Goal: Transaction & Acquisition: Book appointment/travel/reservation

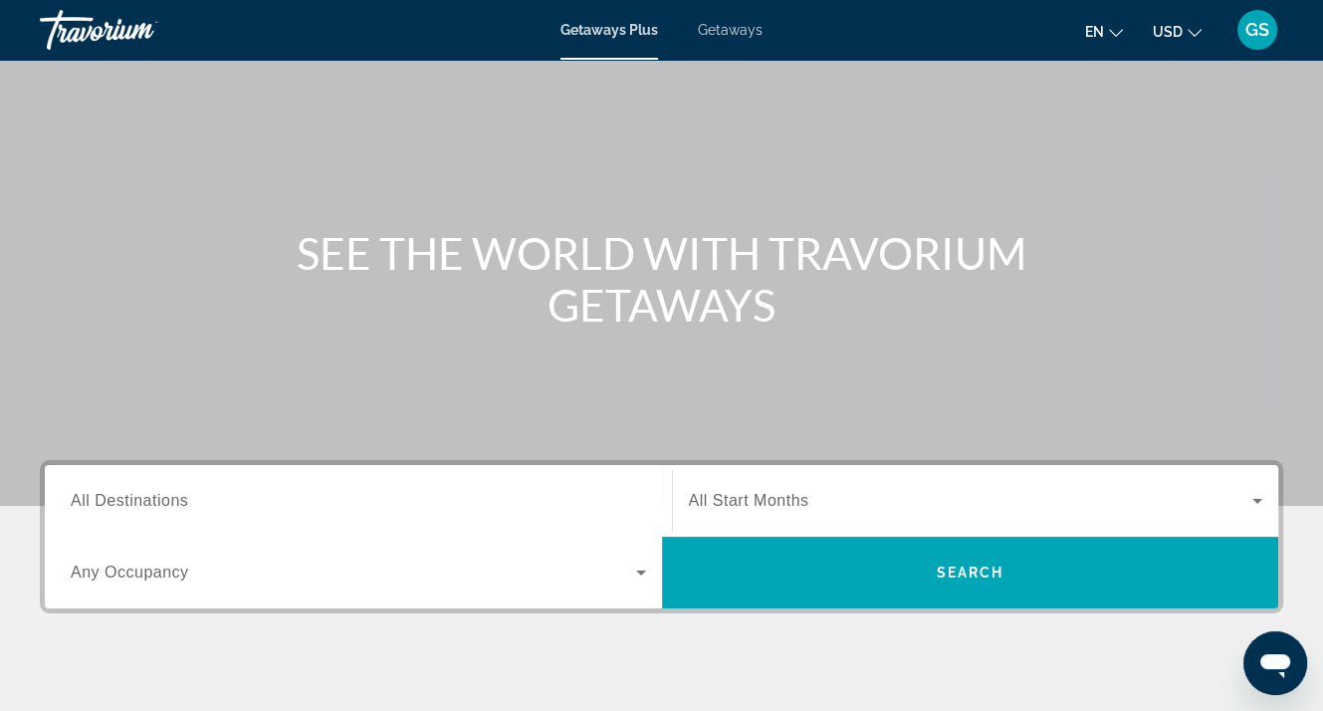
scroll to position [199, 0]
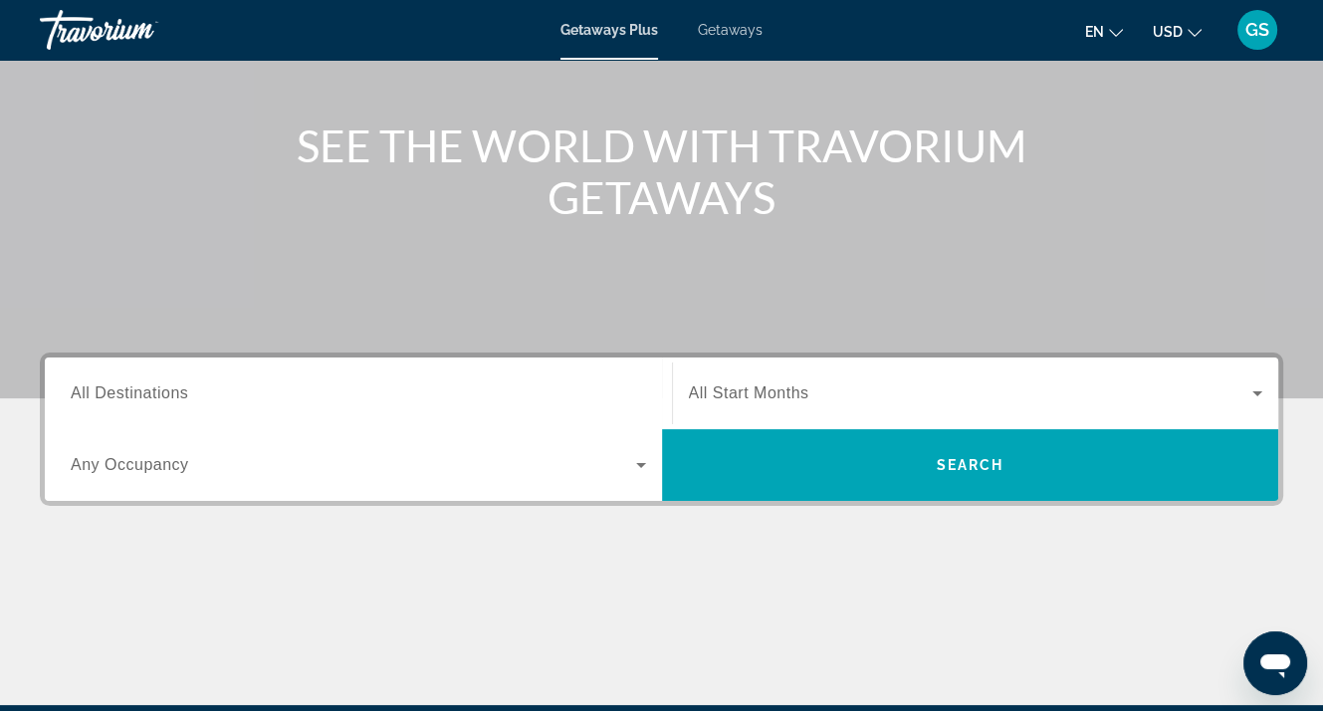
click at [94, 392] on span "All Destinations" at bounding box center [129, 392] width 117 height 17
click at [94, 392] on input "Destination All Destinations" at bounding box center [358, 394] width 575 height 24
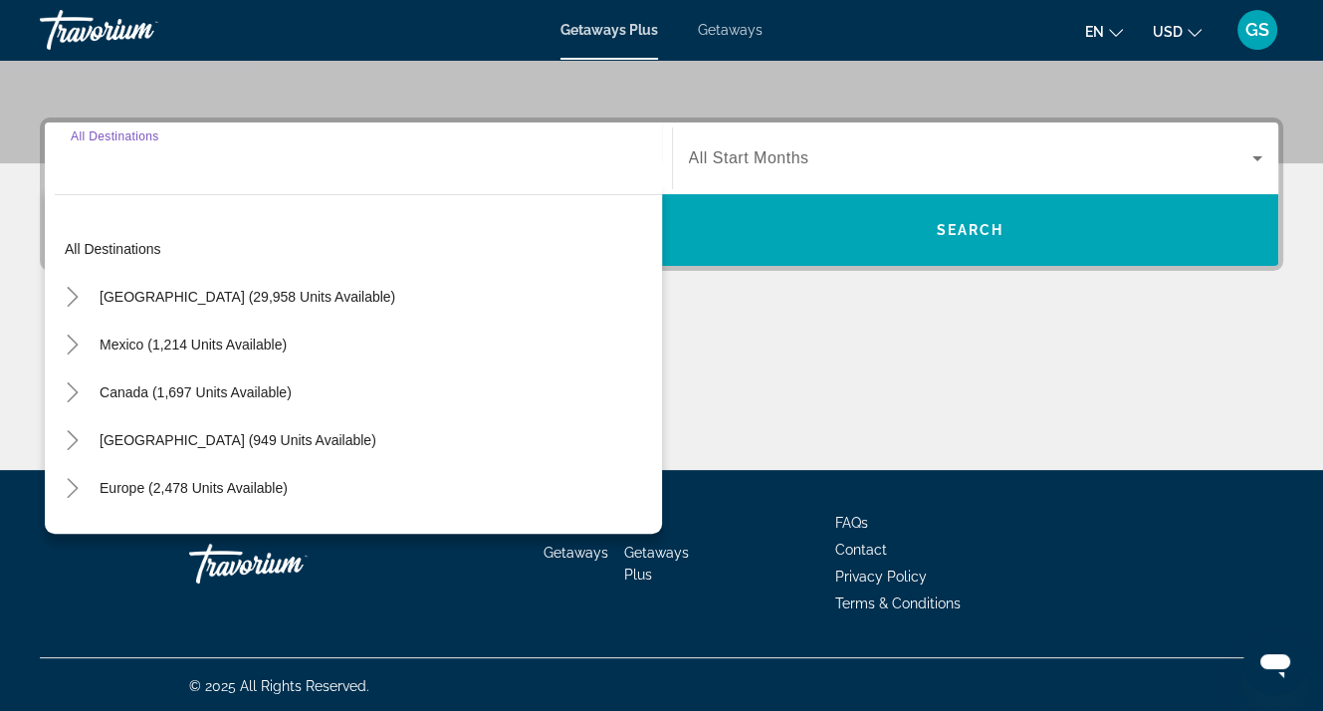
scroll to position [437, 0]
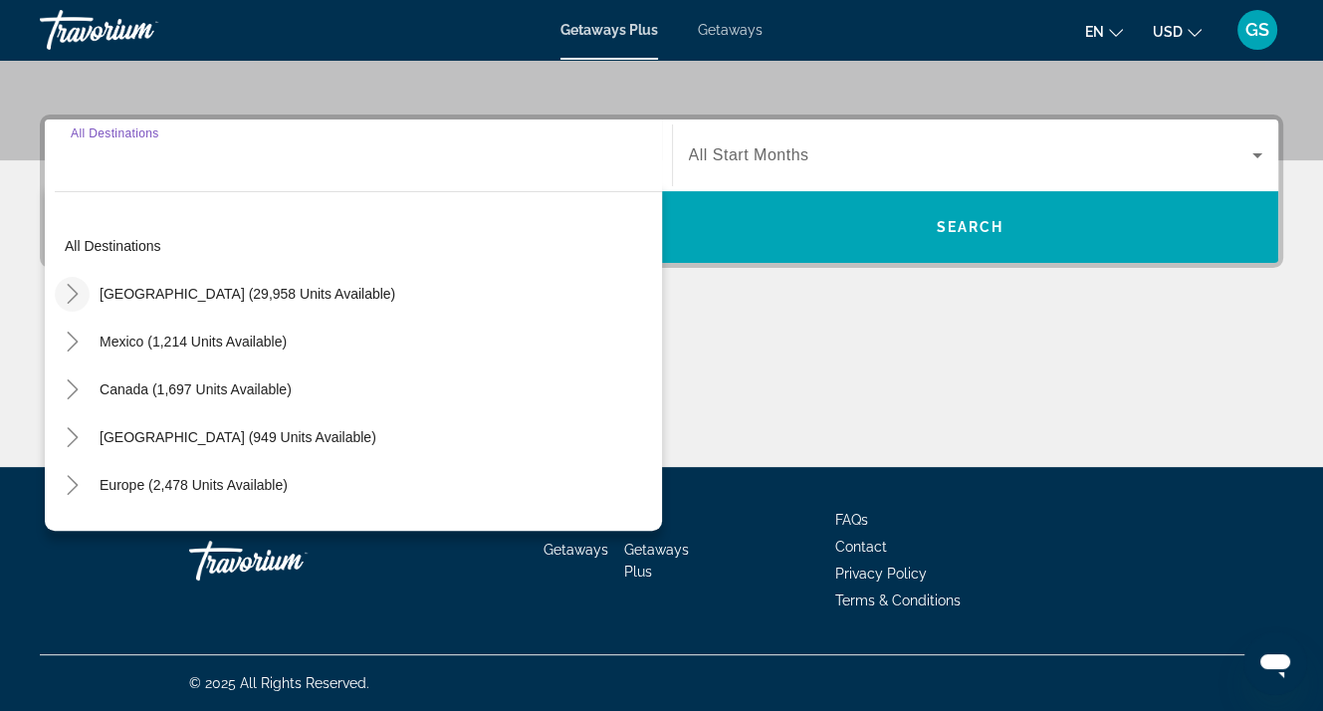
click at [79, 284] on icon "Toggle United States (29,958 units available)" at bounding box center [73, 294] width 20 height 20
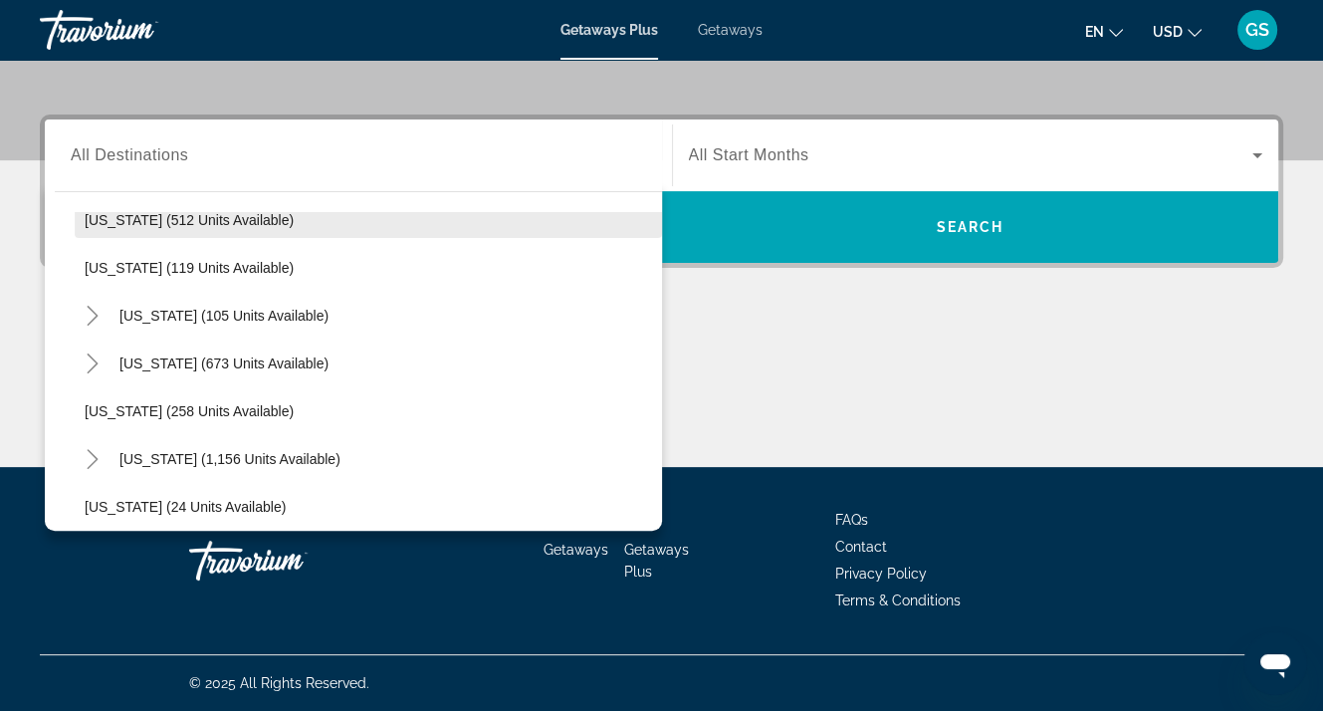
scroll to position [1053, 0]
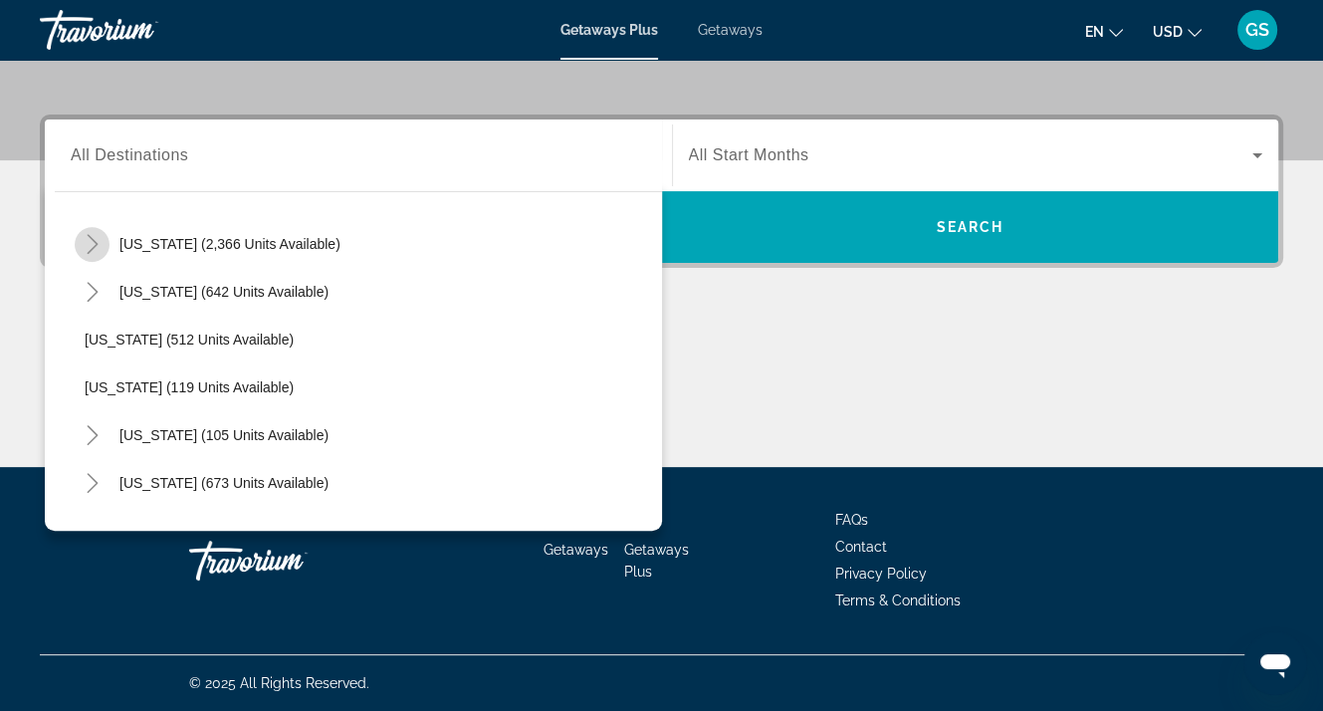
click at [88, 229] on mat-icon "Toggle Nevada (2,366 units available)" at bounding box center [92, 244] width 35 height 35
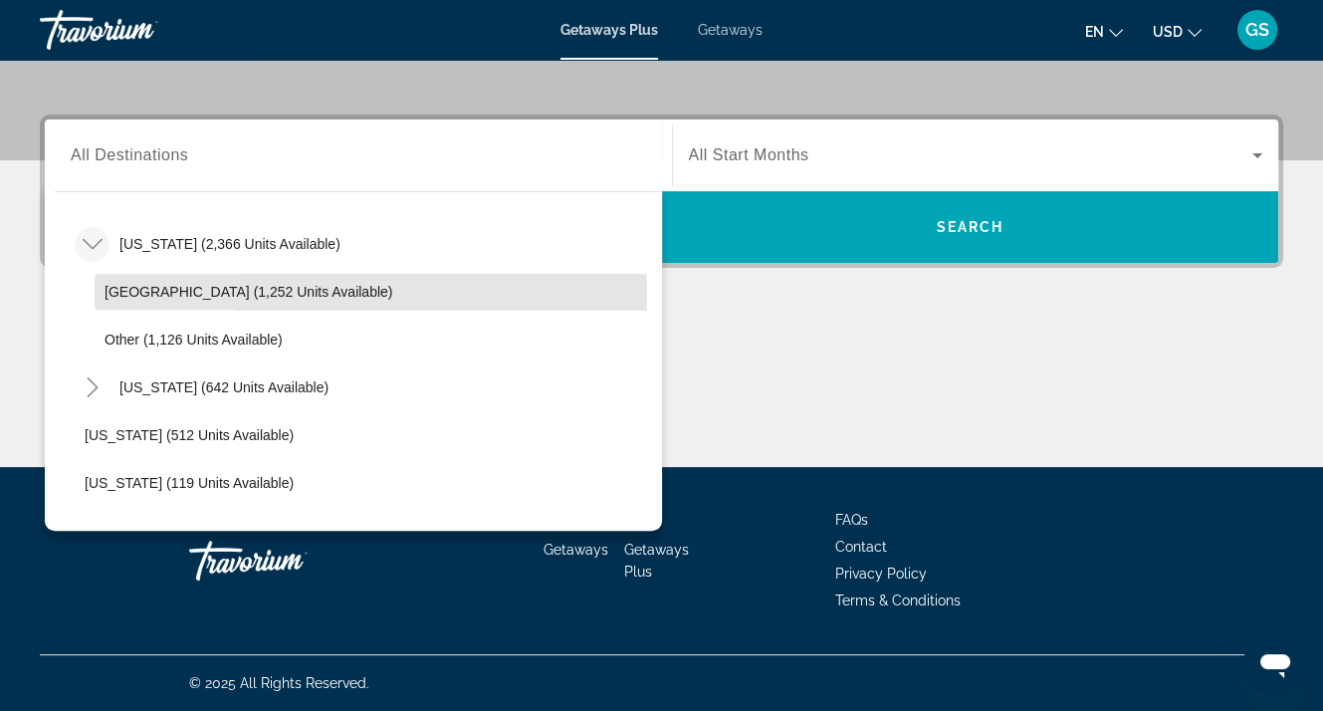
click at [188, 292] on span "Las Vegas (1,252 units available)" at bounding box center [249, 292] width 288 height 16
type input "**********"
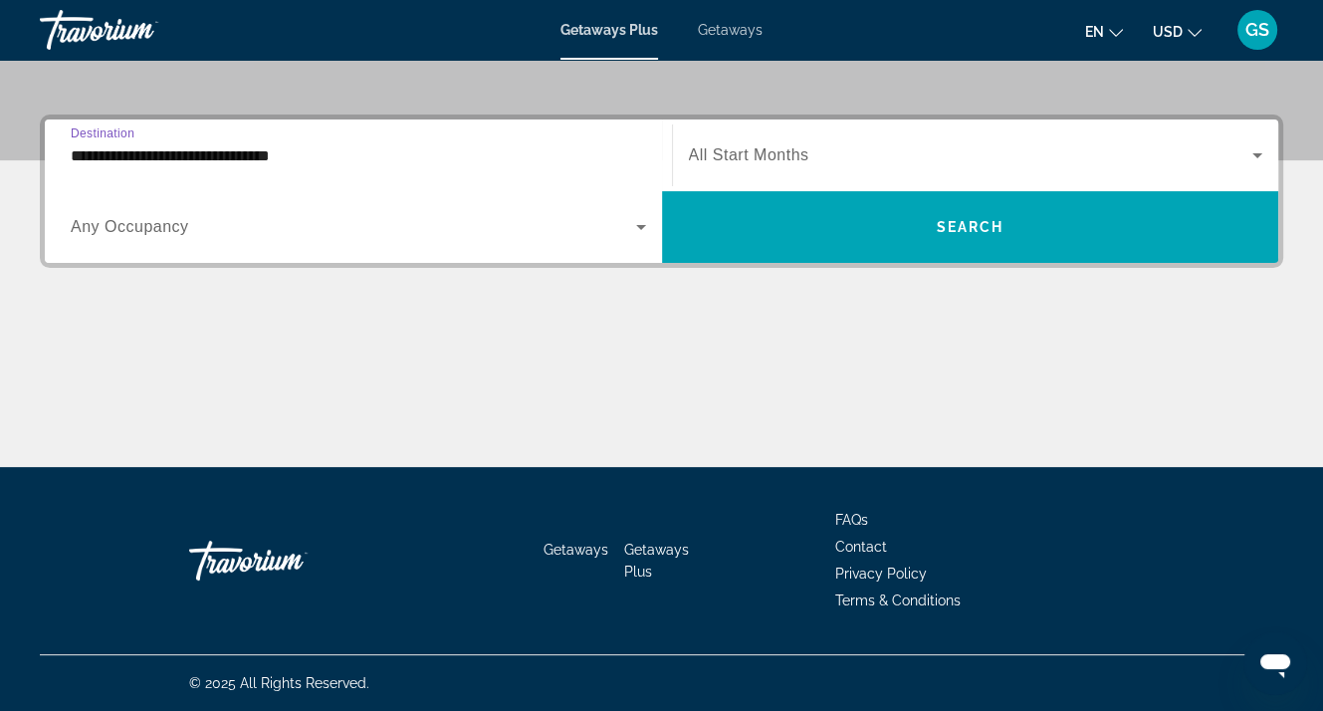
click at [159, 224] on span "Any Occupancy" at bounding box center [130, 226] width 118 height 17
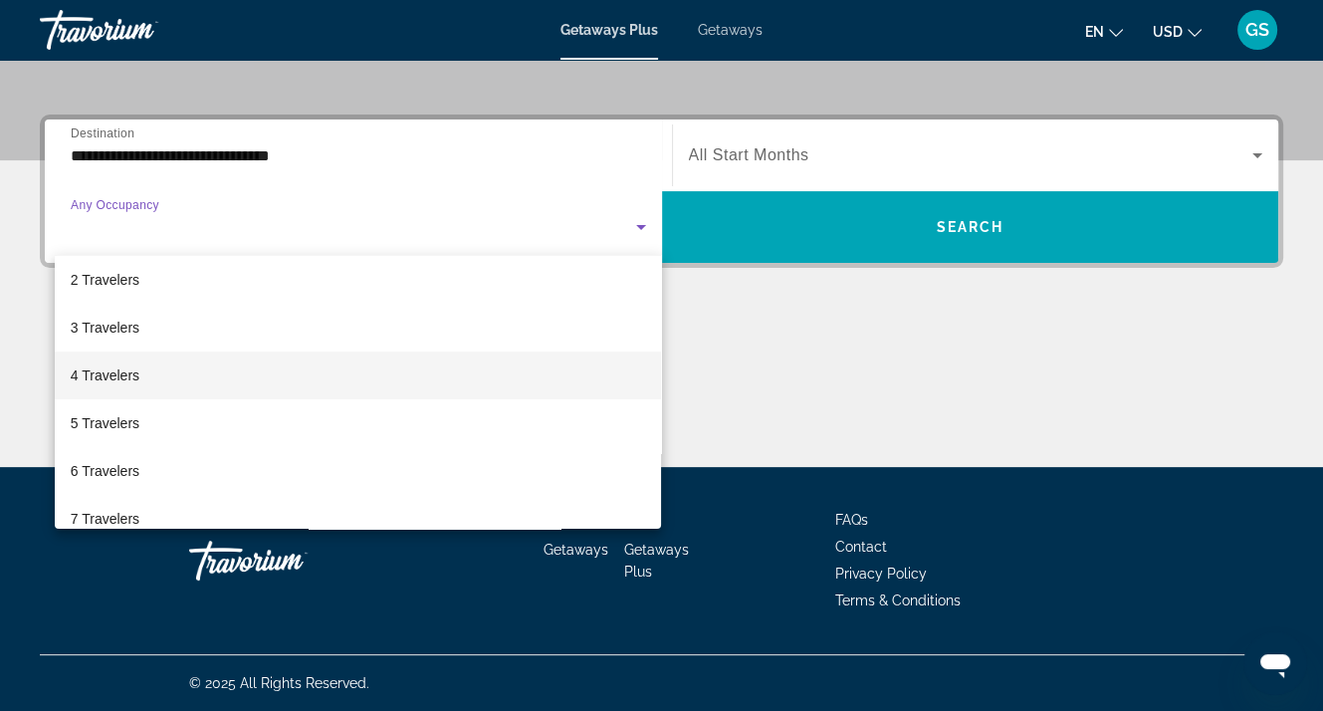
scroll to position [100, 0]
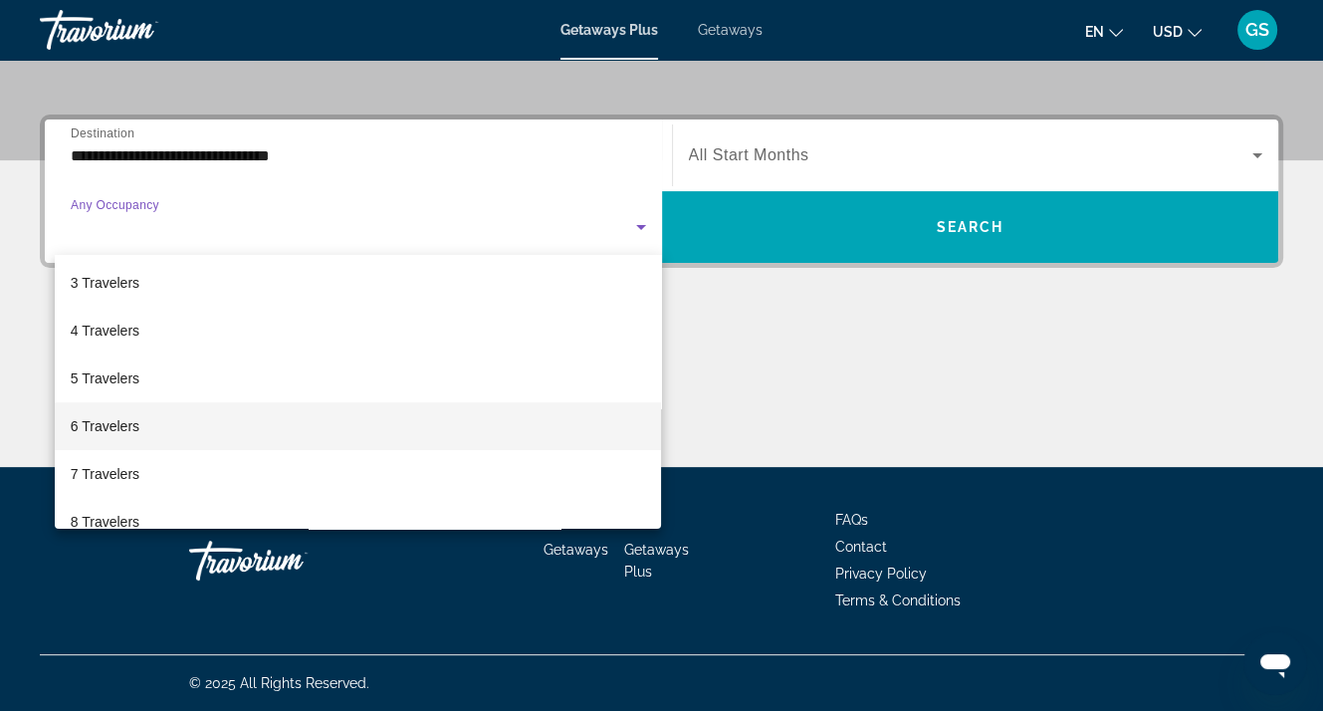
click at [161, 421] on mat-option "6 Travelers" at bounding box center [358, 426] width 607 height 48
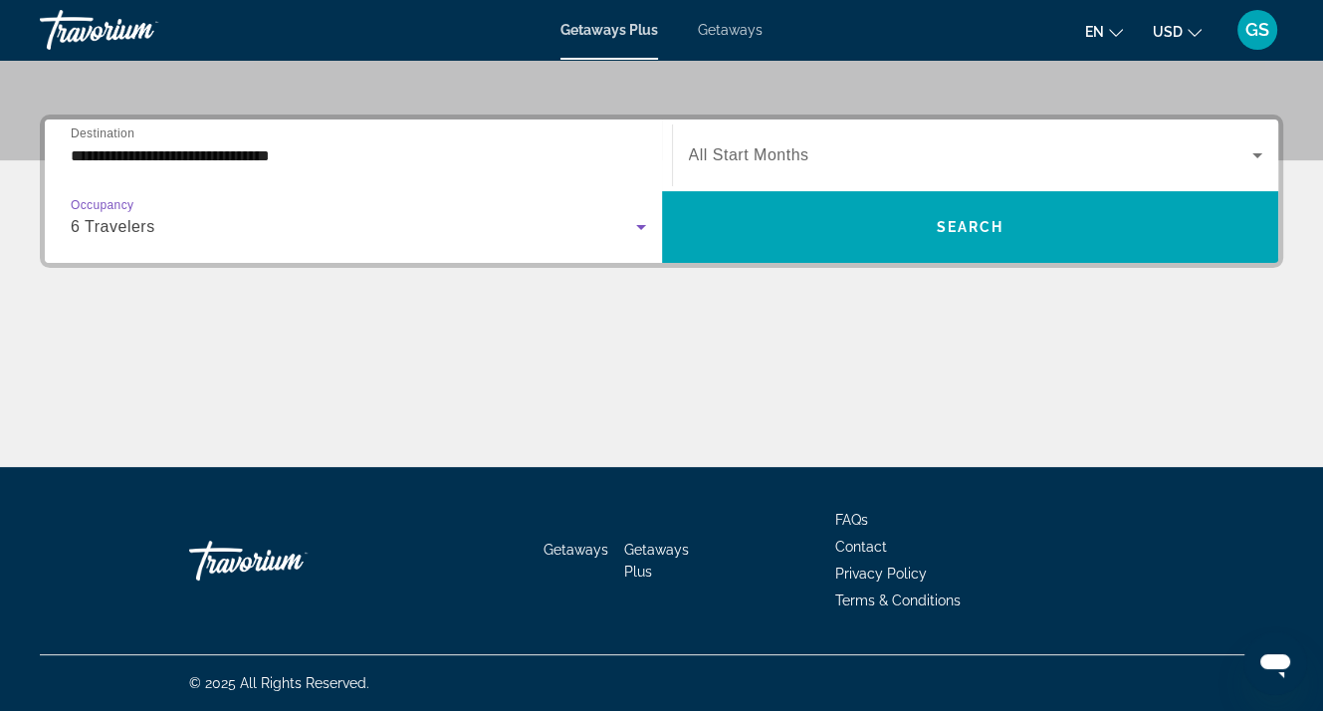
click at [752, 152] on span "All Start Months" at bounding box center [749, 154] width 120 height 17
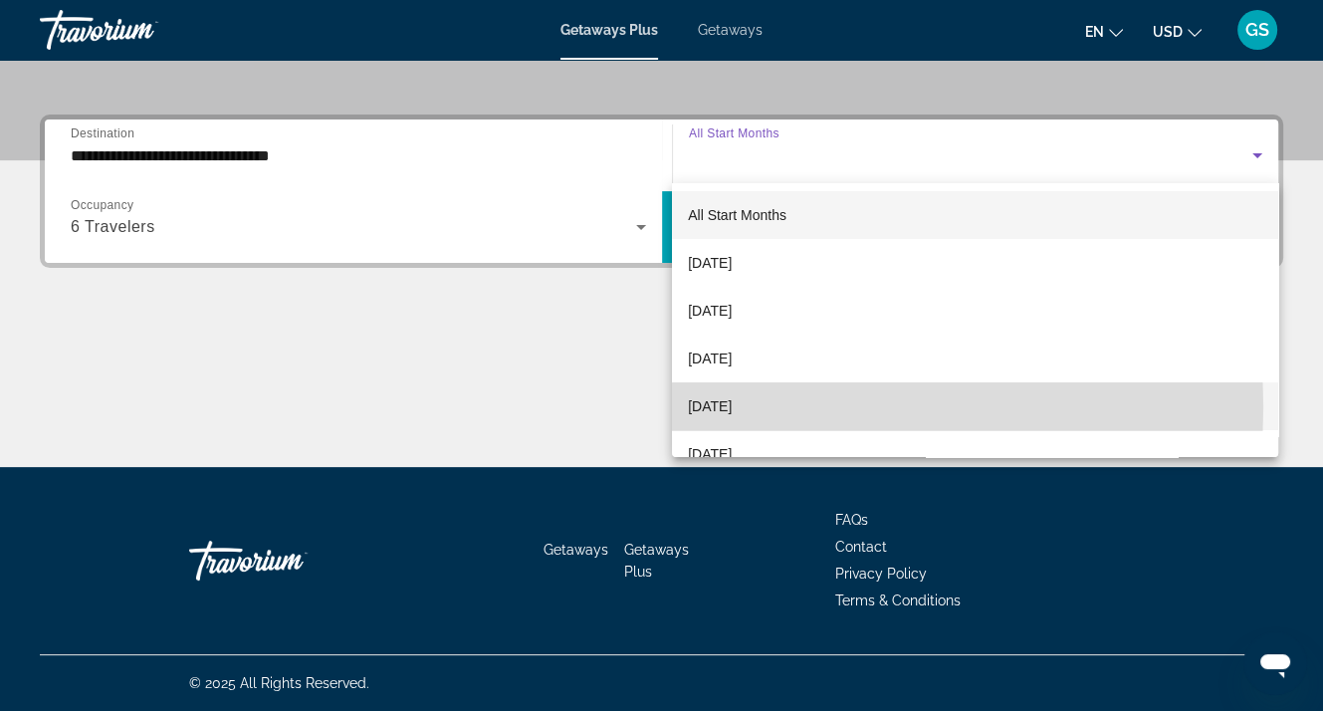
click at [732, 407] on span "December 2025" at bounding box center [710, 406] width 44 height 24
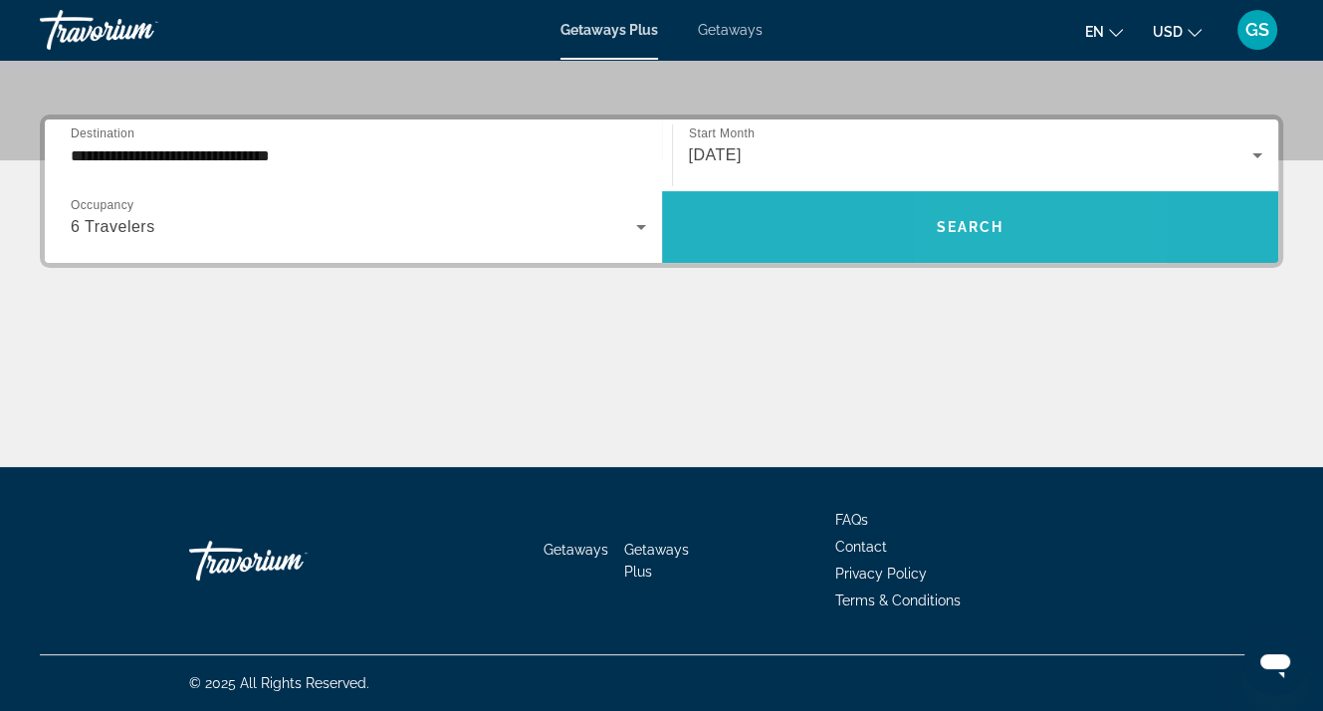
click at [1035, 227] on span "Search widget" at bounding box center [970, 227] width 617 height 48
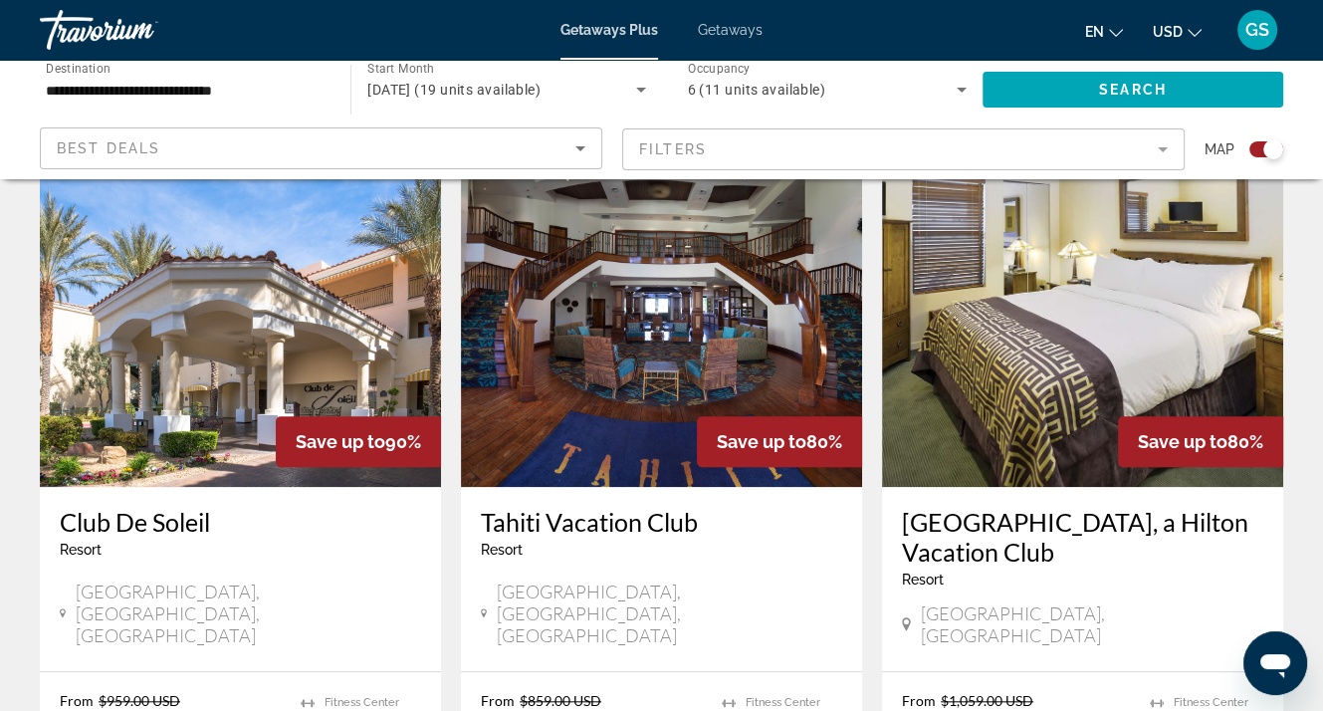
scroll to position [1493, 0]
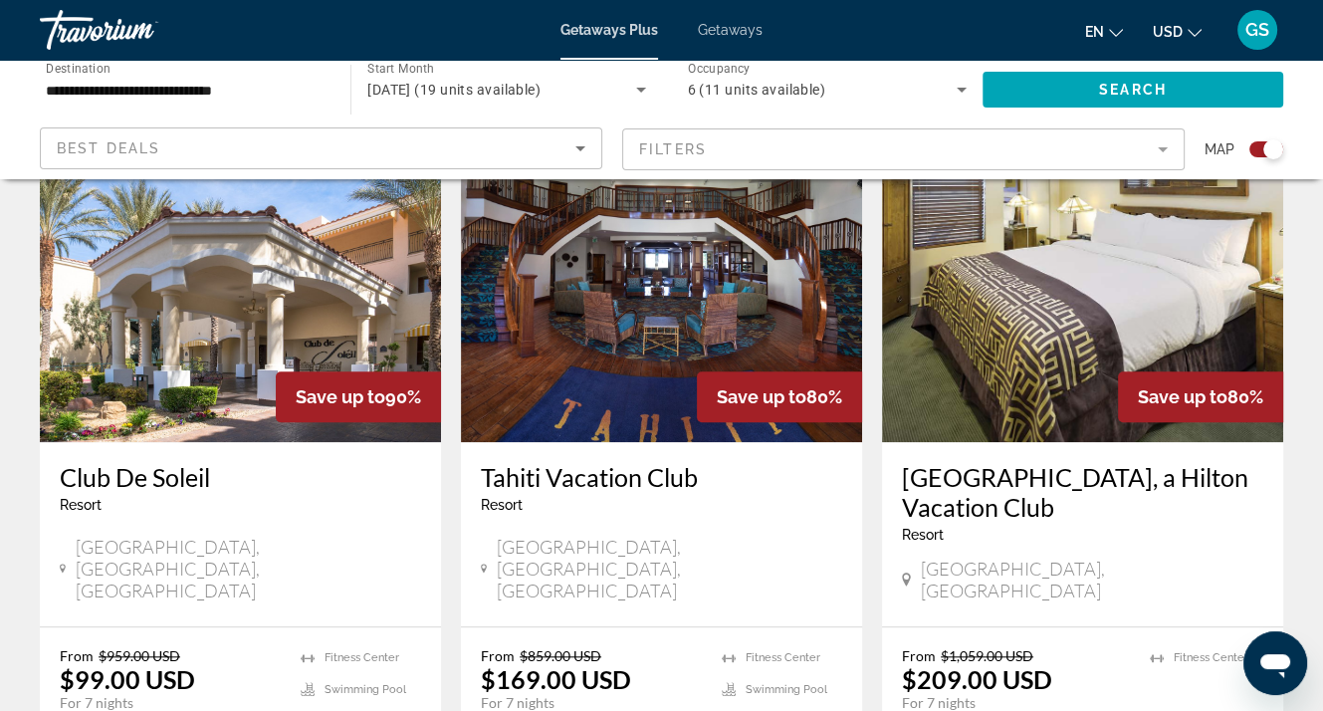
click at [193, 271] on img "Main content" at bounding box center [240, 282] width 401 height 319
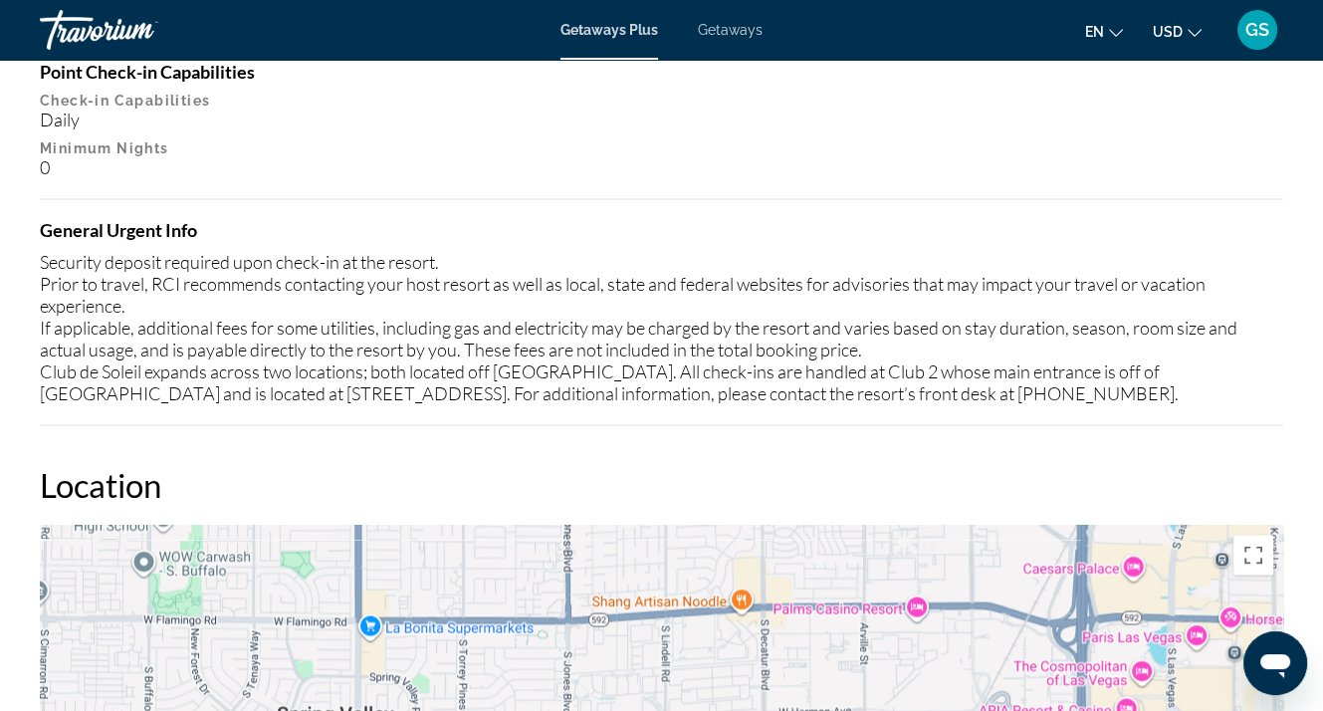
scroll to position [2886, 0]
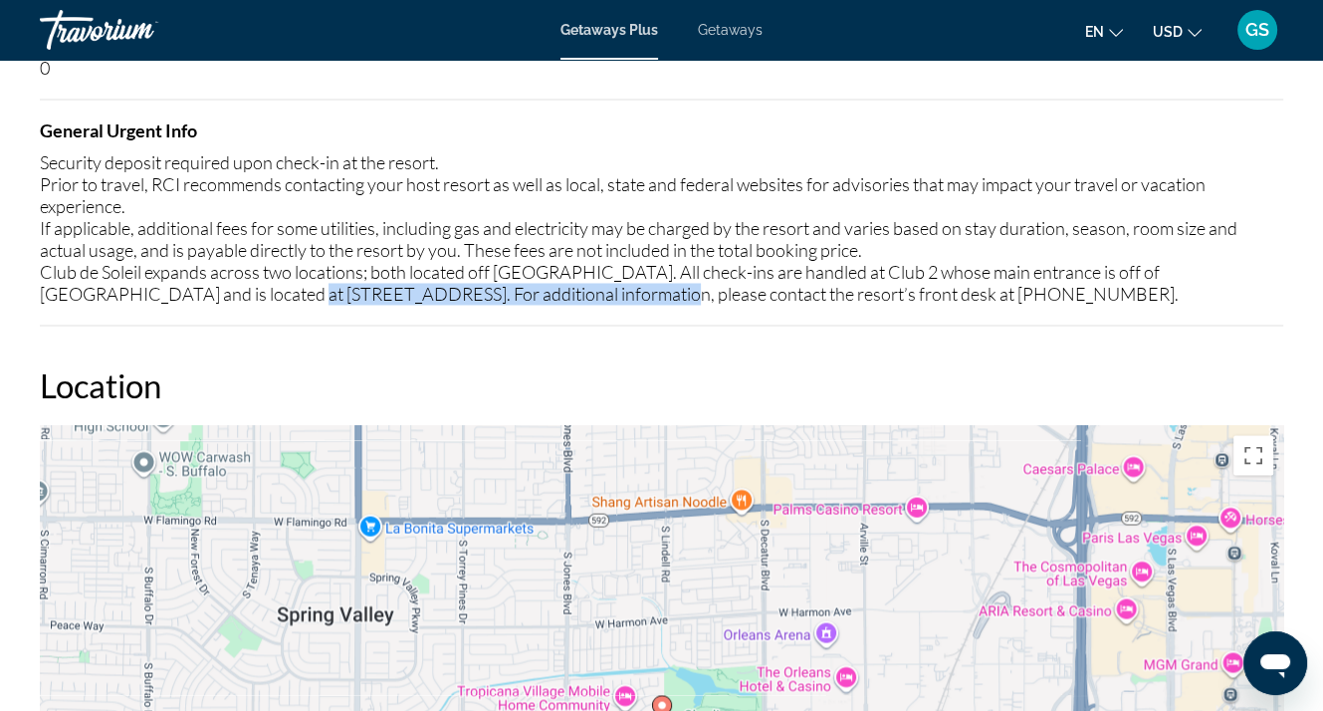
drag, startPoint x: 540, startPoint y: 271, endPoint x: 161, endPoint y: 272, distance: 379.2
click at [161, 272] on div "Security deposit required upon check-in at the resort. Prior to travel, RCI rec…" at bounding box center [661, 227] width 1243 height 153
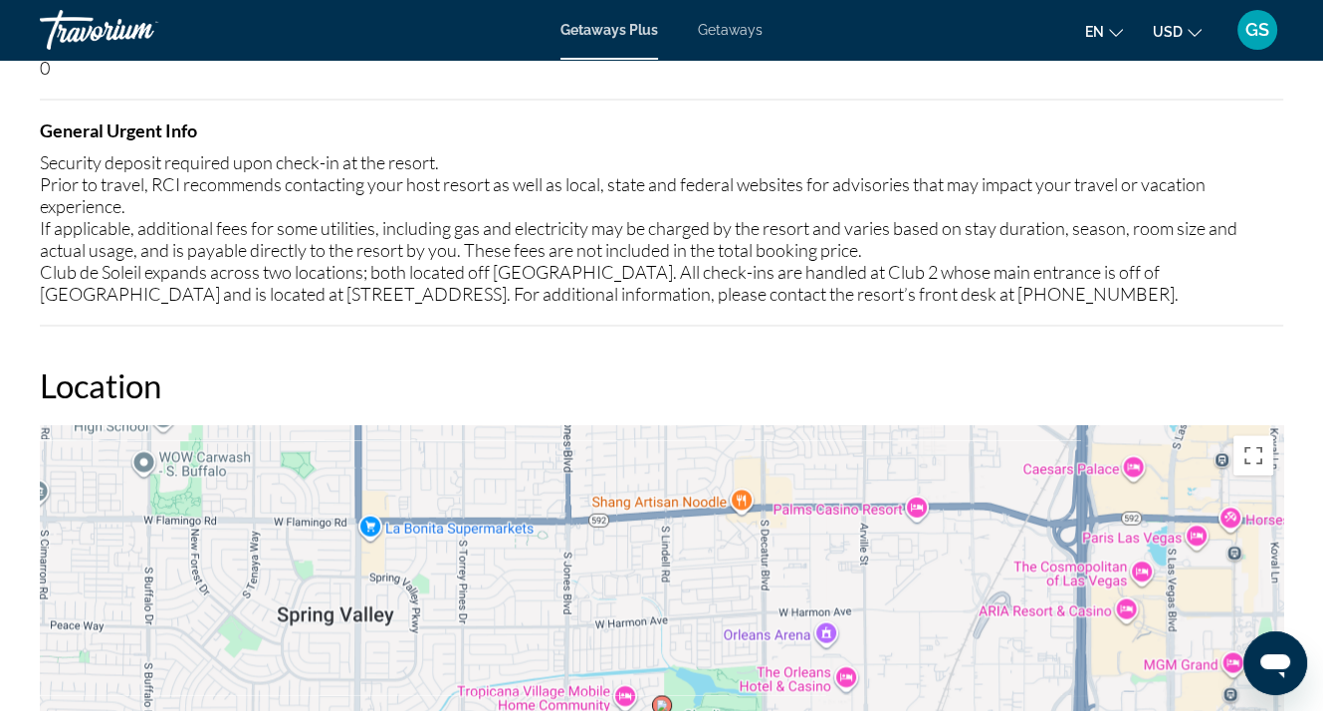
click at [46, 255] on div "Security deposit required upon check-in at the resort. Prior to travel, RCI rec…" at bounding box center [661, 227] width 1243 height 153
drag, startPoint x: 35, startPoint y: 248, endPoint x: 149, endPoint y: 251, distance: 114.5
click at [149, 251] on div "Overview Type Resort All-Inclusive No All-Inclusive Address 5625 W. Tropicana A…" at bounding box center [661, 27] width 1263 height 3619
copy div "Club de Soleil"
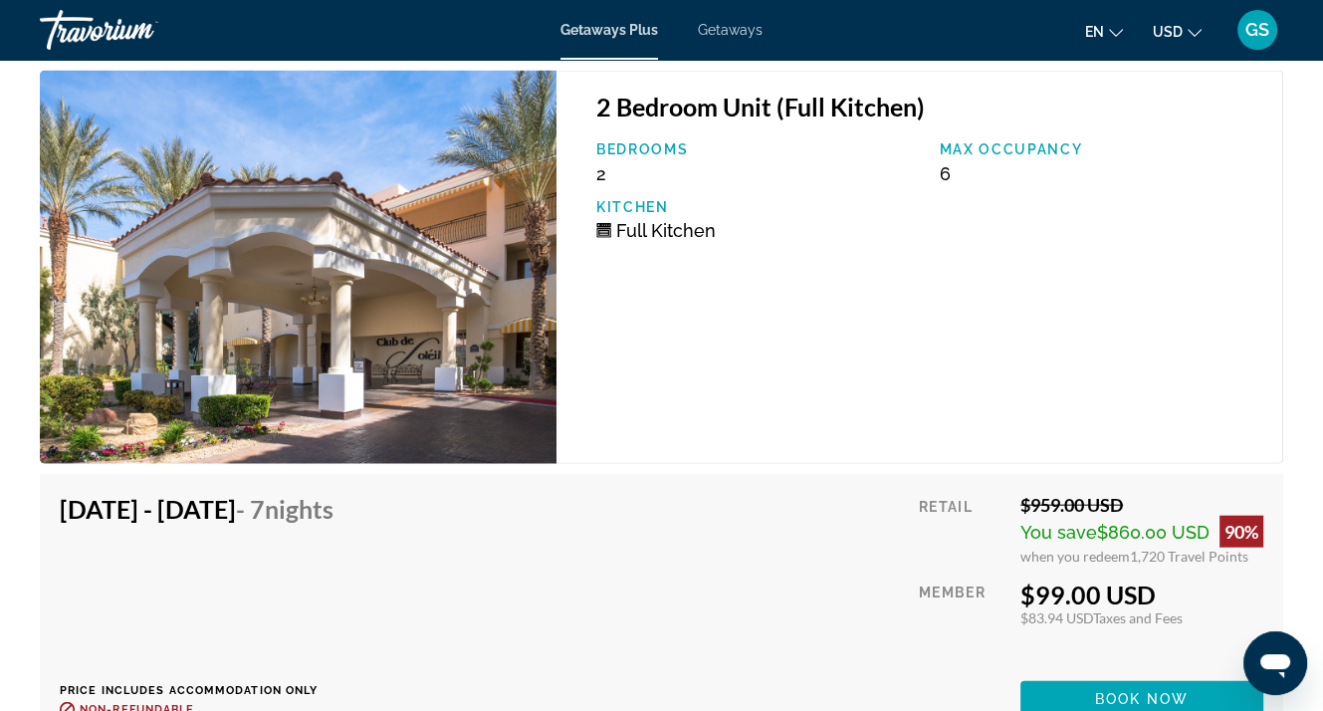
scroll to position [4236, 0]
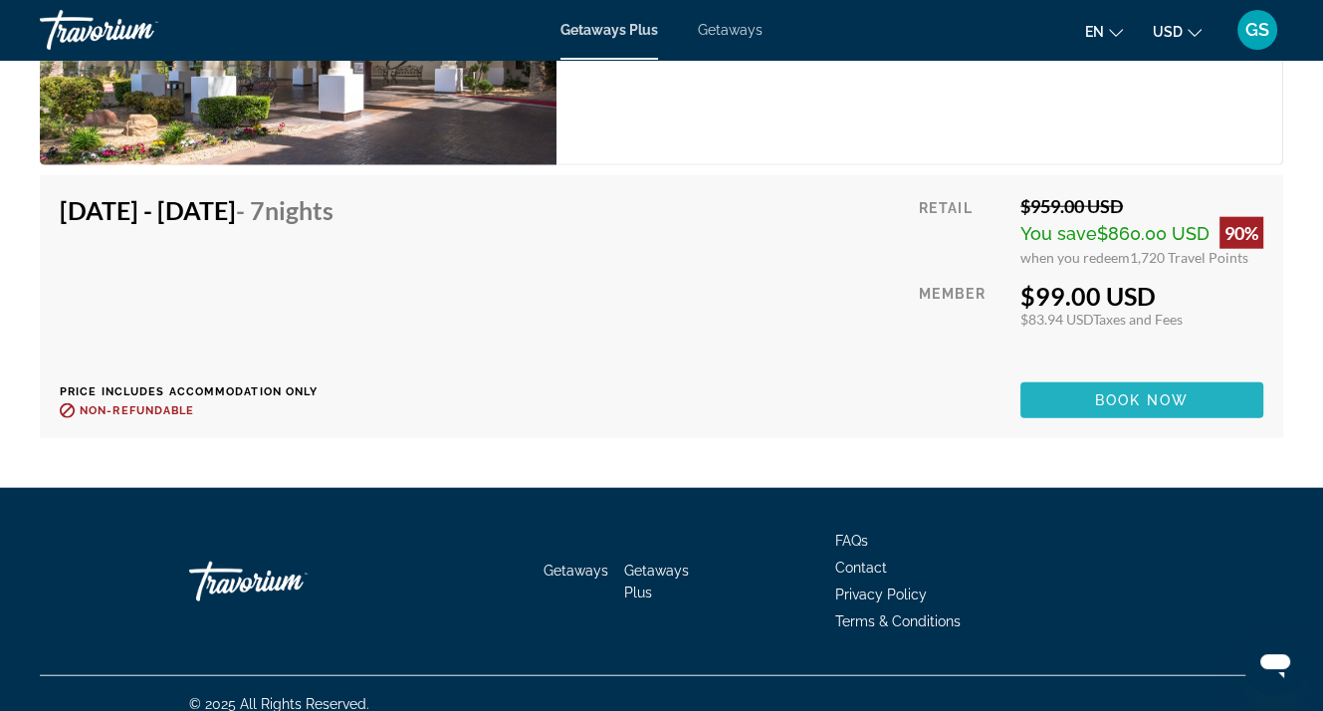
click at [1158, 392] on span "Book now" at bounding box center [1142, 400] width 95 height 16
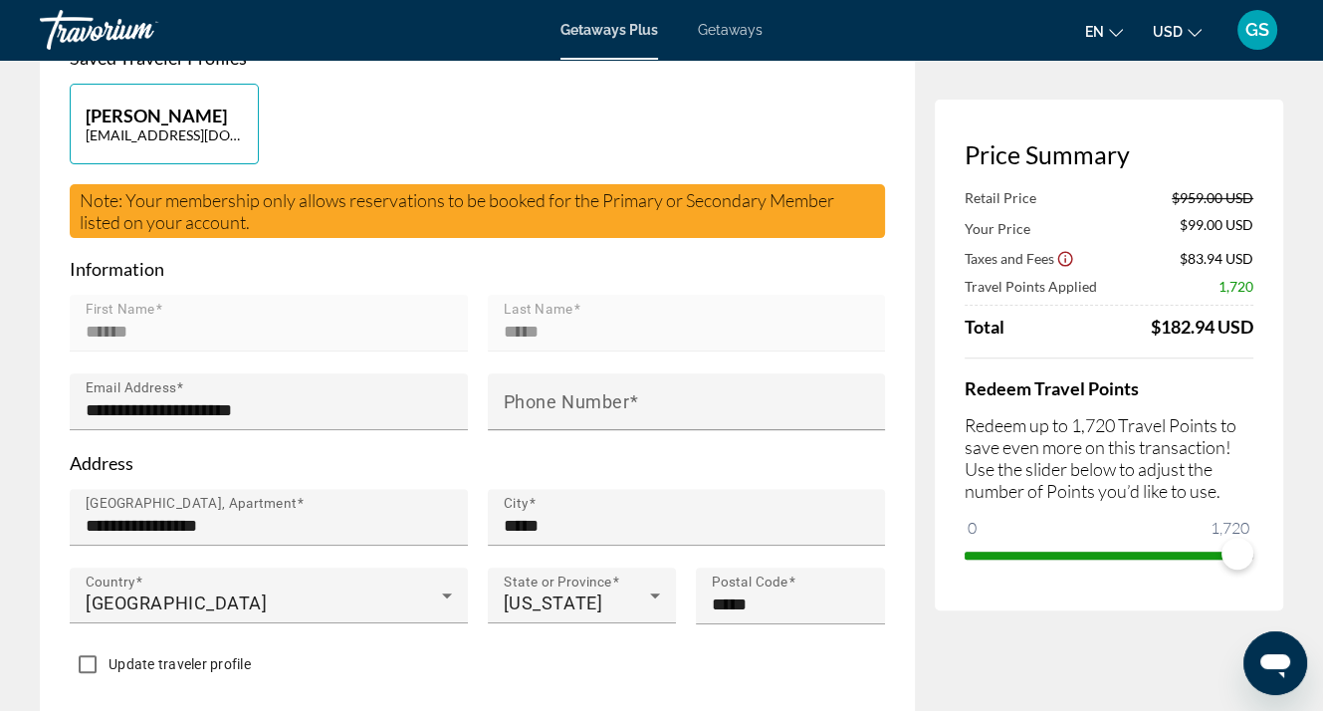
scroll to position [597, 0]
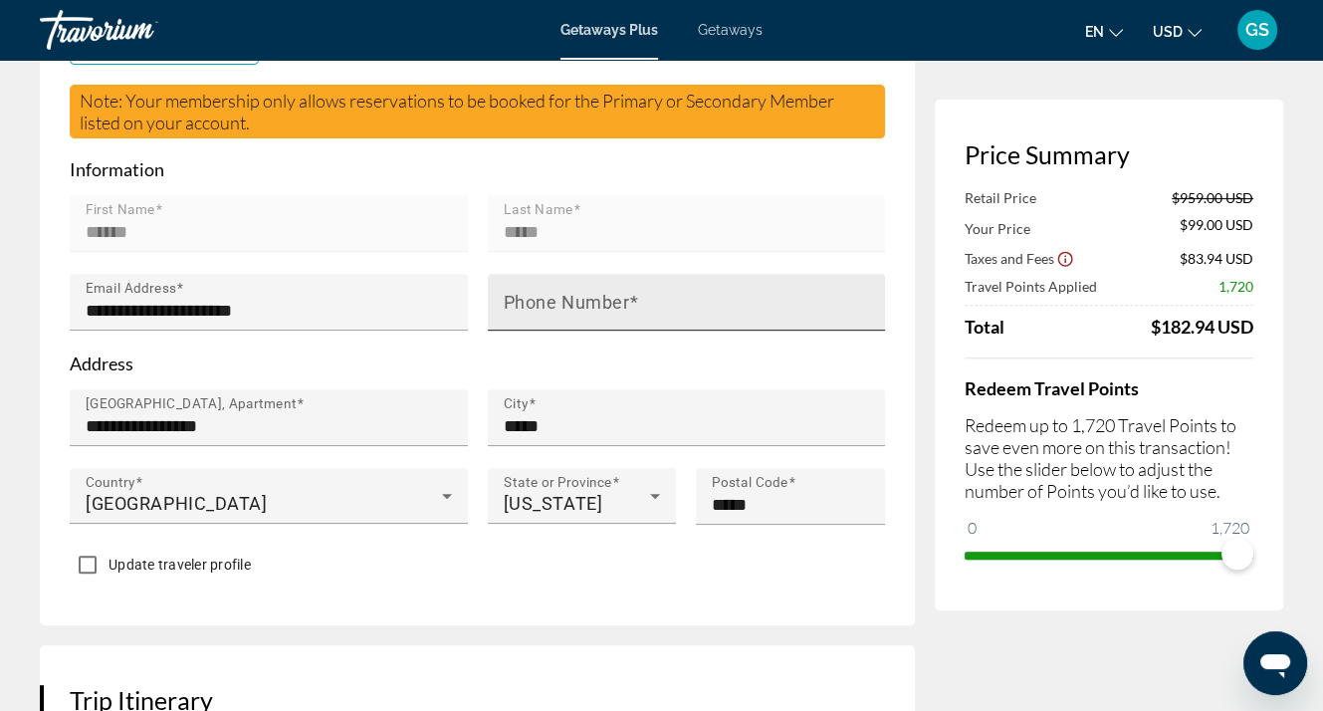
click at [660, 299] on input "Phone Number" at bounding box center [693, 311] width 378 height 24
type input "**********"
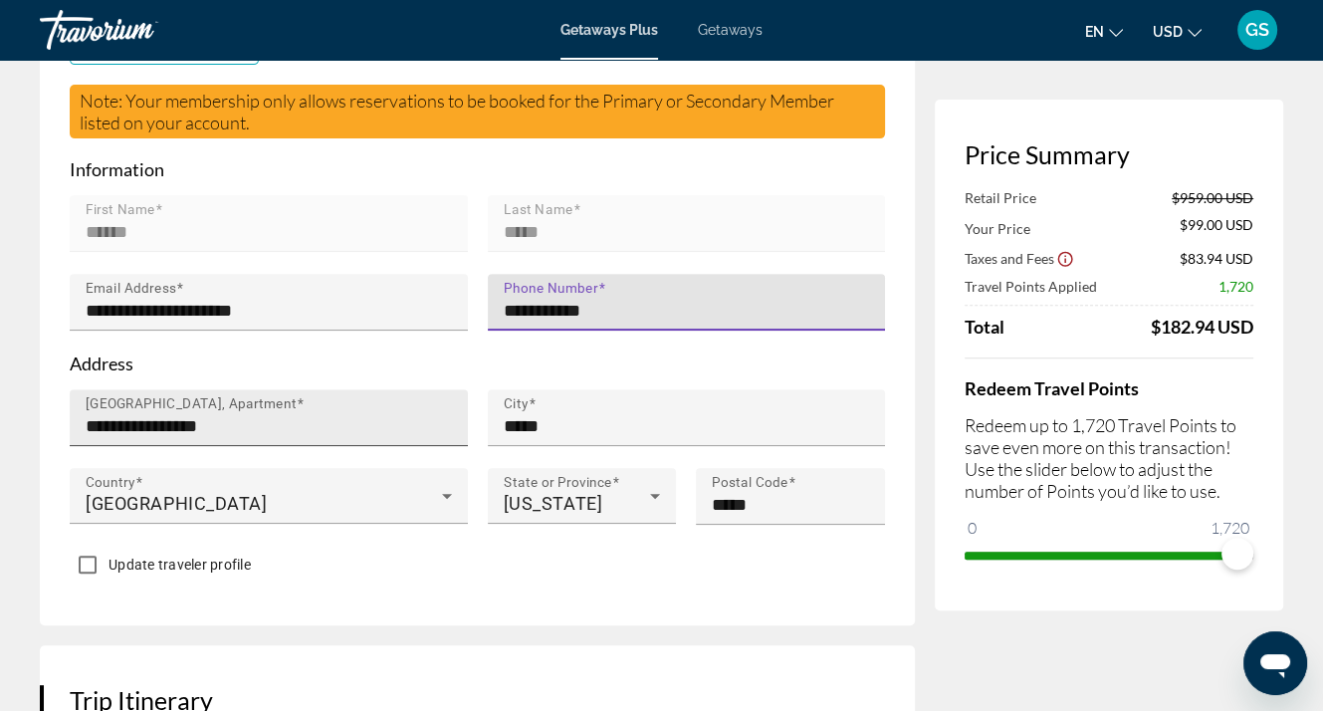
click at [267, 414] on input "**********" at bounding box center [275, 426] width 378 height 24
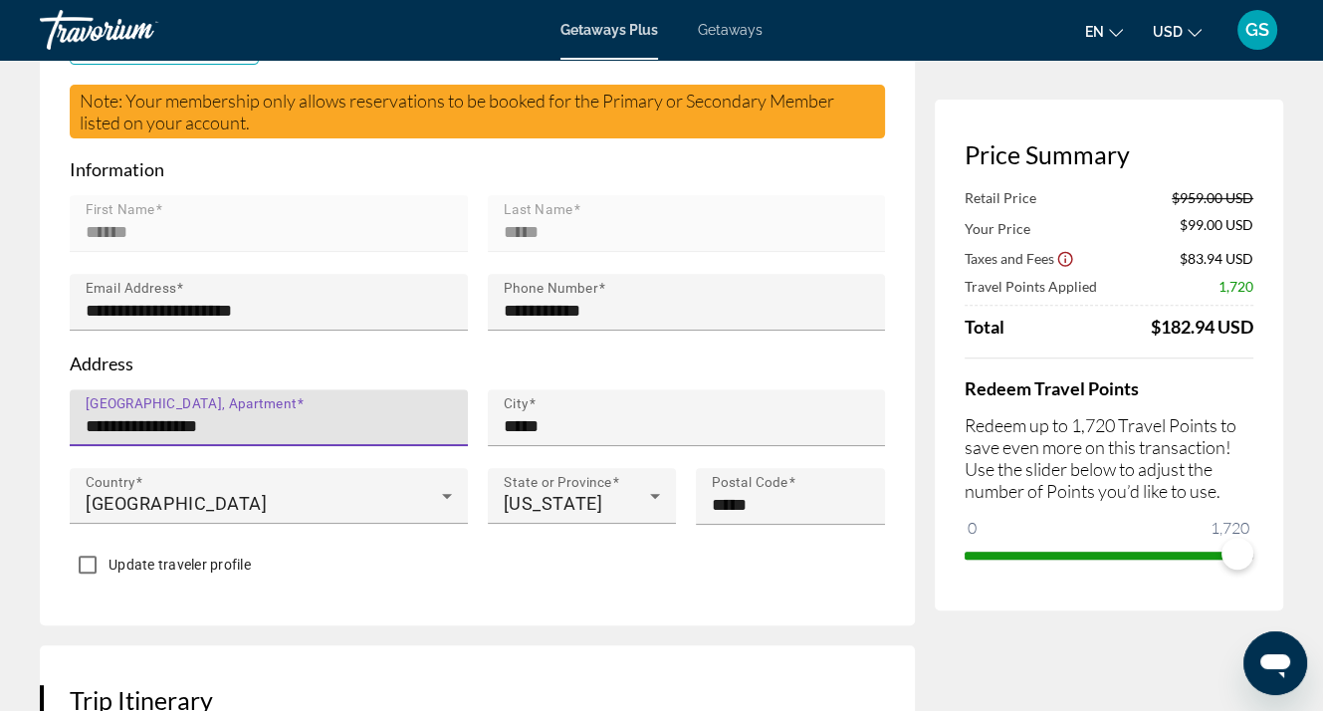
drag, startPoint x: 251, startPoint y: 407, endPoint x: 17, endPoint y: 399, distance: 234.0
type input "**********"
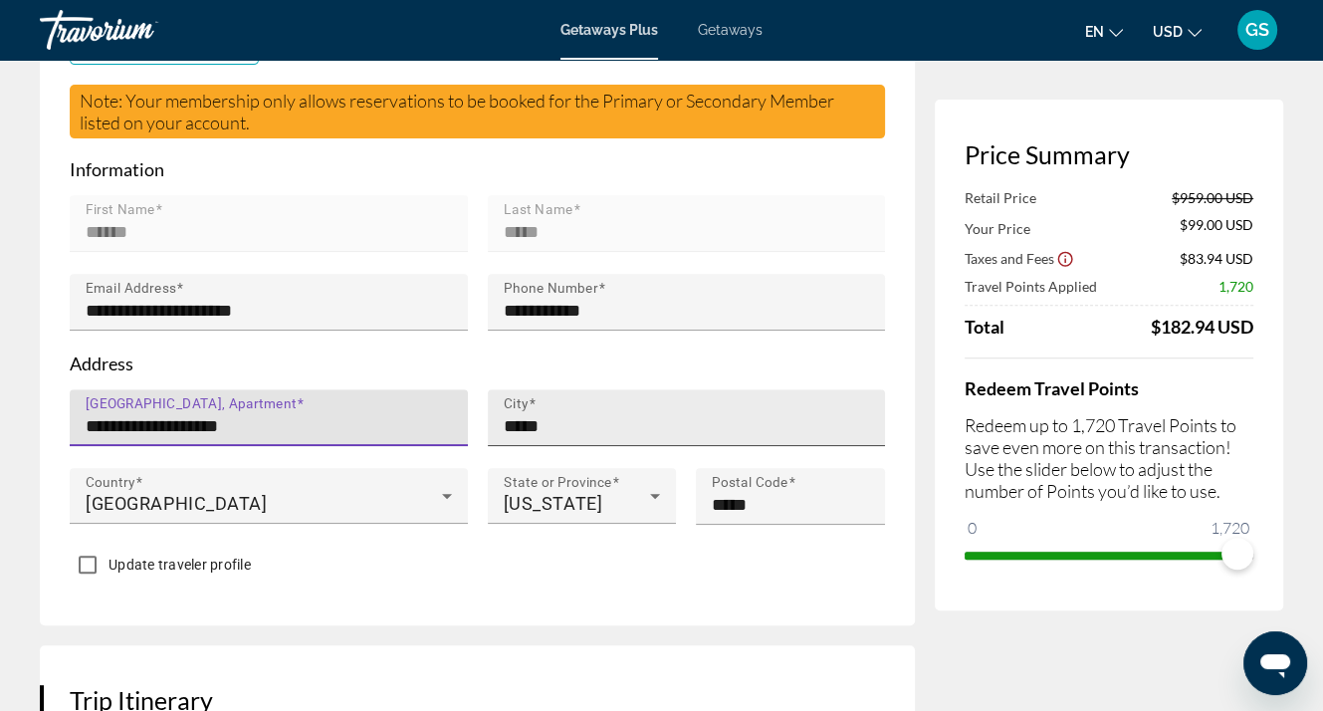
click at [568, 415] on input "*****" at bounding box center [693, 426] width 378 height 24
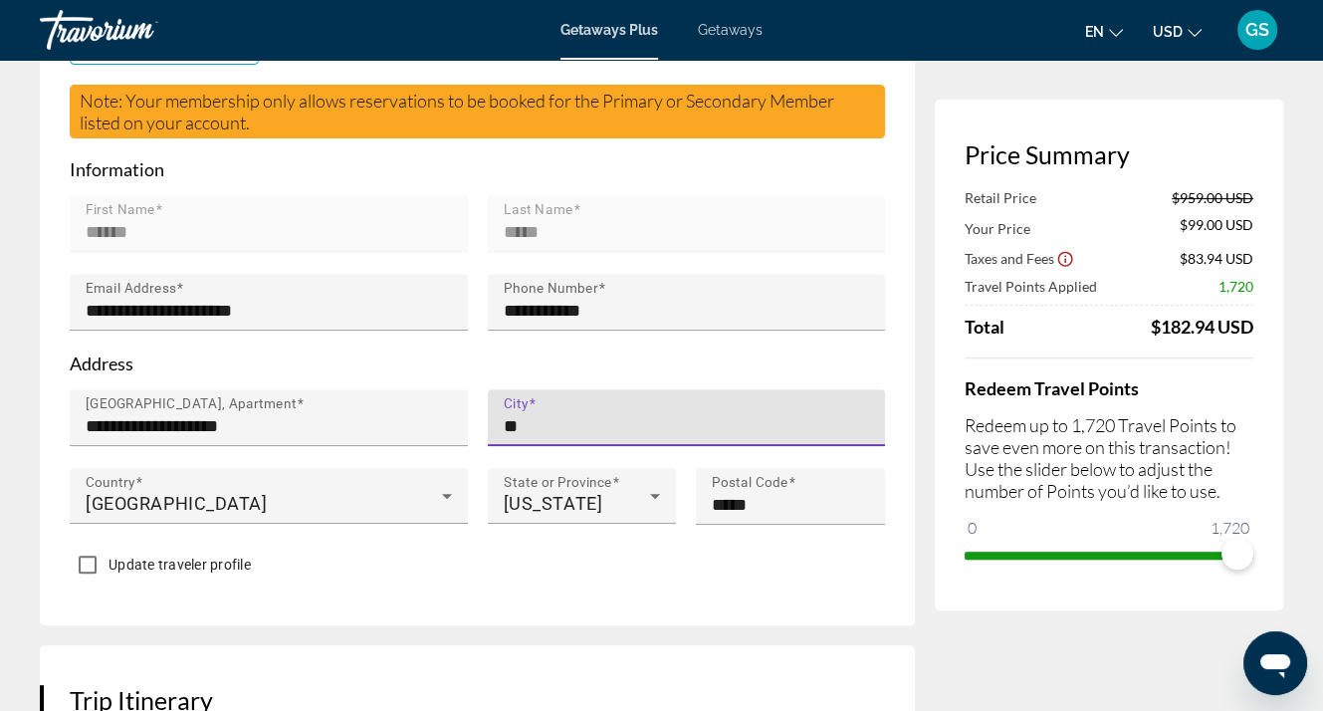
type input "*"
type input "*****"
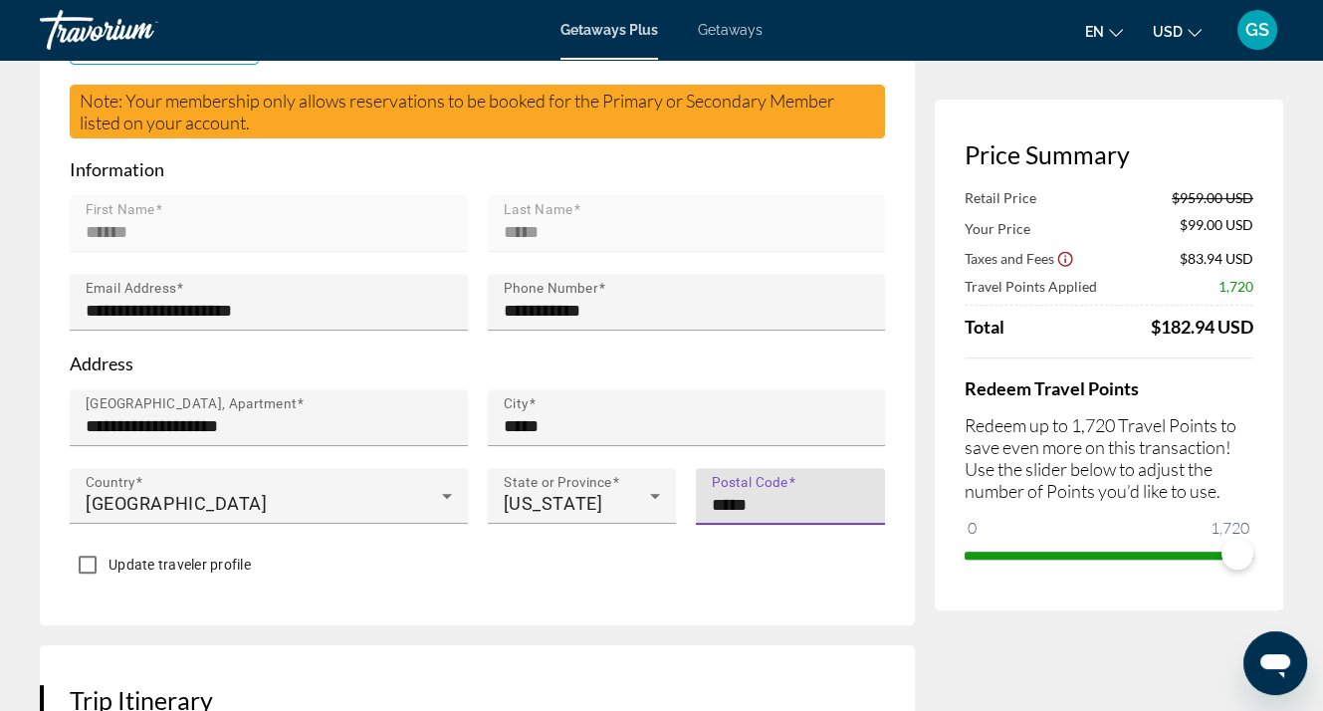
drag, startPoint x: 817, startPoint y: 484, endPoint x: 705, endPoint y: 491, distance: 112.7
click at [705, 491] on div "Postal Code *****" at bounding box center [790, 496] width 189 height 57
type input "*****"
click at [663, 580] on div "**********" at bounding box center [477, 241] width 875 height 767
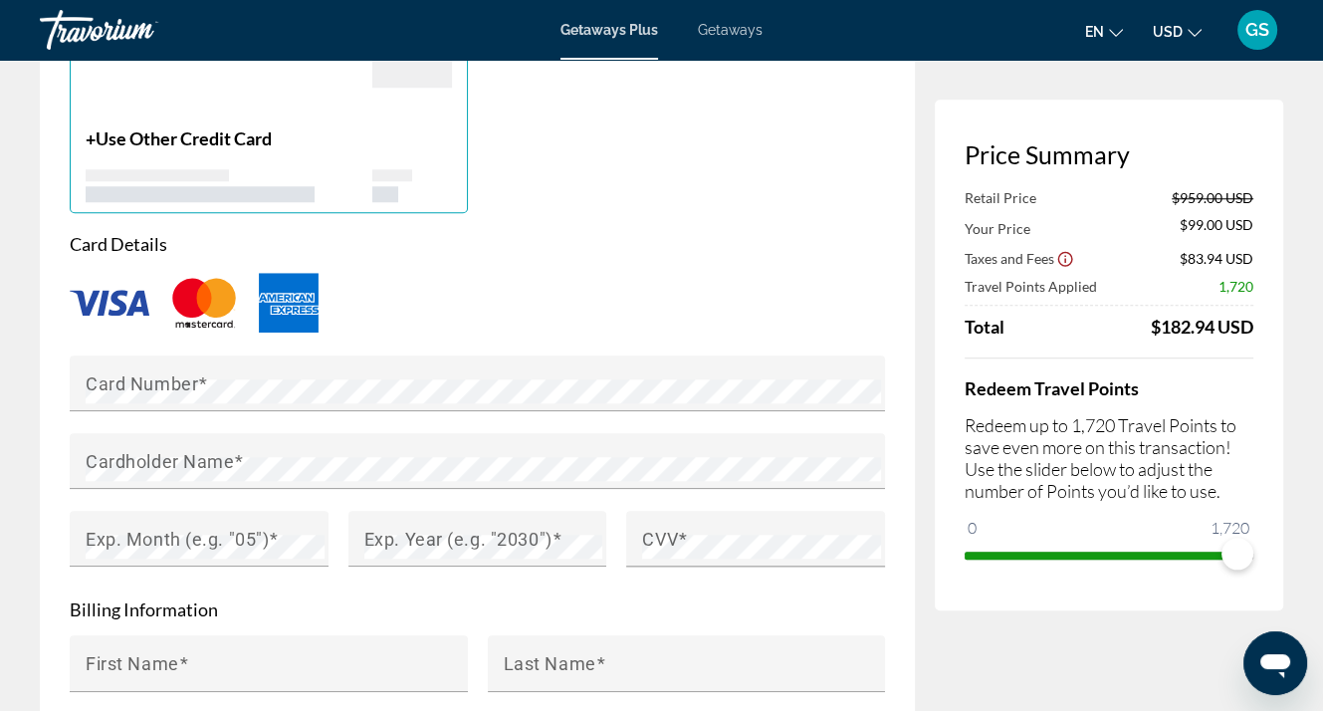
scroll to position [1593, 0]
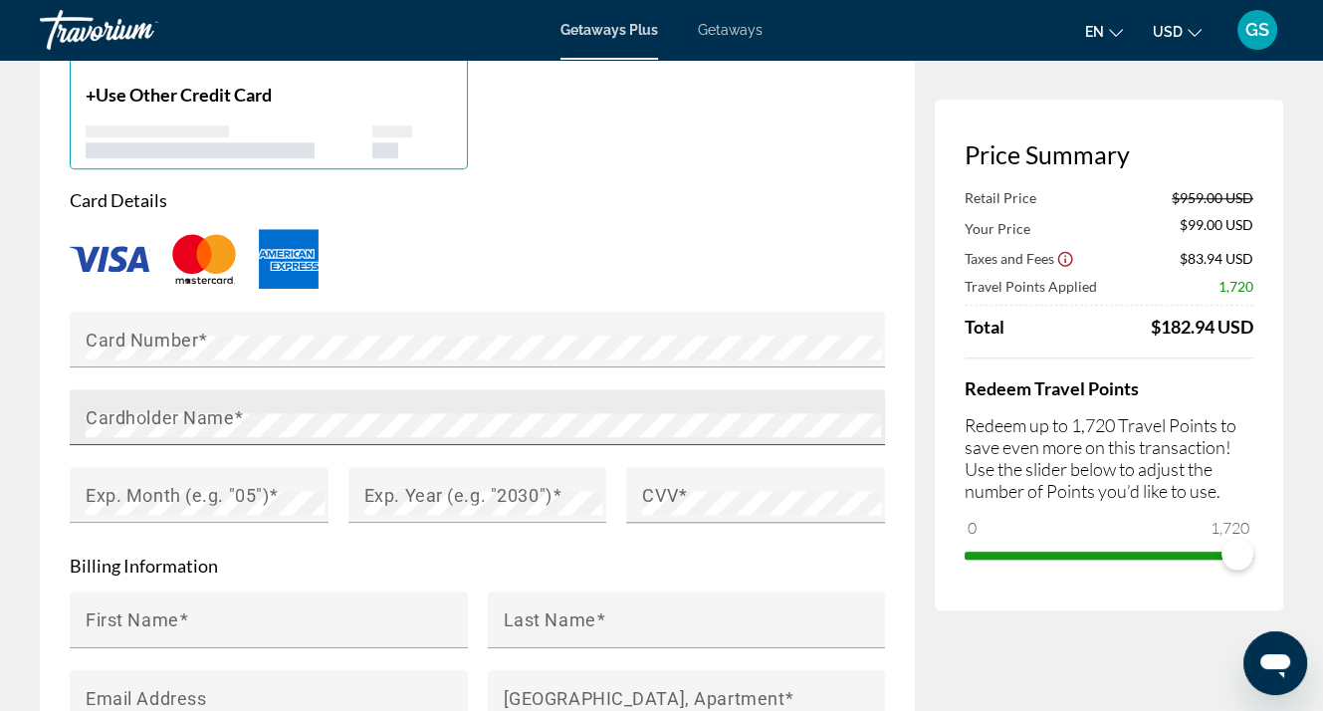
click at [154, 406] on mat-label "Cardholder Name" at bounding box center [160, 416] width 148 height 21
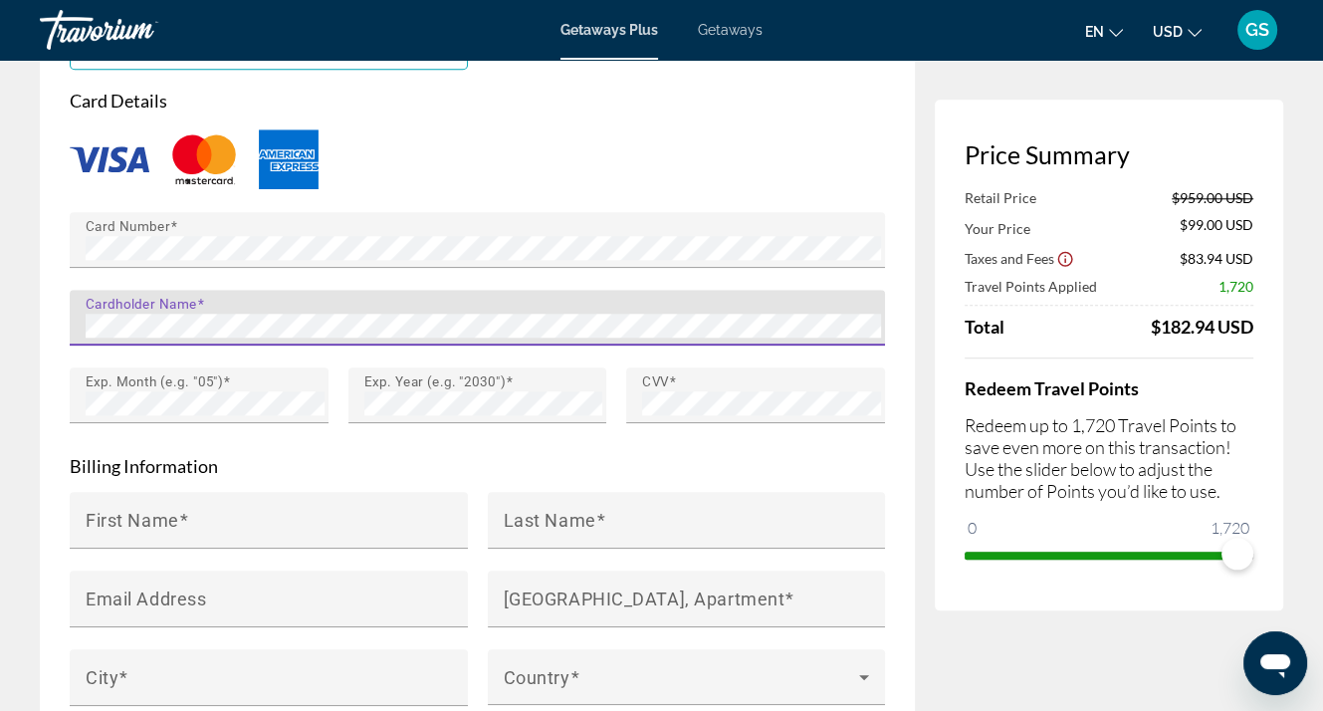
scroll to position [1792, 0]
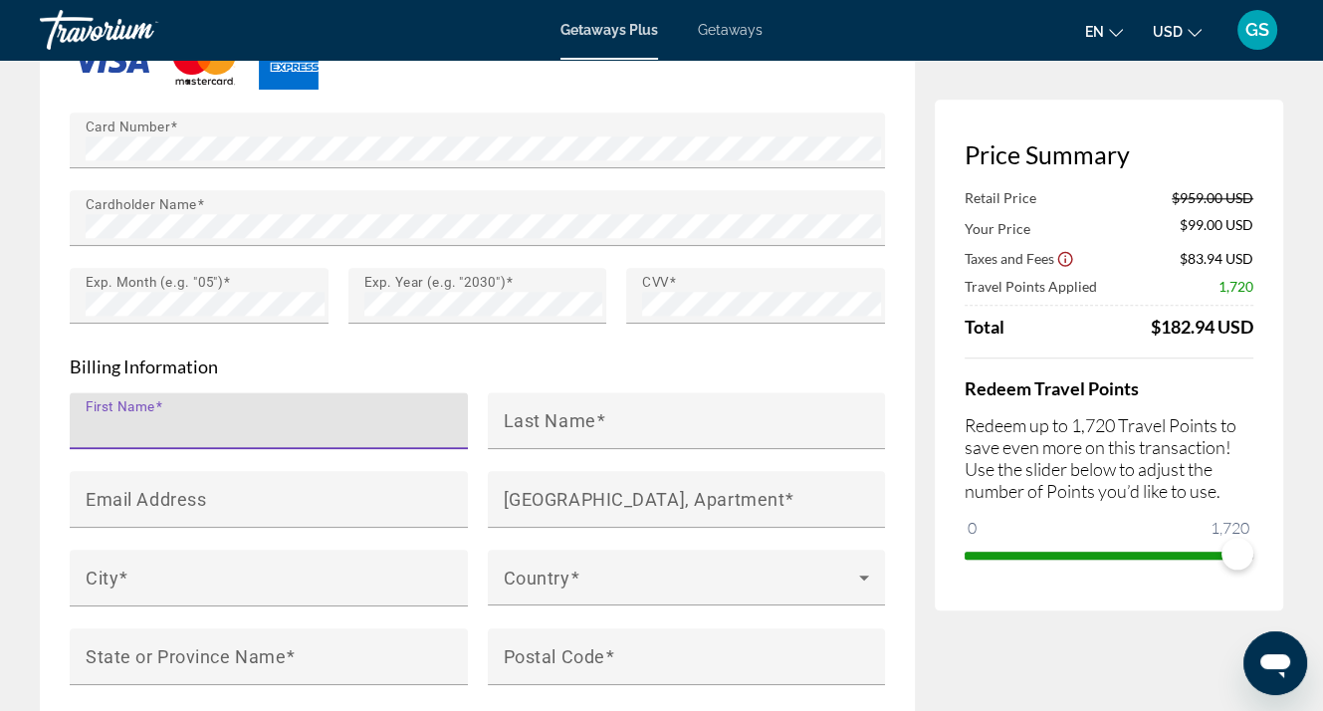
click at [285, 417] on input "First Name" at bounding box center [275, 429] width 378 height 24
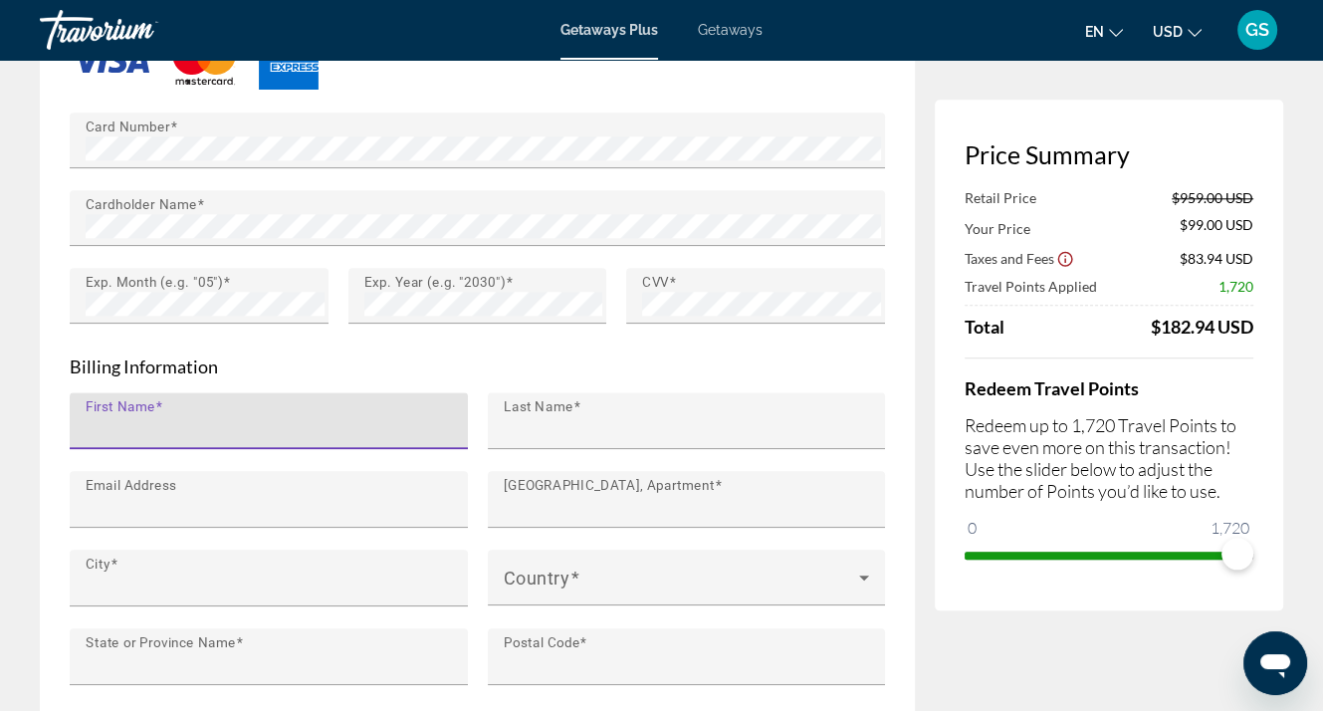
type input "******"
type input "*****"
type input "**********"
type input "*****"
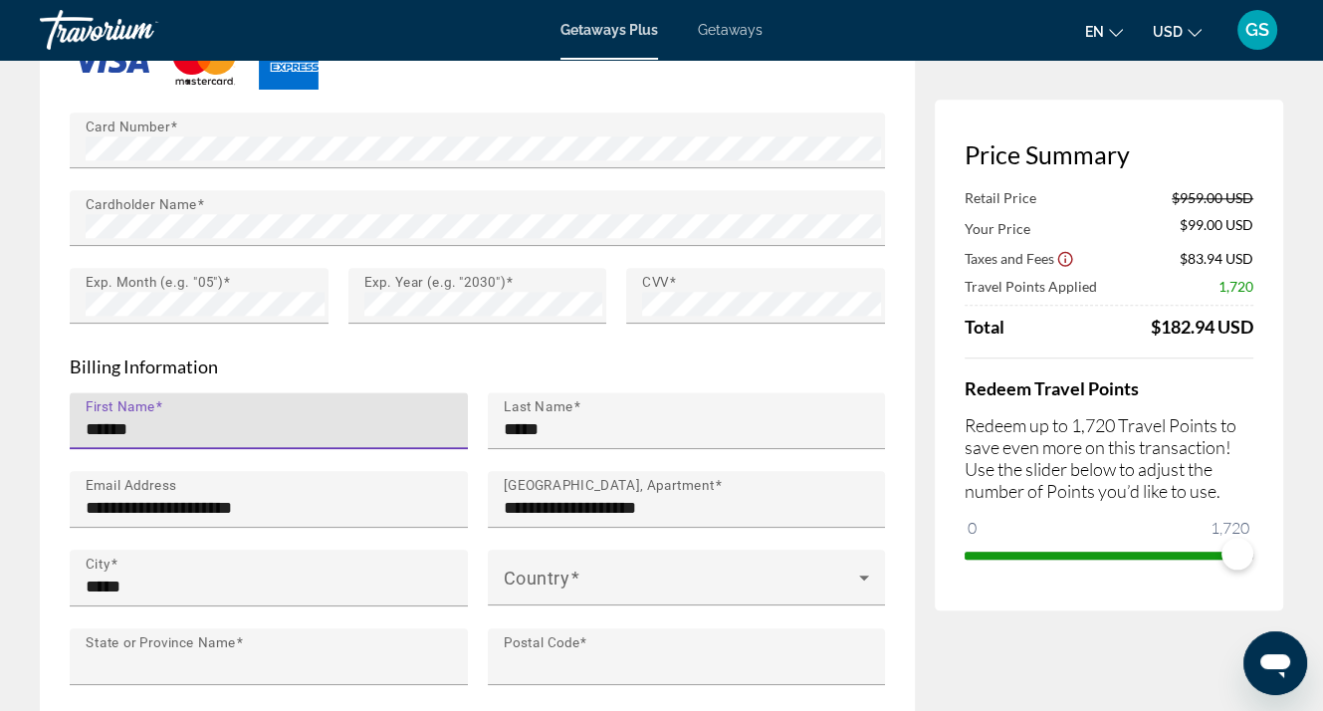
type input "**"
type input "*****"
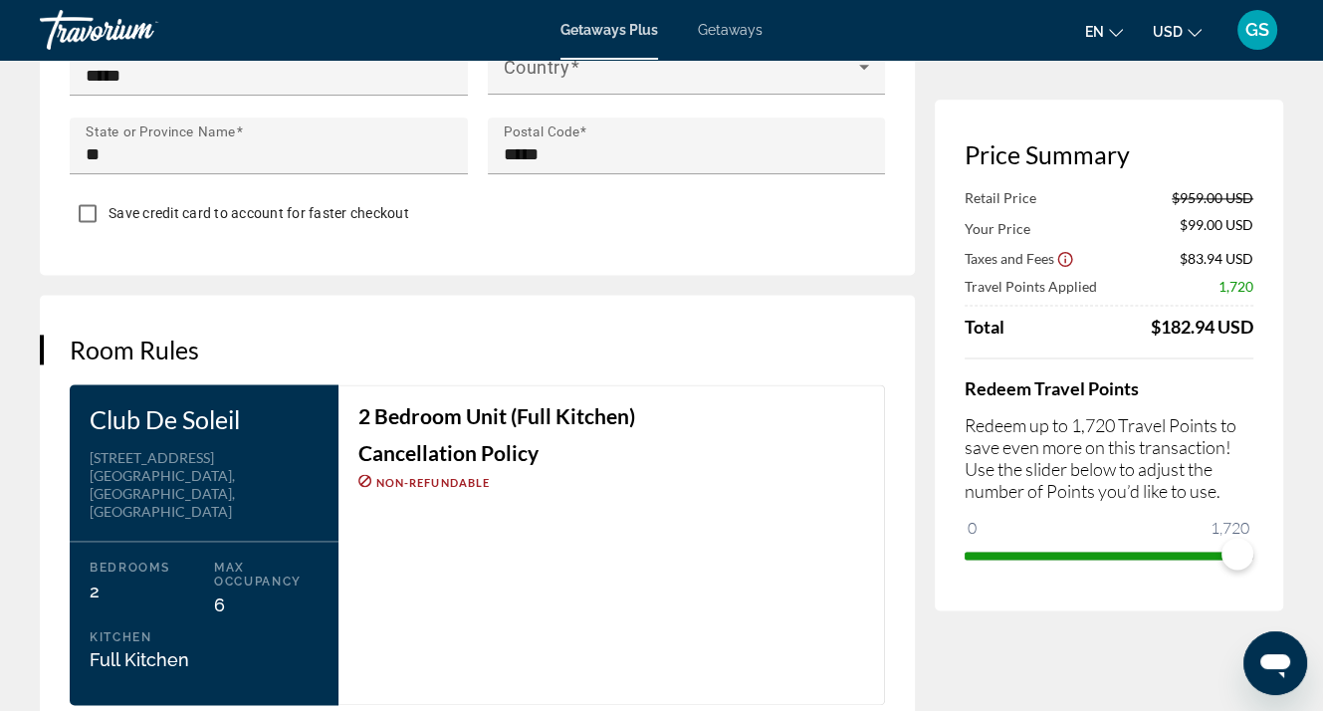
scroll to position [2289, 0]
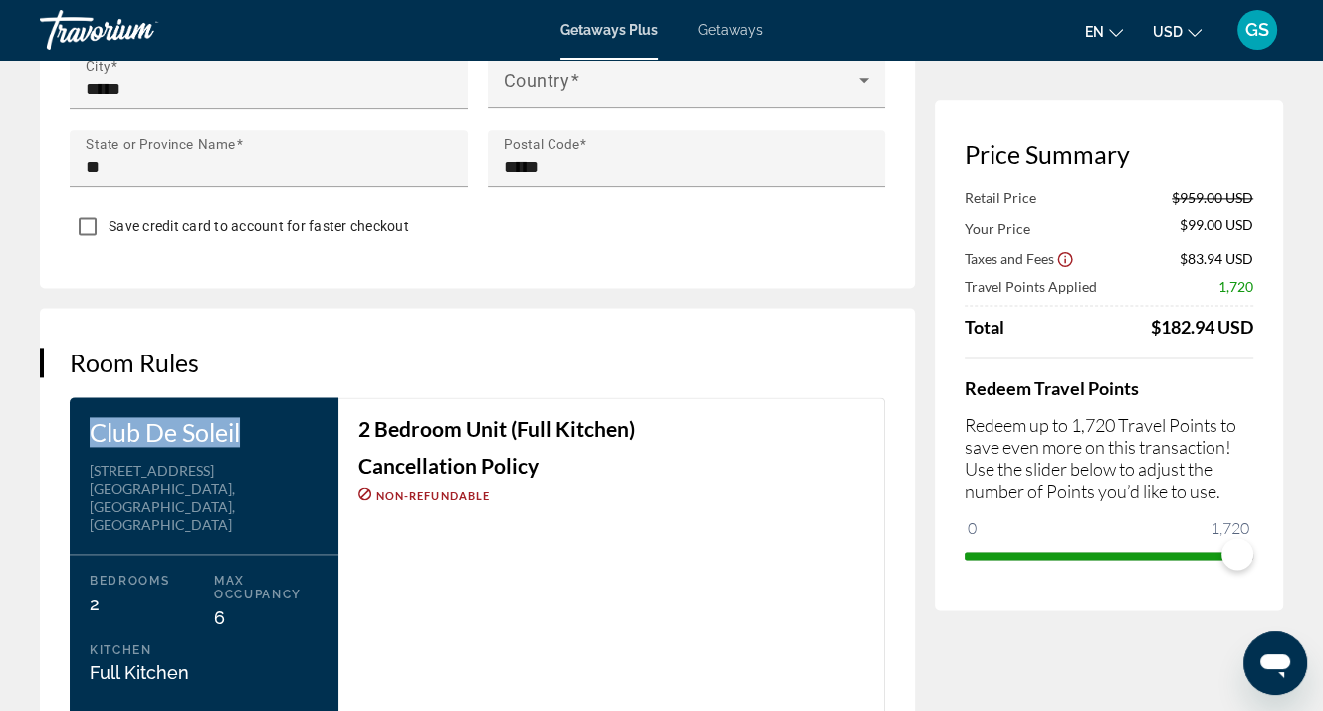
drag, startPoint x: 268, startPoint y: 422, endPoint x: 86, endPoint y: 411, distance: 182.5
click at [86, 411] on div "Club De Soleil Address 5625 W. Tropicana Ave Las Vegas, NV, USA Bedrooms 2 Max …" at bounding box center [204, 557] width 269 height 320
copy h3 "Club De Soleil"
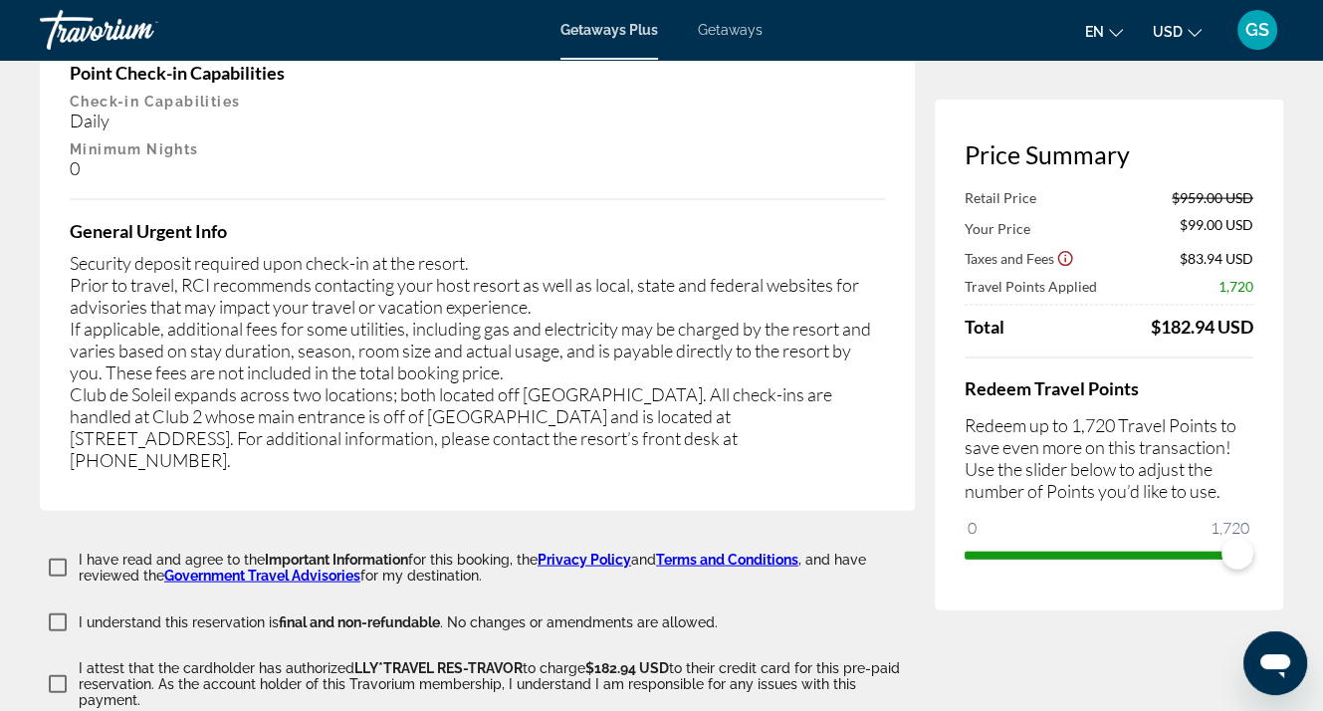
scroll to position [3683, 0]
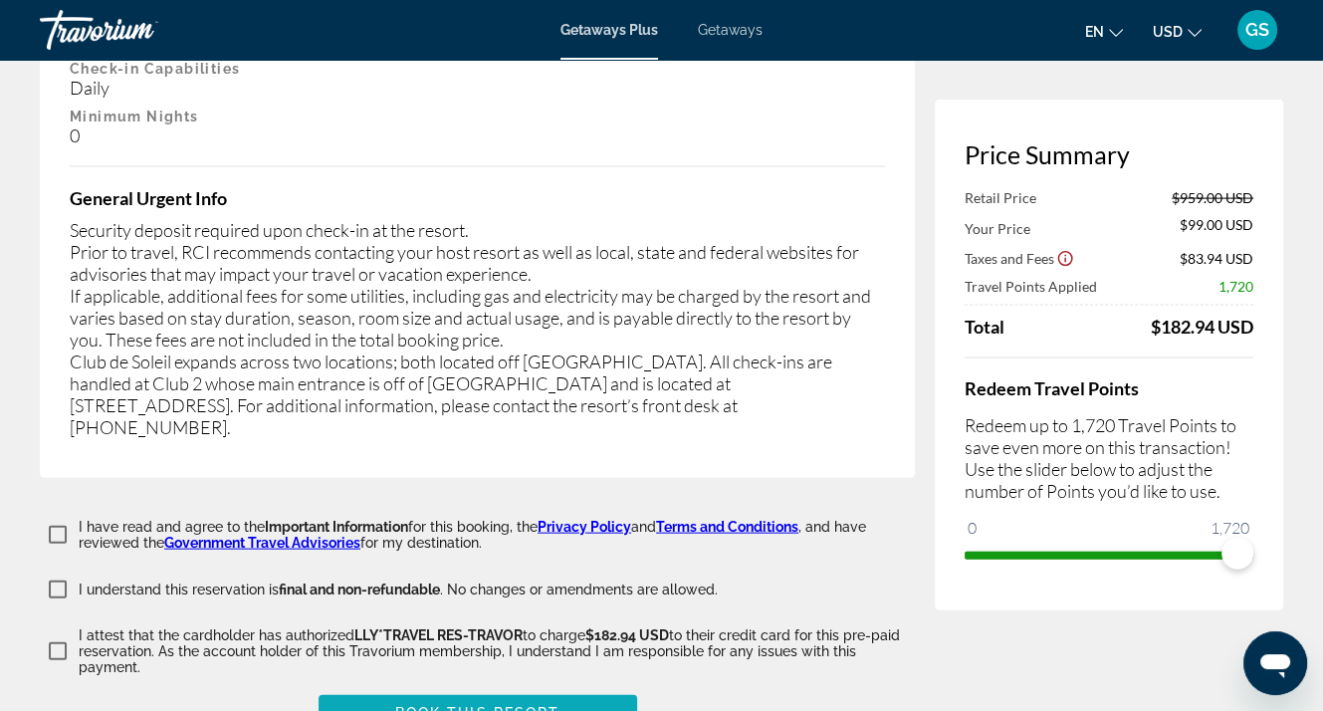
click at [482, 705] on span "Book this Resort" at bounding box center [477, 713] width 165 height 16
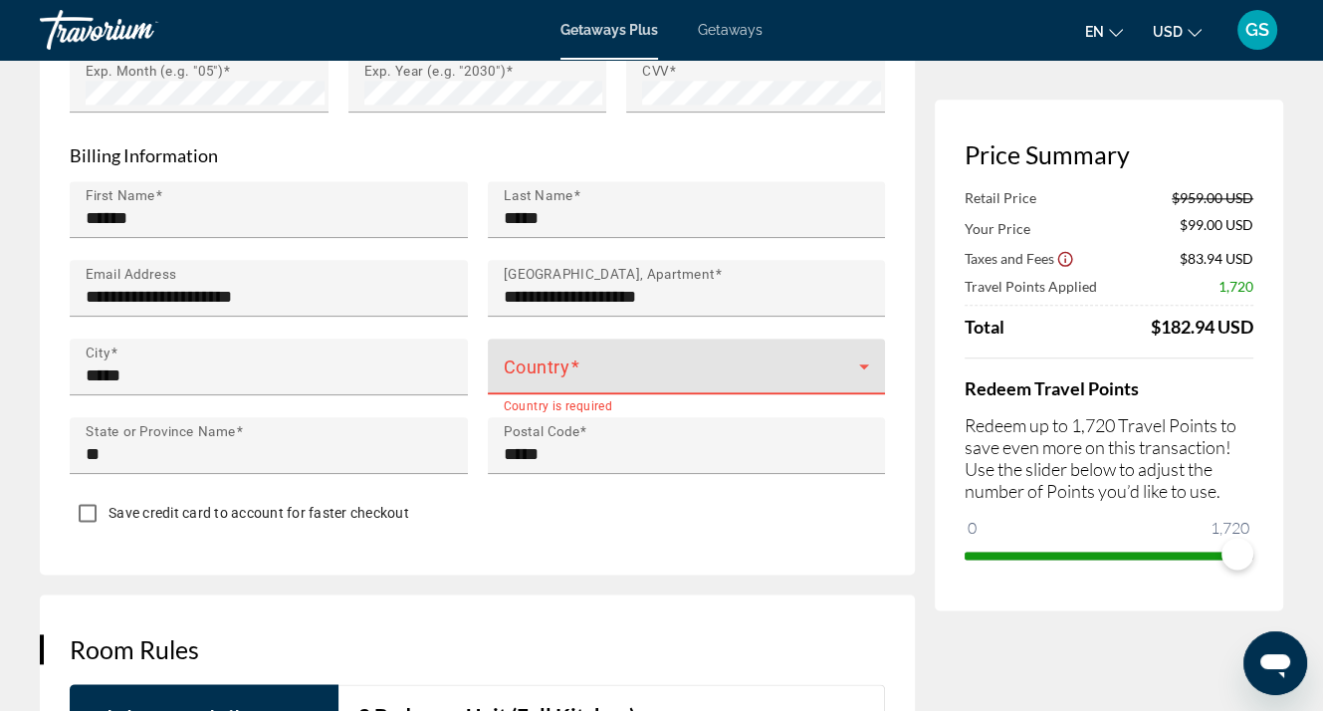
click at [868, 354] on icon "Main content" at bounding box center [864, 366] width 24 height 24
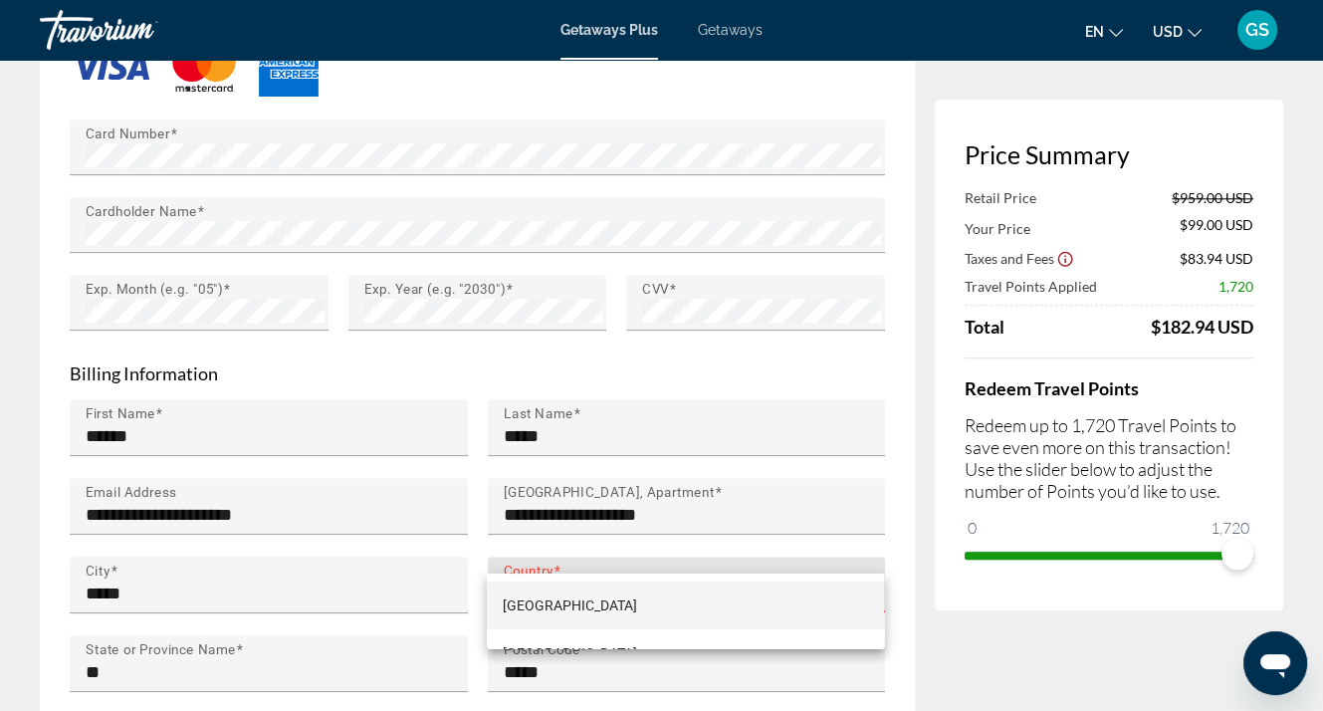
scroll to position [1804, 0]
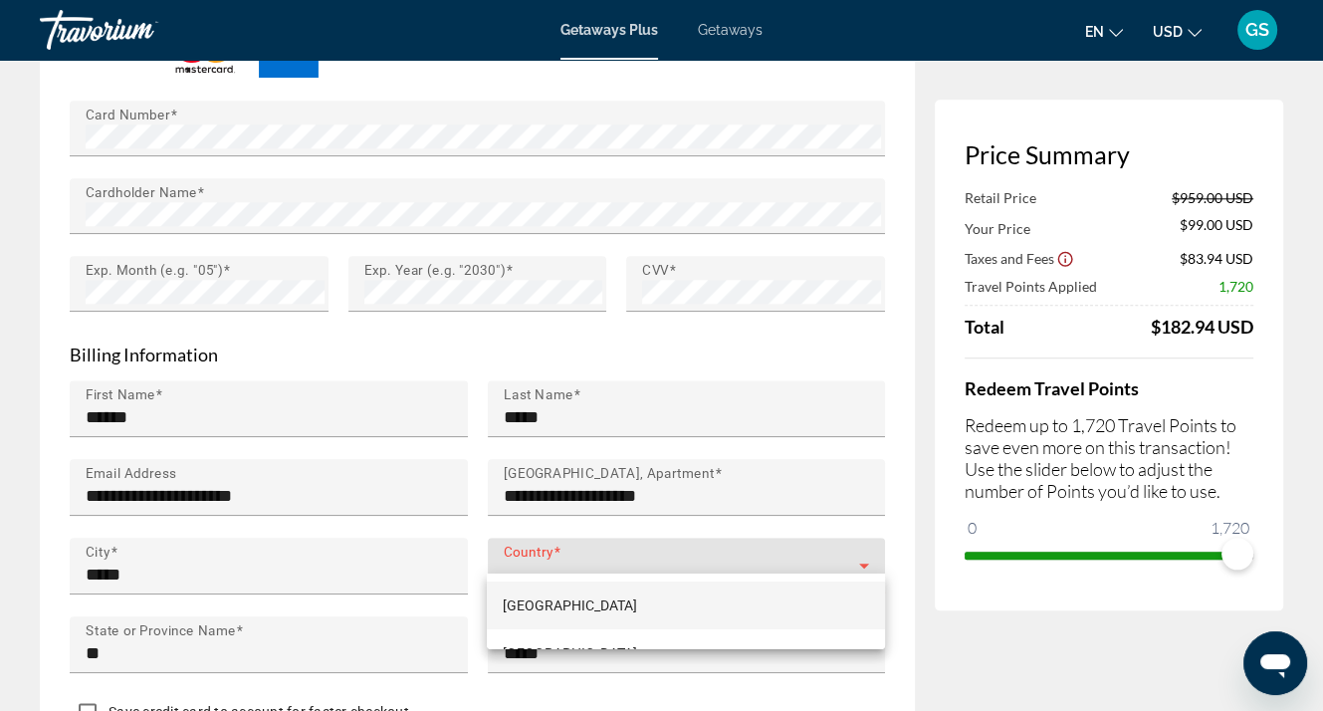
click at [542, 532] on div at bounding box center [661, 355] width 1323 height 711
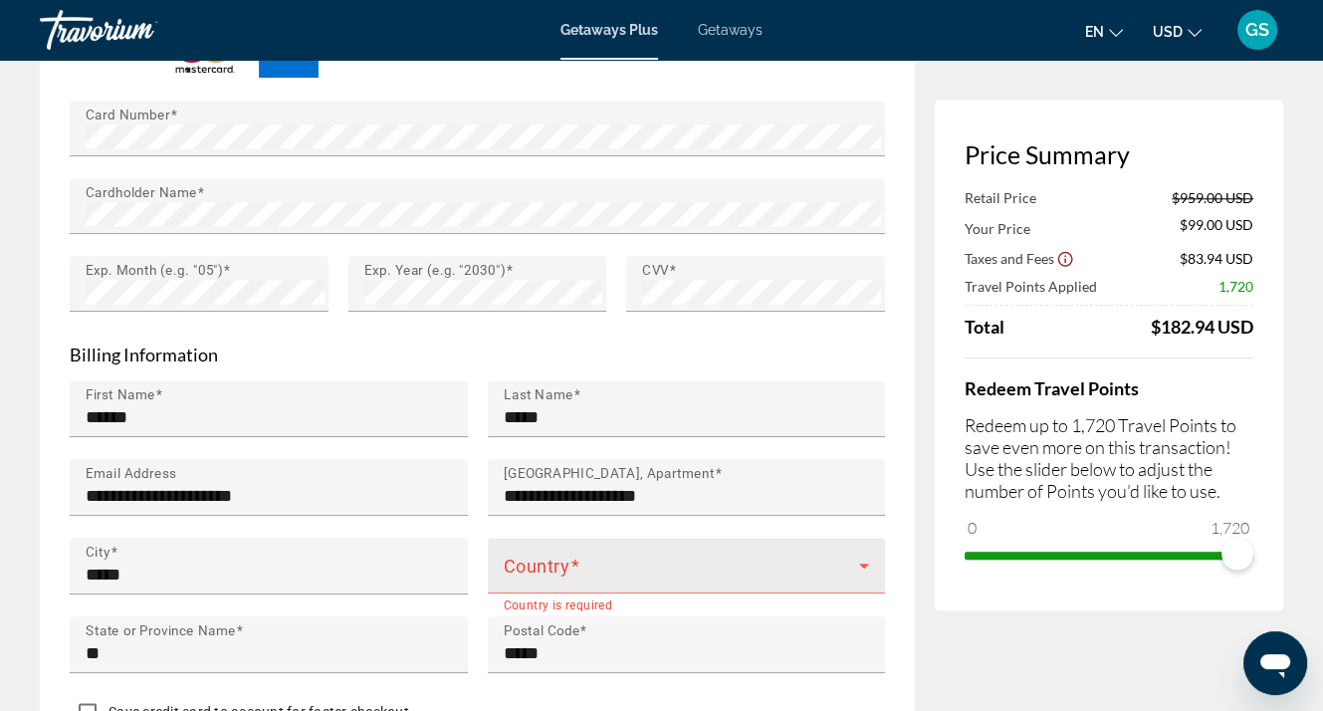
click at [697, 561] on span "Main content" at bounding box center [682, 573] width 356 height 24
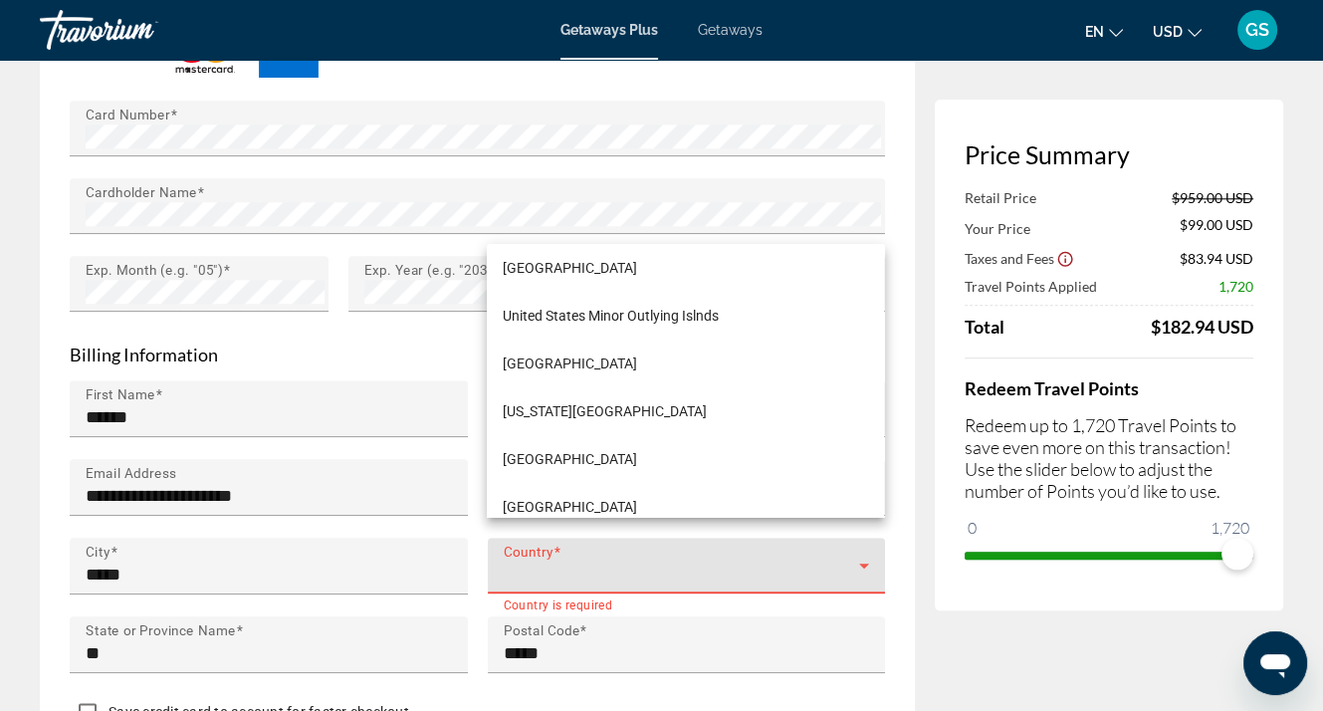
scroll to position [11470, 0]
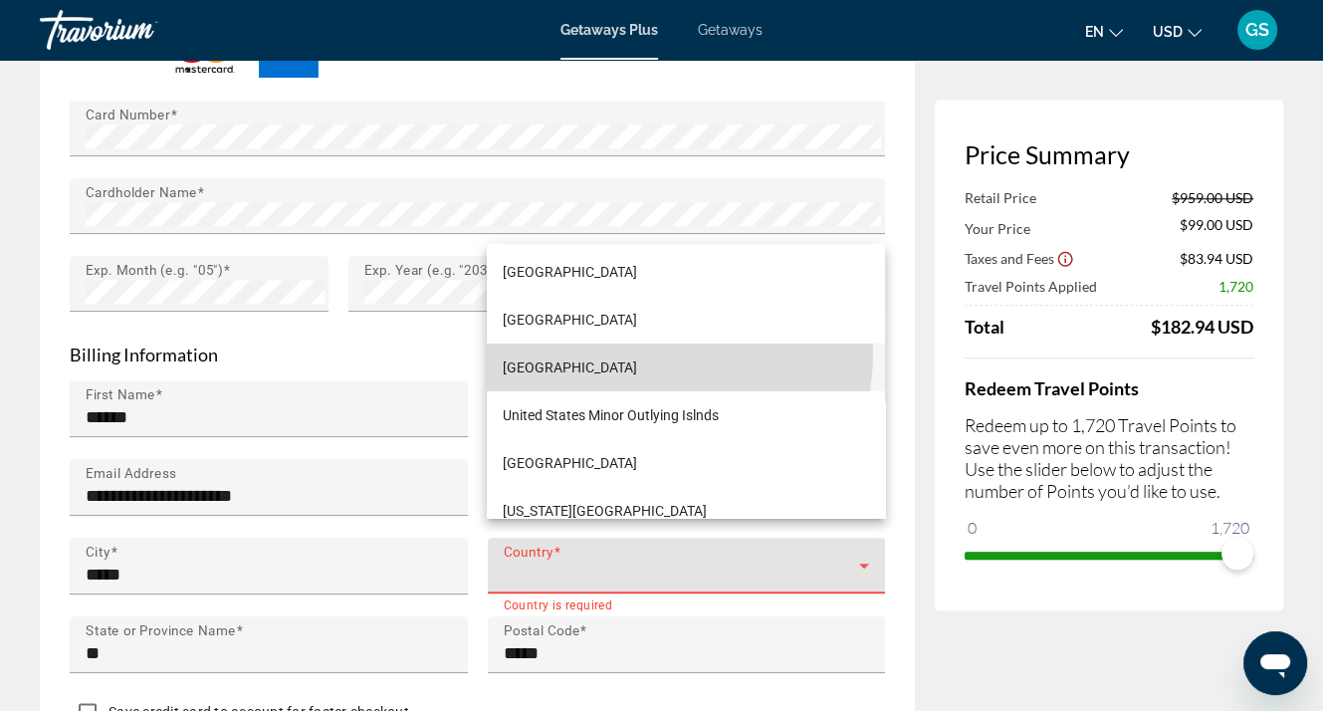
click at [641, 352] on mat-option "United States of America" at bounding box center [685, 367] width 397 height 48
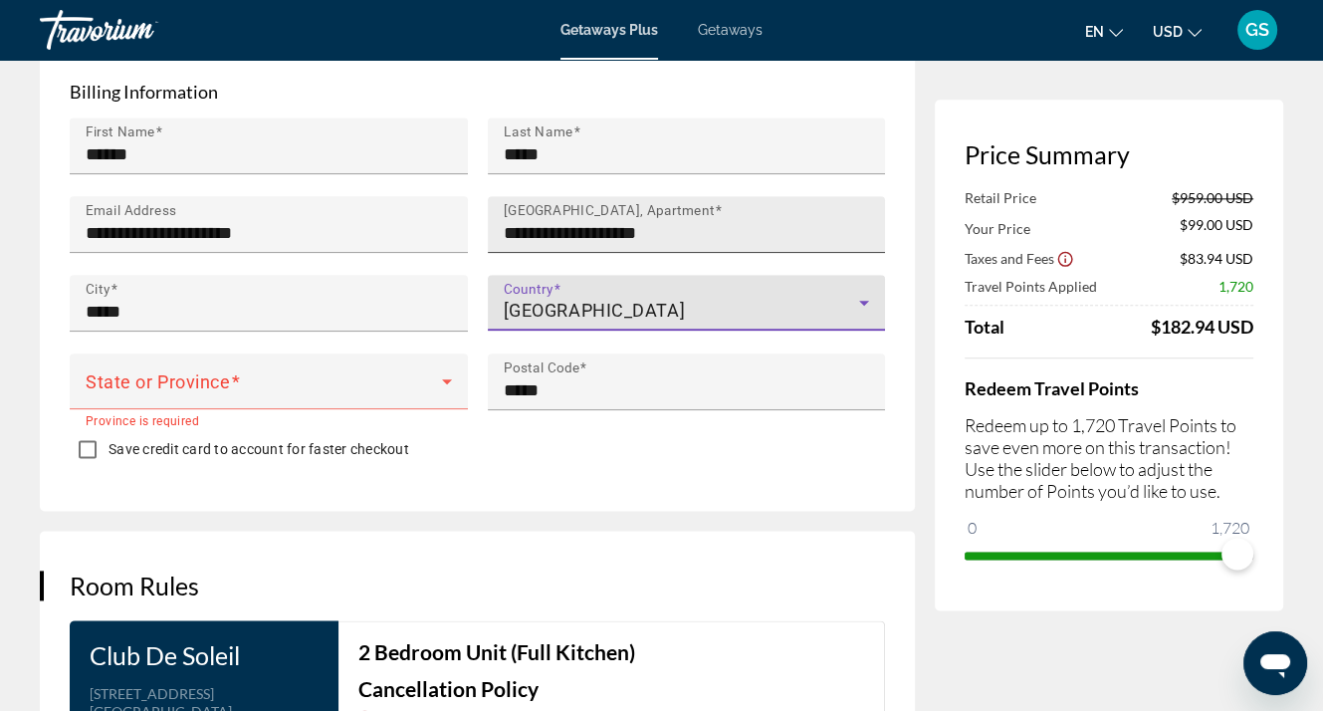
scroll to position [2102, 0]
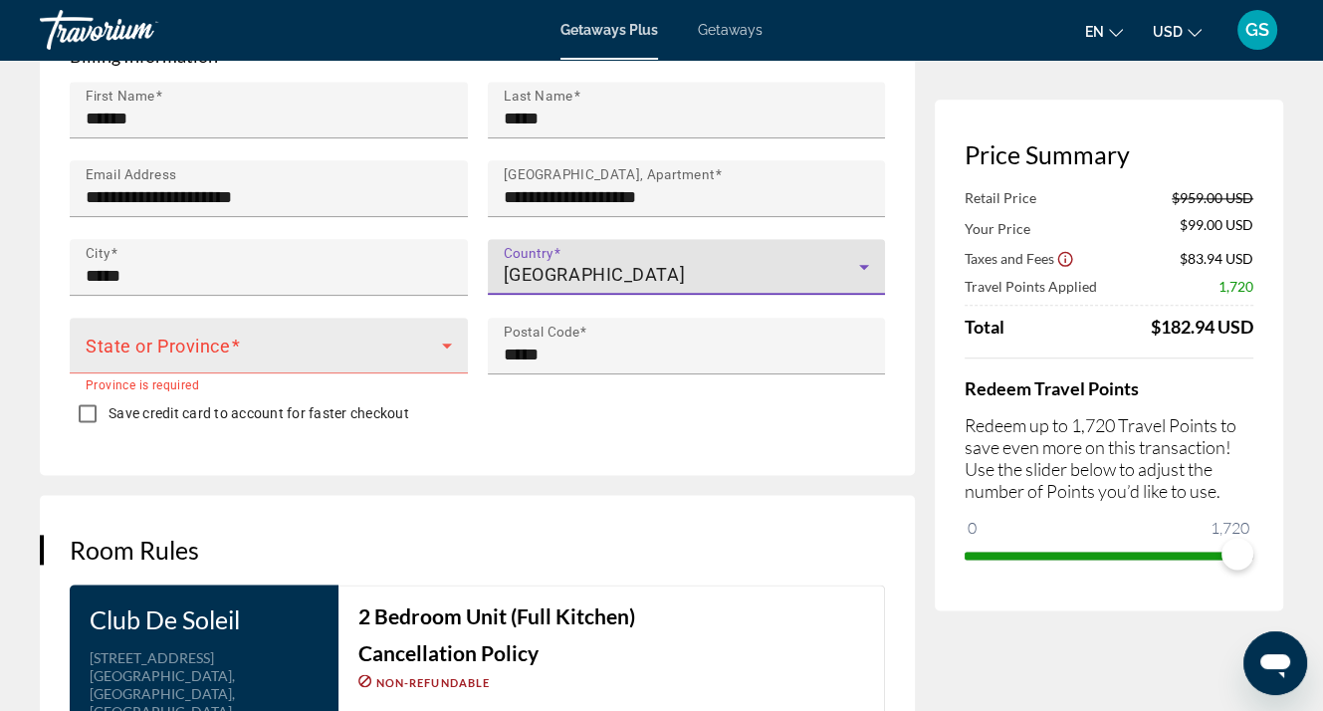
click at [261, 320] on div "State or Province" at bounding box center [269, 346] width 366 height 56
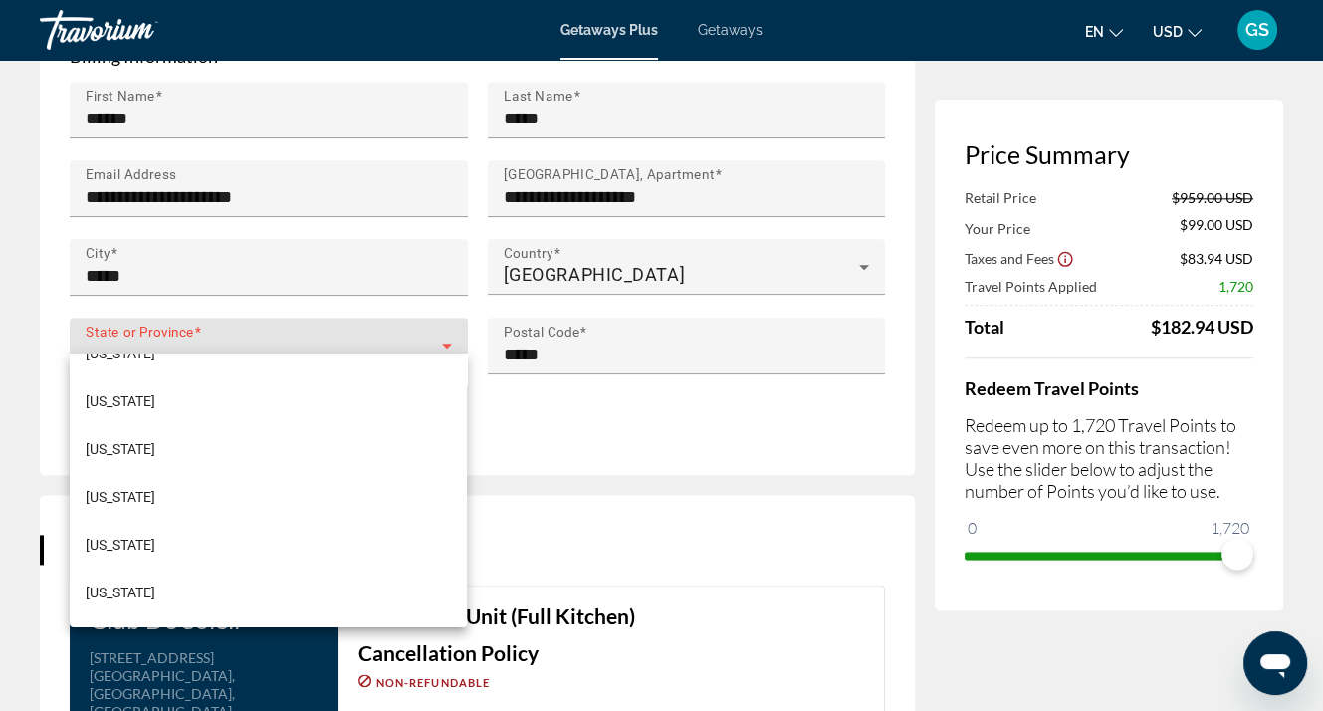
scroll to position [1891, 0]
click at [193, 452] on mat-option "South Carolina" at bounding box center [268, 453] width 397 height 48
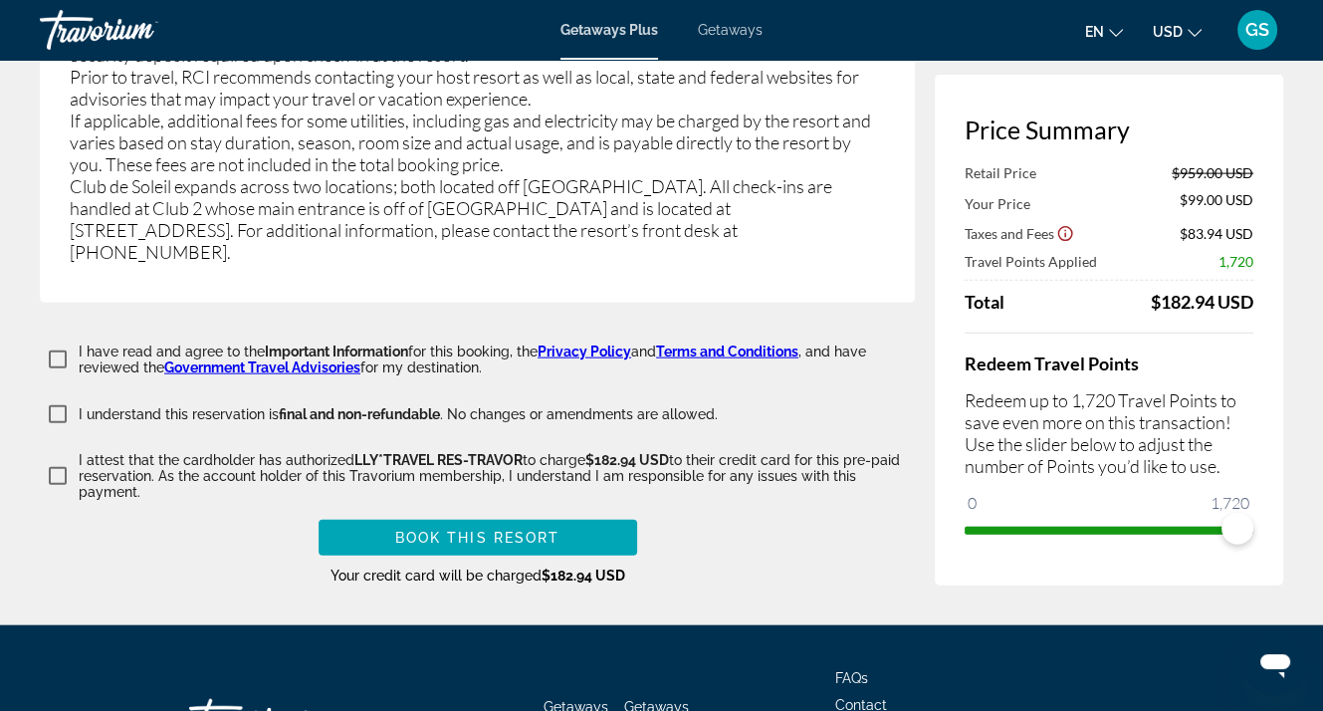
scroll to position [3922, 0]
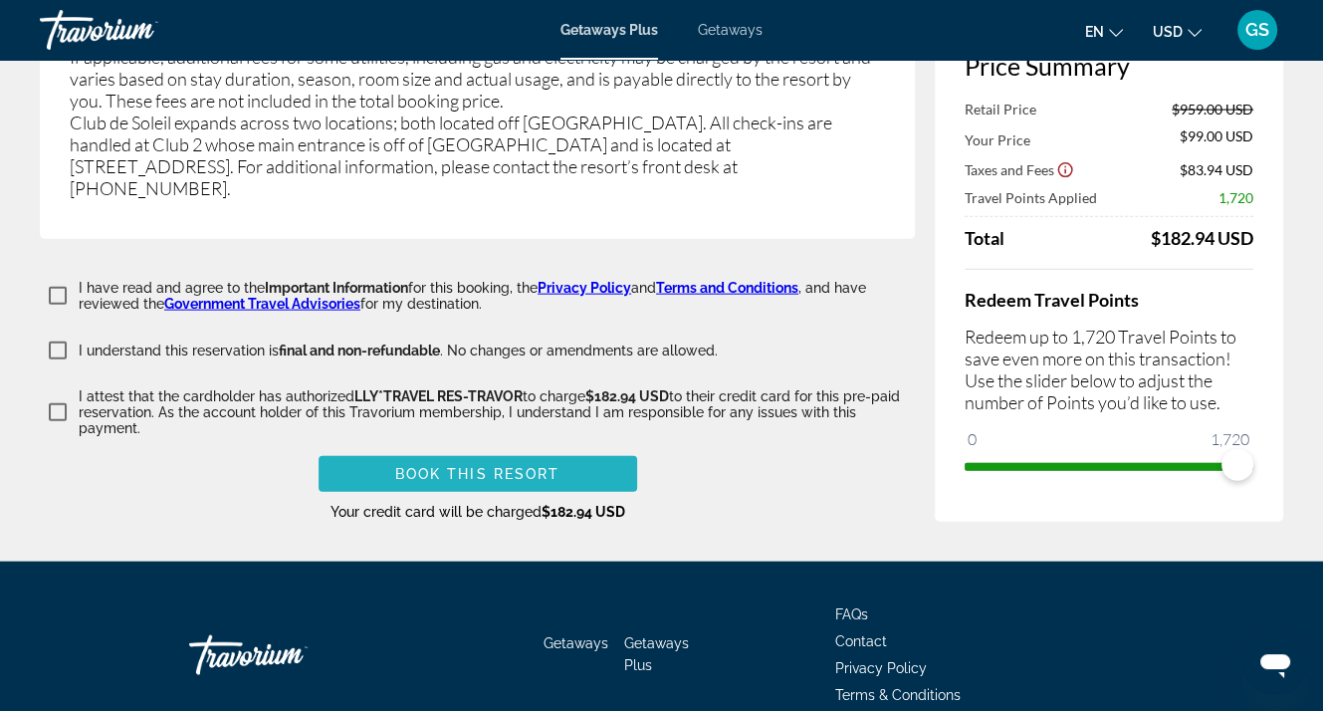
click at [440, 466] on span "Book this Resort" at bounding box center [477, 474] width 165 height 16
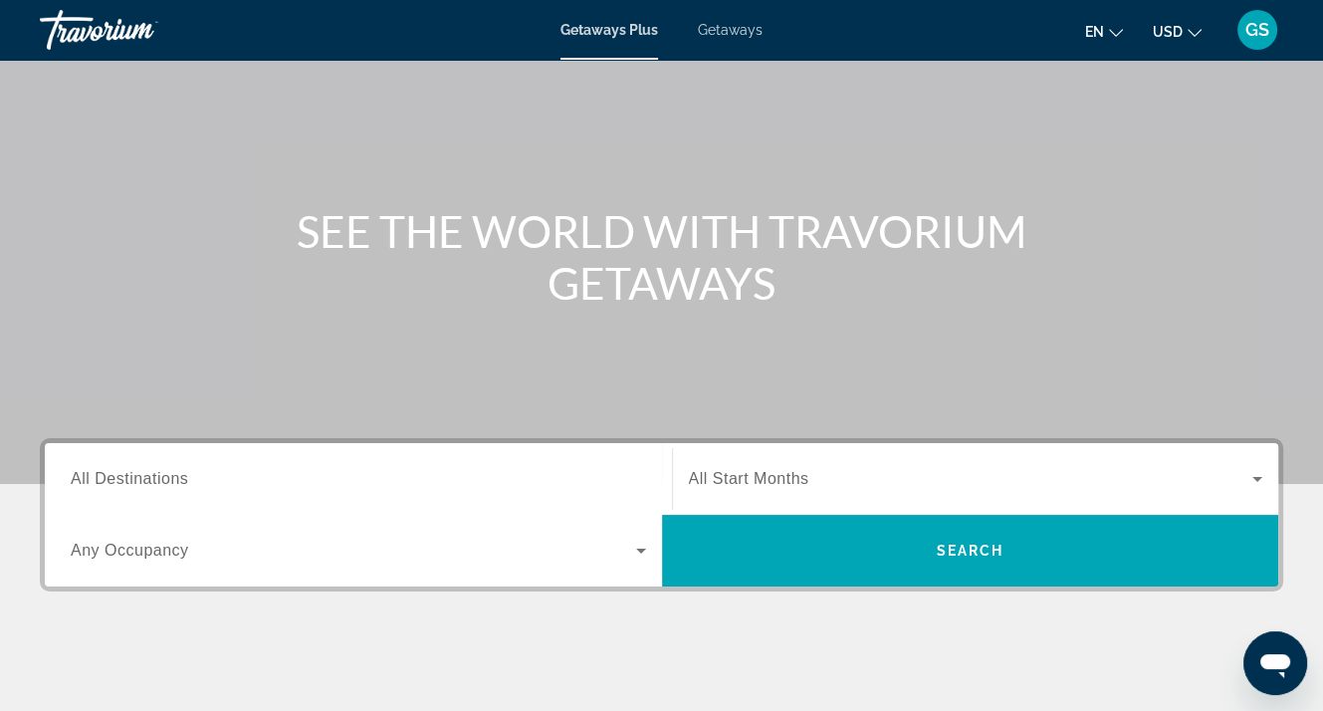
scroll to position [199, 0]
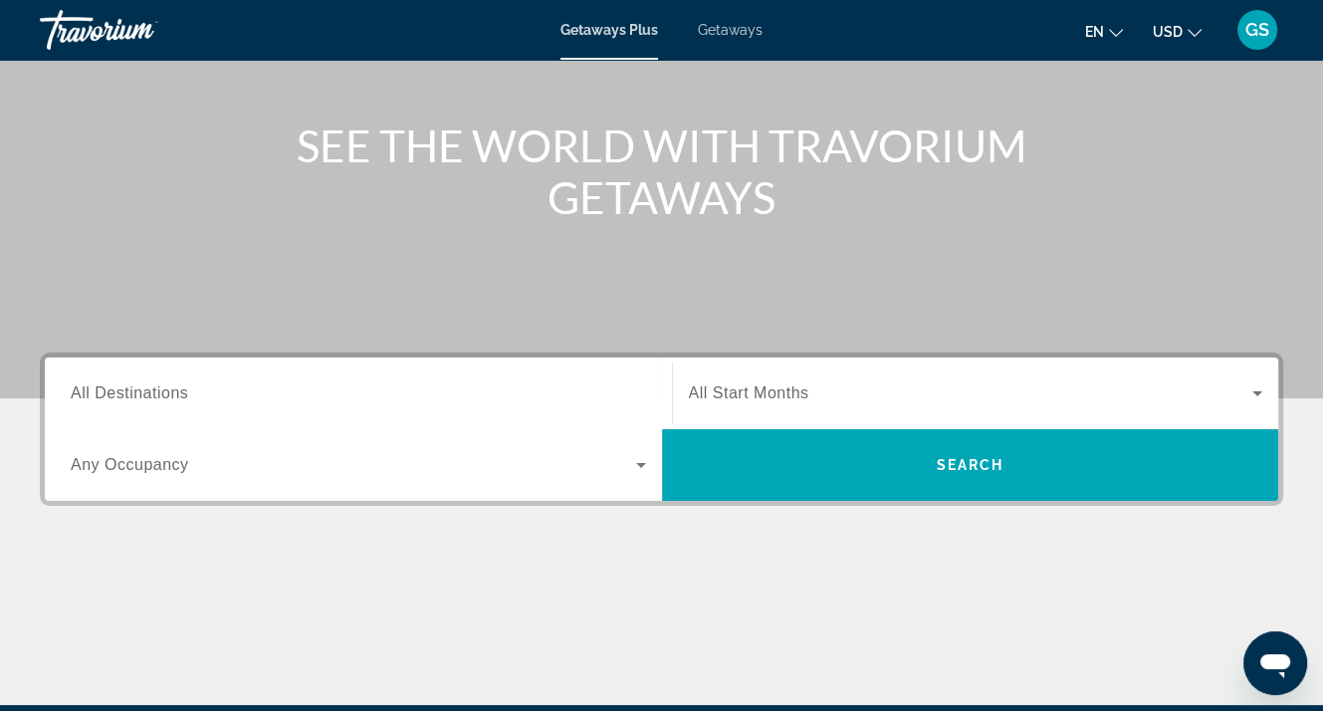
click at [112, 392] on span "All Destinations" at bounding box center [129, 392] width 117 height 17
click at [112, 392] on input "Destination All Destinations" at bounding box center [358, 394] width 575 height 24
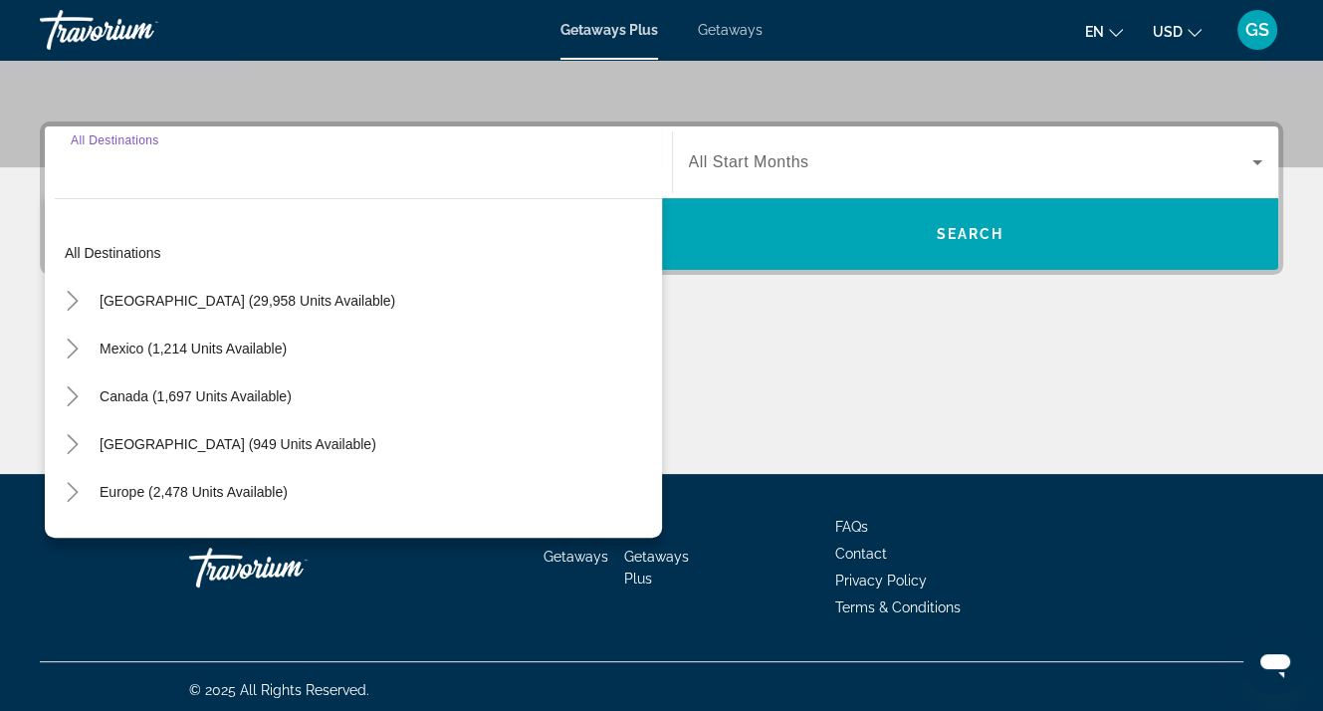
scroll to position [437, 0]
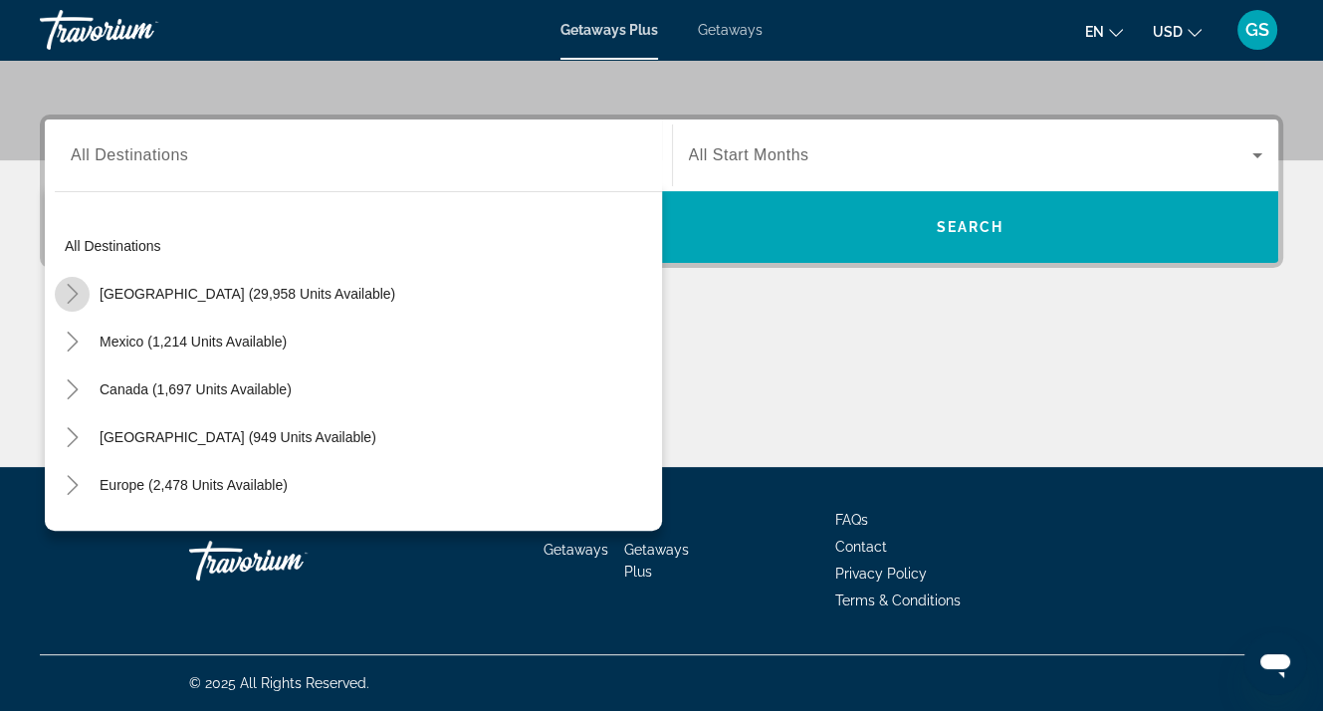
click at [76, 288] on icon "Toggle United States (29,958 units available)" at bounding box center [73, 294] width 20 height 20
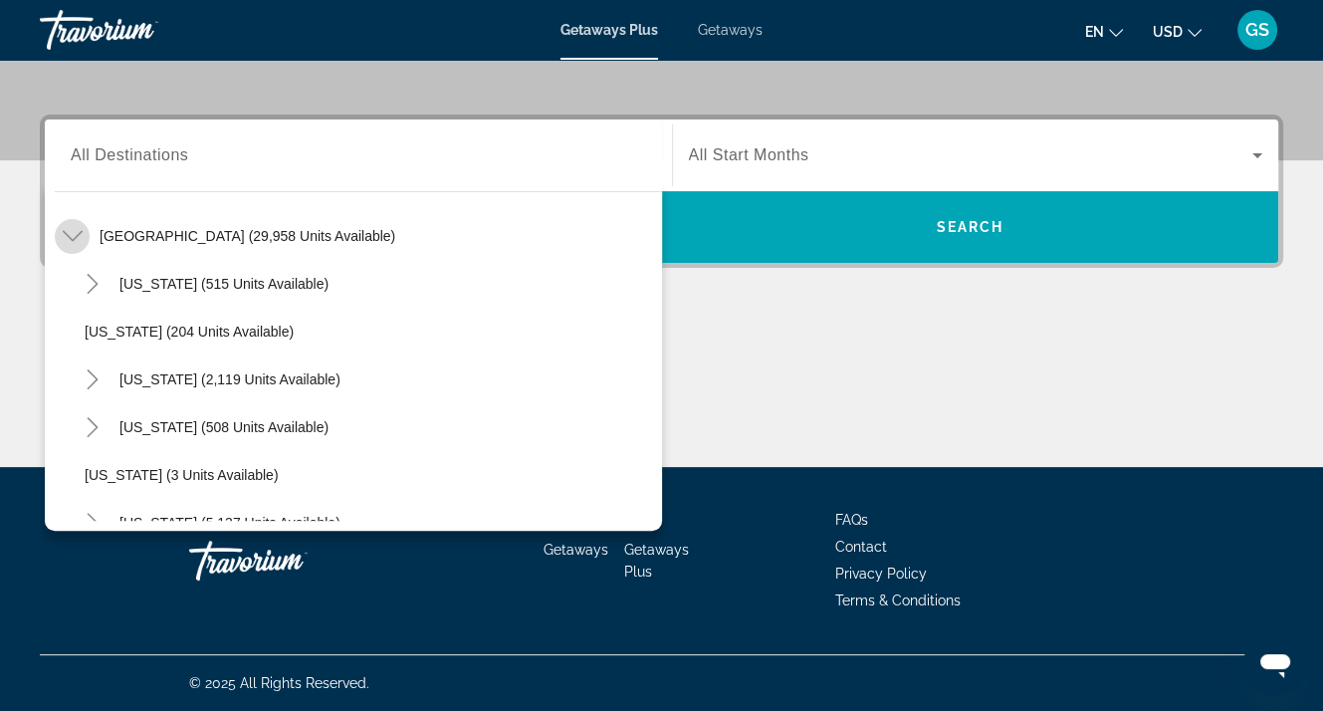
click at [67, 233] on icon "Toggle United States (29,958 units available)" at bounding box center [72, 236] width 20 height 11
click at [69, 282] on icon "Toggle Mexico (1,214 units available)" at bounding box center [73, 284] width 20 height 20
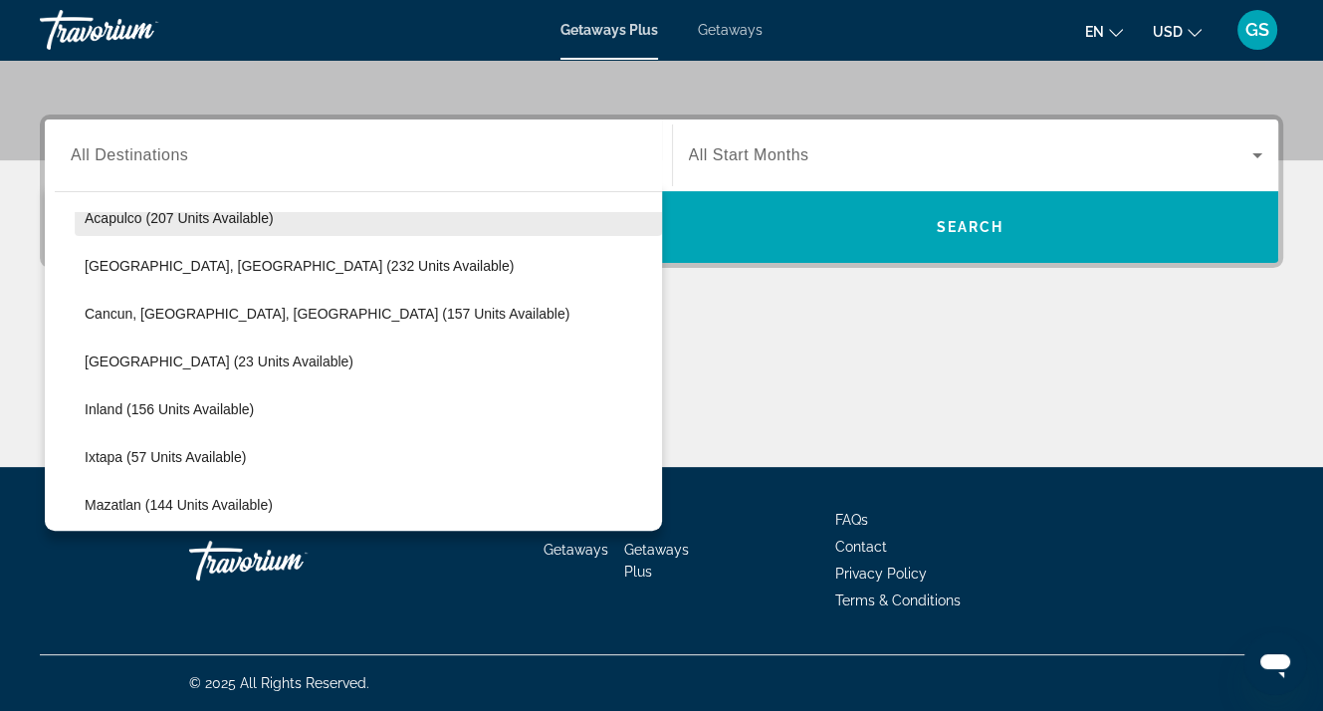
scroll to position [205, 0]
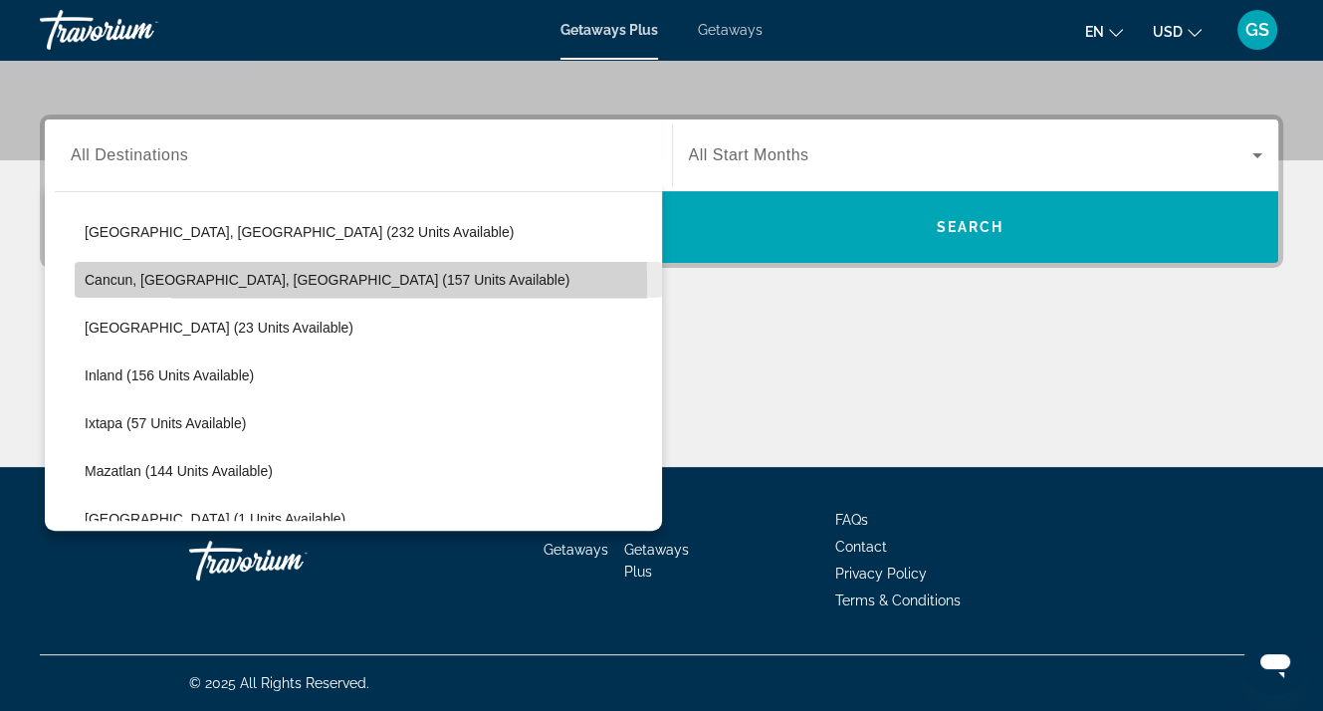
click at [155, 281] on span "Cancun, Cozumel, Riviera Maya (157 units available)" at bounding box center [327, 280] width 485 height 16
type input "**********"
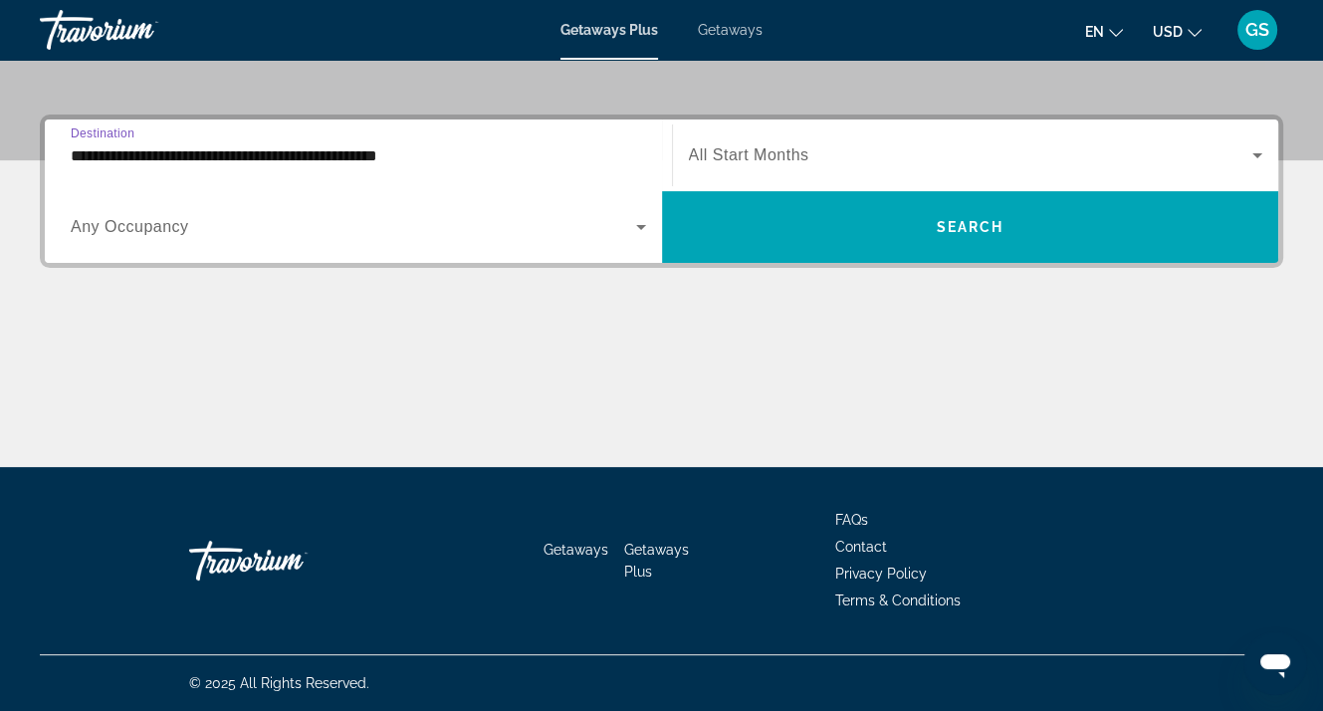
click at [151, 229] on span "Any Occupancy" at bounding box center [130, 226] width 118 height 17
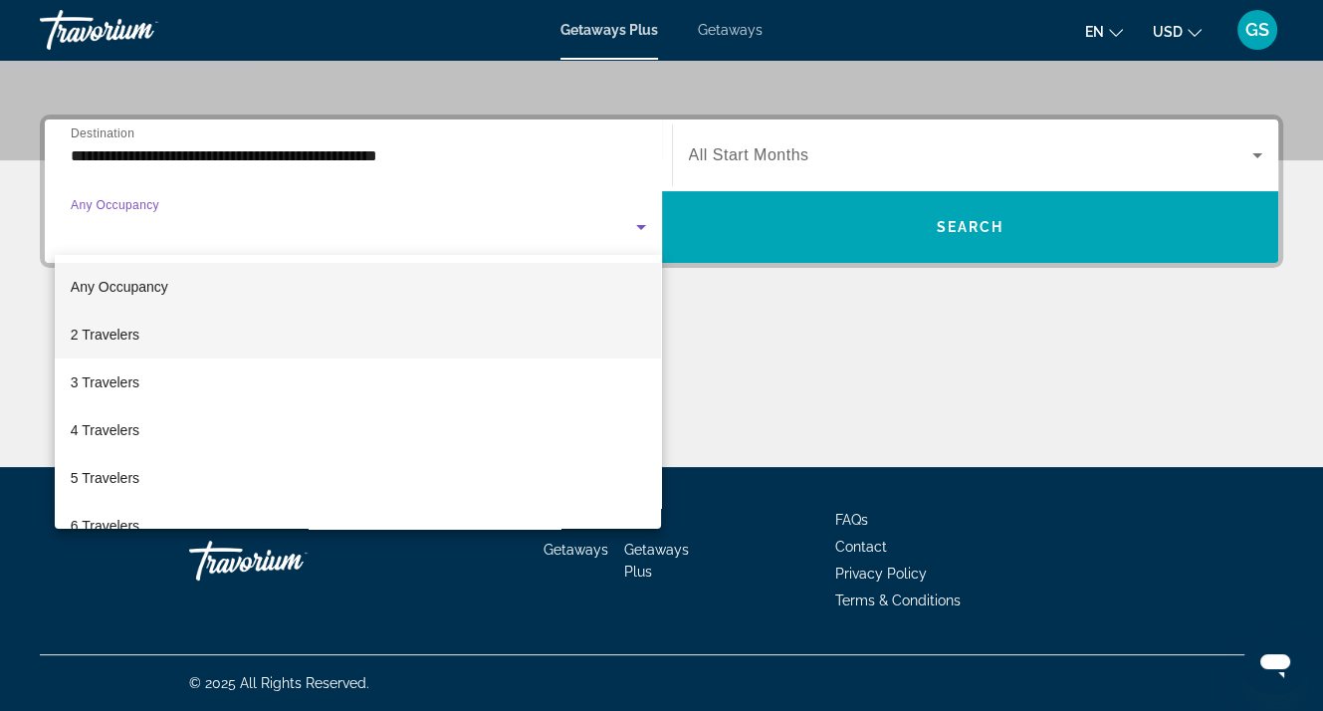
click at [112, 333] on span "2 Travelers" at bounding box center [105, 334] width 69 height 24
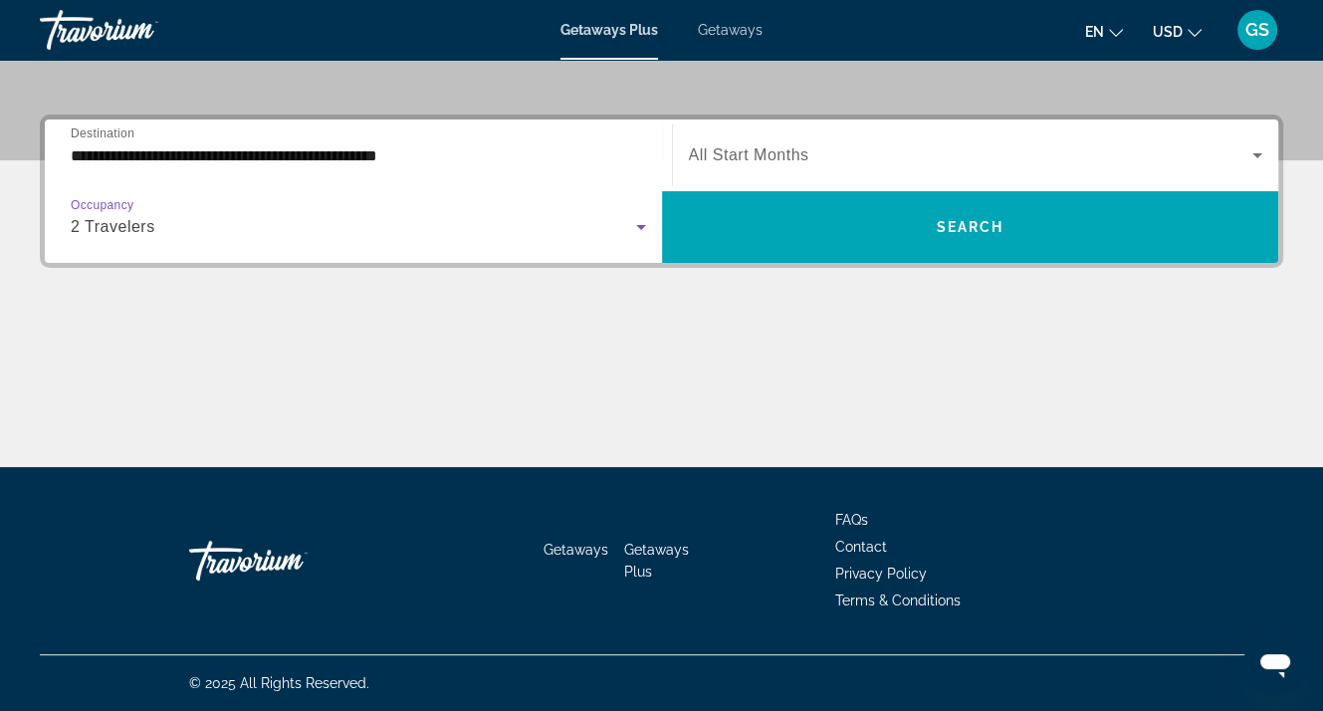
click at [955, 168] on div "Search widget" at bounding box center [976, 155] width 574 height 56
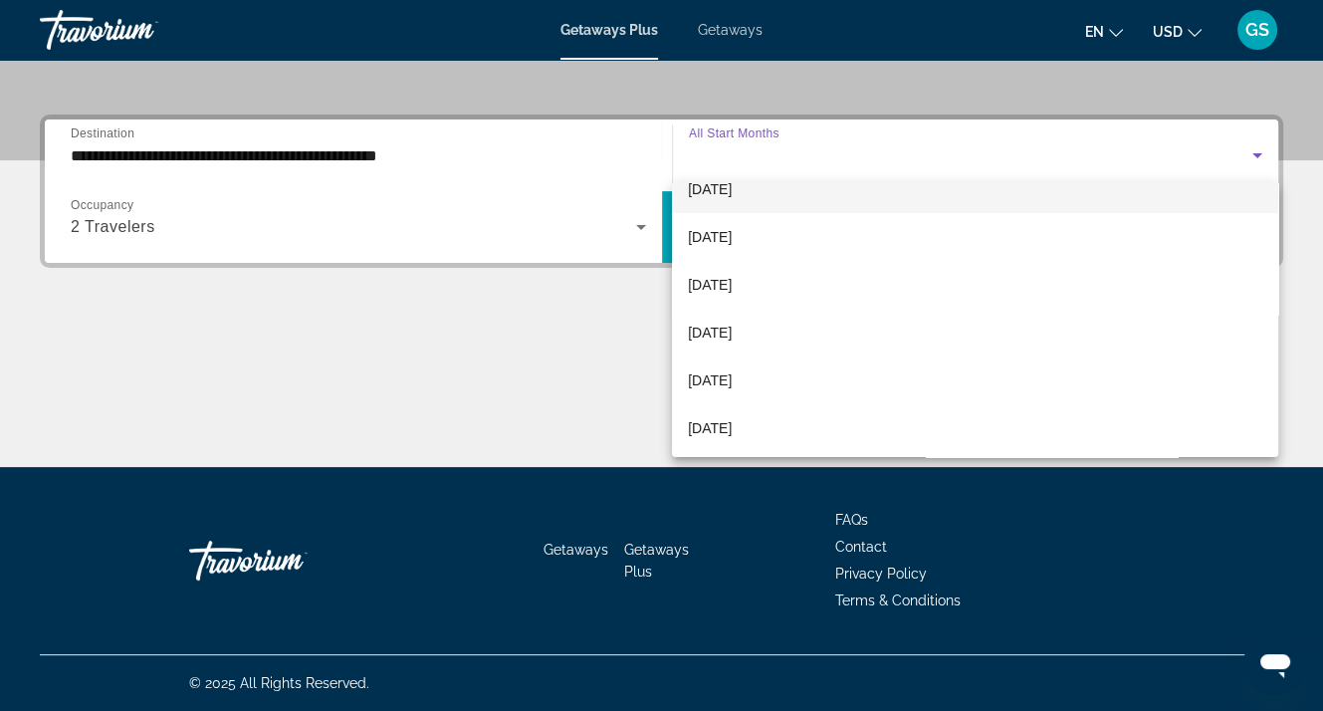
scroll to position [100, 0]
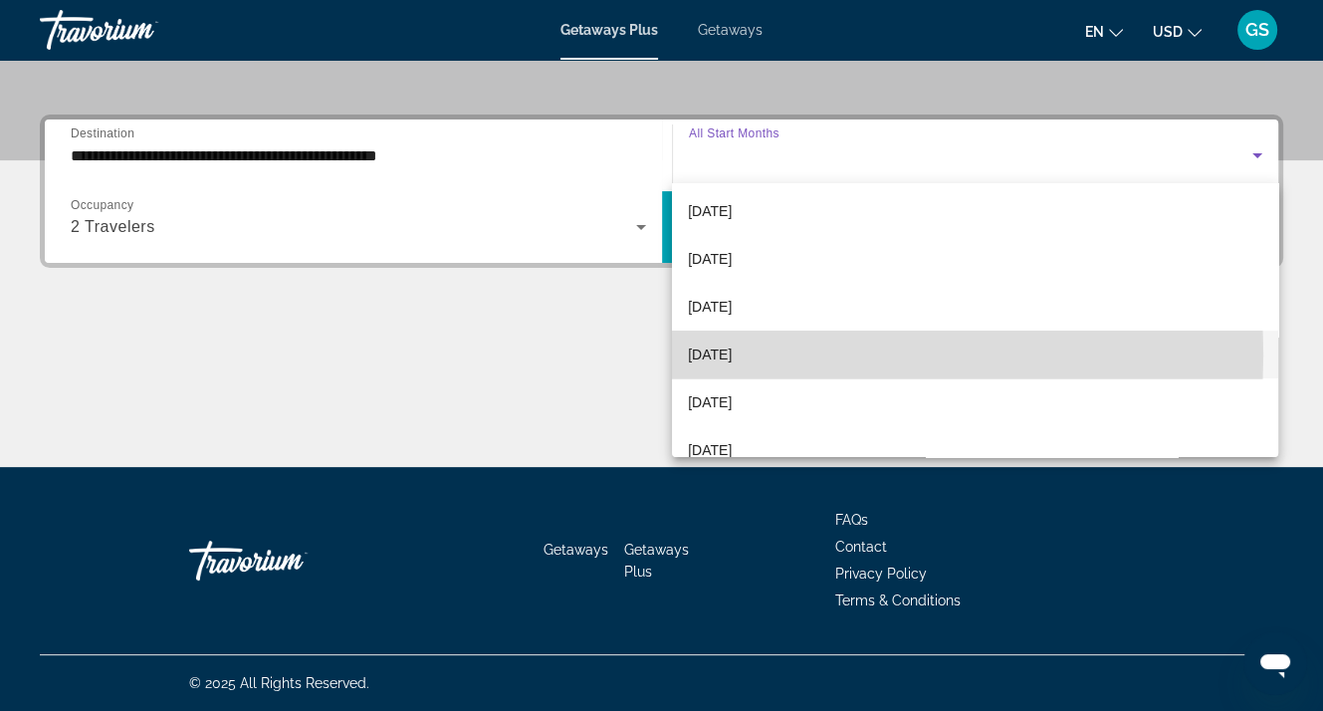
click at [717, 355] on span "January 2026" at bounding box center [710, 354] width 44 height 24
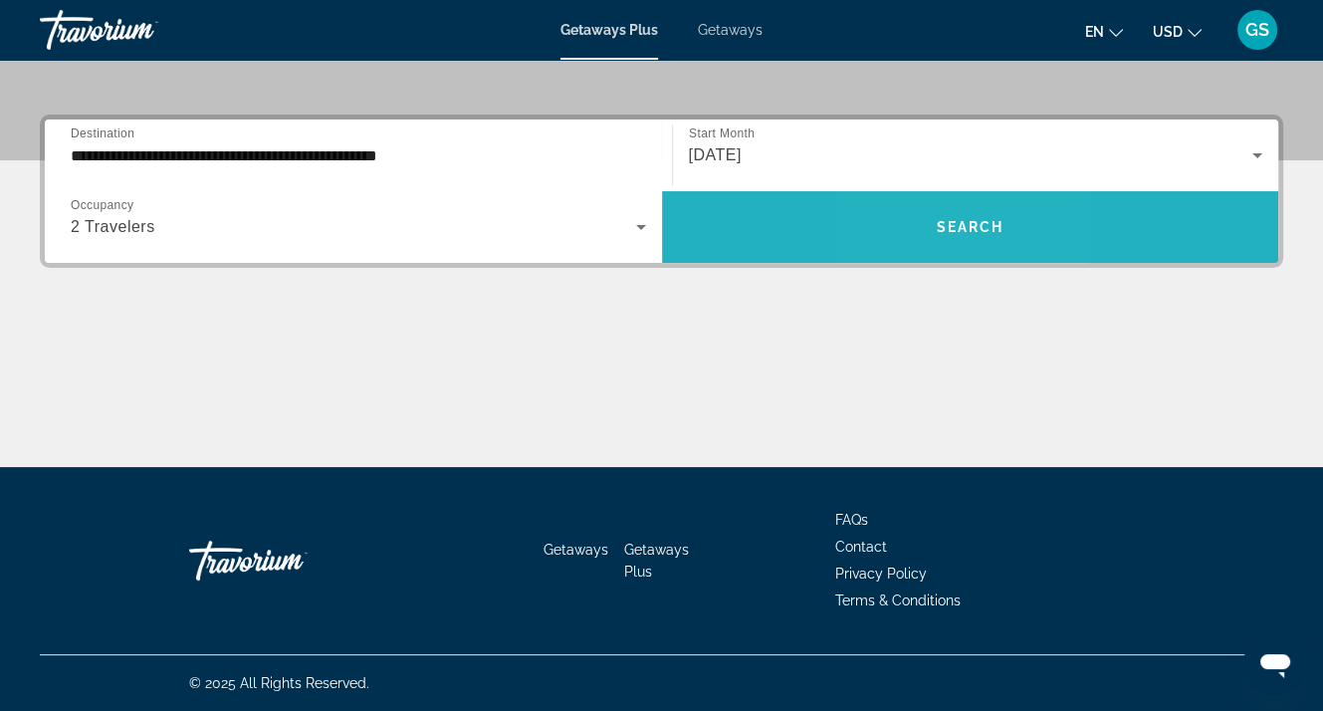
click at [932, 235] on span "Search widget" at bounding box center [970, 227] width 617 height 48
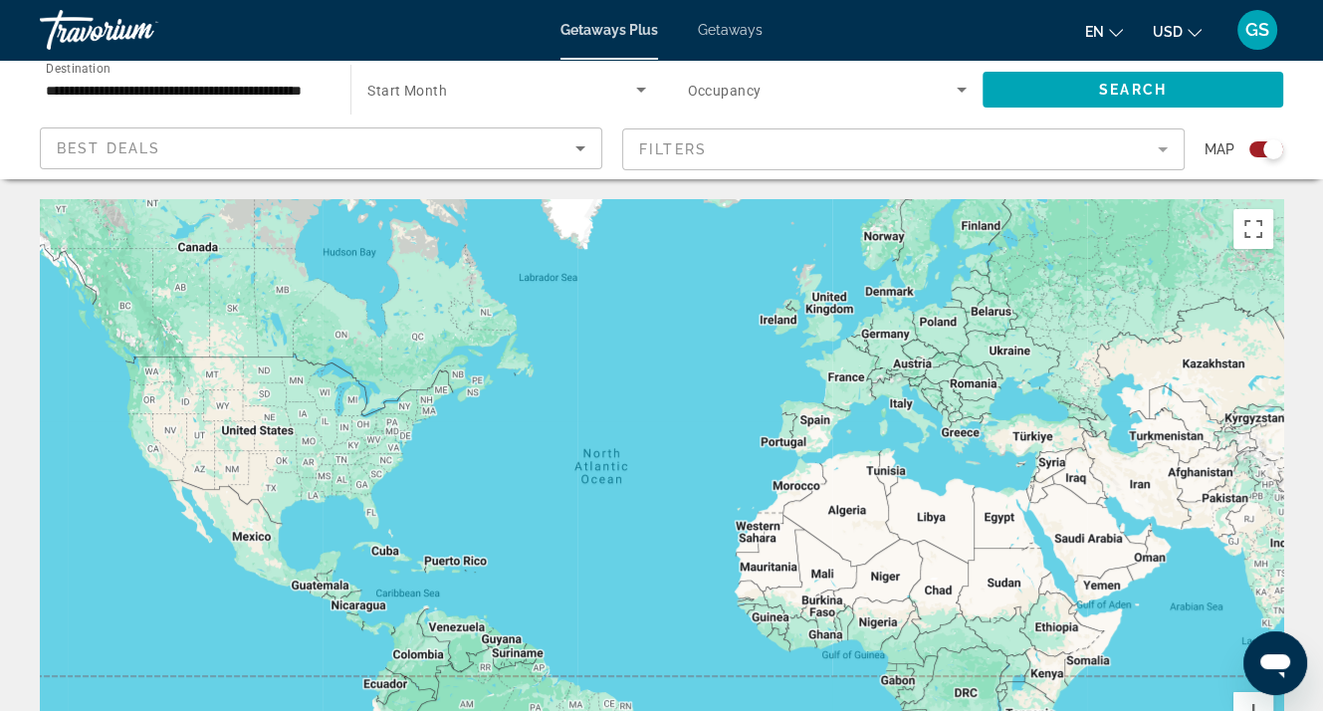
click at [401, 87] on span "Start Month" at bounding box center [407, 91] width 80 height 16
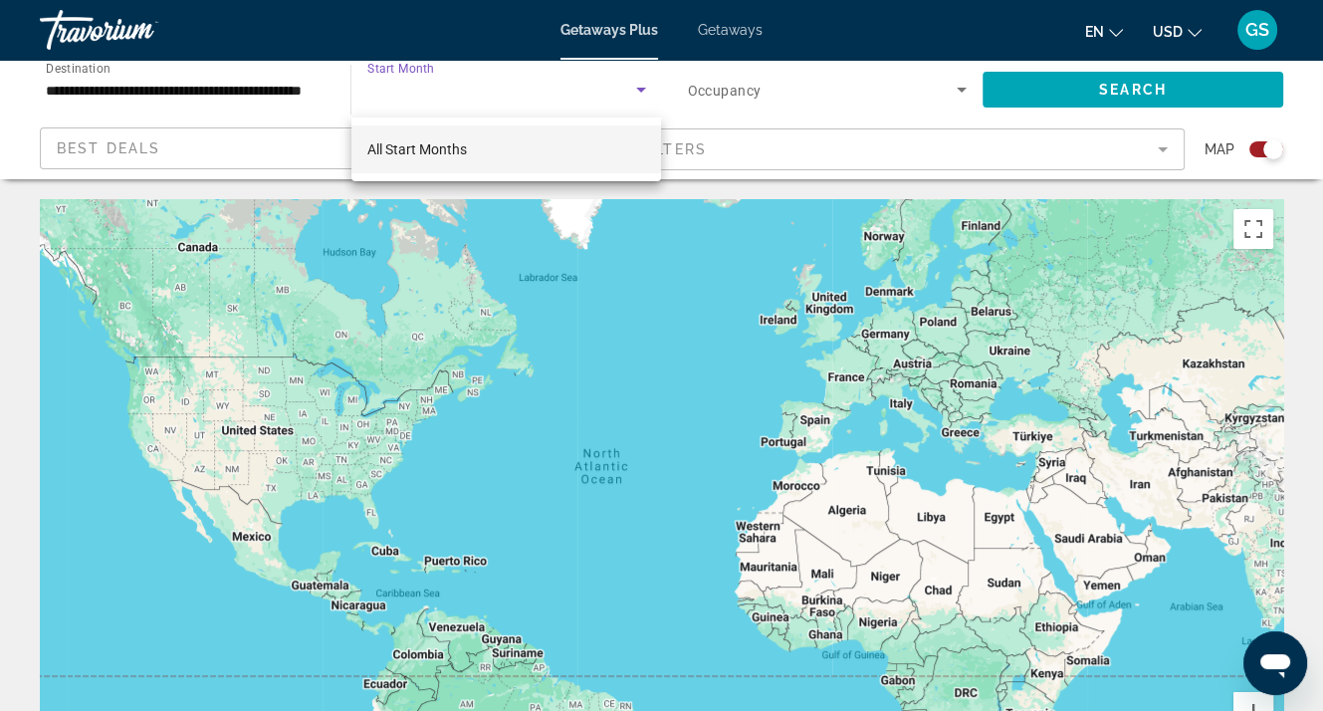
click at [309, 148] on div at bounding box center [661, 355] width 1323 height 711
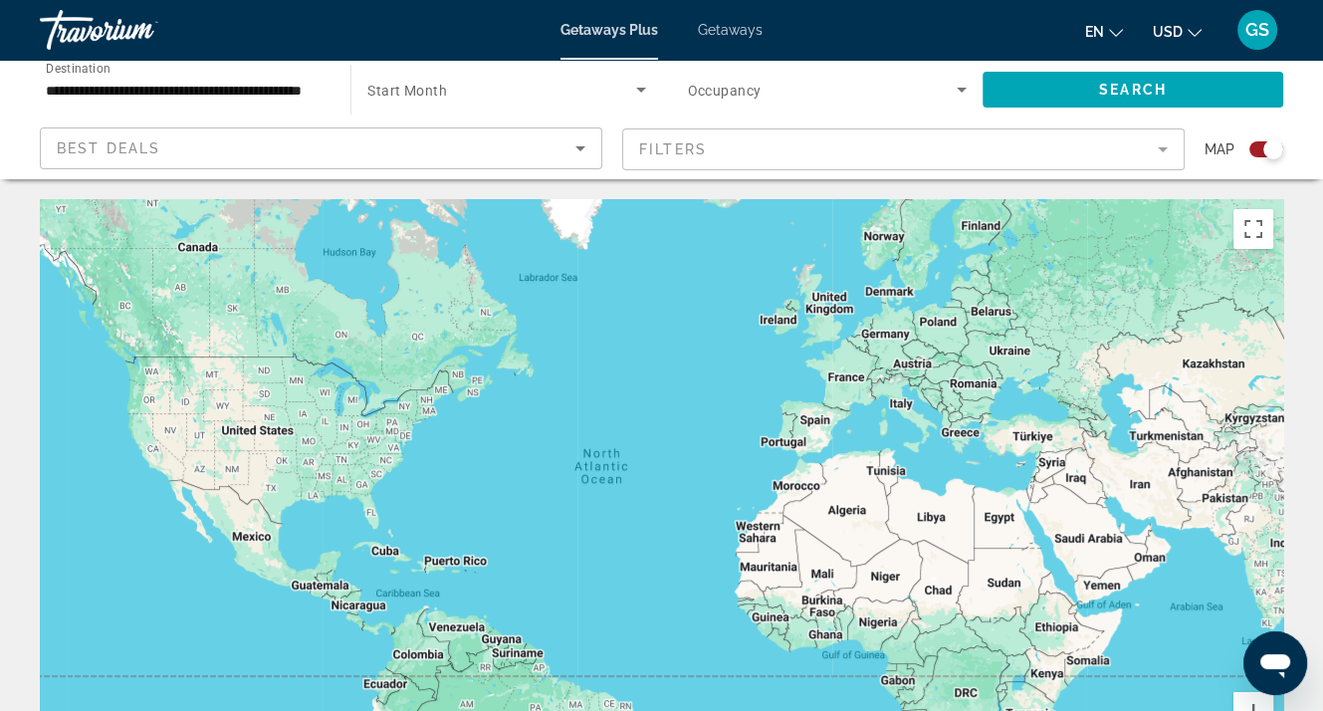
click at [752, 89] on span "Occupancy" at bounding box center [725, 91] width 74 height 16
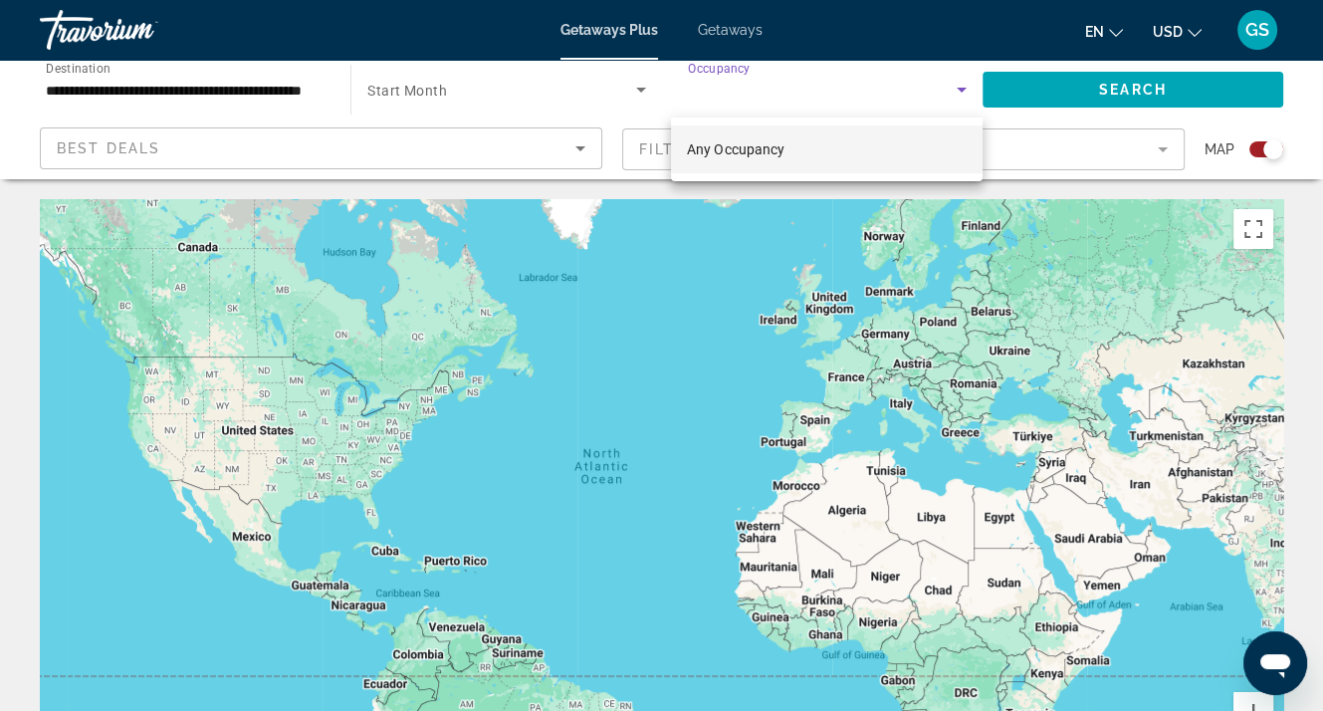
click at [1045, 77] on div at bounding box center [661, 355] width 1323 height 711
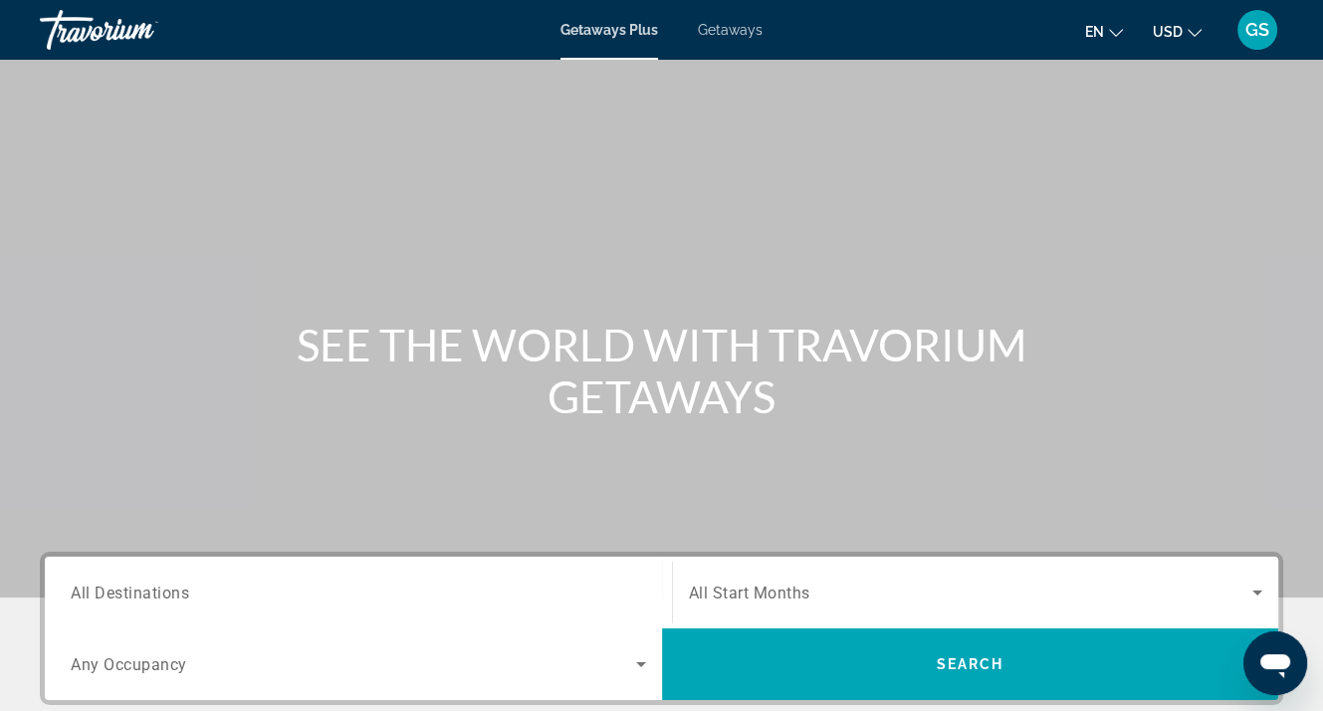
click at [743, 31] on span "Getaways" at bounding box center [730, 30] width 65 height 16
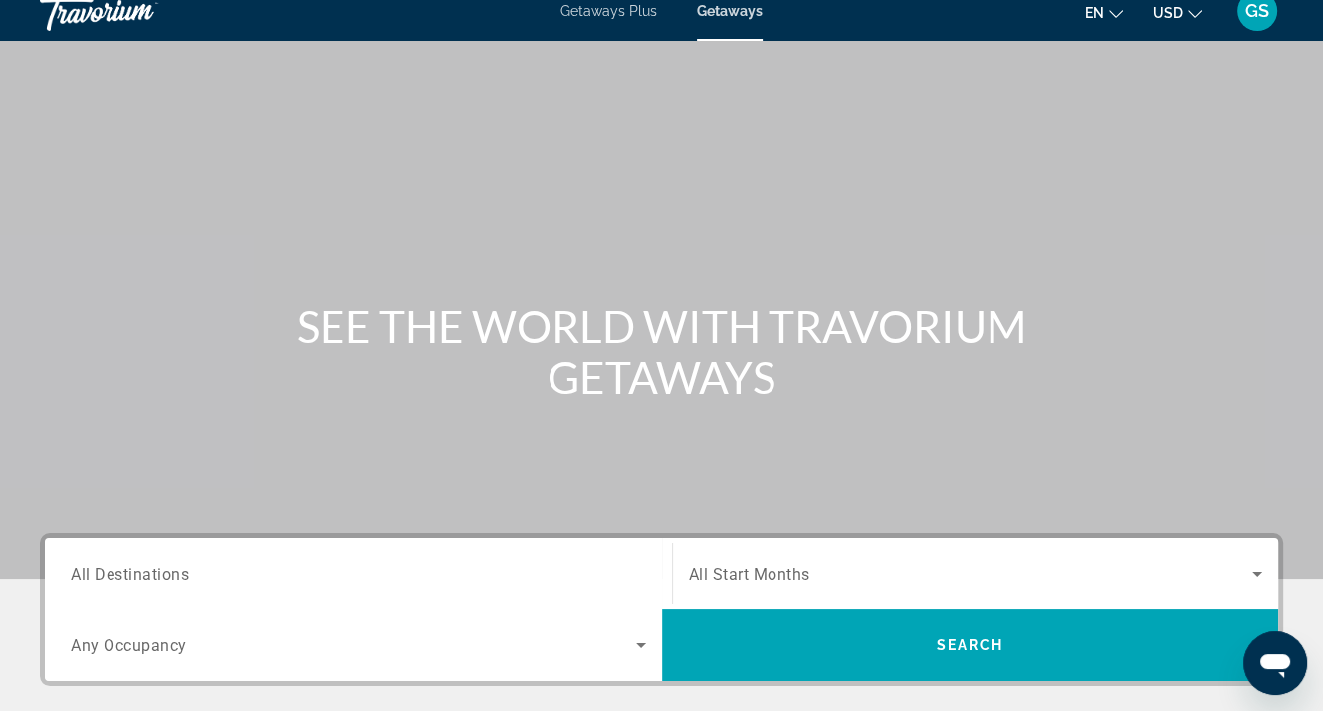
scroll to position [199, 0]
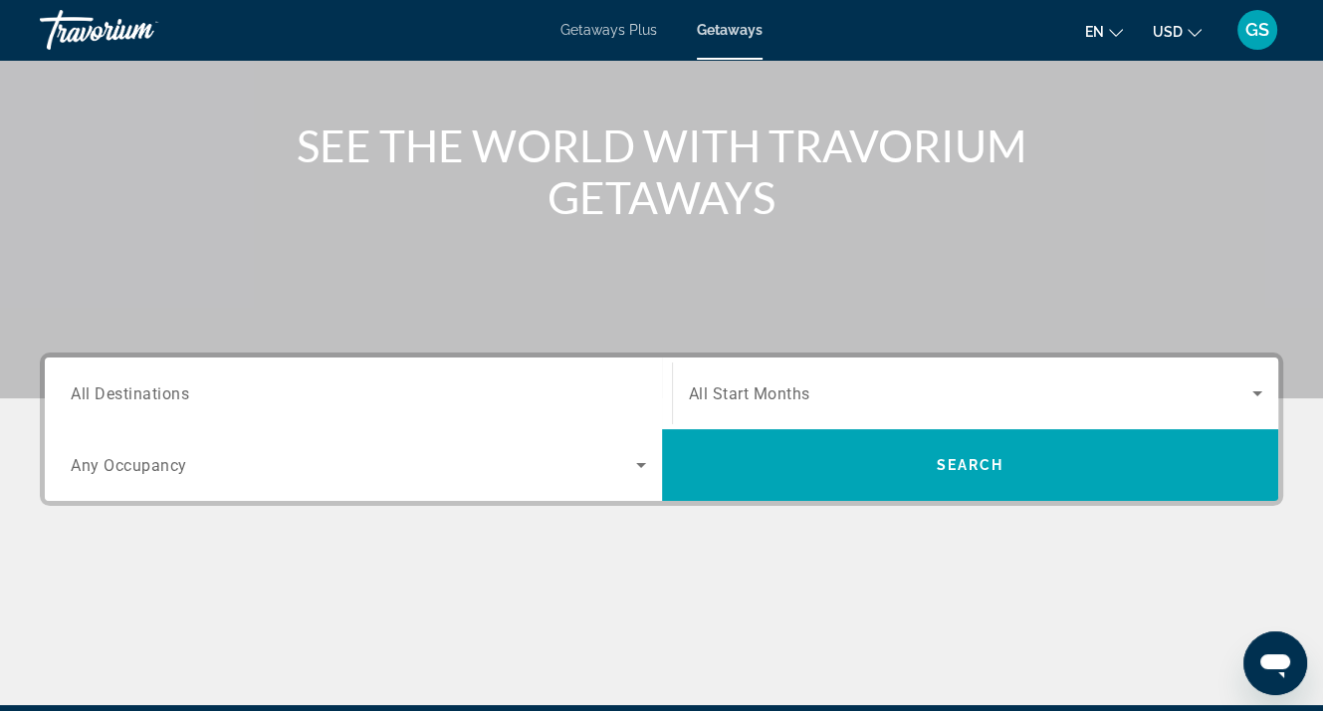
click at [111, 391] on span "All Destinations" at bounding box center [130, 392] width 118 height 19
click at [111, 391] on input "Destination All Destinations" at bounding box center [358, 394] width 575 height 24
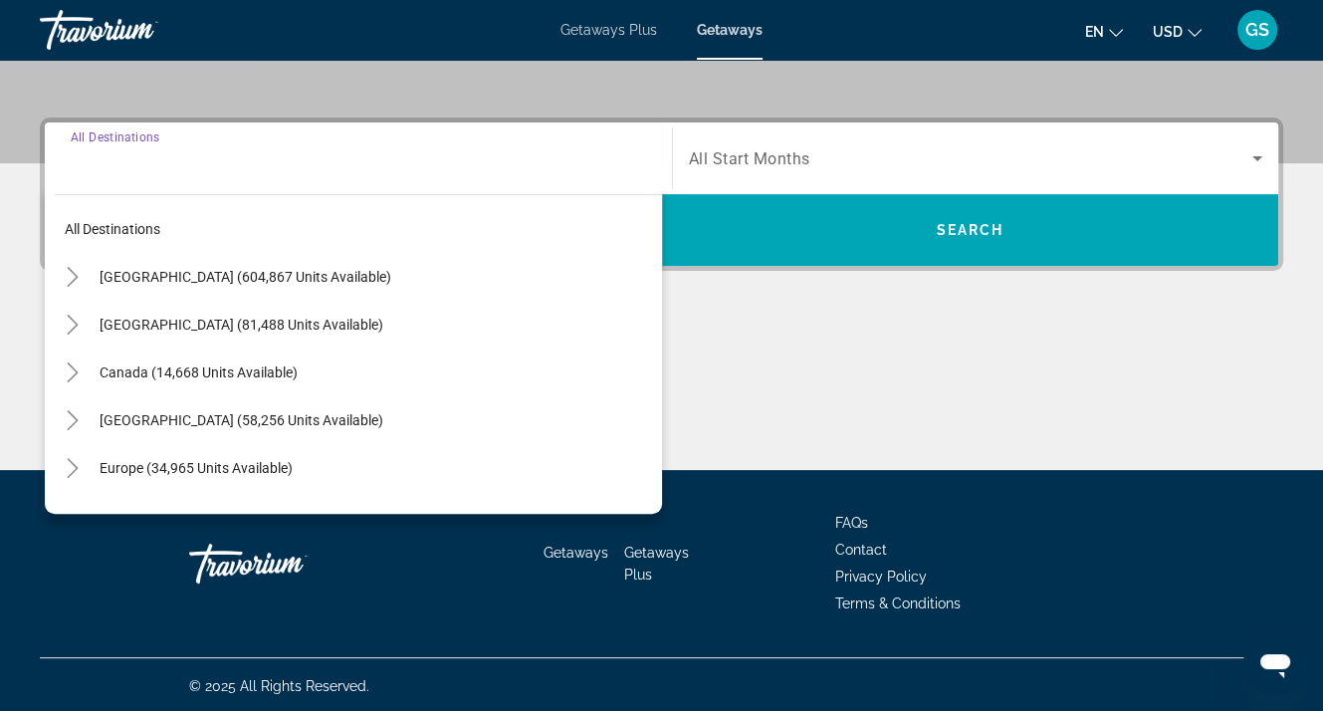
scroll to position [437, 0]
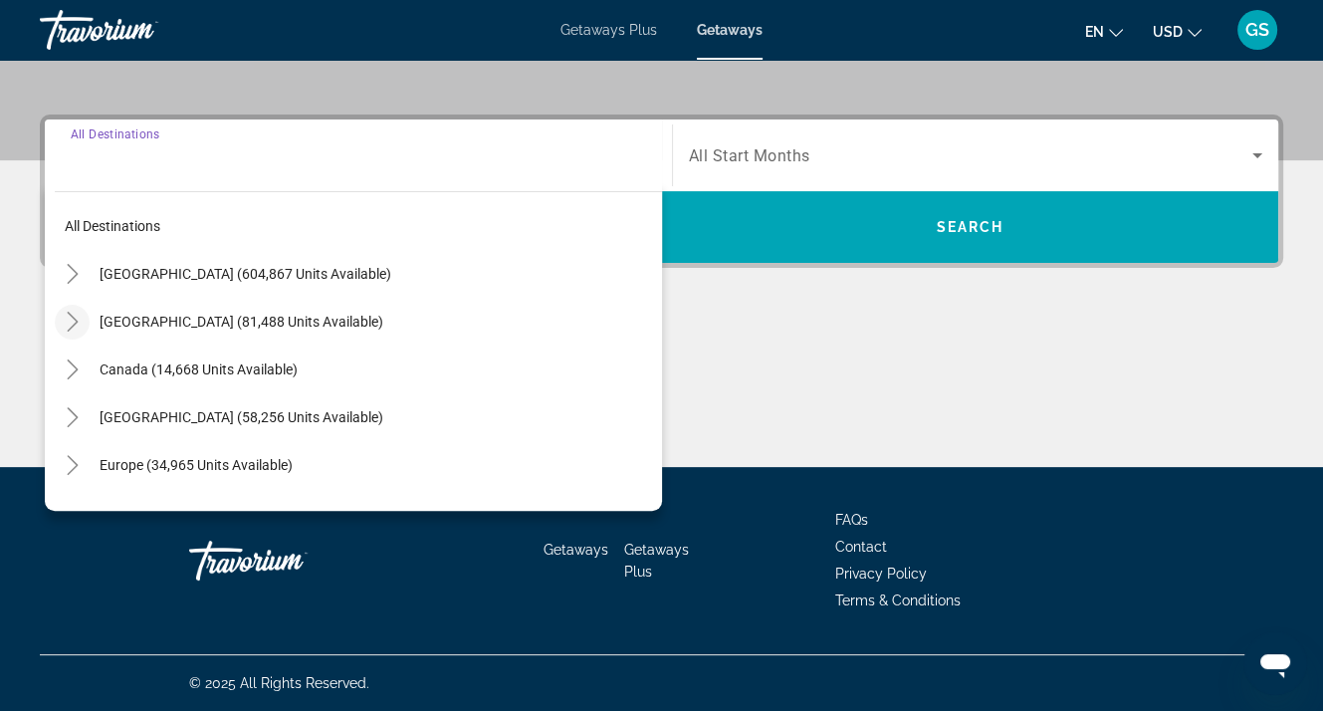
click at [71, 316] on icon "Toggle Mexico (81,488 units available)" at bounding box center [72, 322] width 11 height 20
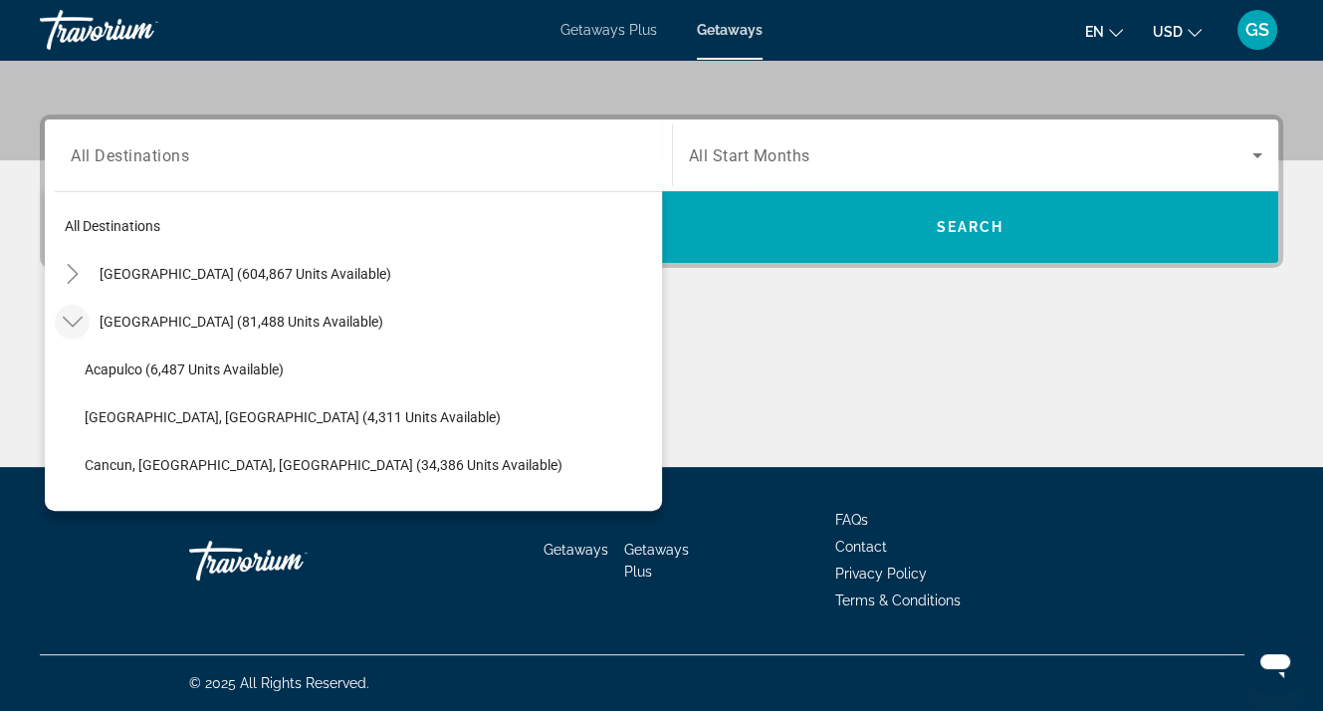
scroll to position [106, 0]
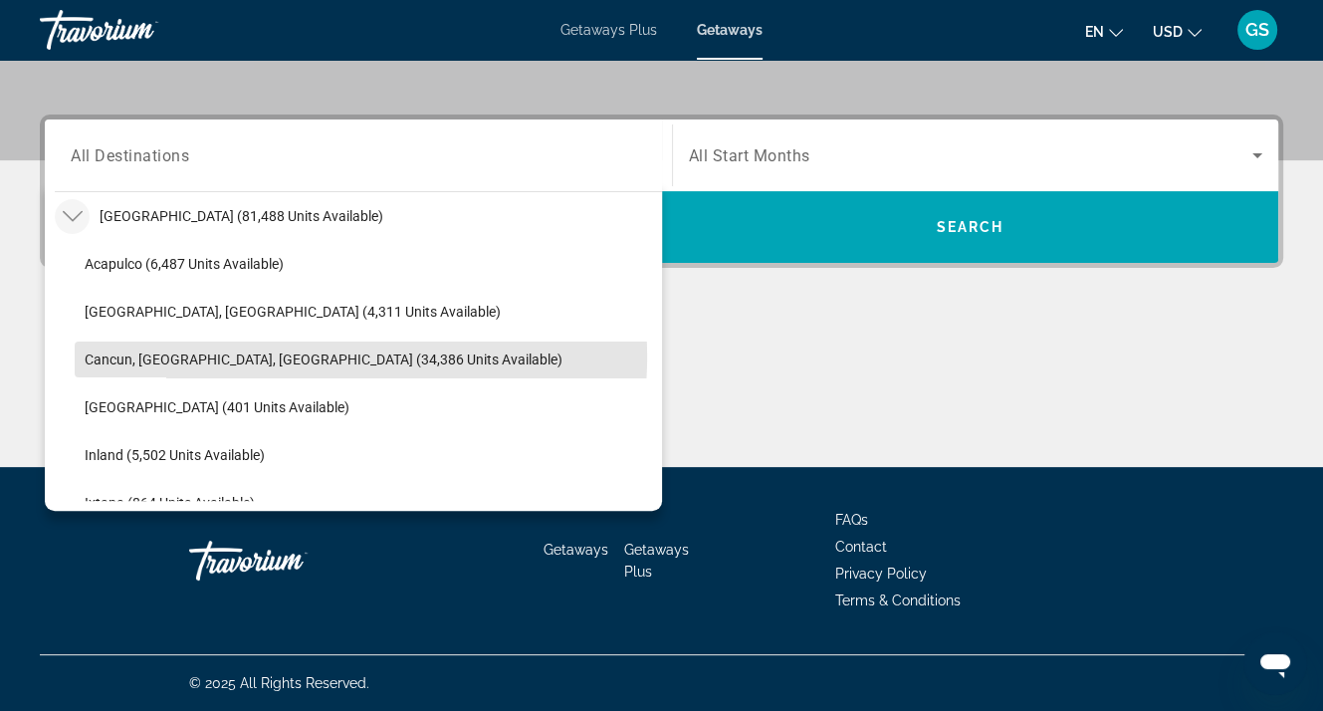
click at [155, 353] on span "Cancun, Cozumel, Riviera Maya (34,386 units available)" at bounding box center [324, 359] width 478 height 16
type input "**********"
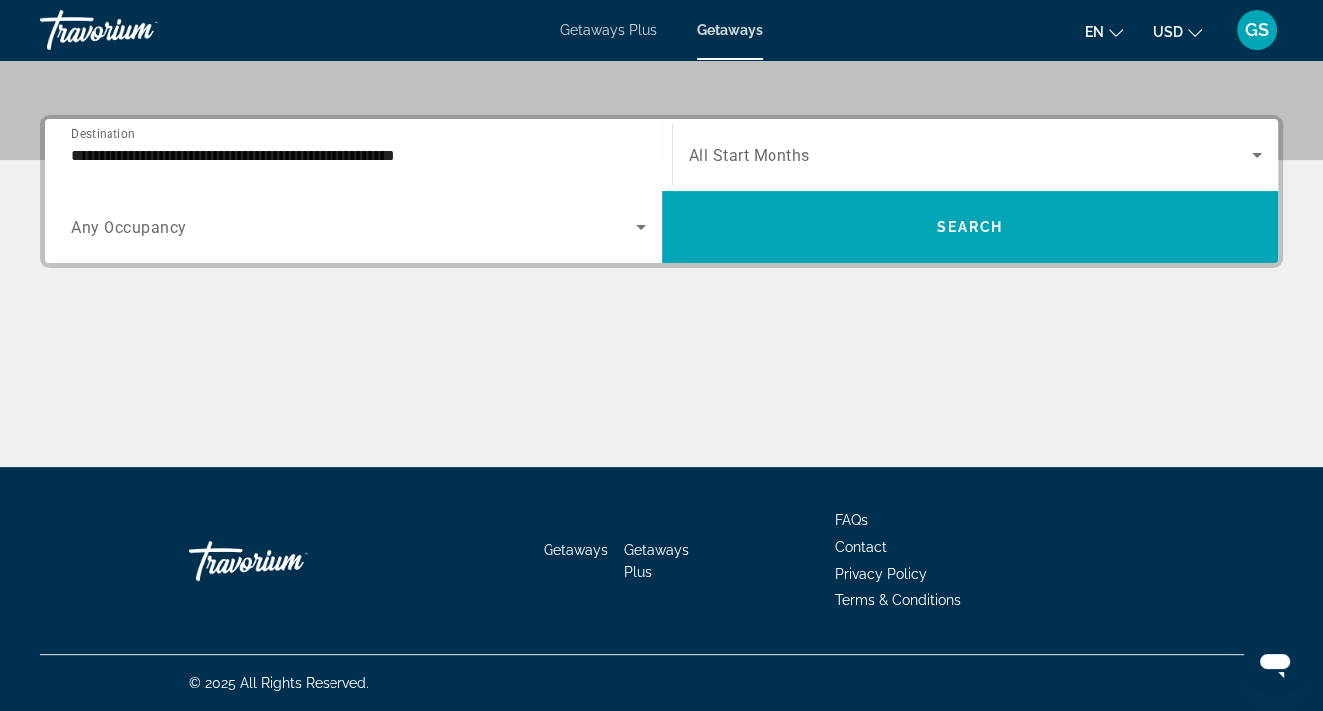
click at [172, 224] on span "Any Occupancy" at bounding box center [129, 227] width 116 height 19
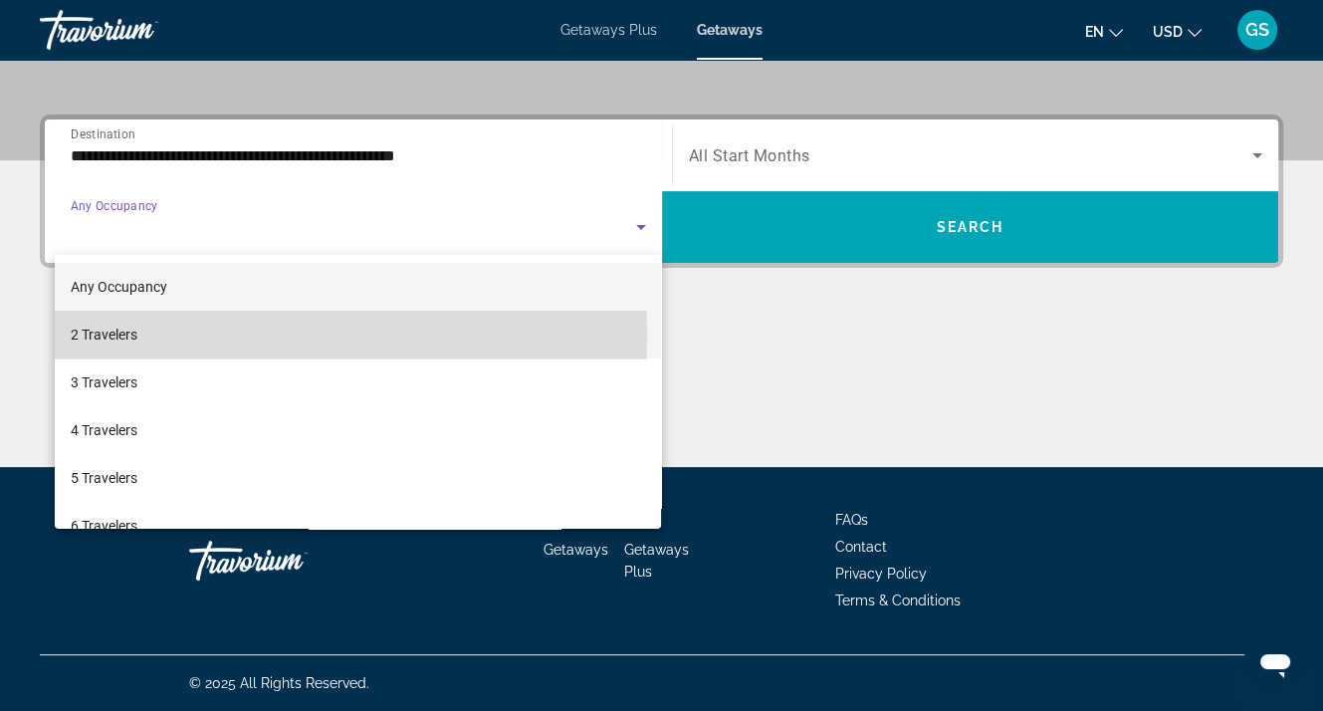
click at [142, 334] on mat-option "2 Travelers" at bounding box center [358, 335] width 607 height 48
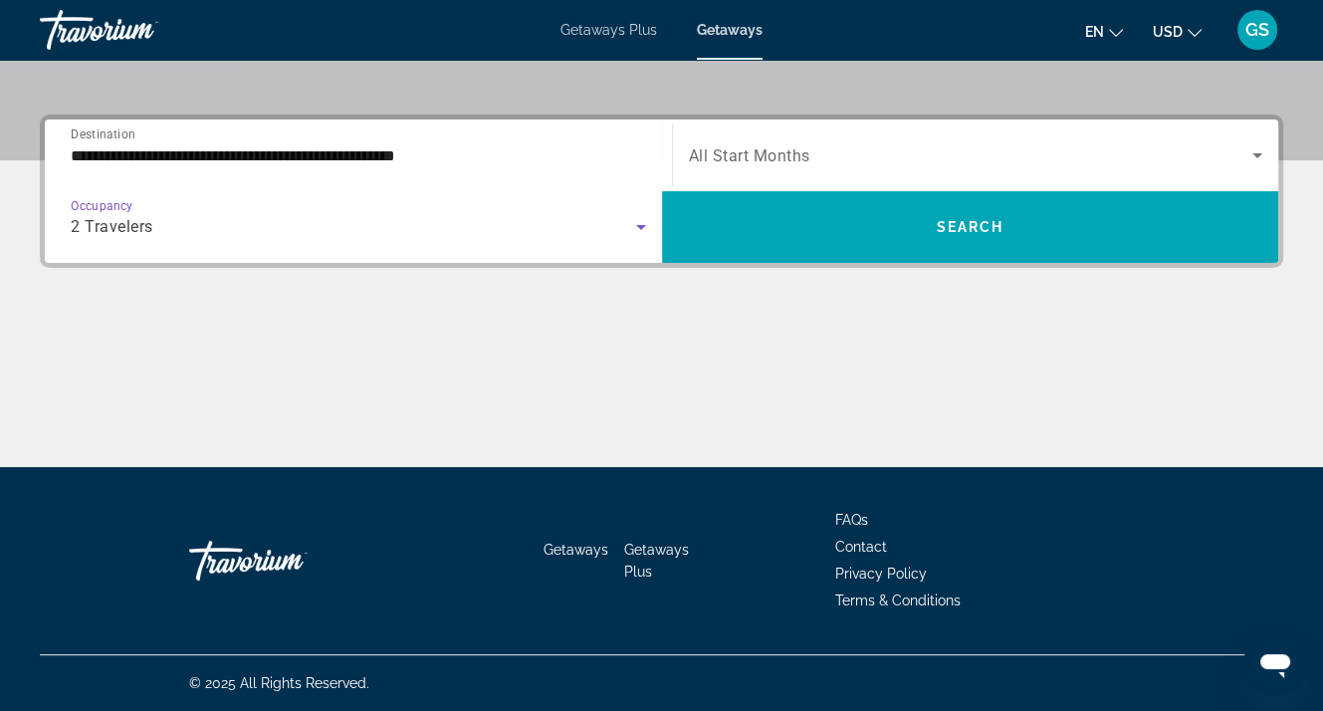
click at [840, 162] on span "Search widget" at bounding box center [971, 155] width 564 height 24
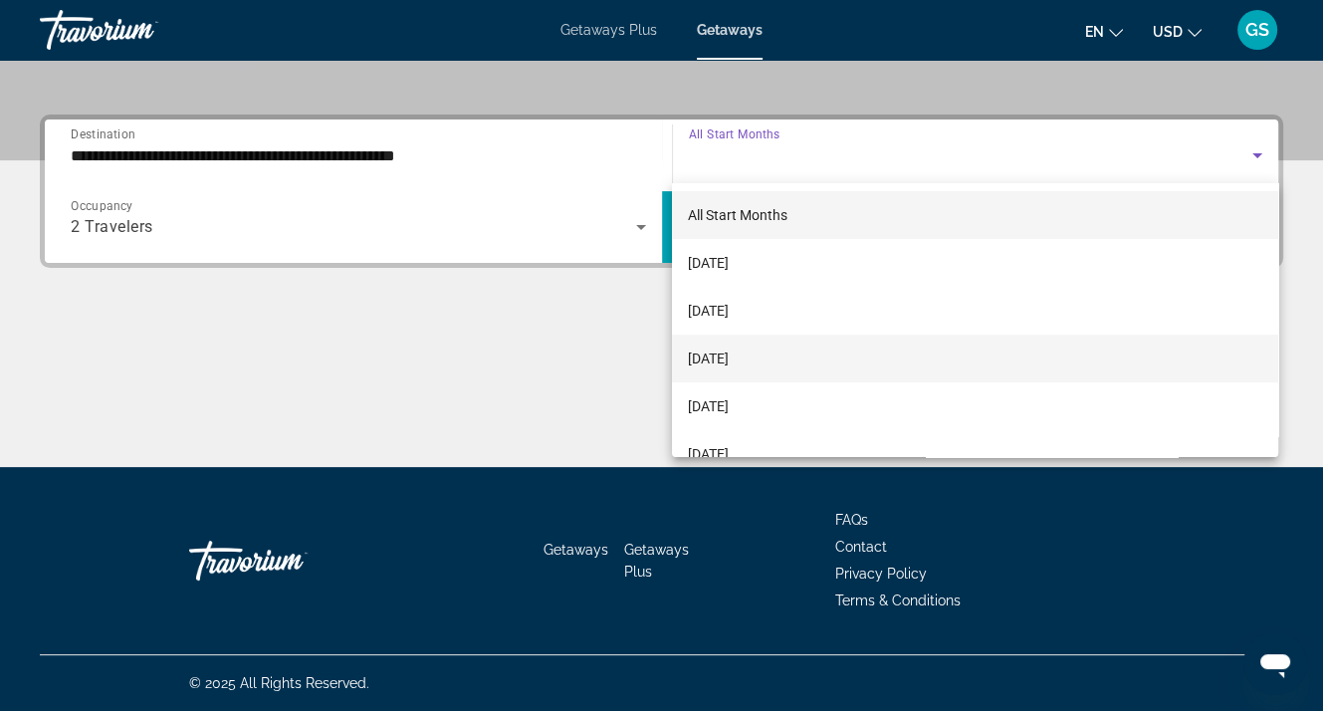
scroll to position [100, 0]
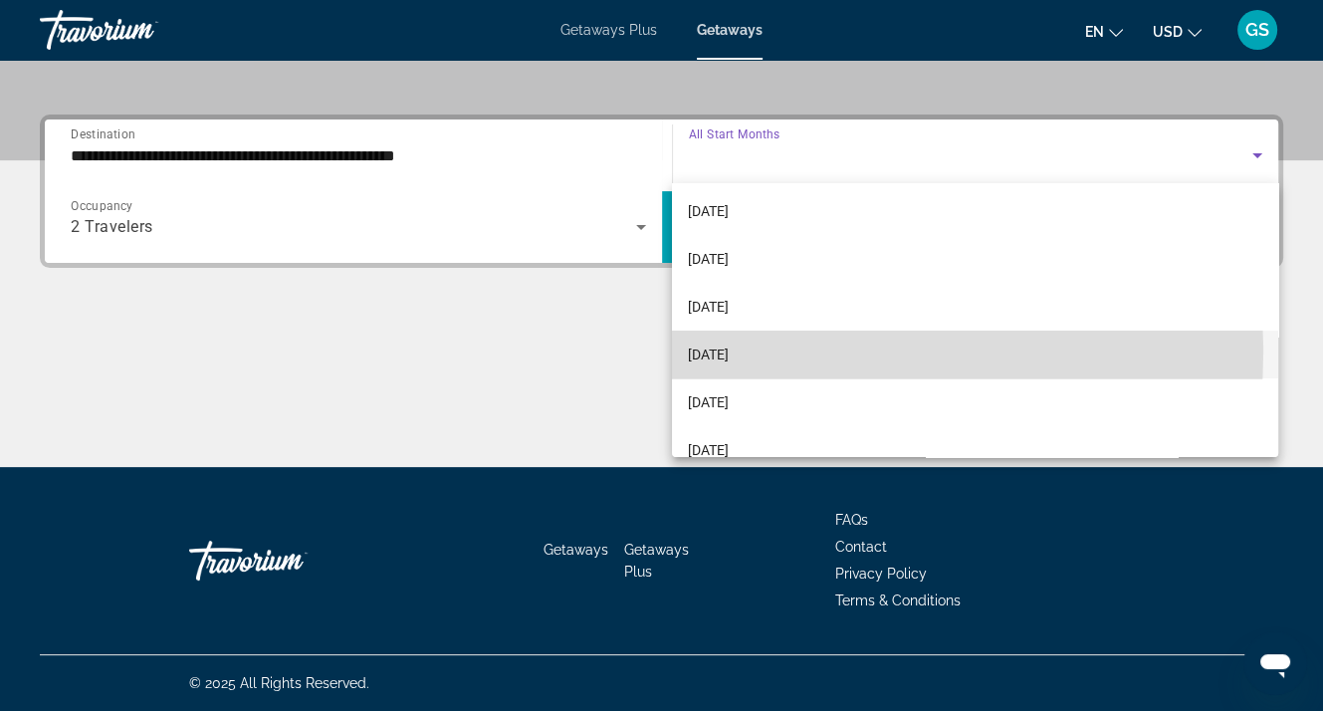
click at [729, 351] on span "January 2026" at bounding box center [708, 354] width 41 height 24
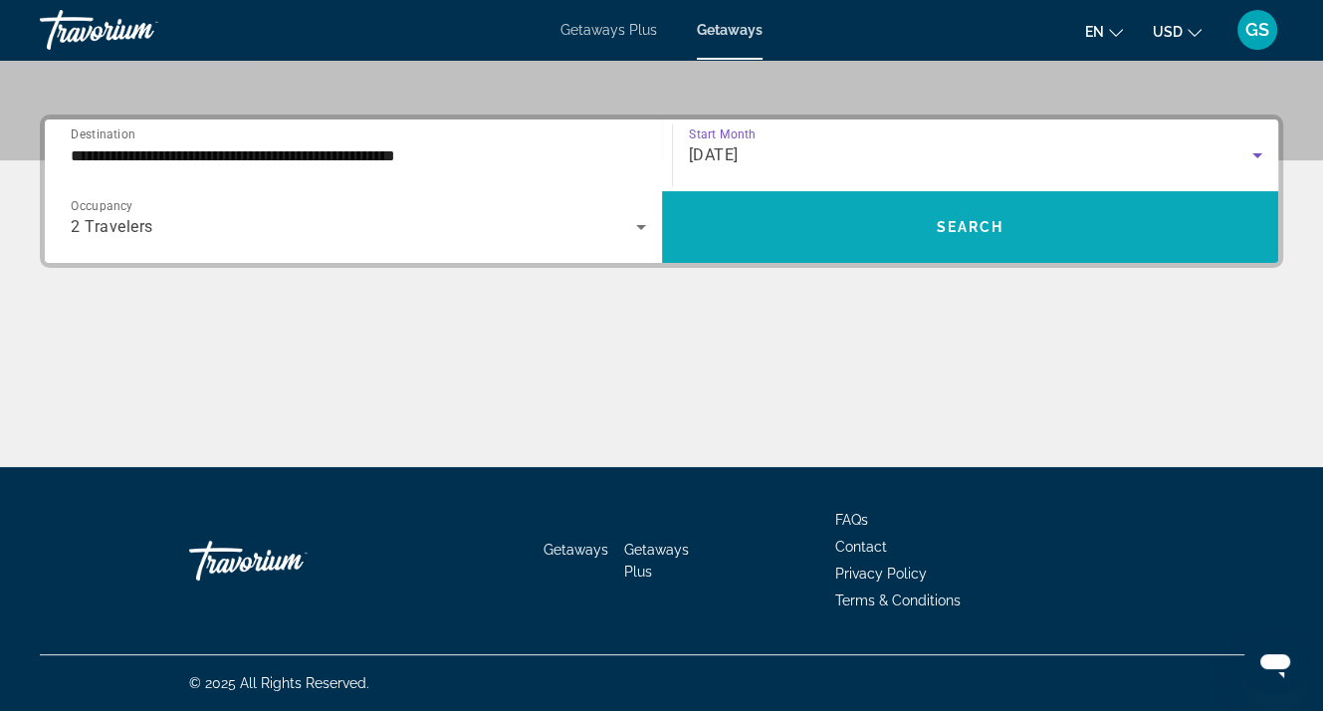
click at [935, 232] on span "Search widget" at bounding box center [970, 227] width 617 height 48
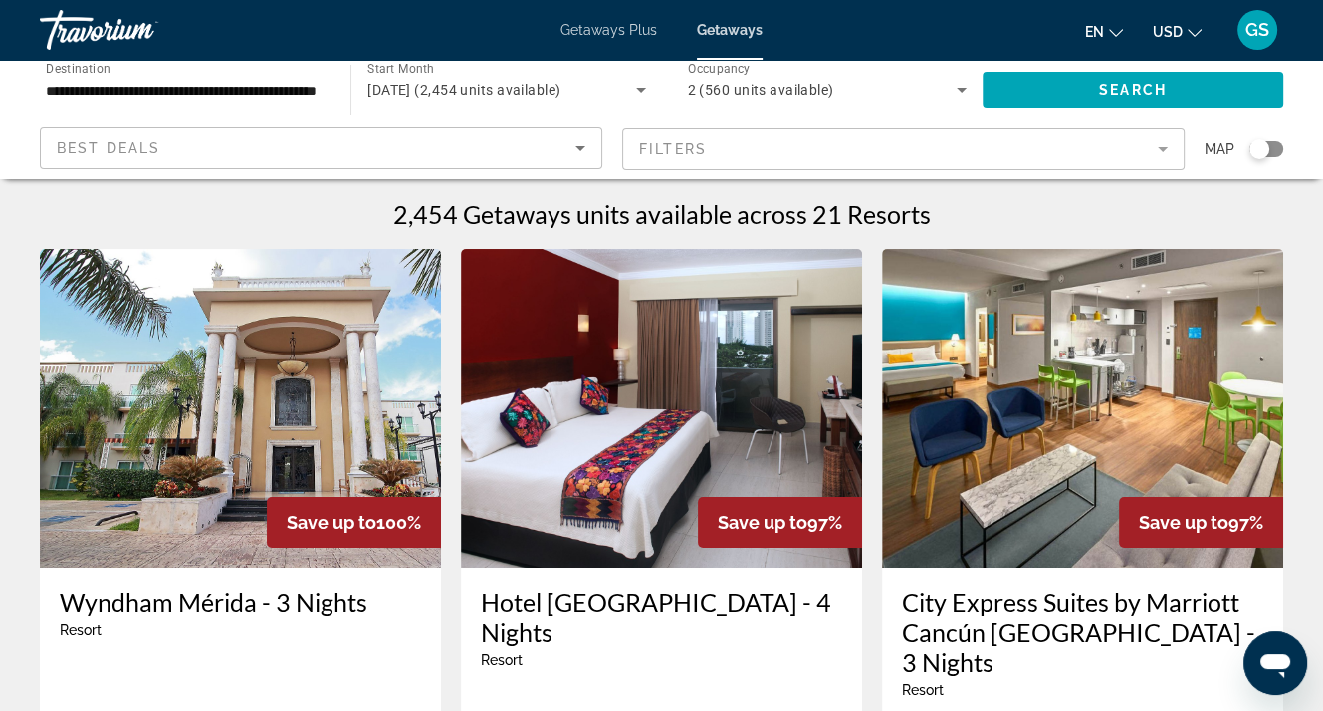
click at [1167, 146] on mat-form-field "Filters" at bounding box center [903, 149] width 562 height 42
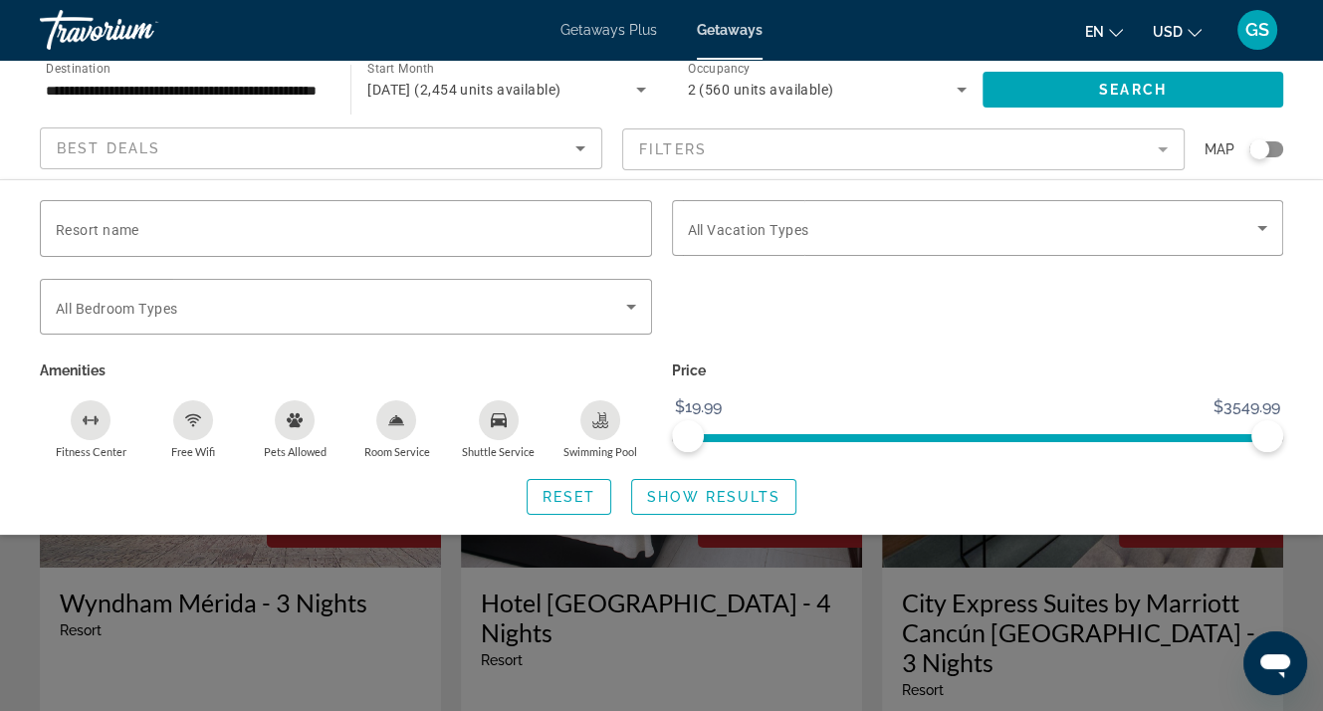
click at [222, 152] on div "Best Deals" at bounding box center [316, 148] width 519 height 24
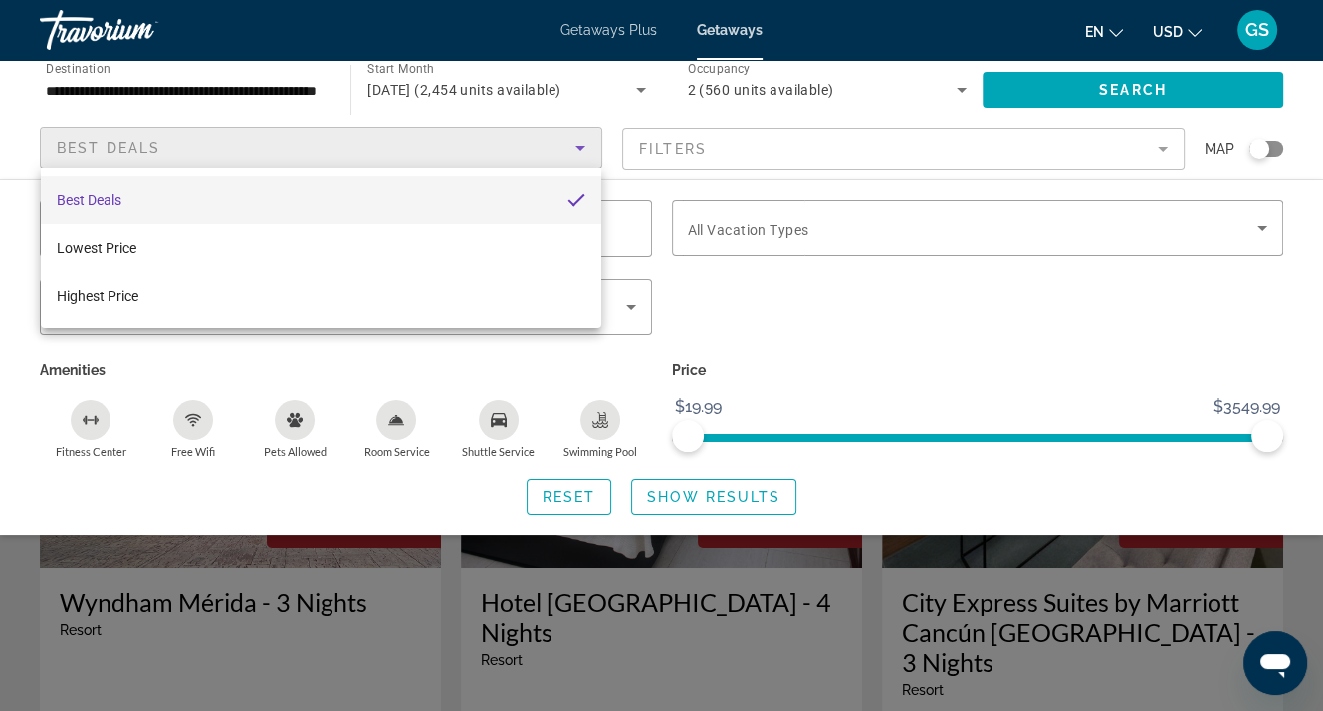
click at [720, 146] on div at bounding box center [661, 355] width 1323 height 711
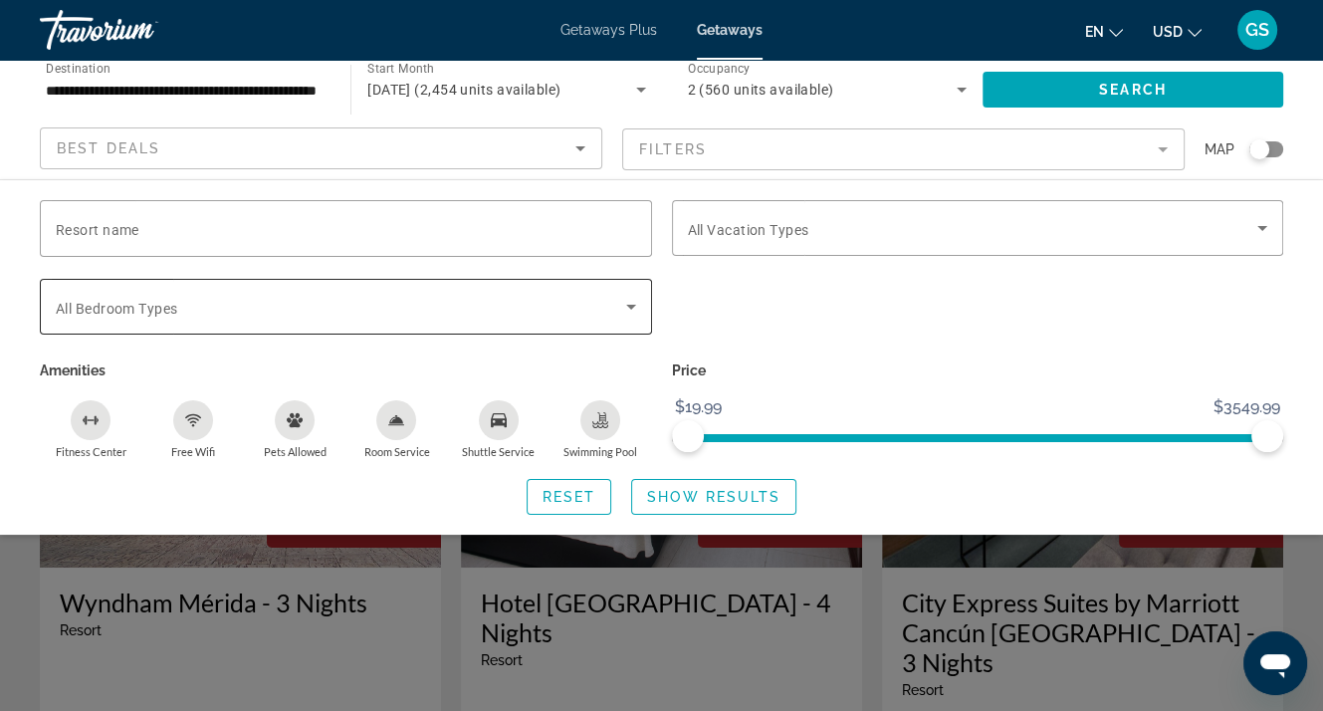
click at [589, 308] on span "Search widget" at bounding box center [341, 307] width 570 height 24
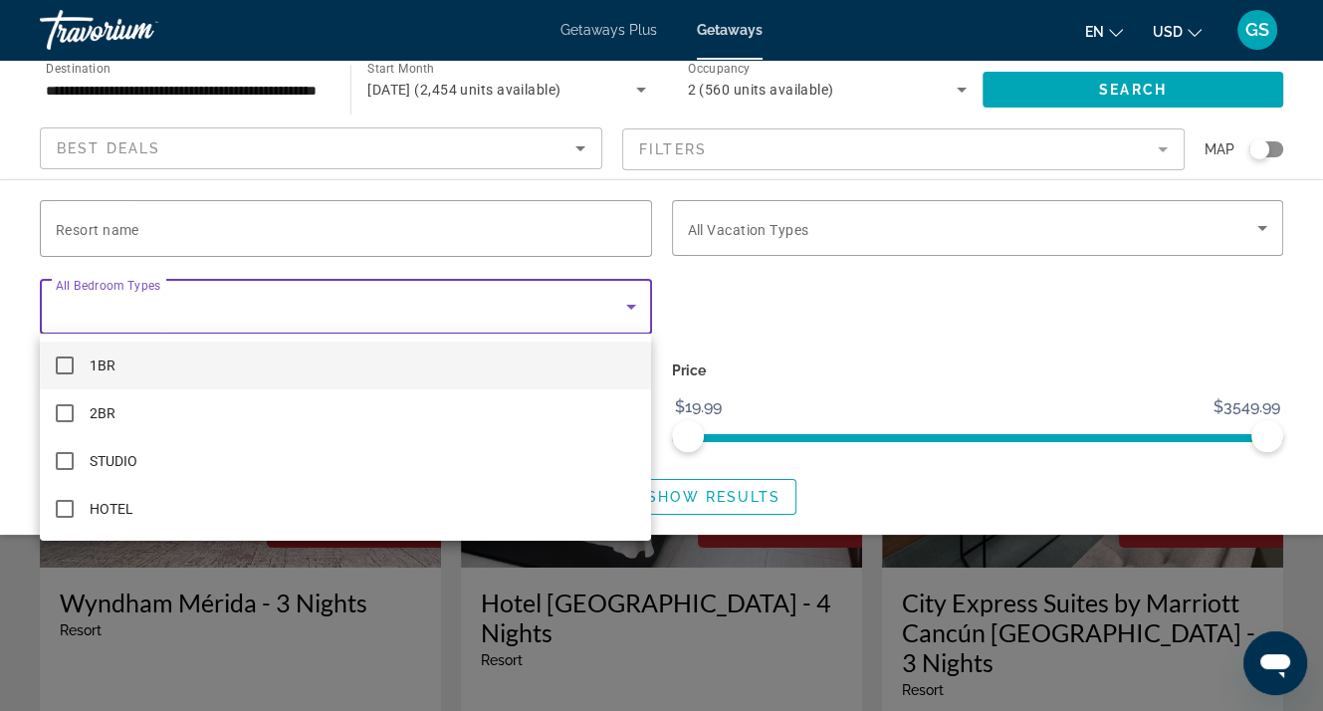
click at [762, 232] on div at bounding box center [661, 355] width 1323 height 711
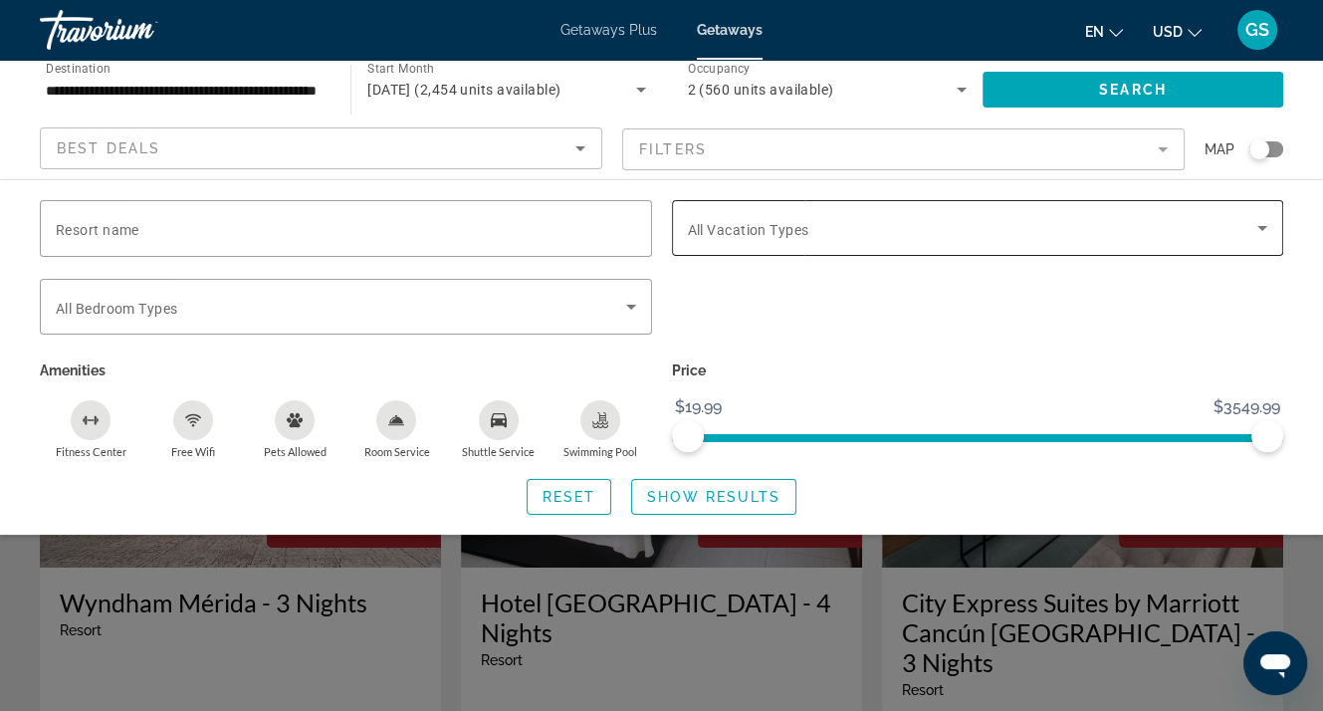
click at [768, 228] on span "All Vacation Types" at bounding box center [748, 230] width 121 height 16
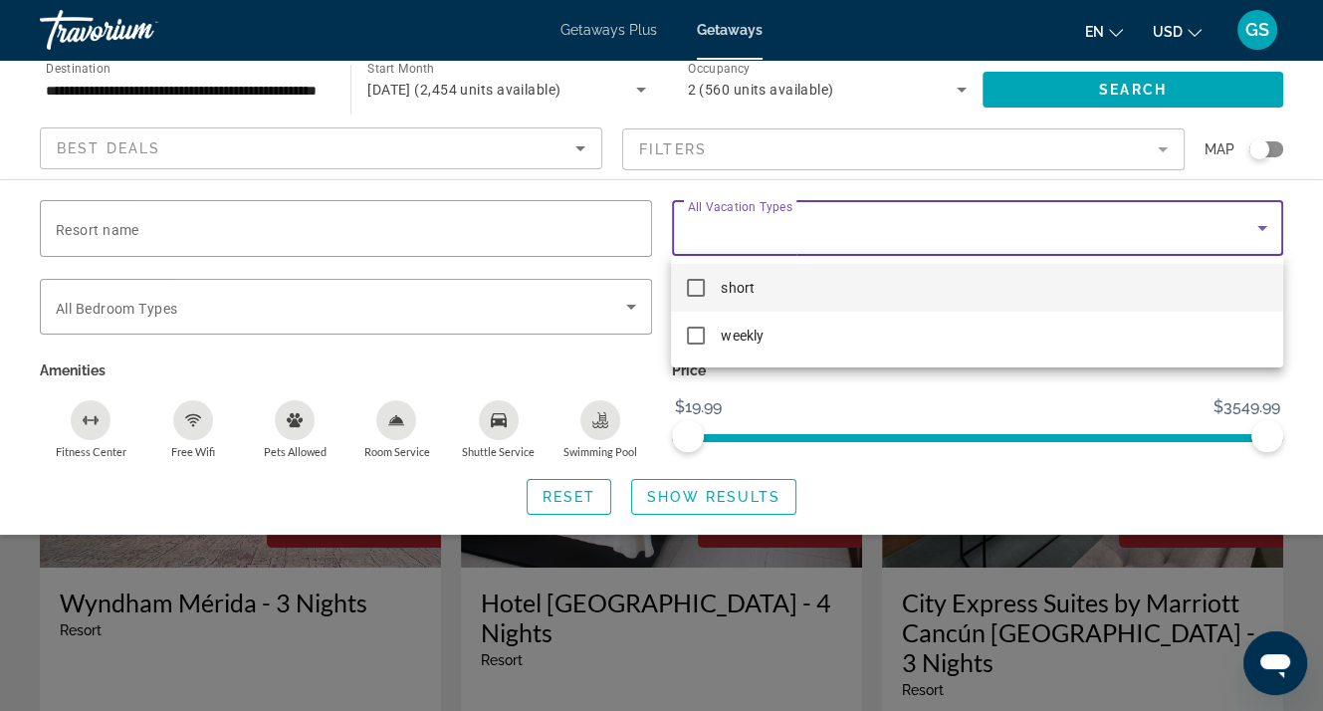
click at [768, 227] on div at bounding box center [661, 355] width 1323 height 711
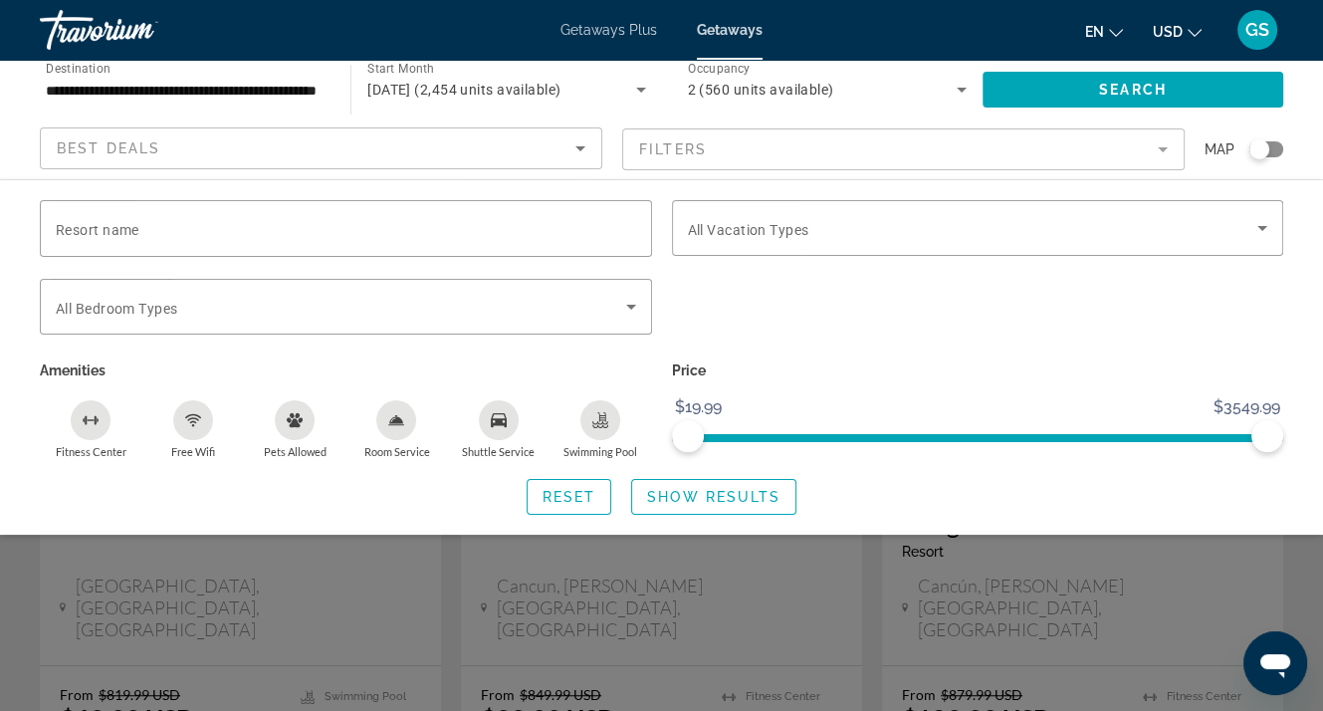
scroll to position [920, 0]
click at [1189, 86] on span "Search widget" at bounding box center [1132, 90] width 301 height 48
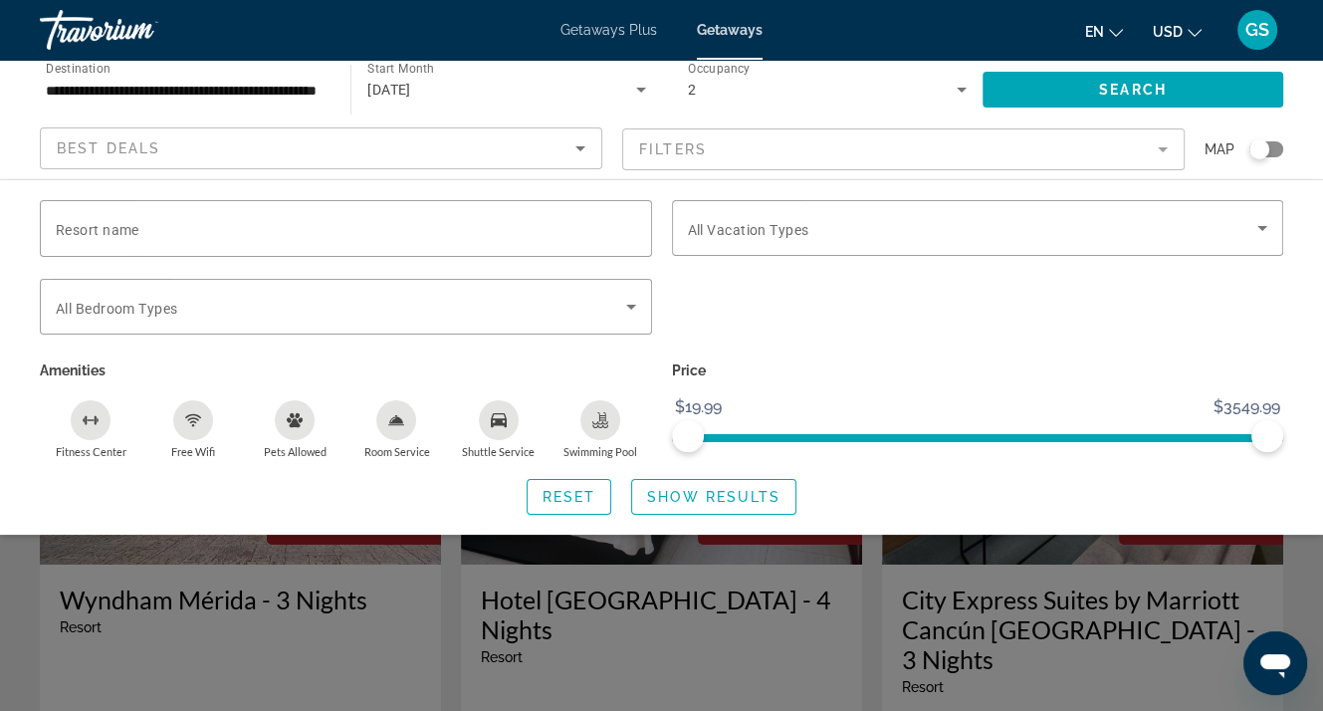
scroll to position [0, 0]
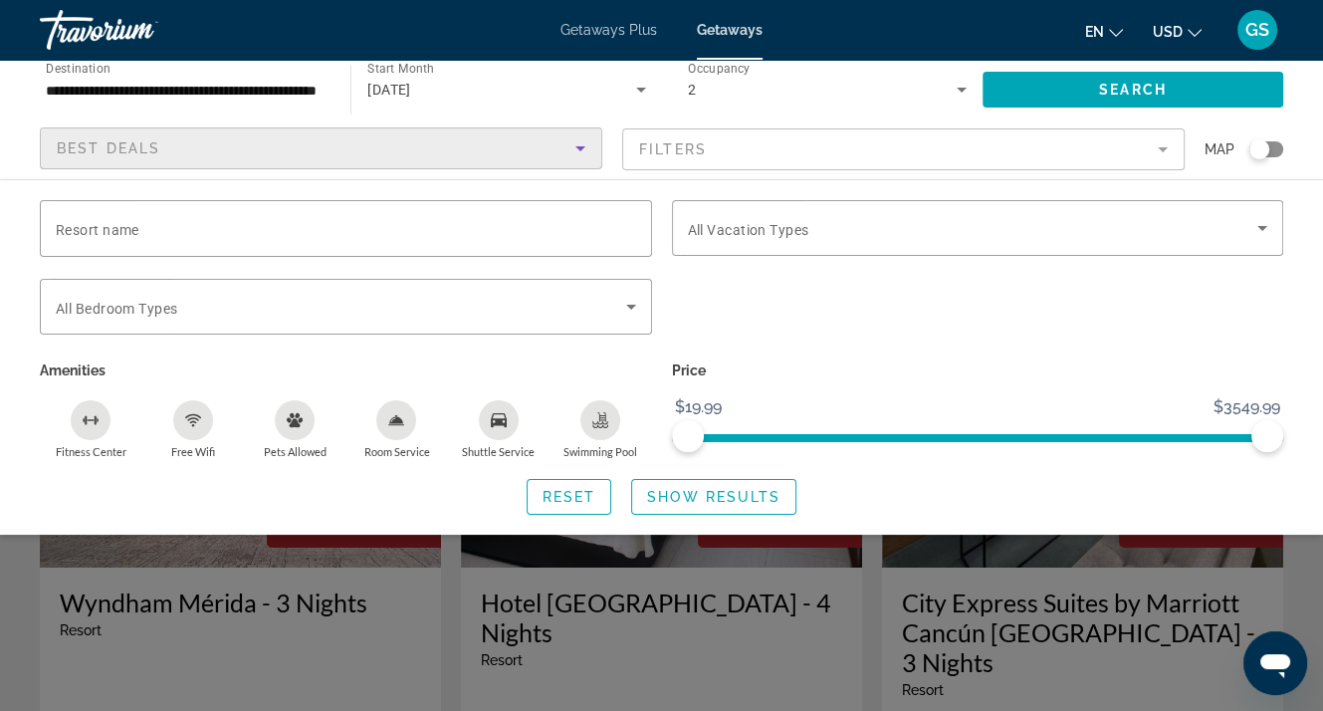
click at [193, 142] on div "Best Deals" at bounding box center [316, 148] width 519 height 24
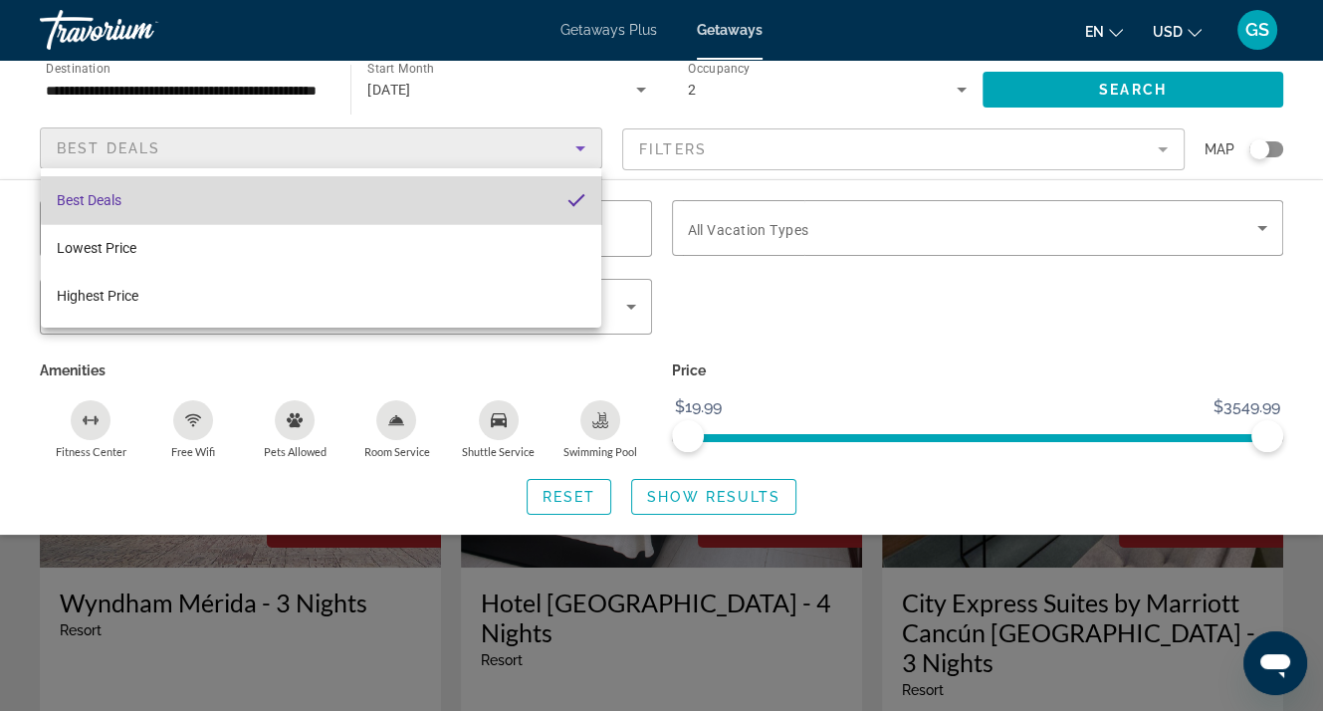
click at [486, 191] on mat-option "Best Deals" at bounding box center [321, 200] width 560 height 48
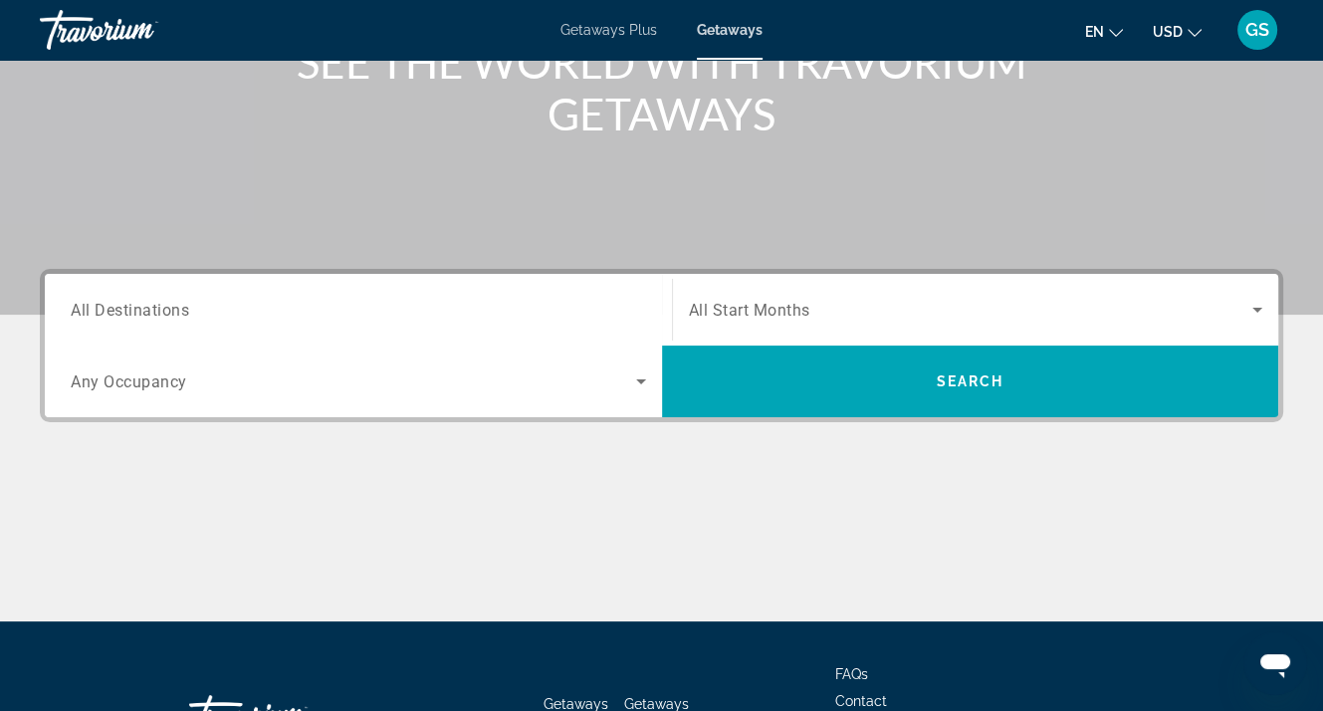
scroll to position [299, 0]
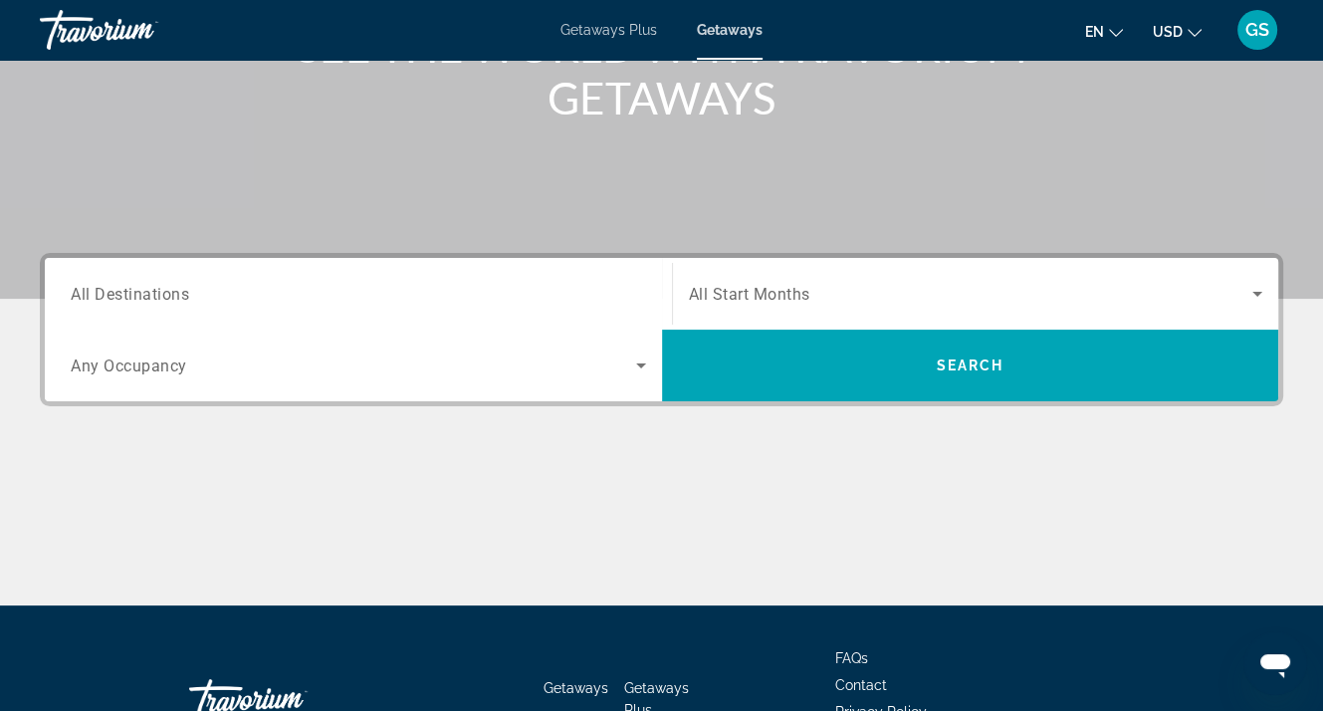
click at [118, 301] on span "All Destinations" at bounding box center [130, 293] width 118 height 19
click at [118, 301] on input "Destination All Destinations" at bounding box center [358, 295] width 575 height 24
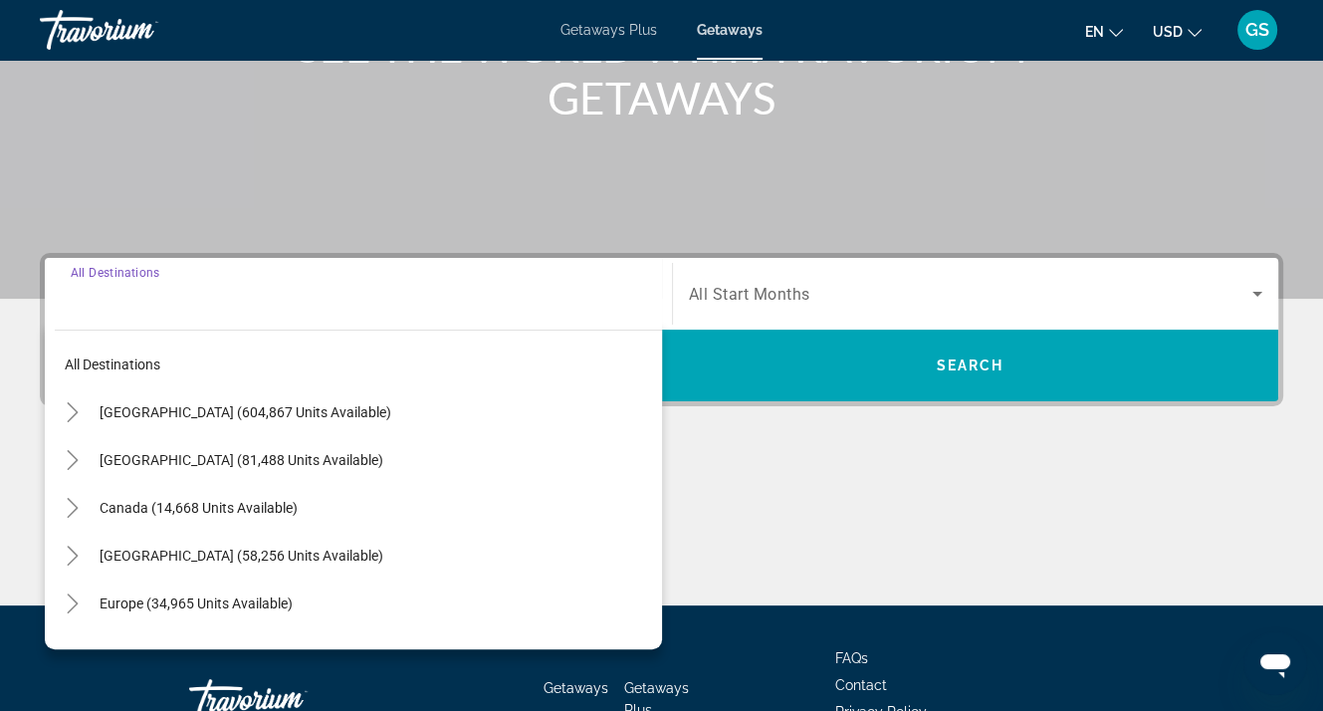
scroll to position [437, 0]
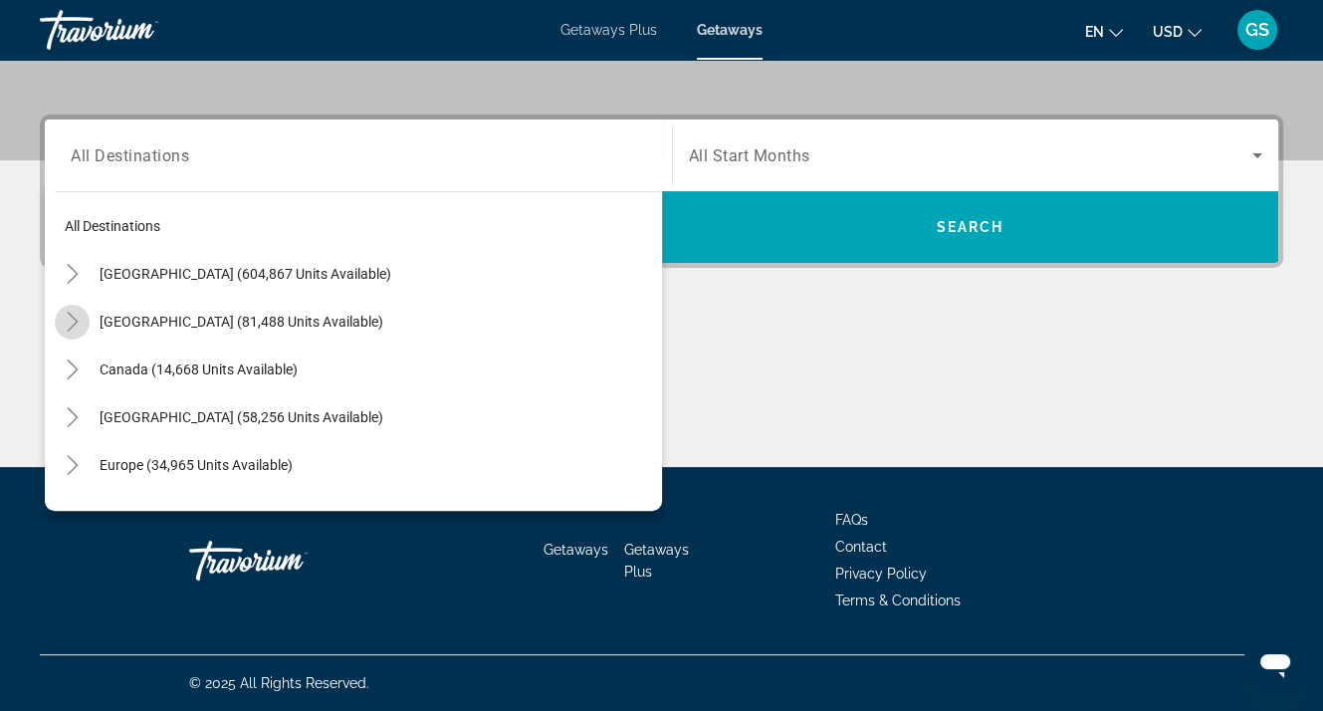
click at [76, 322] on icon "Toggle Mexico (81,488 units available)" at bounding box center [73, 322] width 20 height 20
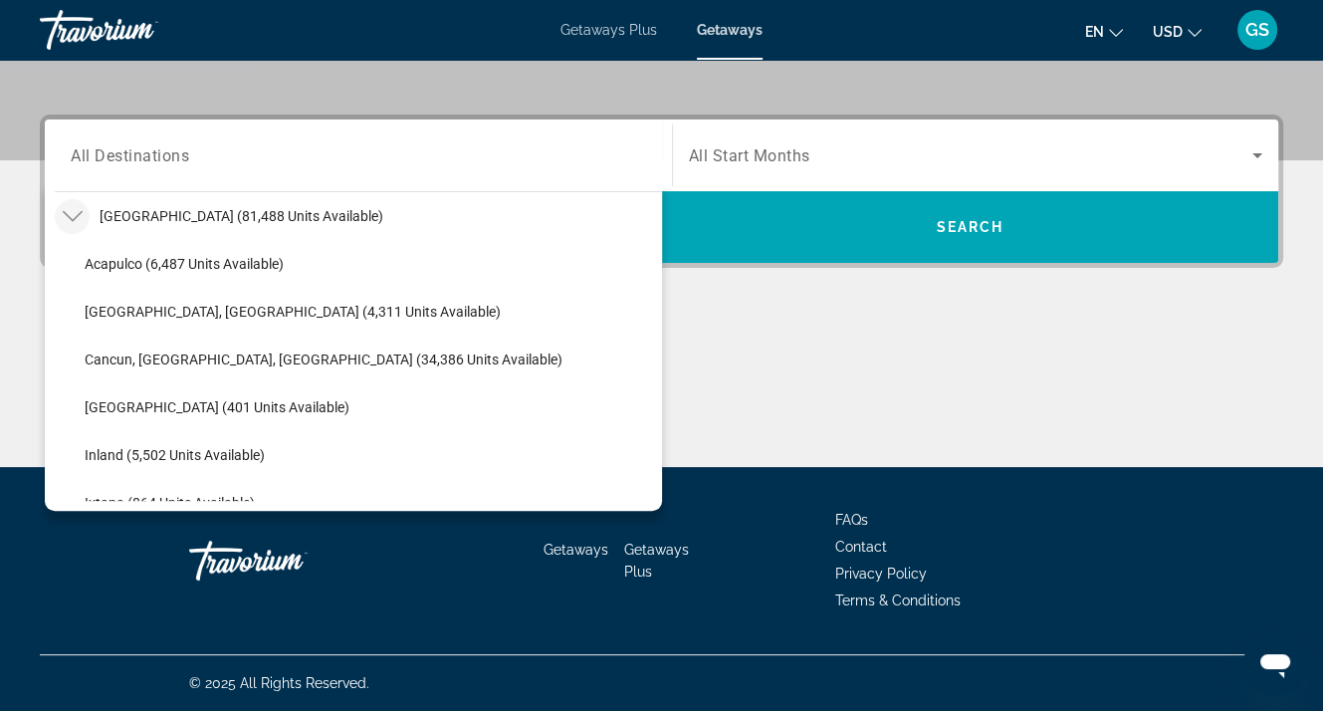
click at [130, 351] on span "Cancun, Cozumel, Riviera Maya (34,386 units available)" at bounding box center [324, 359] width 478 height 16
type input "**********"
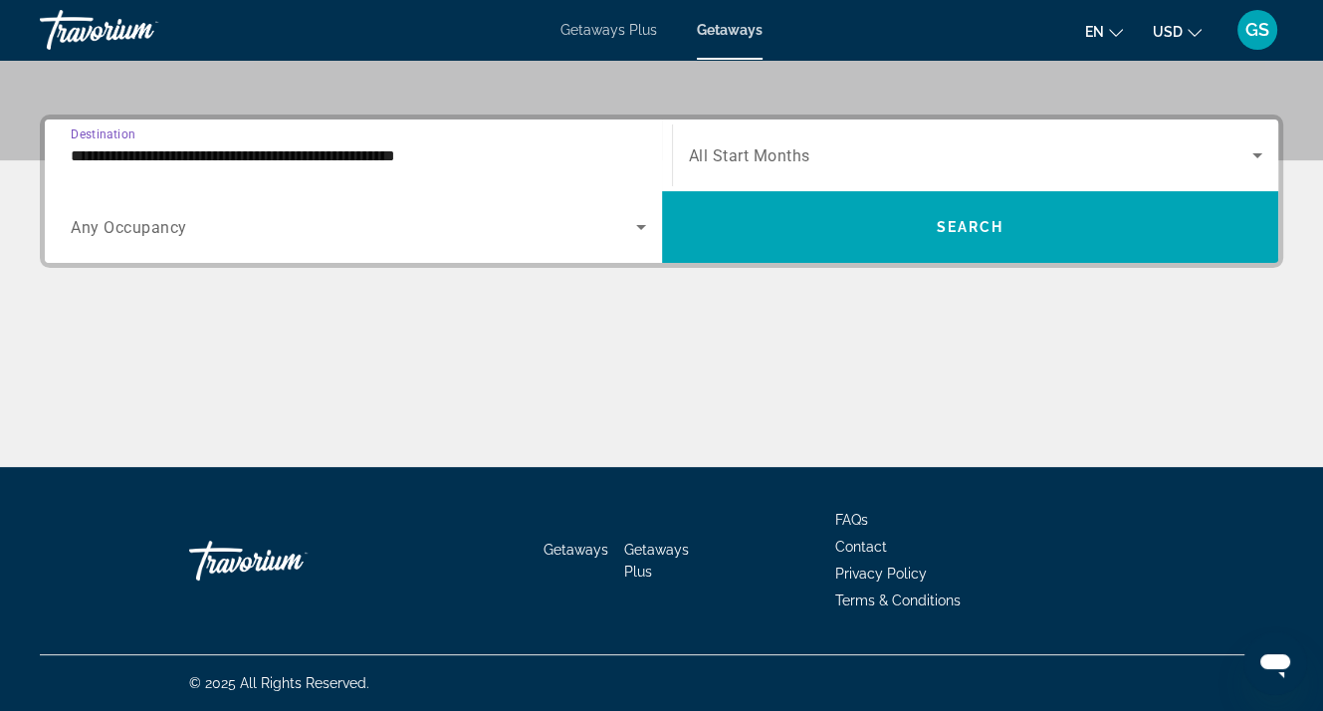
click at [131, 224] on span "Any Occupancy" at bounding box center [129, 227] width 116 height 19
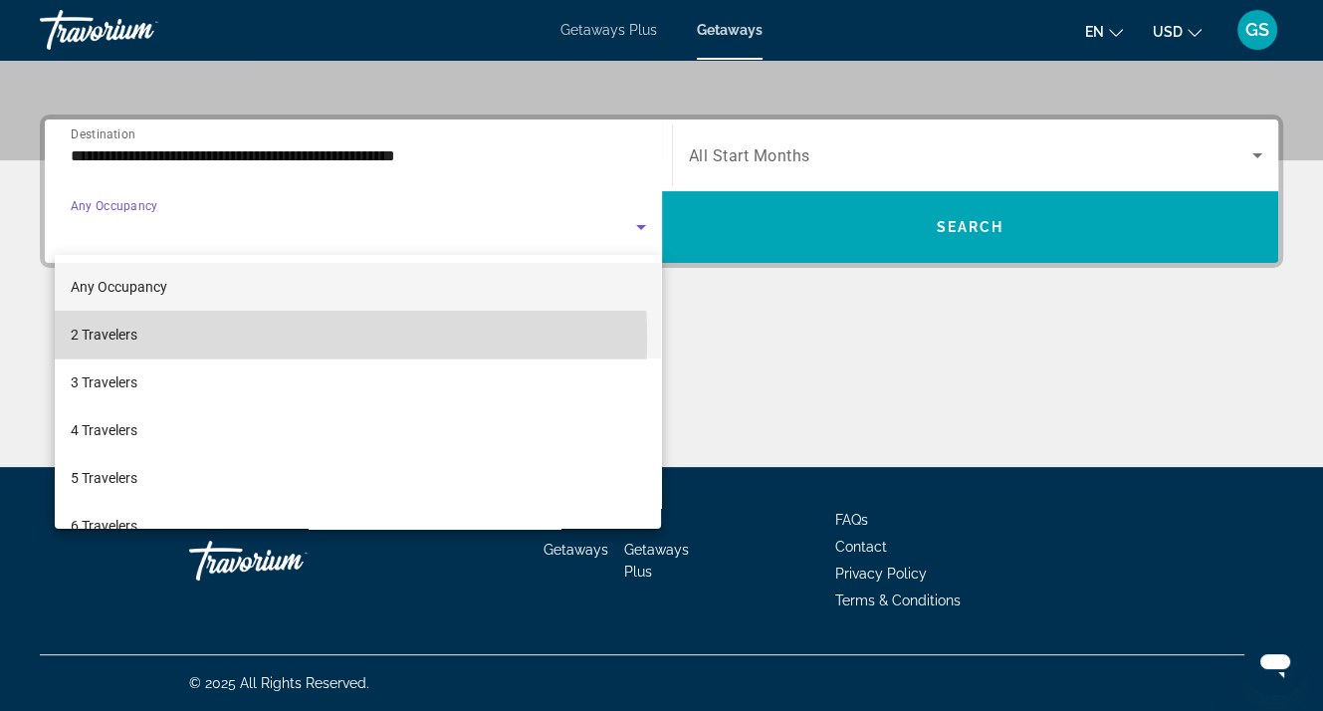
click at [112, 339] on span "2 Travelers" at bounding box center [104, 334] width 67 height 24
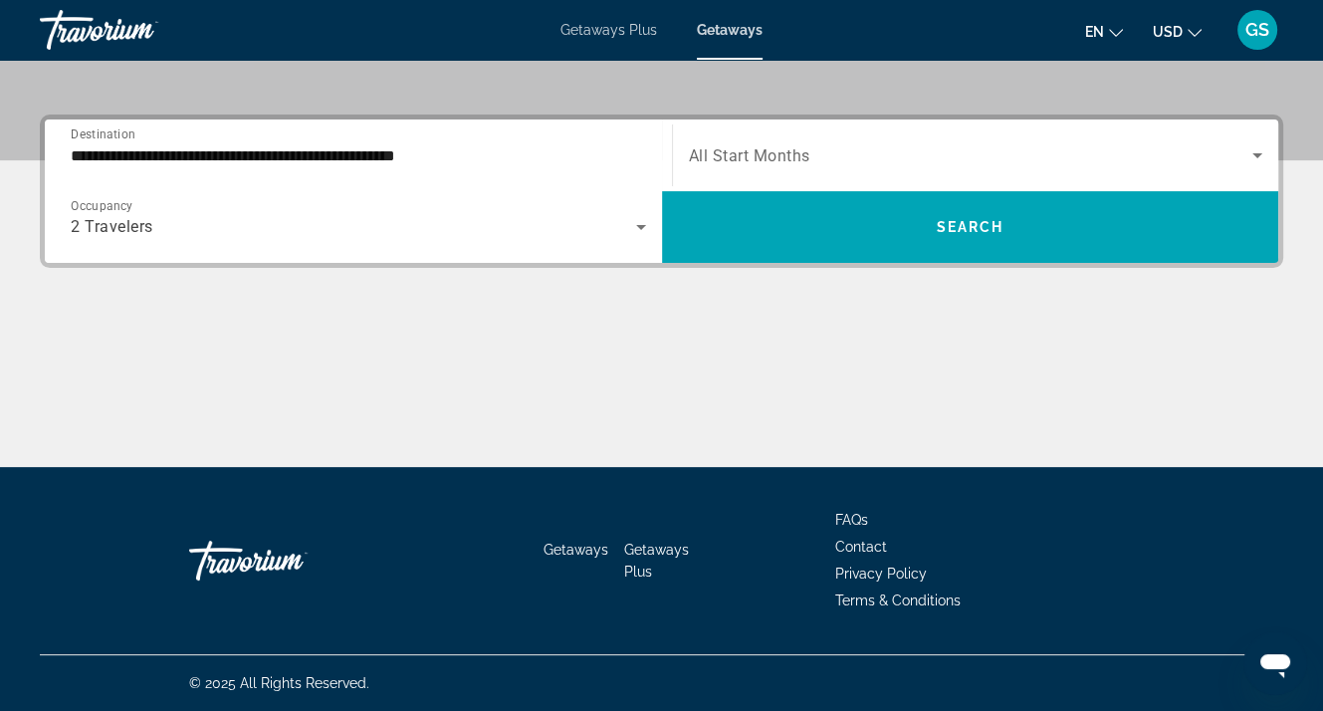
click at [803, 156] on span "All Start Months" at bounding box center [749, 155] width 121 height 19
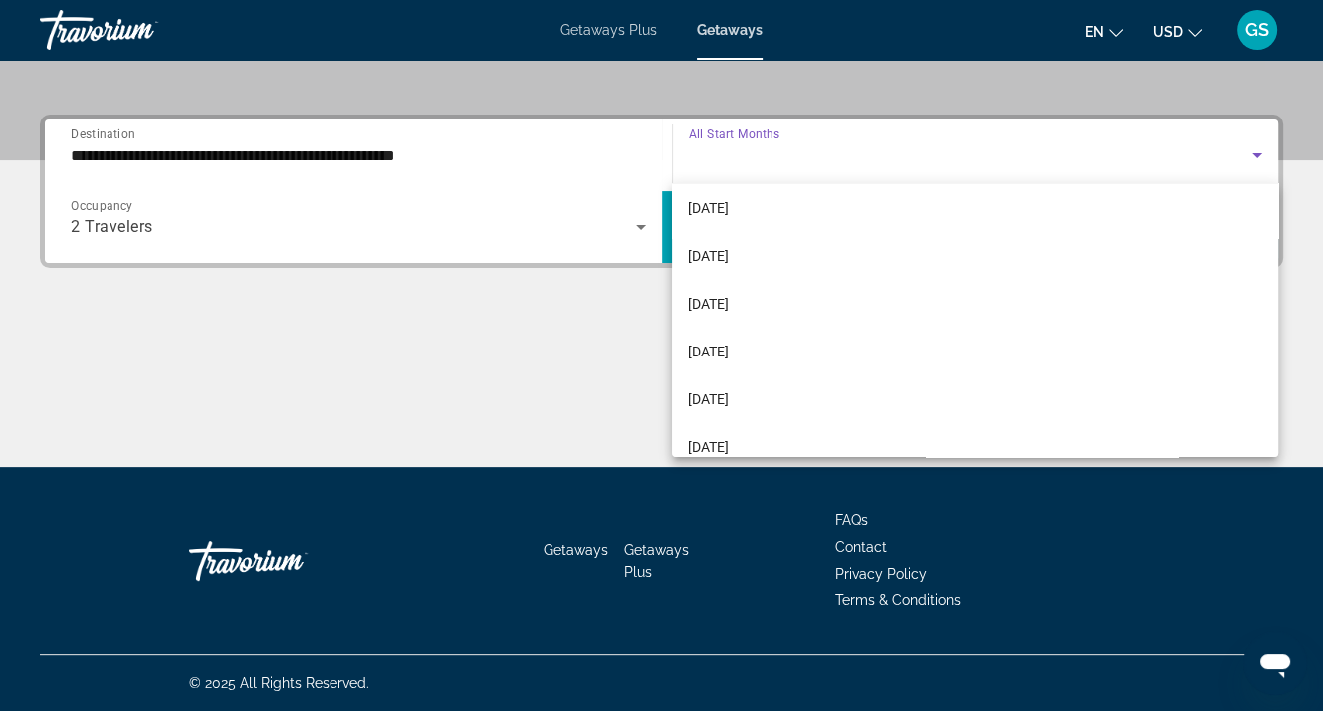
scroll to position [199, 0]
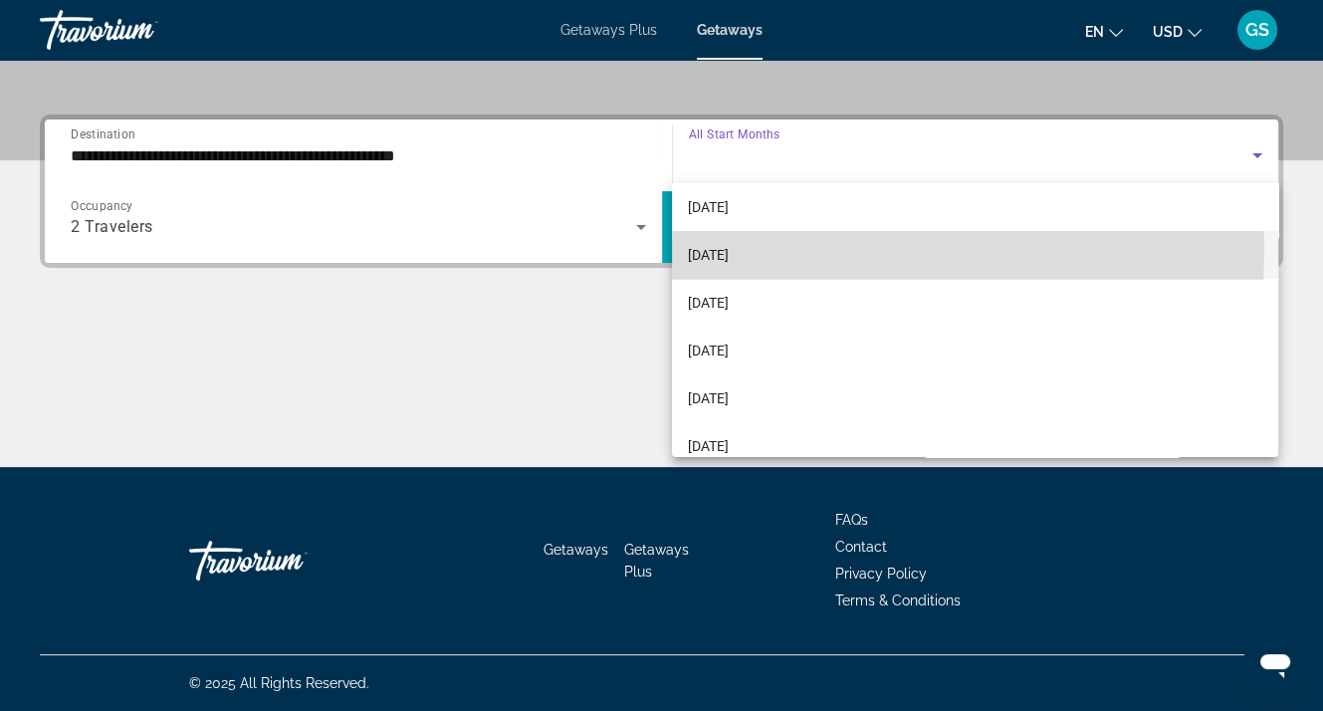
click at [729, 252] on span "January 2026" at bounding box center [708, 255] width 41 height 24
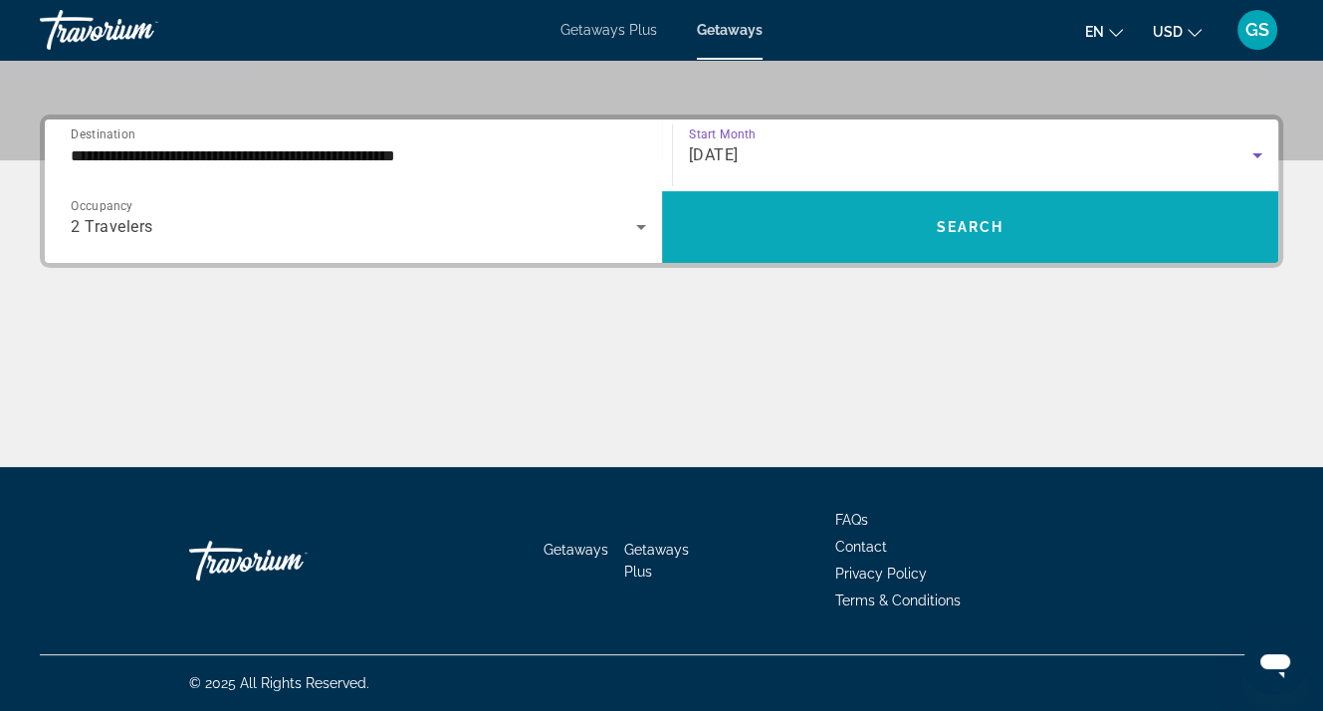
click at [958, 228] on span "Search" at bounding box center [970, 227] width 68 height 16
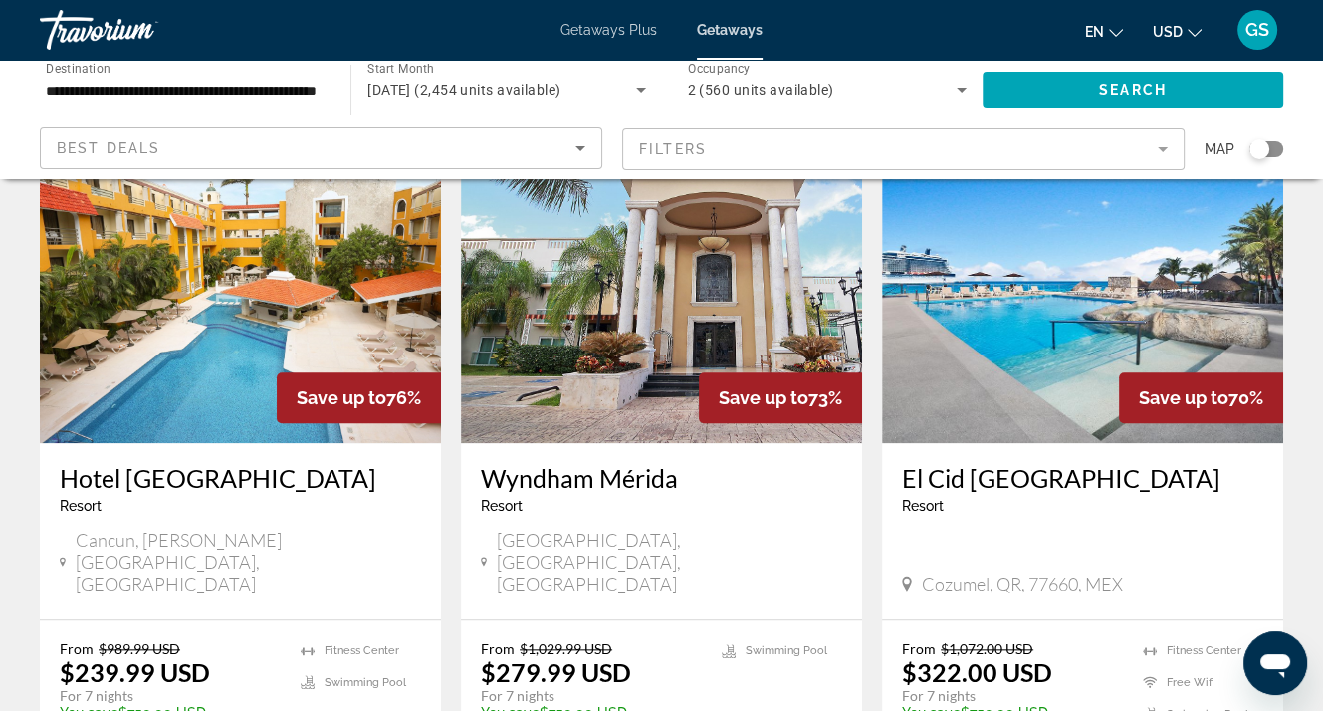
scroll to position [1692, 0]
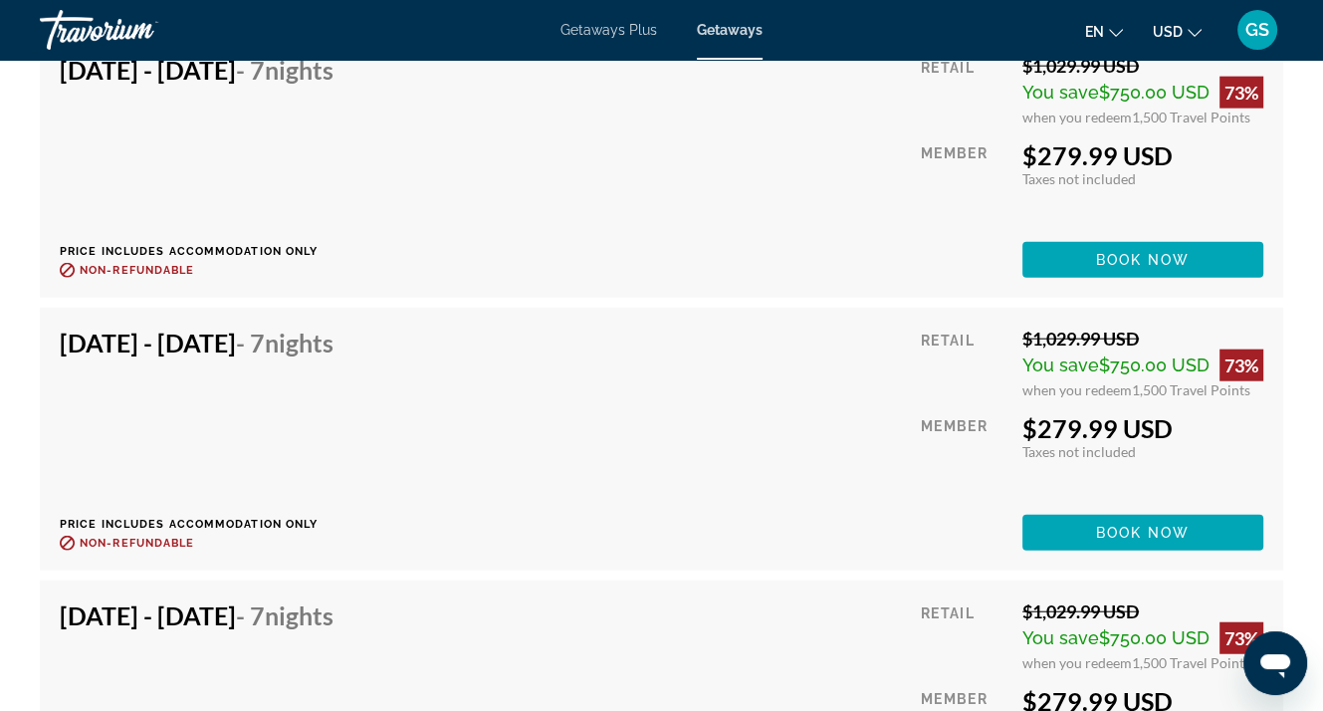
scroll to position [4280, 0]
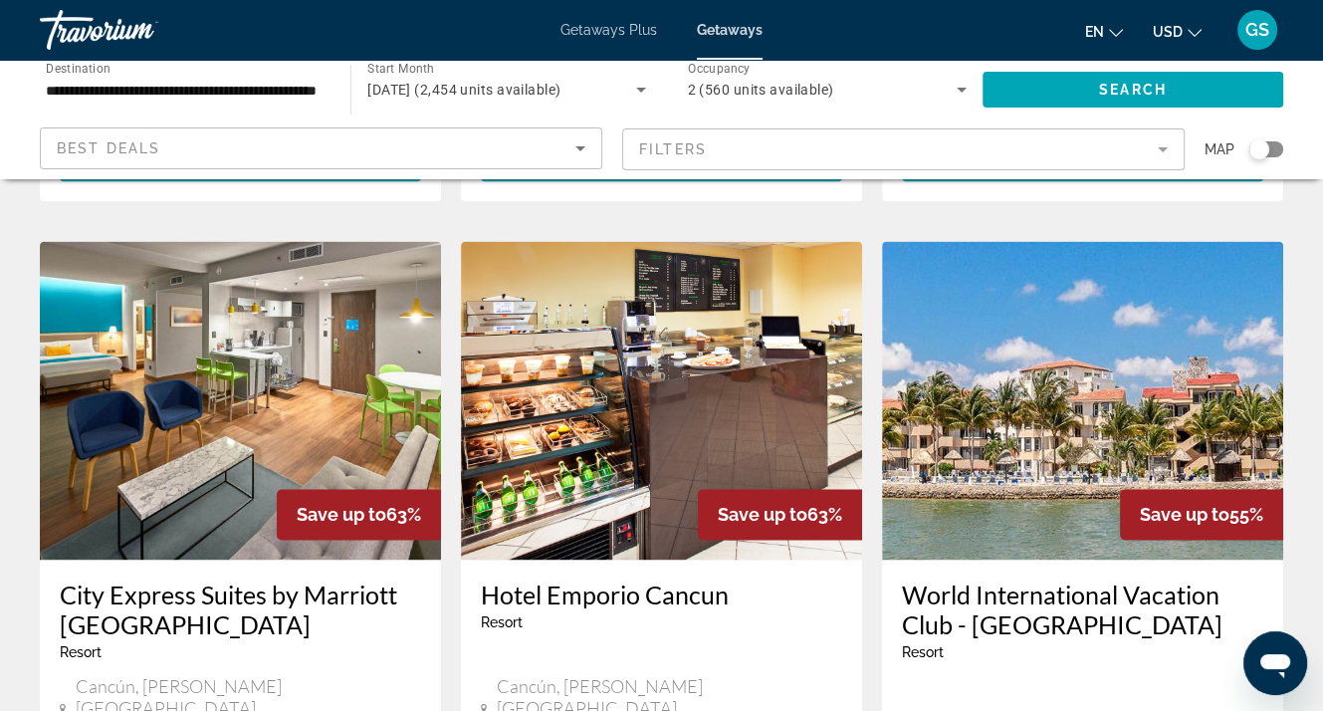
scroll to position [2389, 0]
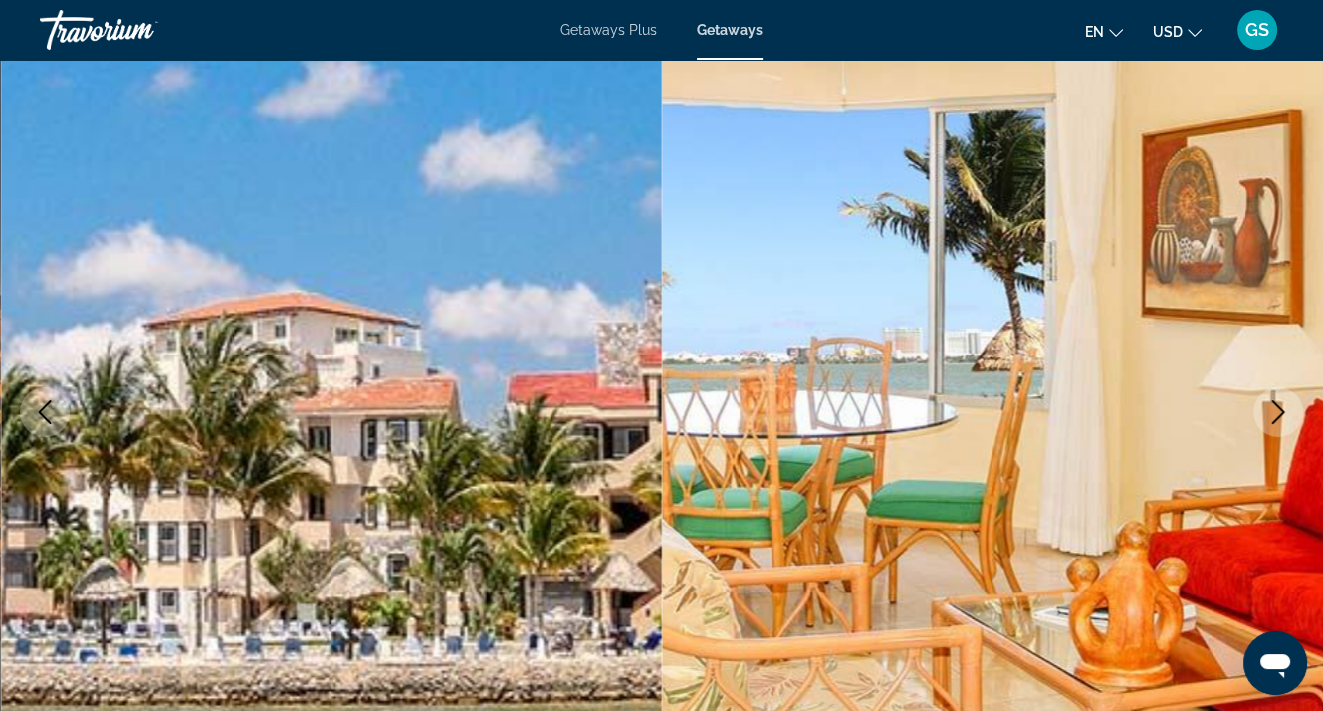
scroll to position [100, 0]
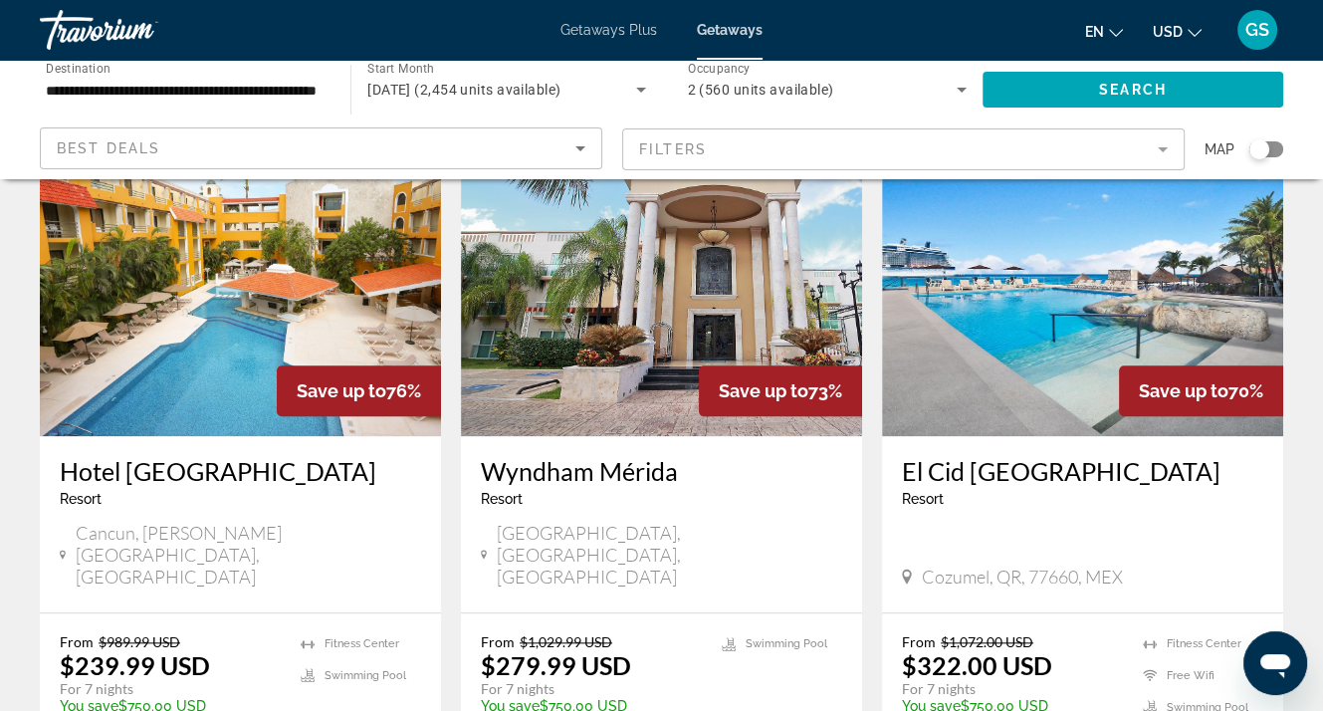
scroll to position [1792, 0]
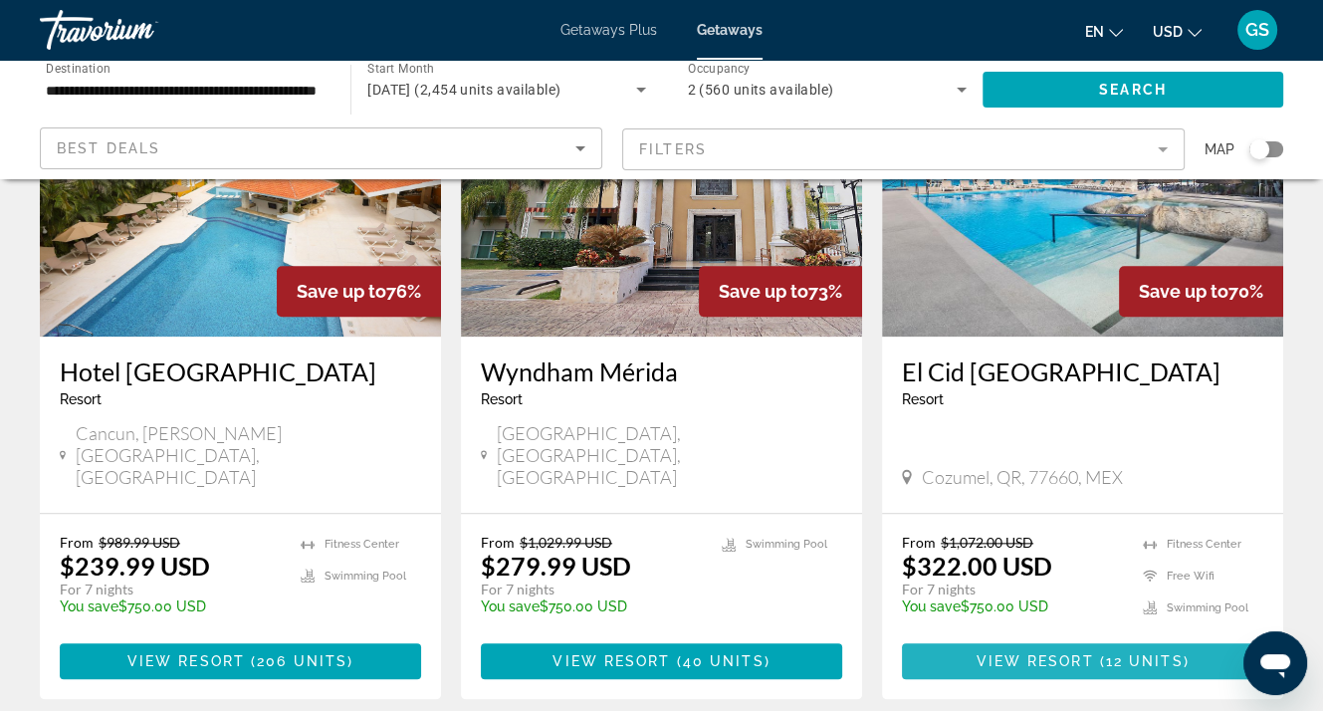
click at [1033, 653] on span "View Resort" at bounding box center [1033, 661] width 117 height 16
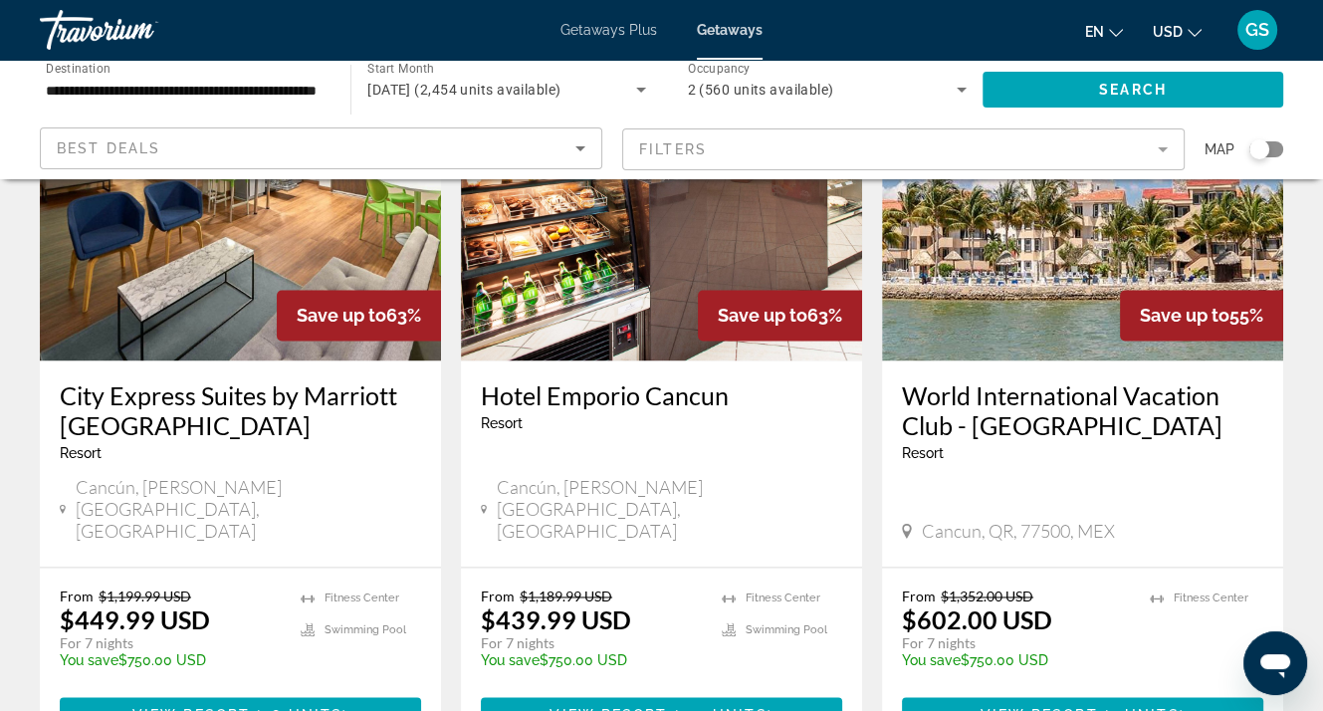
scroll to position [2687, 0]
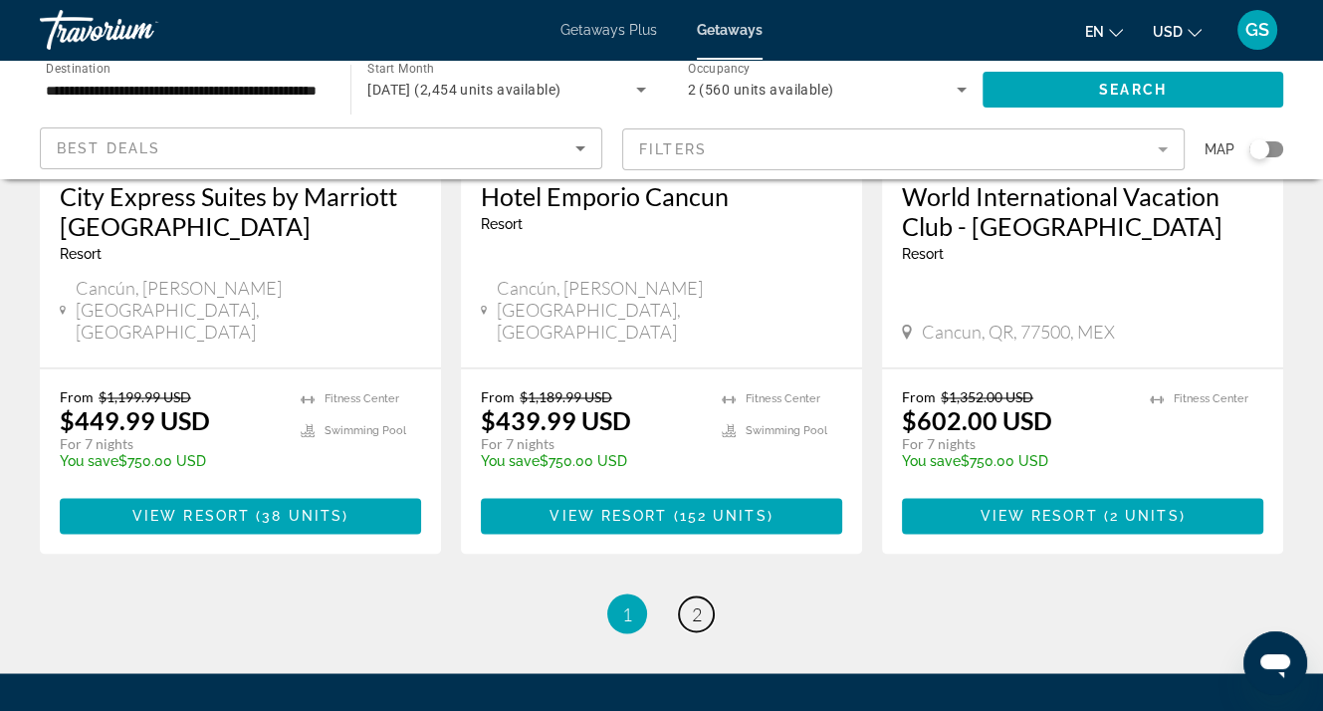
click at [693, 602] on span "2" at bounding box center [697, 613] width 10 height 22
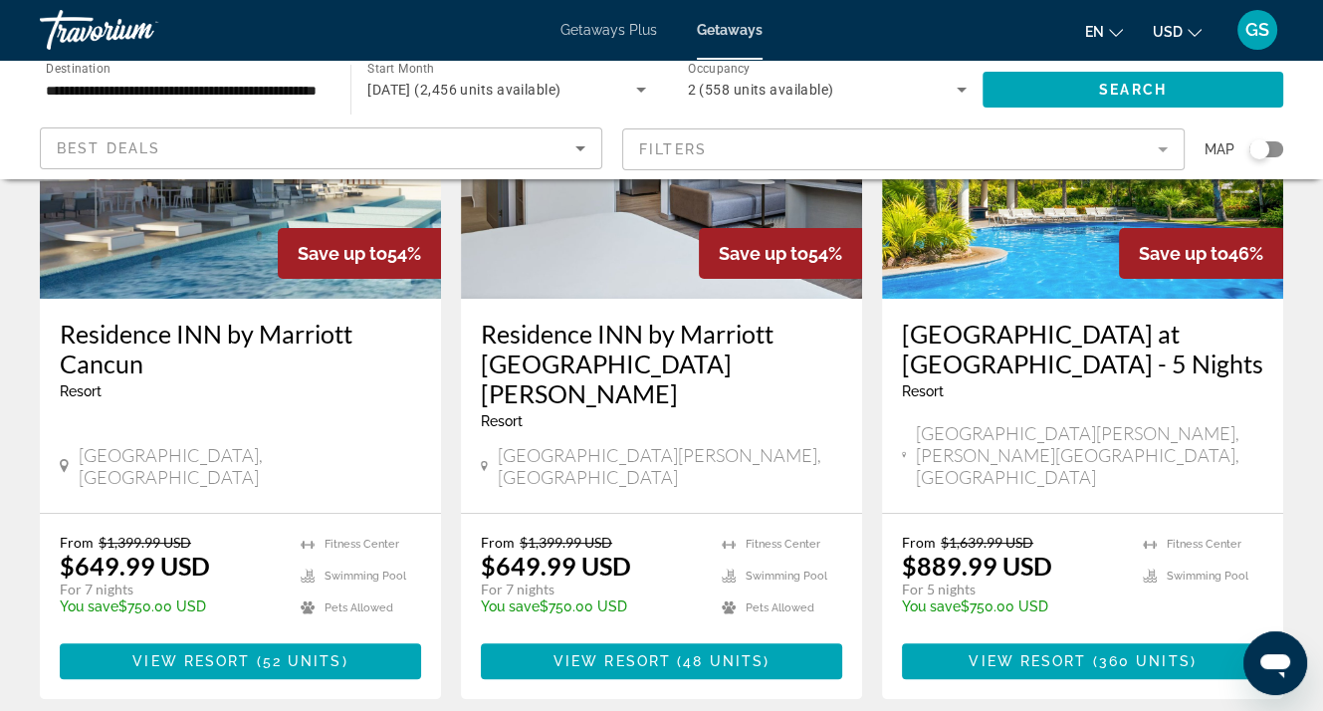
scroll to position [299, 0]
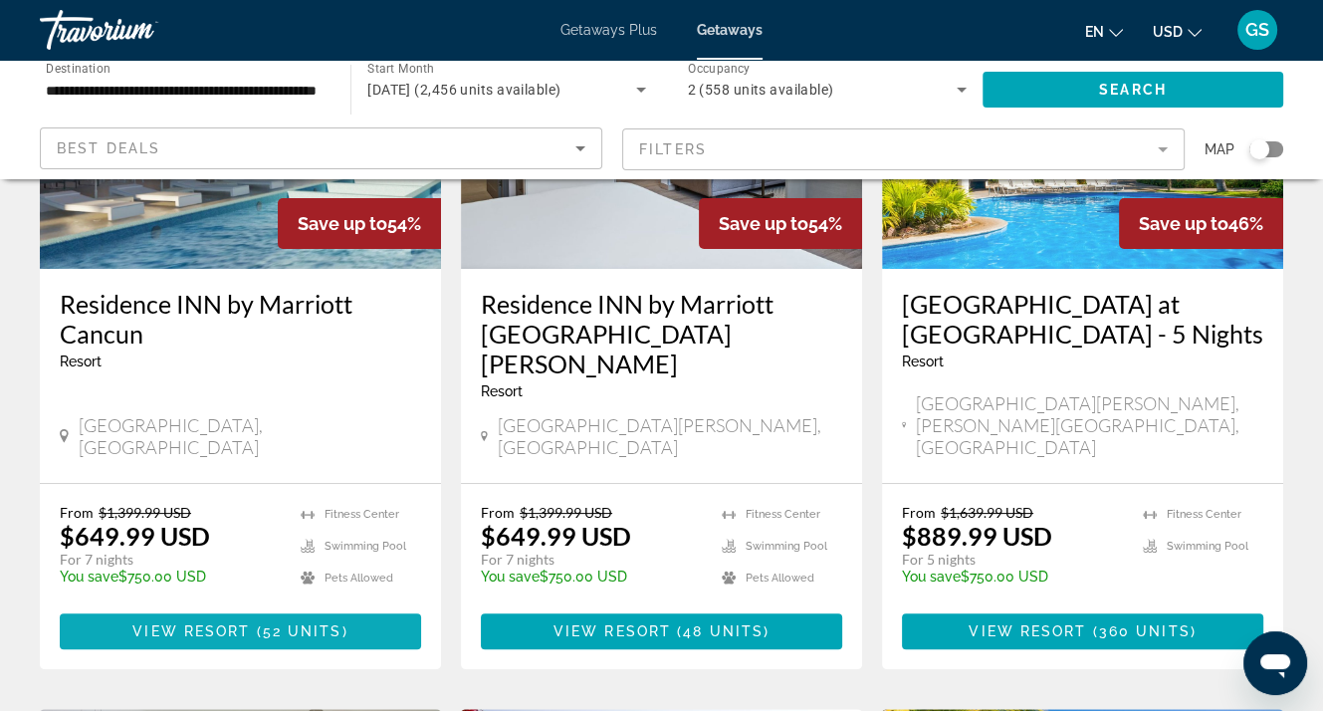
click at [203, 623] on span "View Resort" at bounding box center [190, 631] width 117 height 16
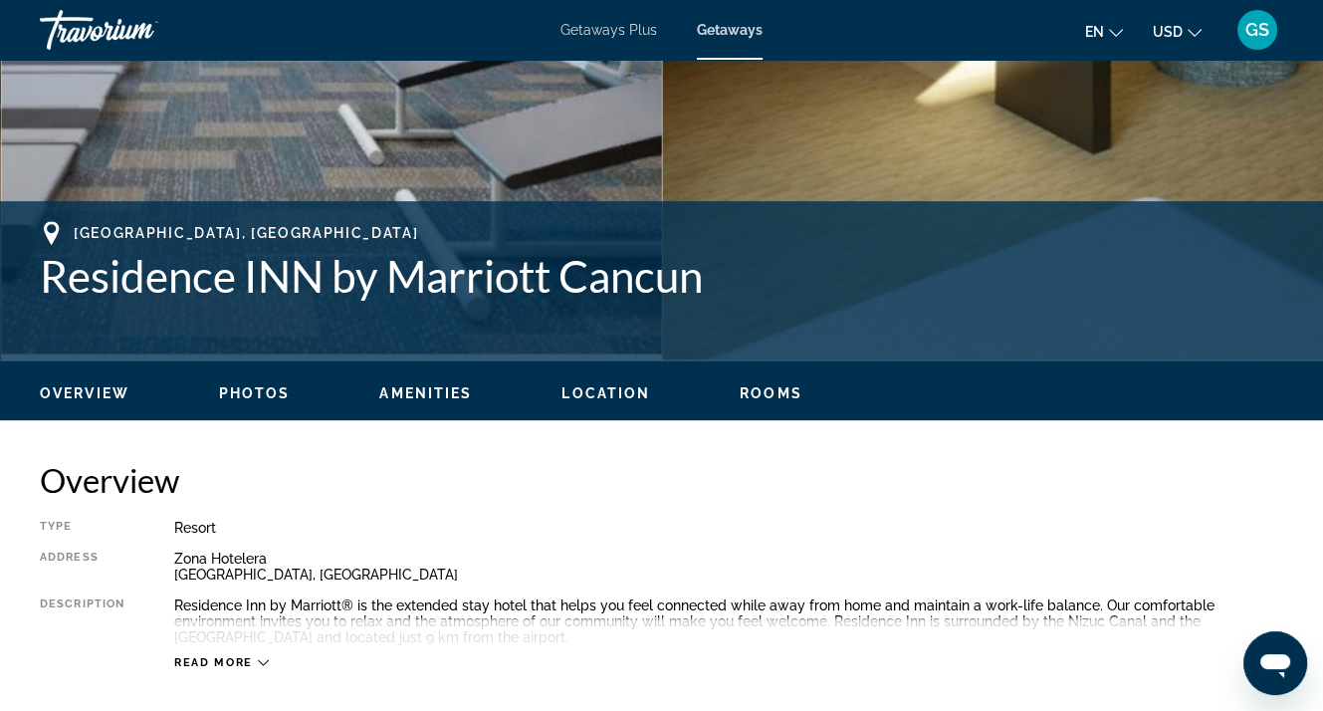
scroll to position [597, 0]
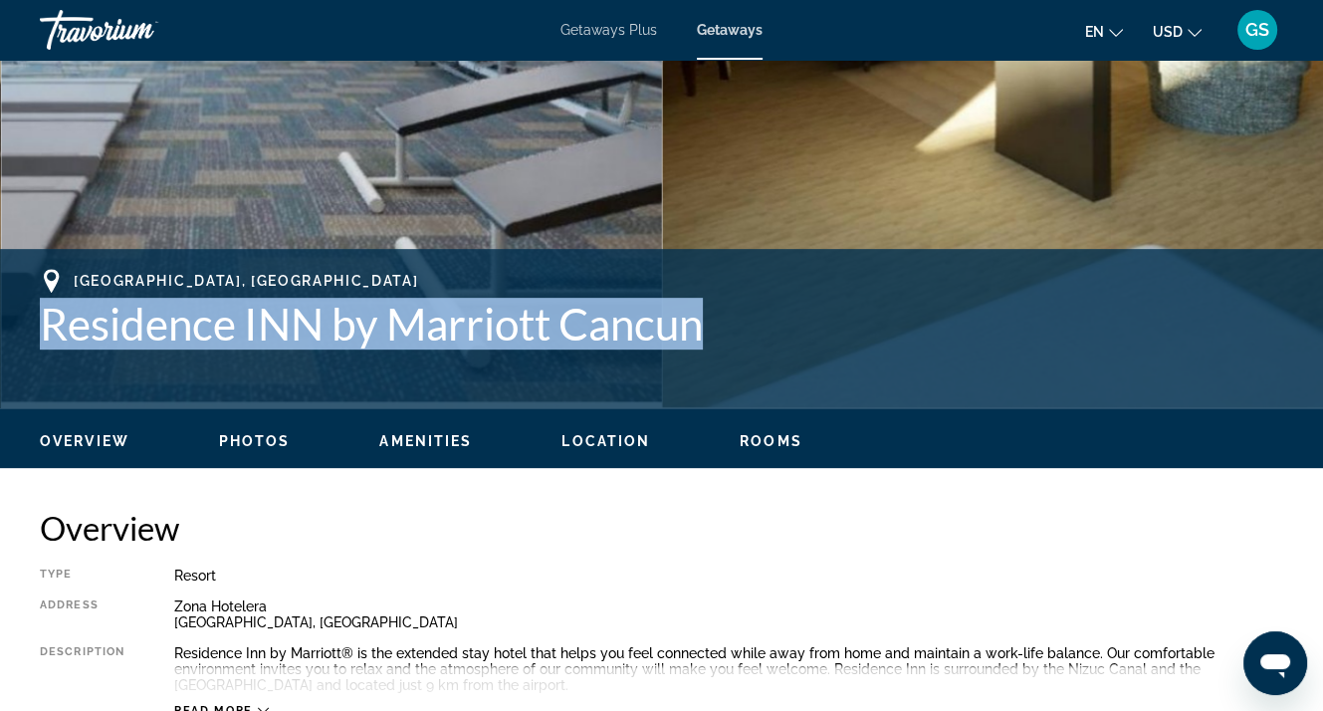
drag, startPoint x: 774, startPoint y: 345, endPoint x: 22, endPoint y: 328, distance: 752.7
click at [22, 328] on div "Cancún, Mexico Residence INN by Marriott Cancun Address Zona Hotelera Cancún, M…" at bounding box center [661, 328] width 1323 height 119
copy h1 "Residence INN by Marriott Cancun"
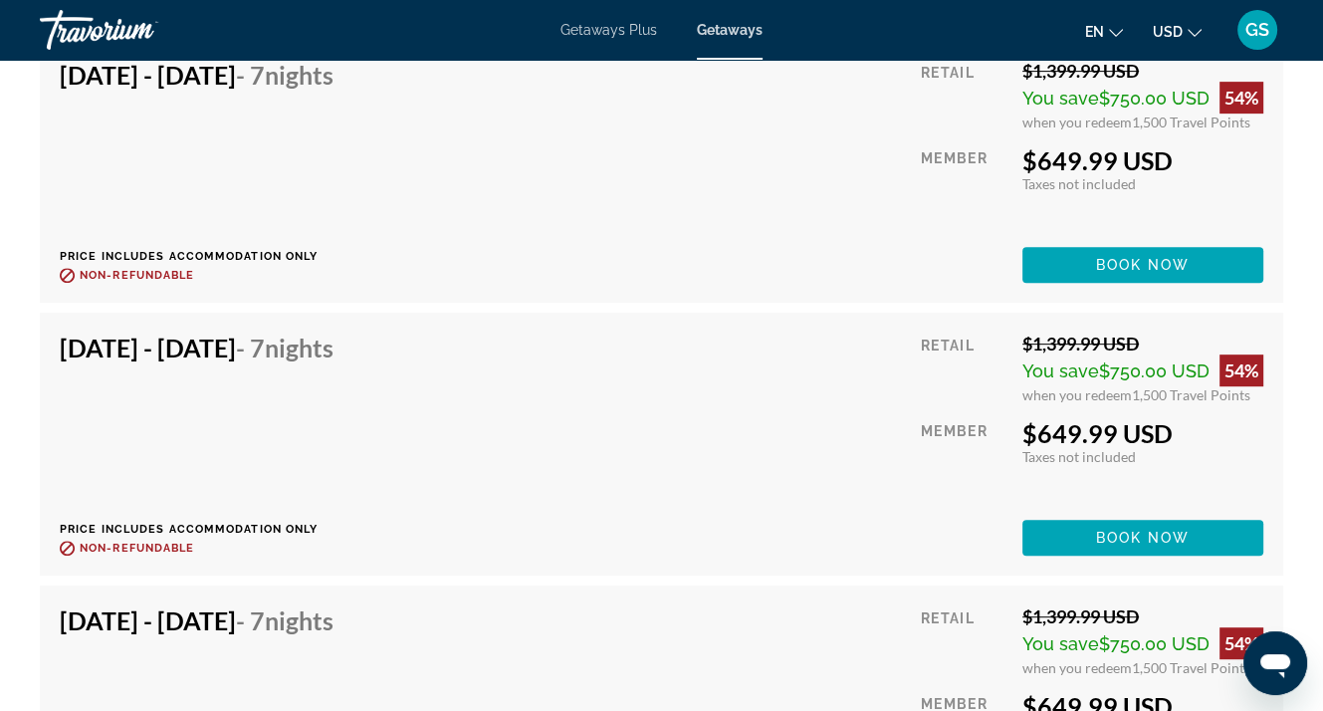
scroll to position [7365, 0]
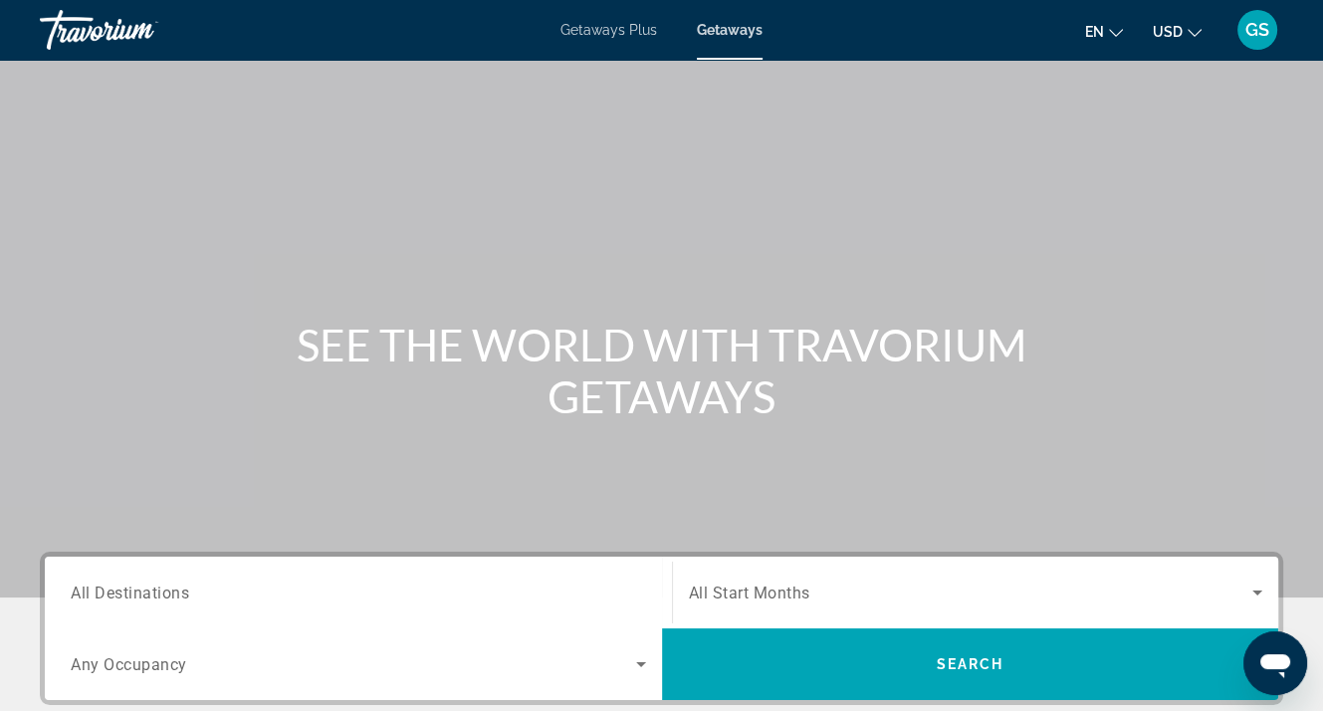
scroll to position [398, 0]
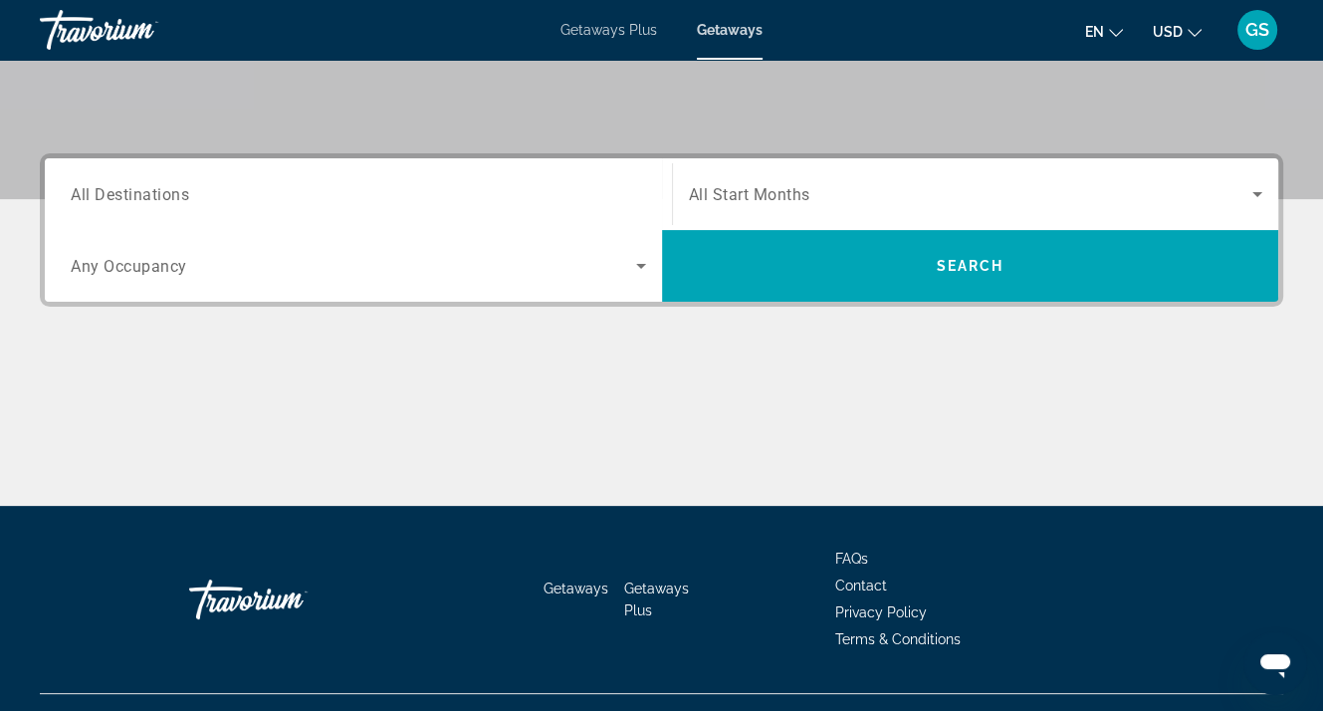
click at [116, 197] on span "All Destinations" at bounding box center [130, 193] width 118 height 19
click at [116, 197] on input "Destination All Destinations" at bounding box center [358, 195] width 575 height 24
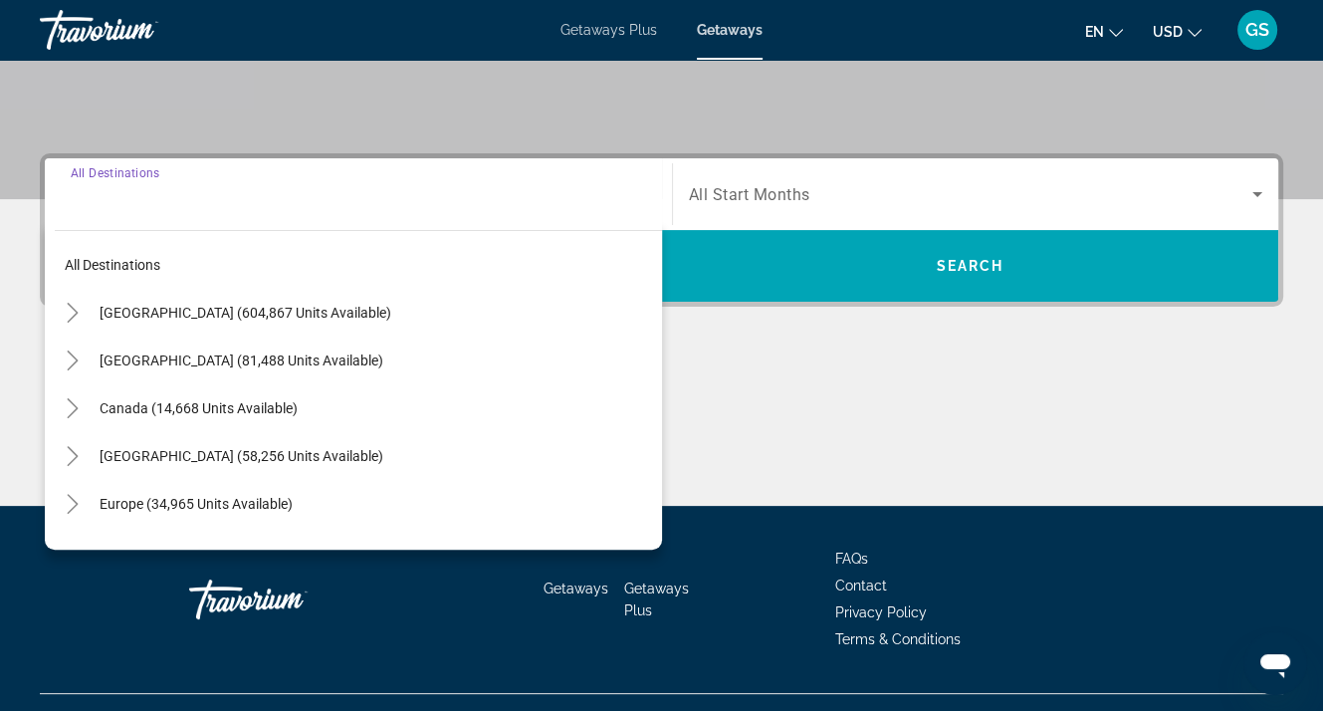
scroll to position [437, 0]
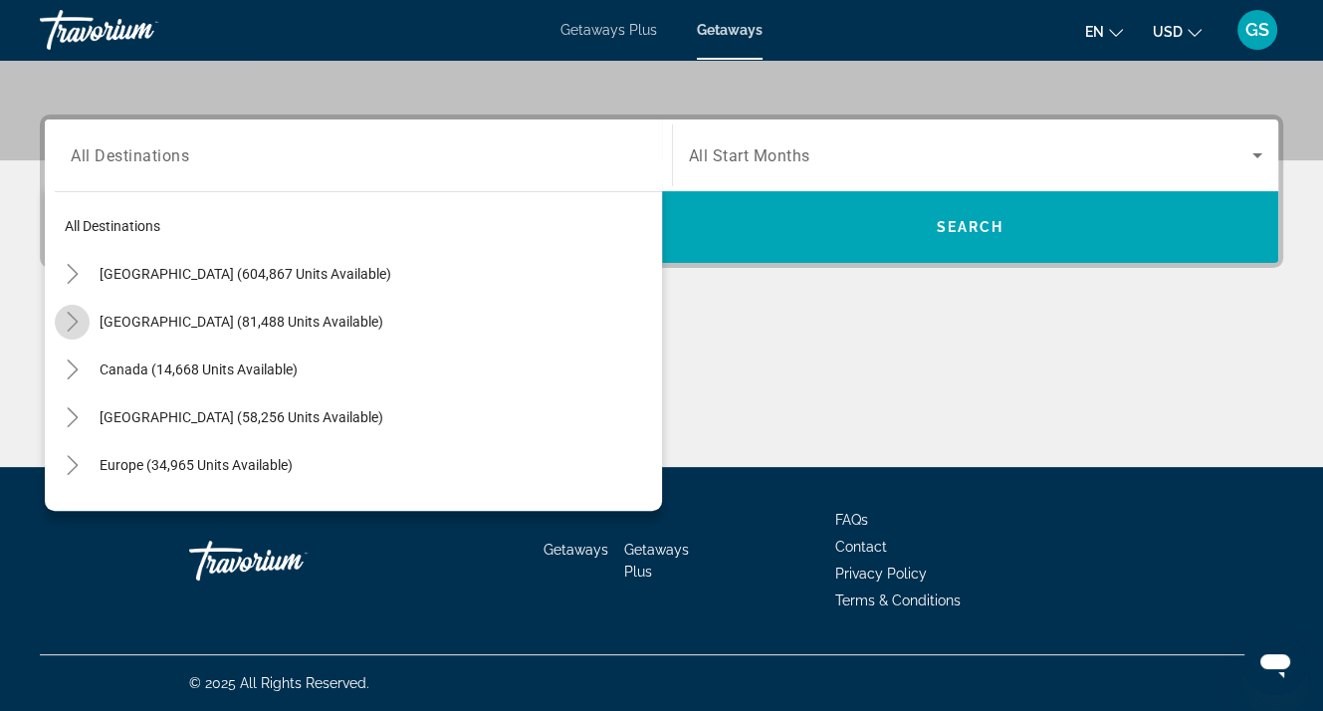
click at [79, 317] on icon "Toggle Mexico (81,488 units available)" at bounding box center [73, 322] width 20 height 20
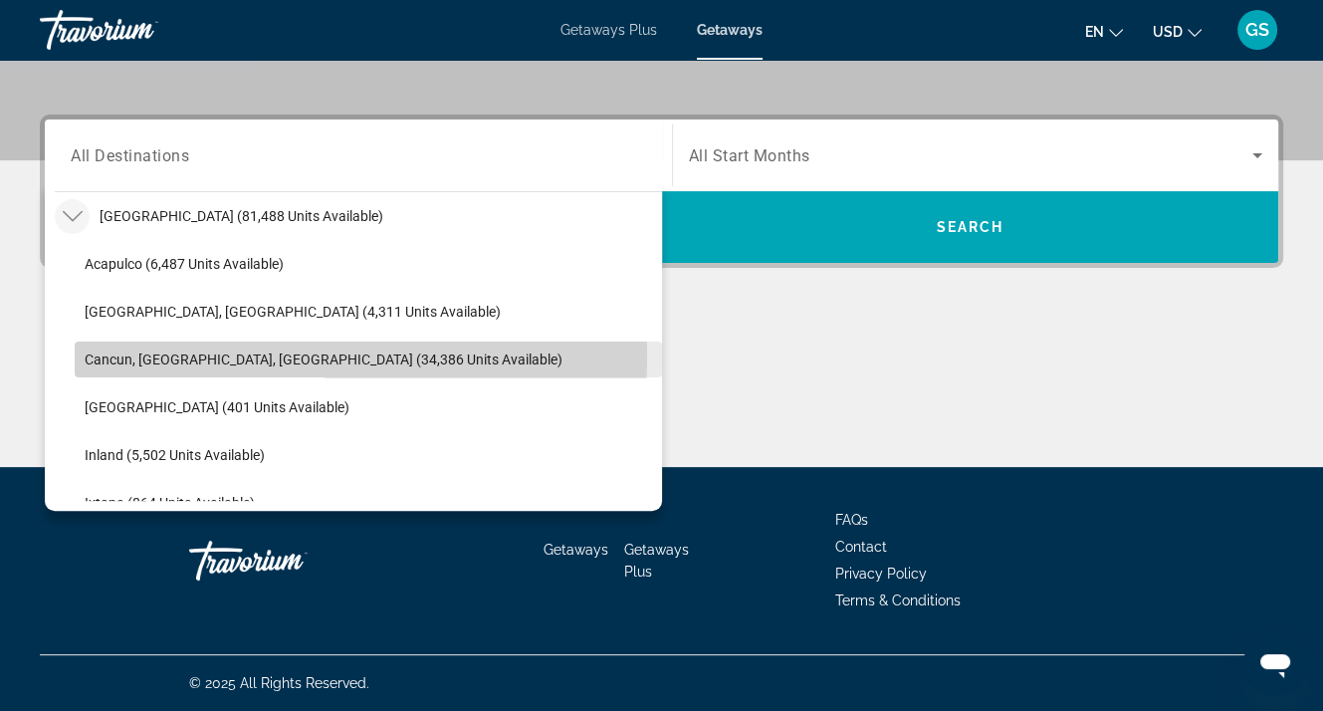
click at [106, 356] on span "Cancun, Cozumel, Riviera Maya (34,386 units available)" at bounding box center [324, 359] width 478 height 16
type input "**********"
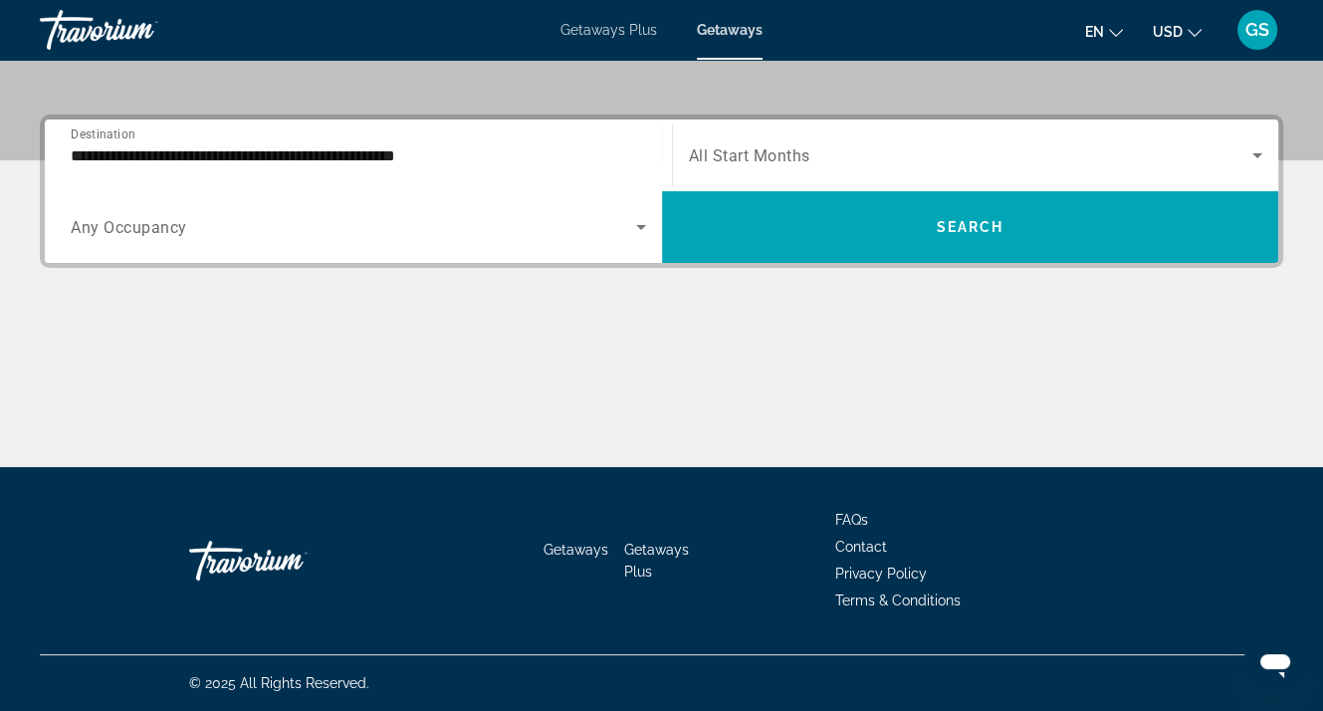
click at [135, 224] on span "Any Occupancy" at bounding box center [129, 227] width 116 height 19
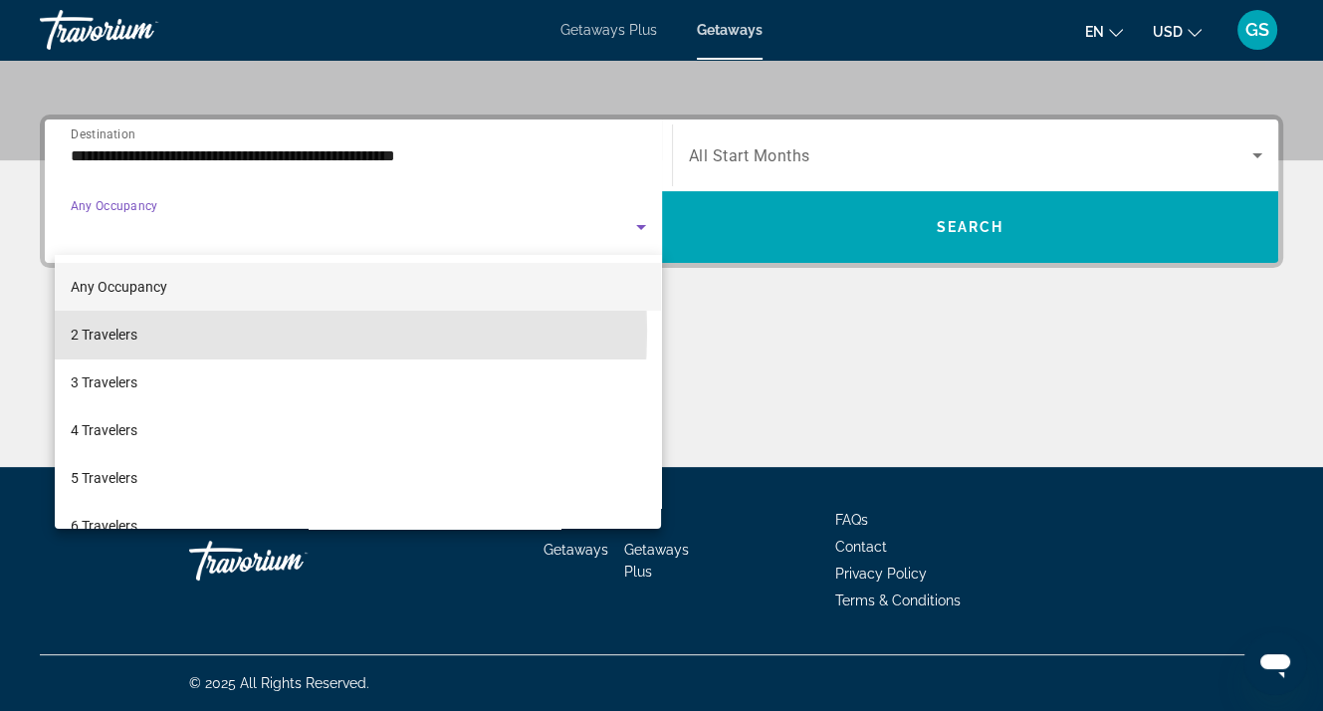
drag, startPoint x: 138, startPoint y: 330, endPoint x: 153, endPoint y: 324, distance: 16.1
click at [138, 329] on mat-option "2 Travelers" at bounding box center [358, 335] width 607 height 48
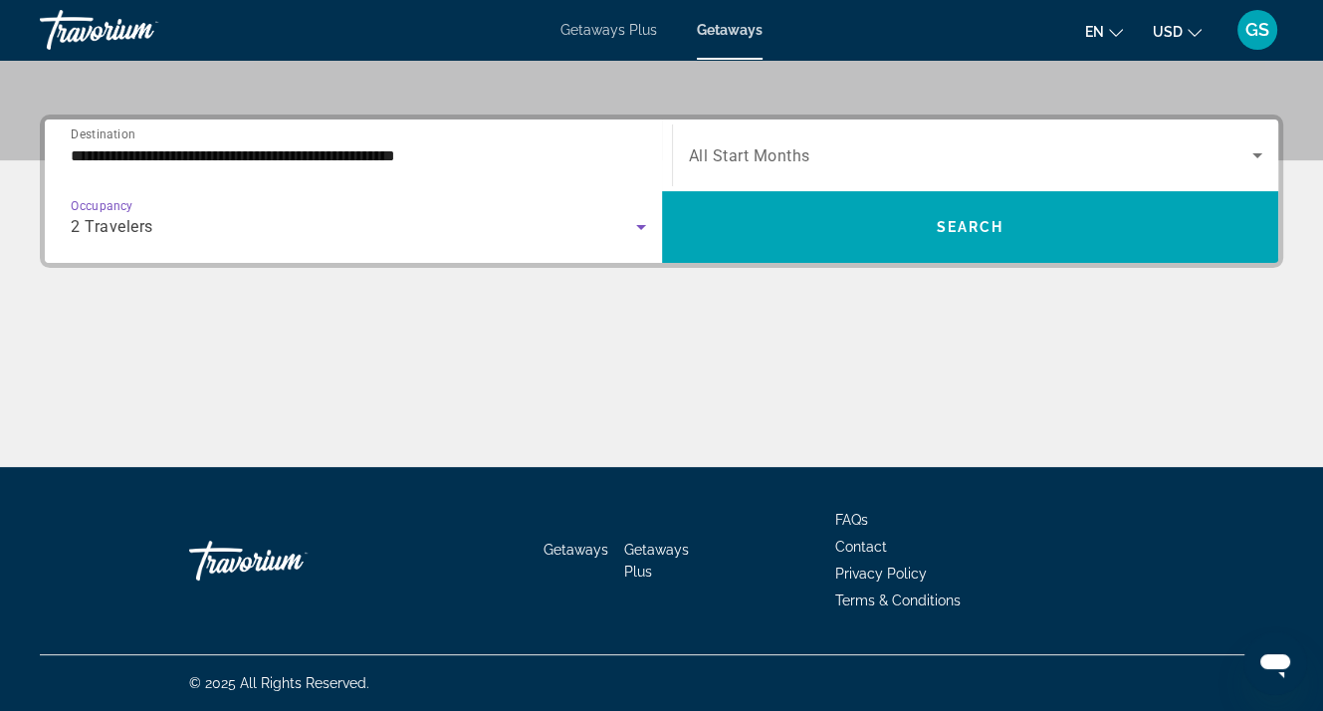
click at [815, 153] on span "Search widget" at bounding box center [971, 155] width 564 height 24
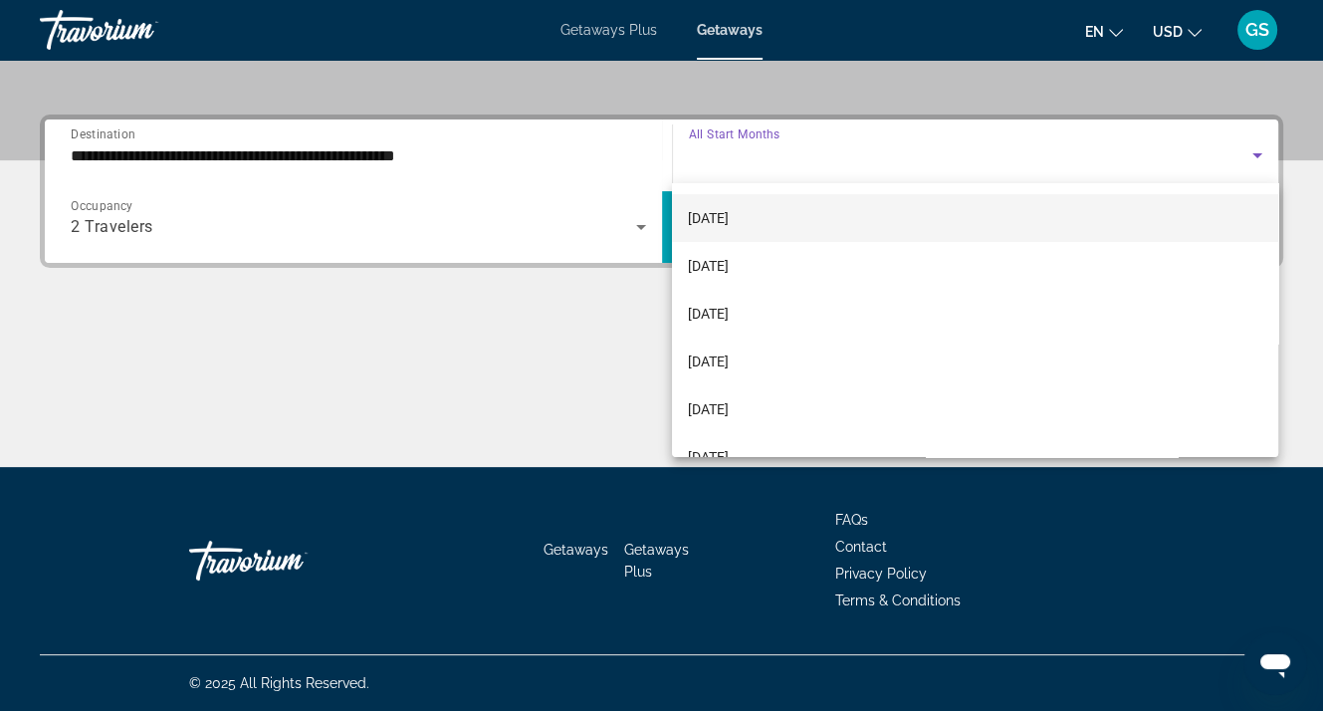
scroll to position [199, 0]
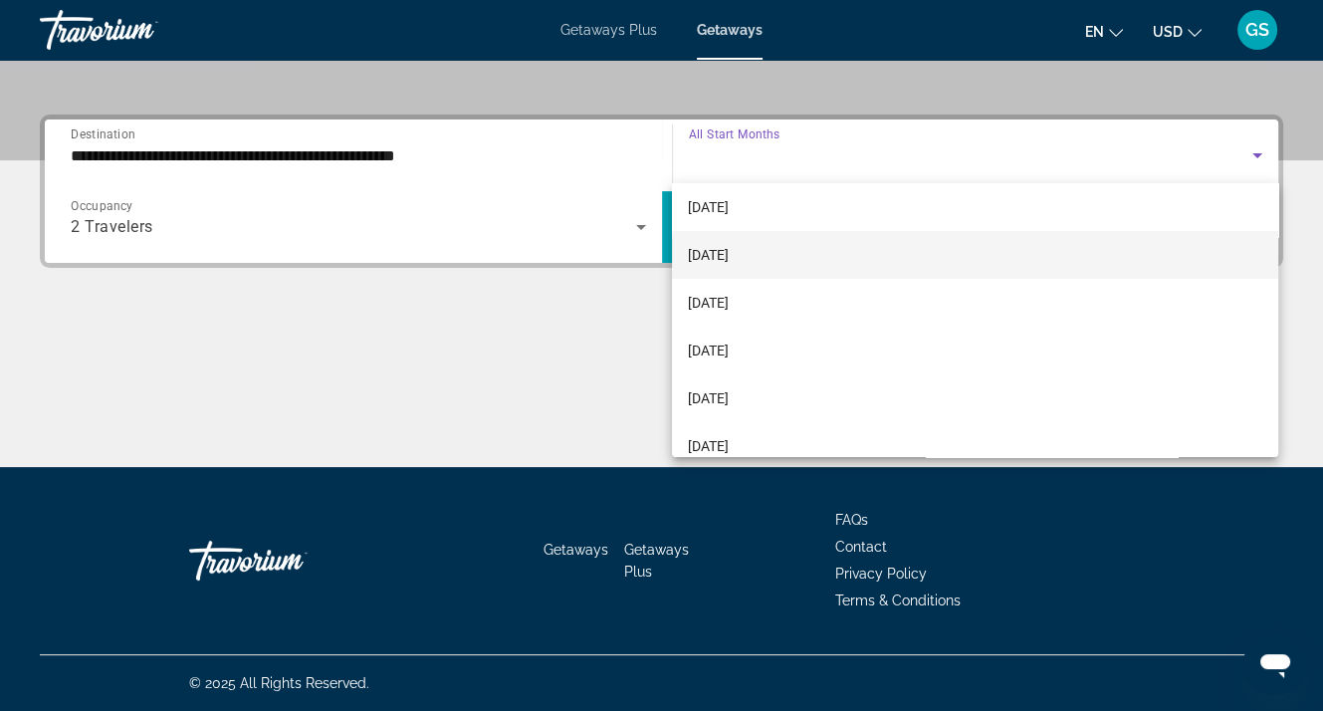
click at [729, 251] on span "January 2026" at bounding box center [708, 255] width 41 height 24
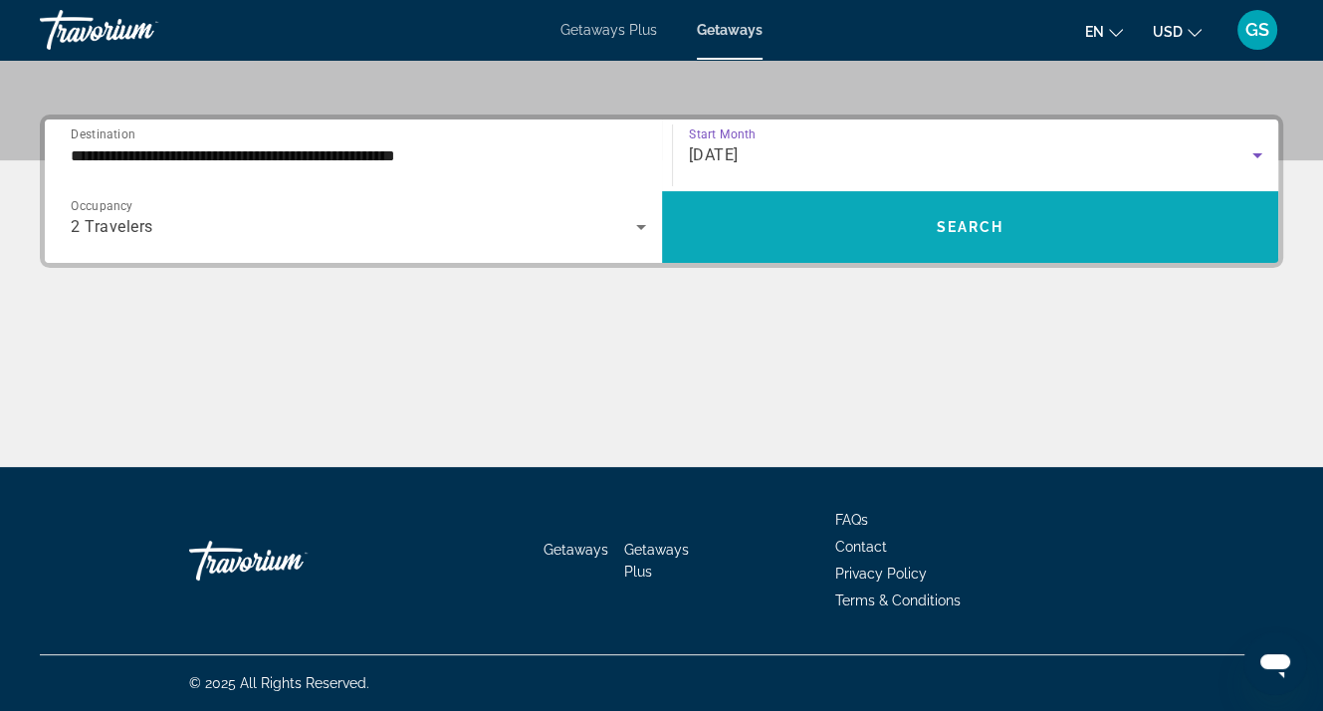
click at [959, 221] on span "Search" at bounding box center [970, 227] width 68 height 16
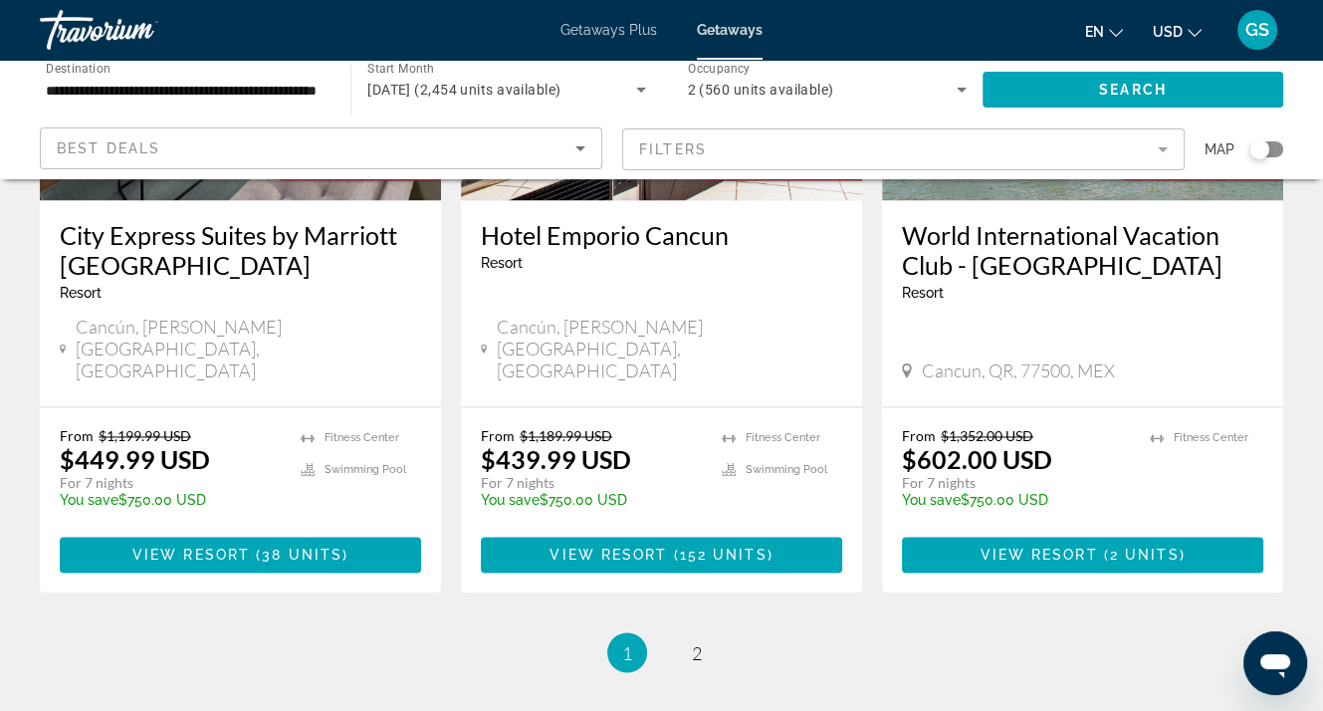
scroll to position [2618, 0]
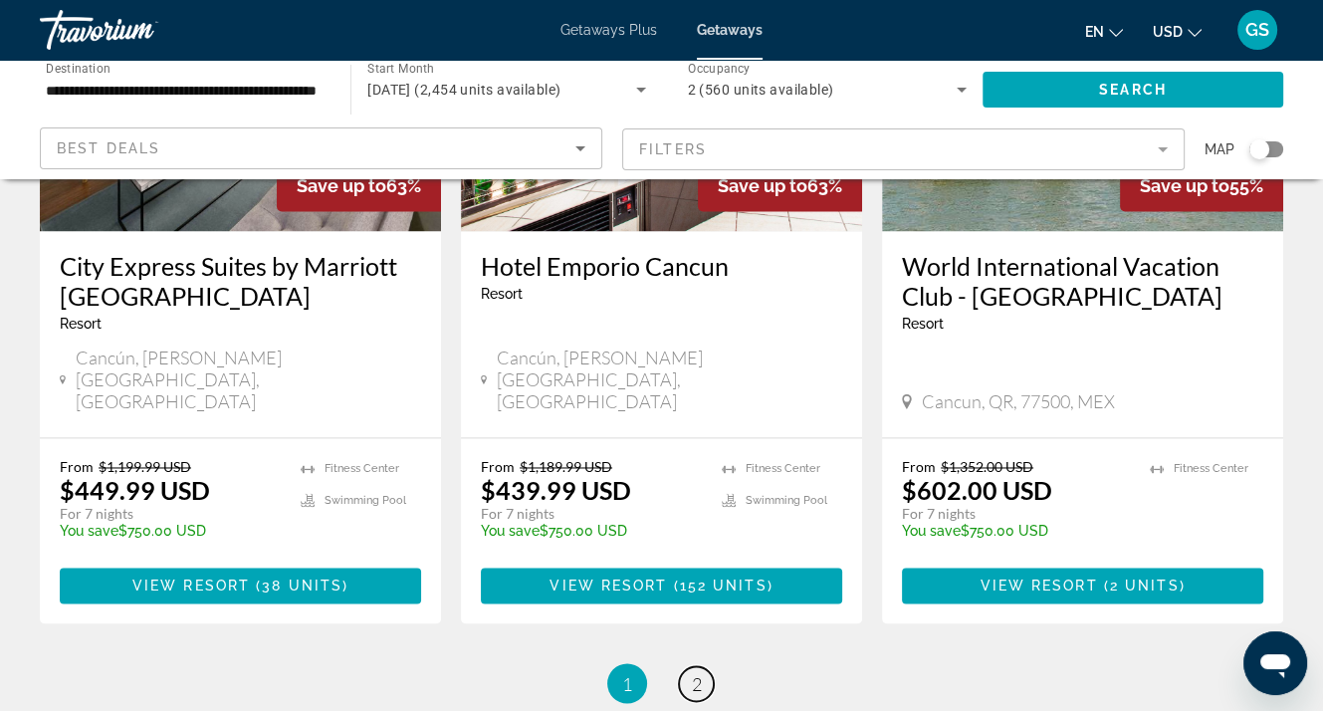
click at [697, 672] on span "2" at bounding box center [697, 683] width 10 height 22
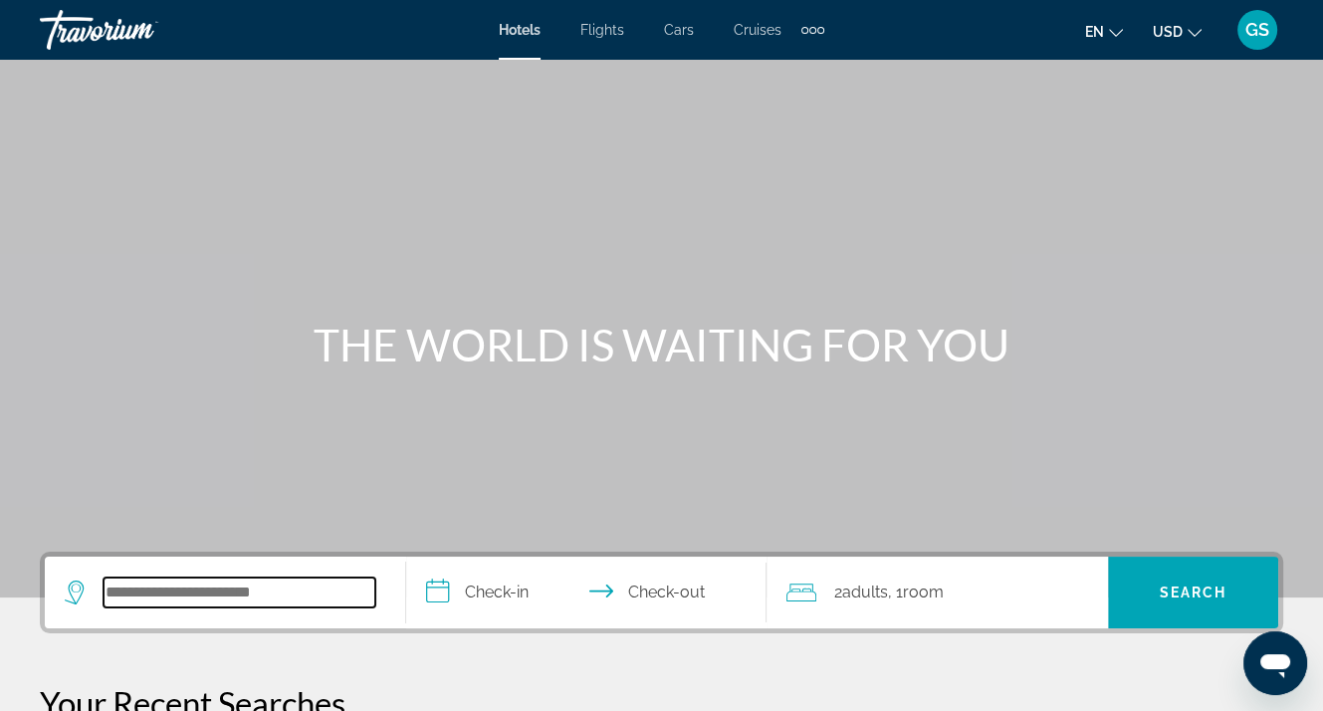
click at [202, 582] on input "Search widget" at bounding box center [240, 592] width 272 height 30
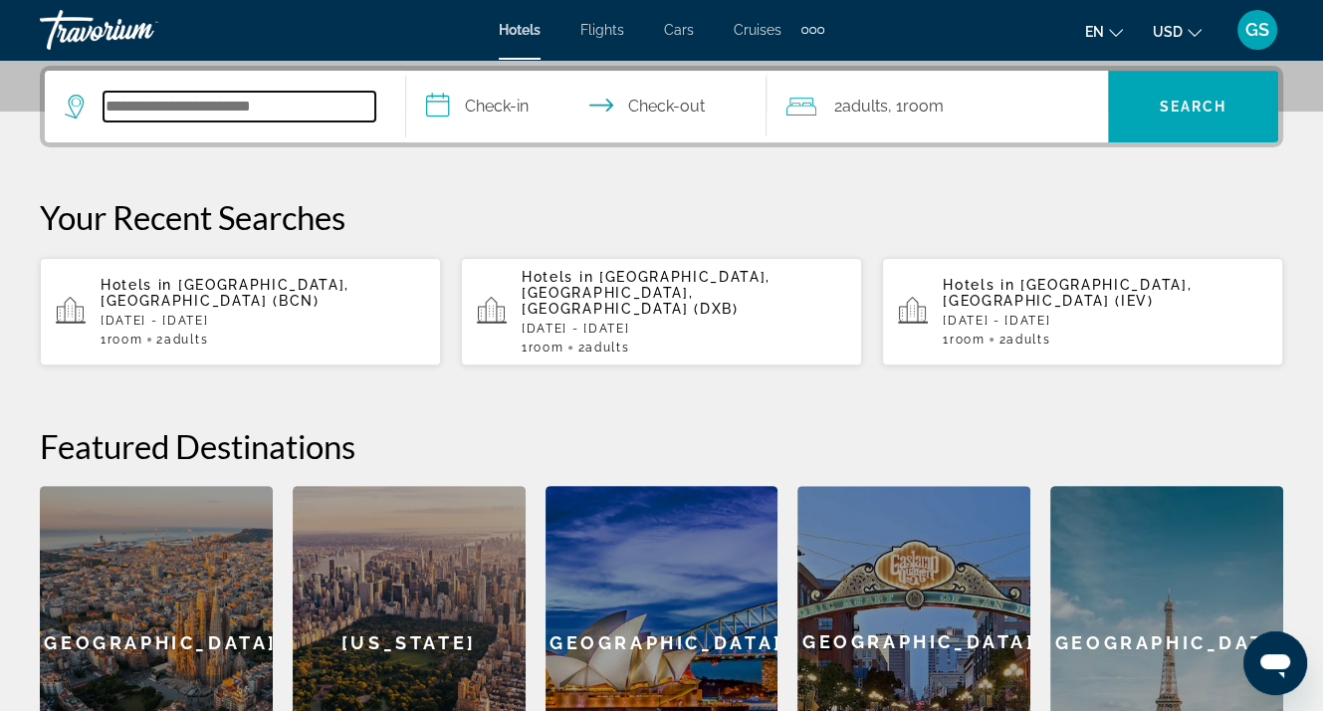
scroll to position [486, 0]
click at [168, 92] on input "Search widget" at bounding box center [240, 107] width 272 height 30
click at [165, 99] on input "Search widget" at bounding box center [240, 107] width 272 height 30
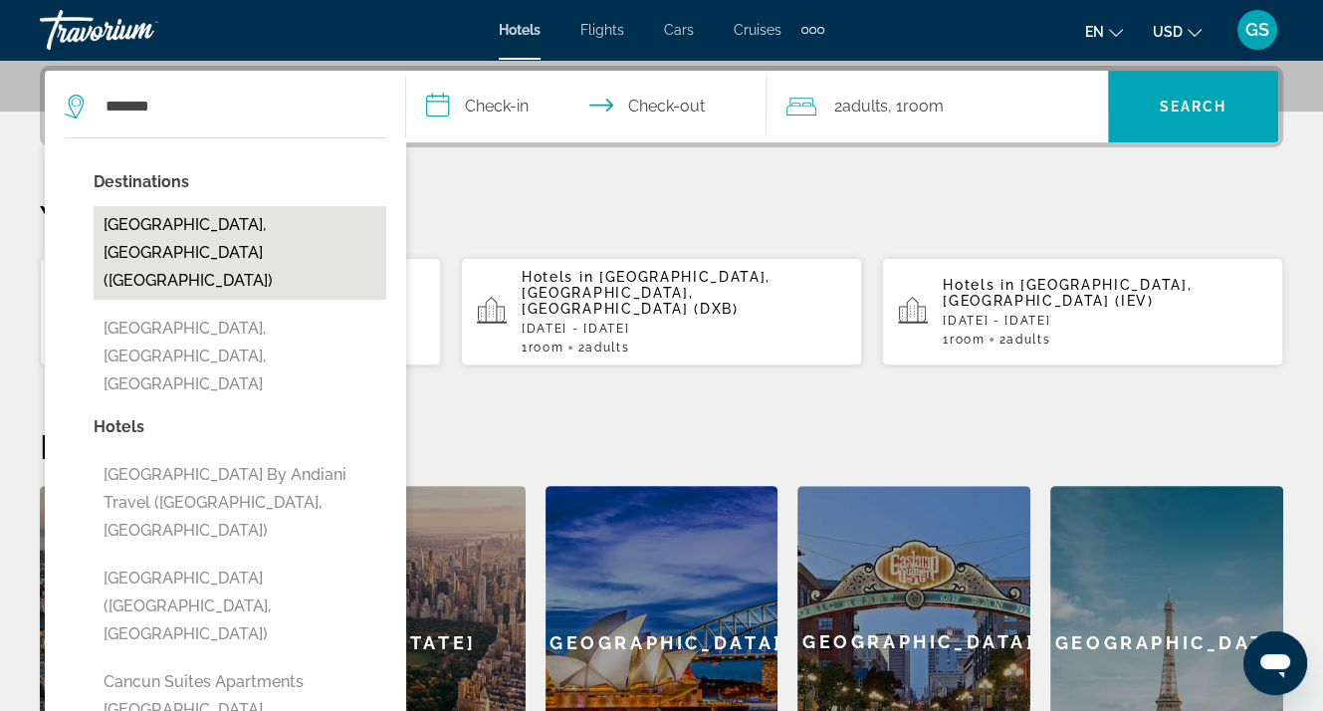
click at [170, 222] on button "[GEOGRAPHIC_DATA], [GEOGRAPHIC_DATA] ([GEOGRAPHIC_DATA])" at bounding box center [240, 253] width 293 height 94
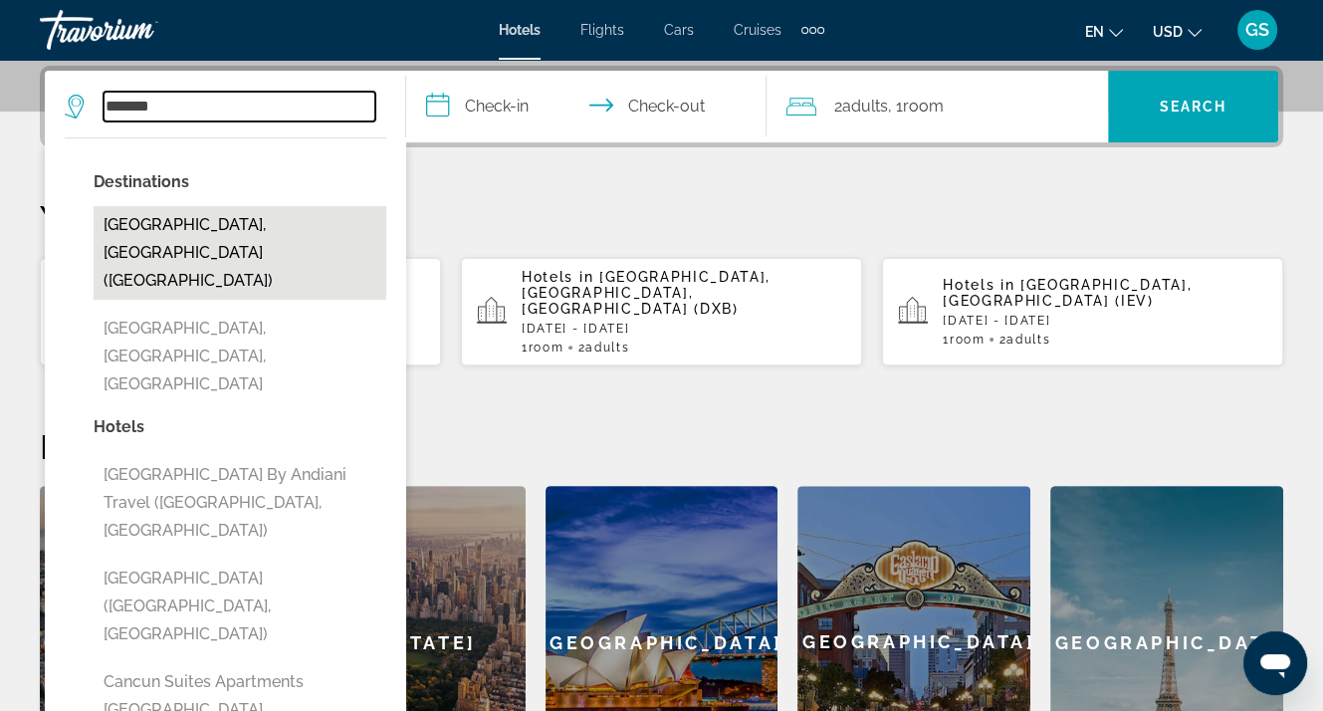
type input "**********"
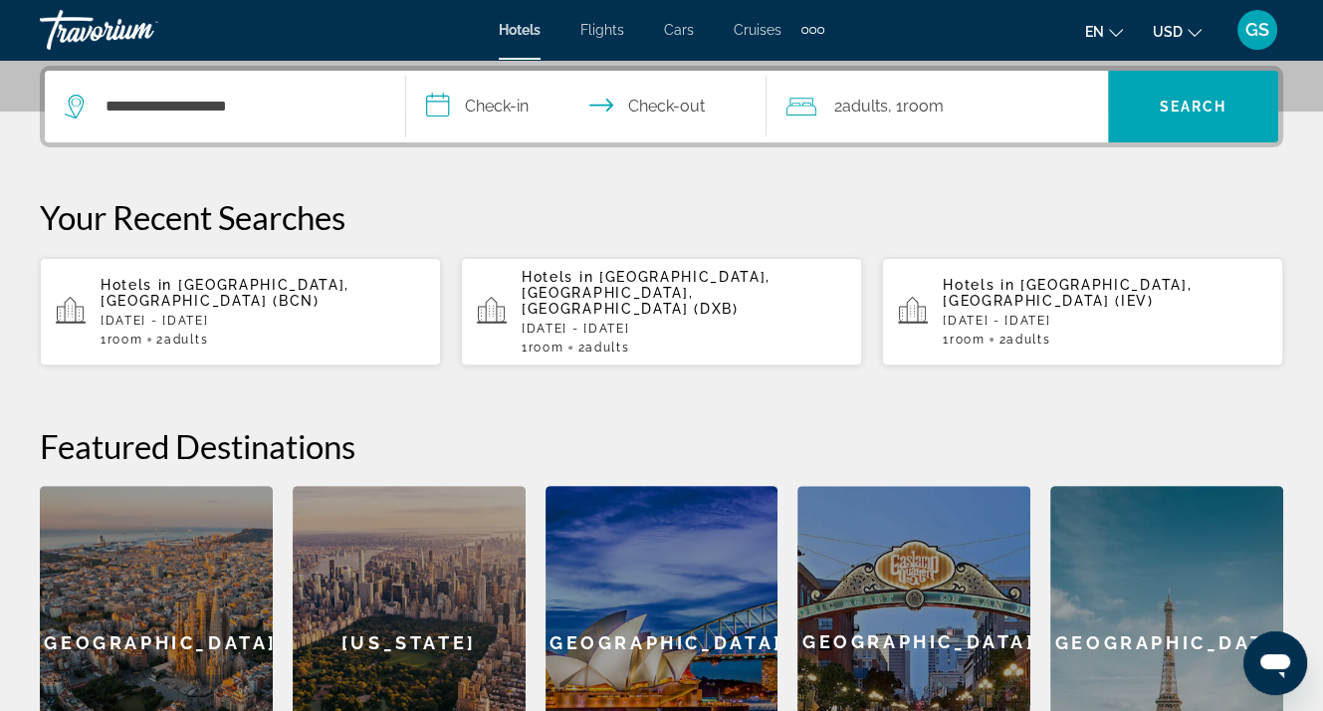
click at [525, 101] on input "**********" at bounding box center [590, 110] width 369 height 78
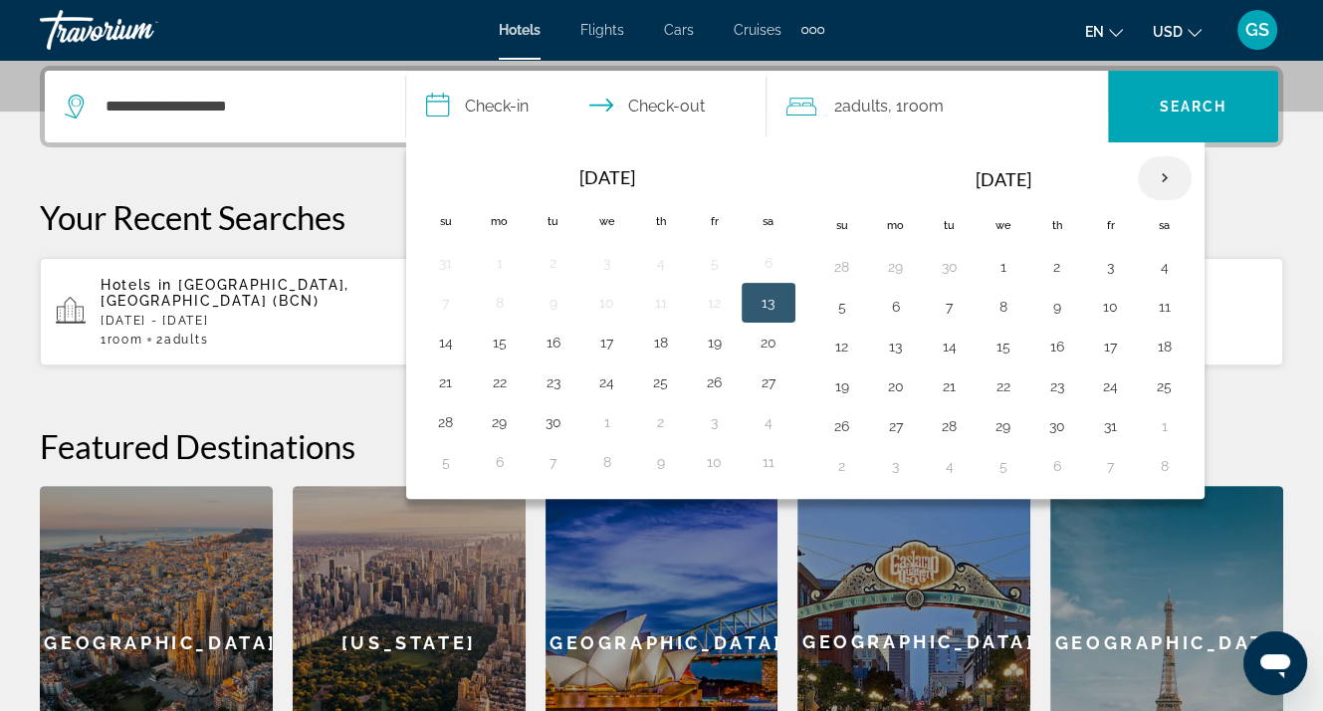
click at [1163, 172] on th "Next month" at bounding box center [1165, 178] width 54 height 44
click at [1166, 172] on th "Next month" at bounding box center [1165, 178] width 54 height 44
click at [1167, 172] on th "Next month" at bounding box center [1165, 178] width 54 height 44
click at [890, 381] on button "19" at bounding box center [896, 386] width 32 height 28
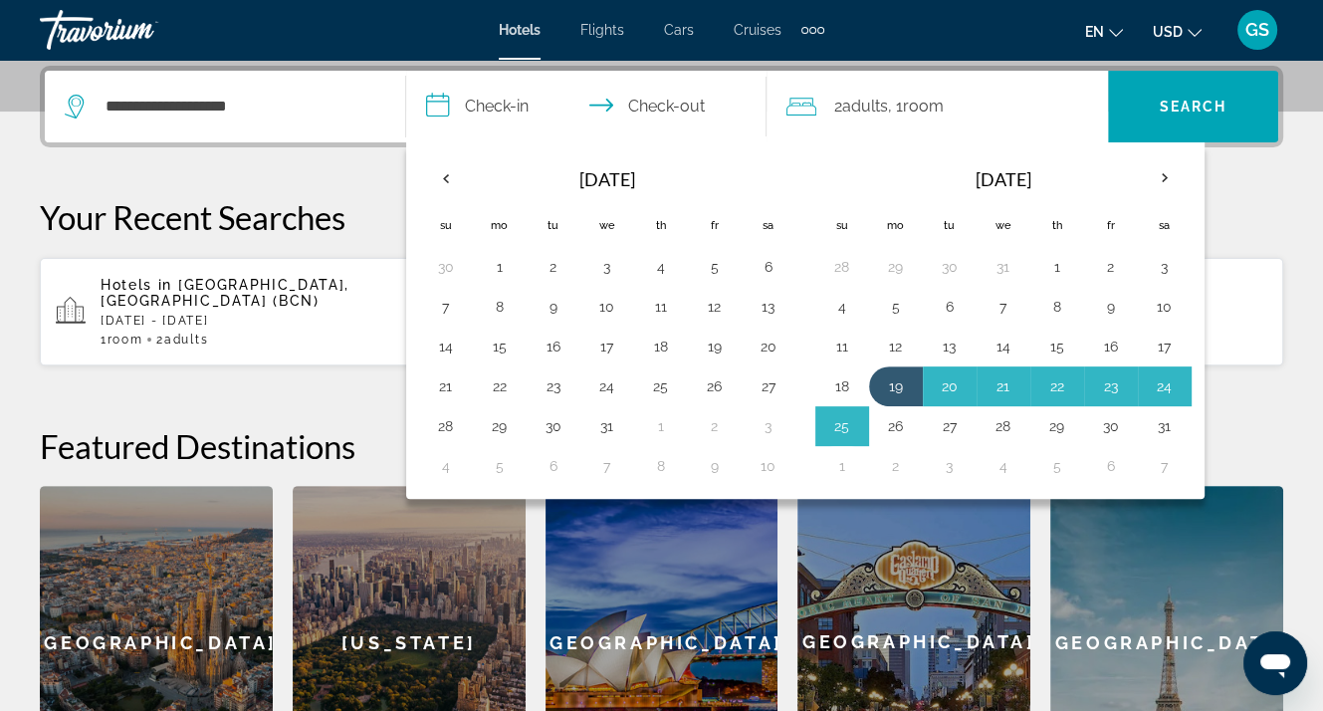
click at [892, 416] on button "26" at bounding box center [896, 426] width 32 height 28
type input "**********"
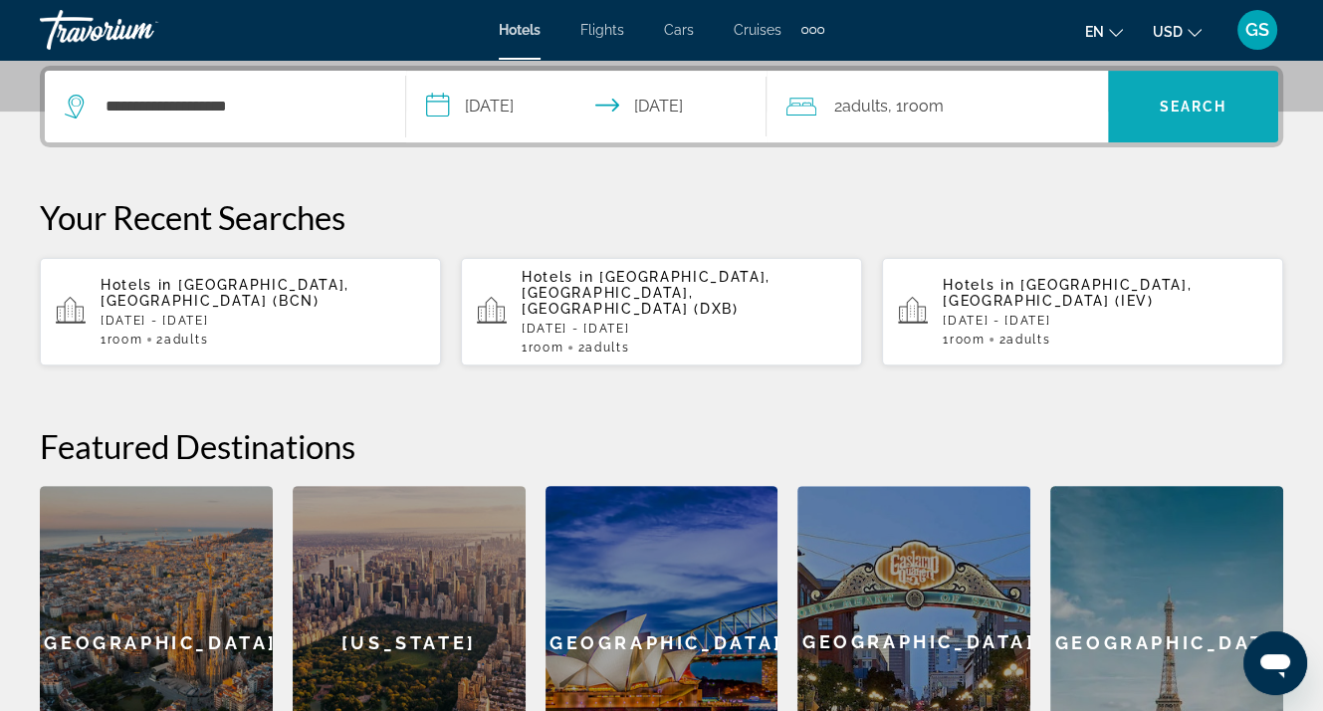
click at [1171, 103] on span "Search" at bounding box center [1194, 107] width 68 height 16
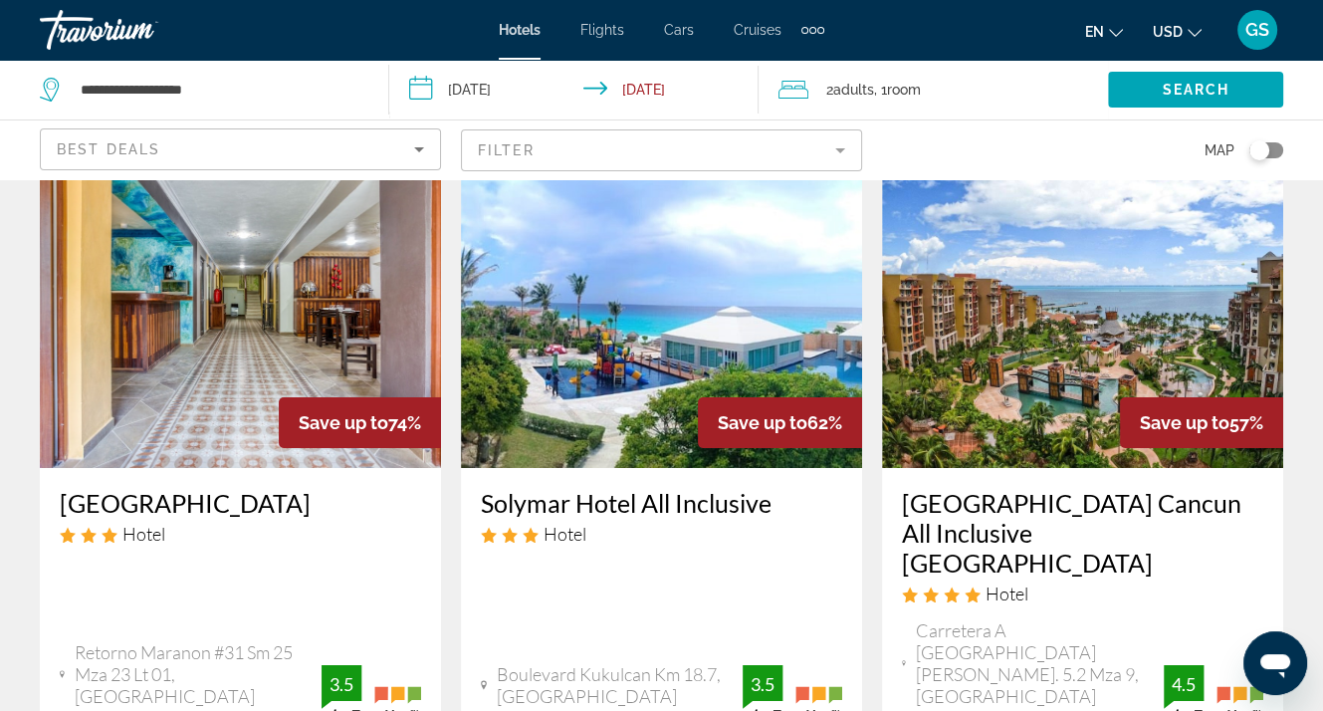
scroll to position [199, 0]
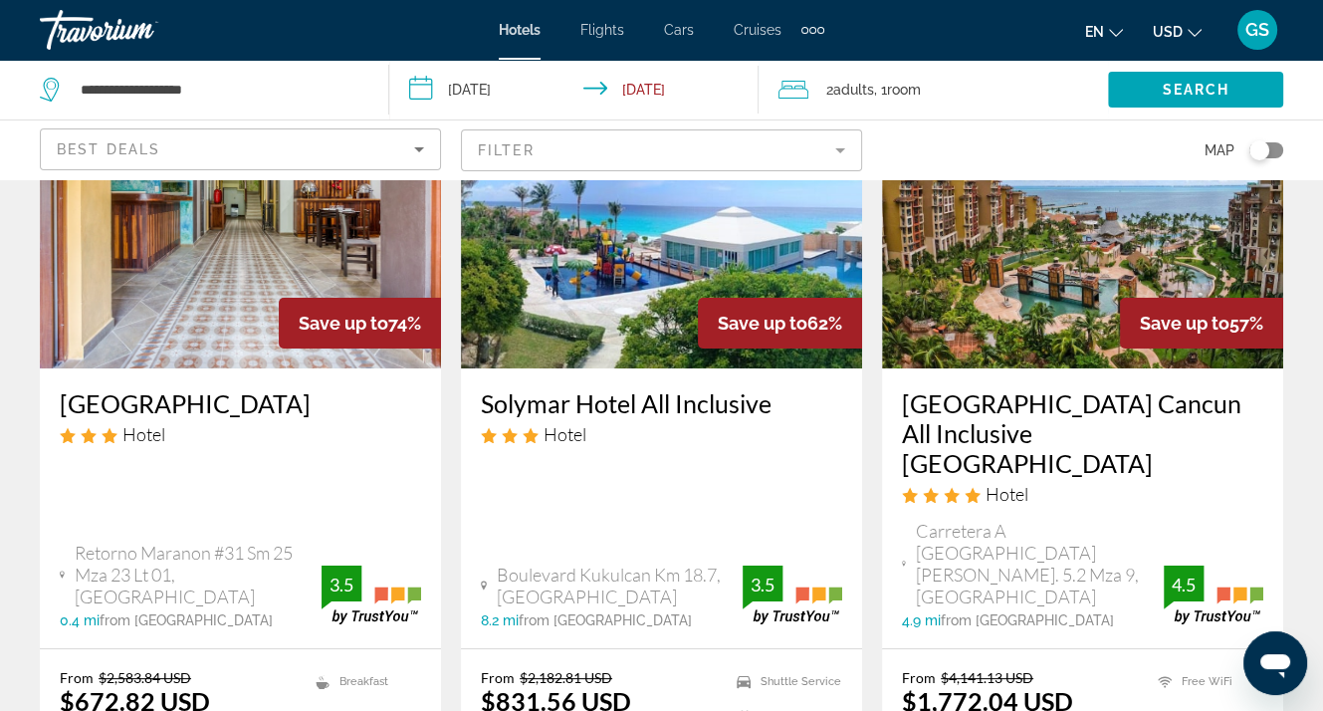
click at [1053, 420] on h3 "[GEOGRAPHIC_DATA] Cancun All Inclusive [GEOGRAPHIC_DATA]" at bounding box center [1082, 433] width 361 height 90
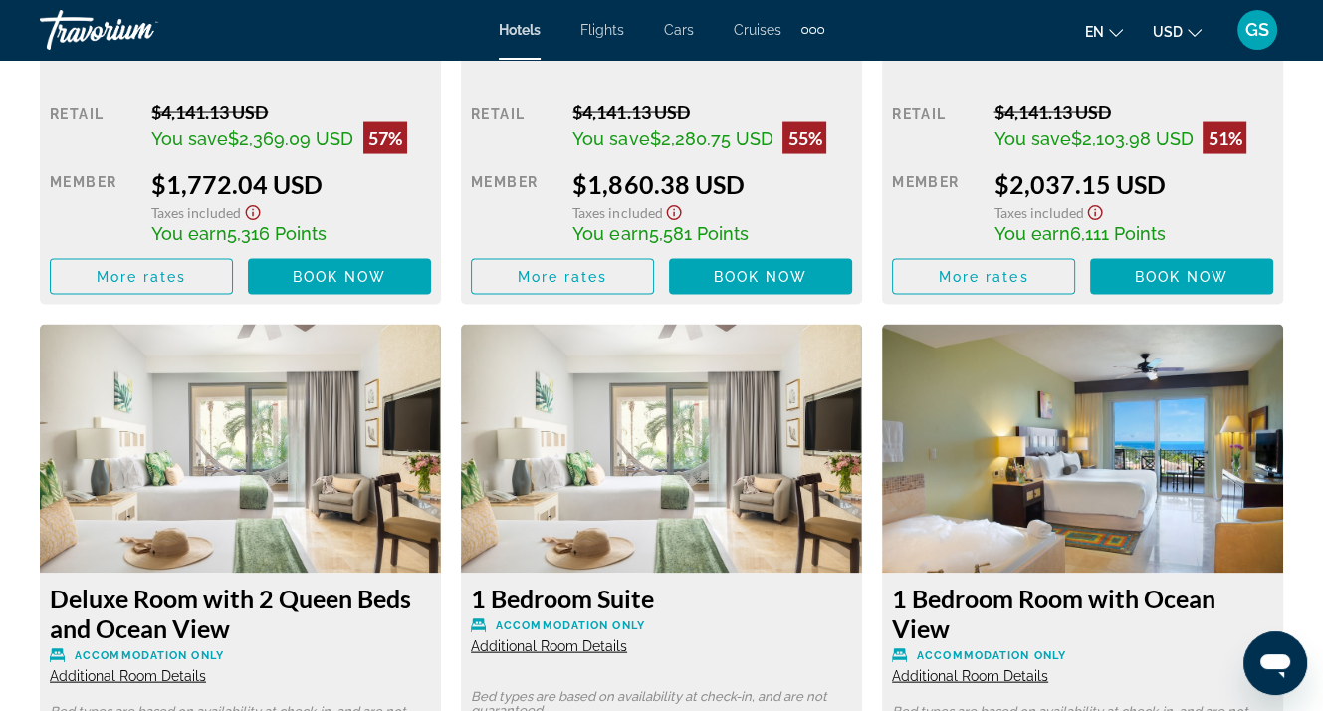
scroll to position [3583, 0]
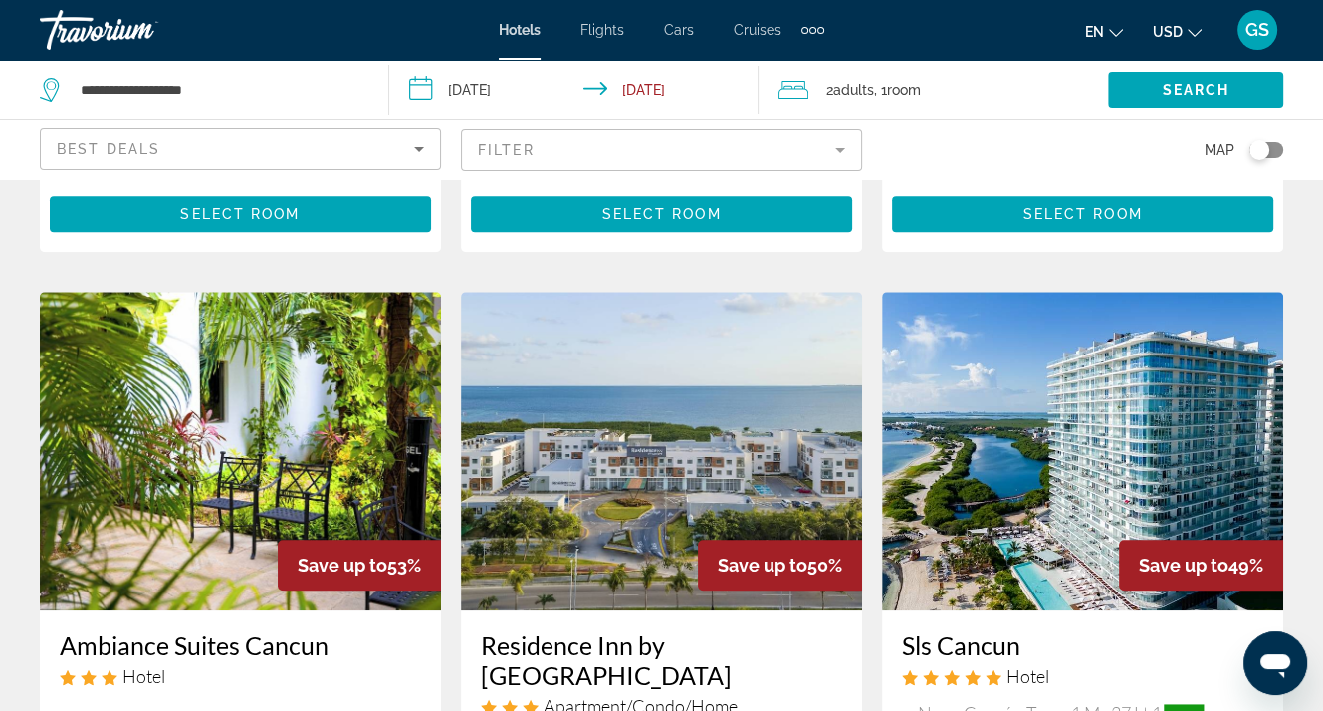
scroll to position [796, 0]
click at [1009, 440] on img "Main content" at bounding box center [1082, 451] width 401 height 319
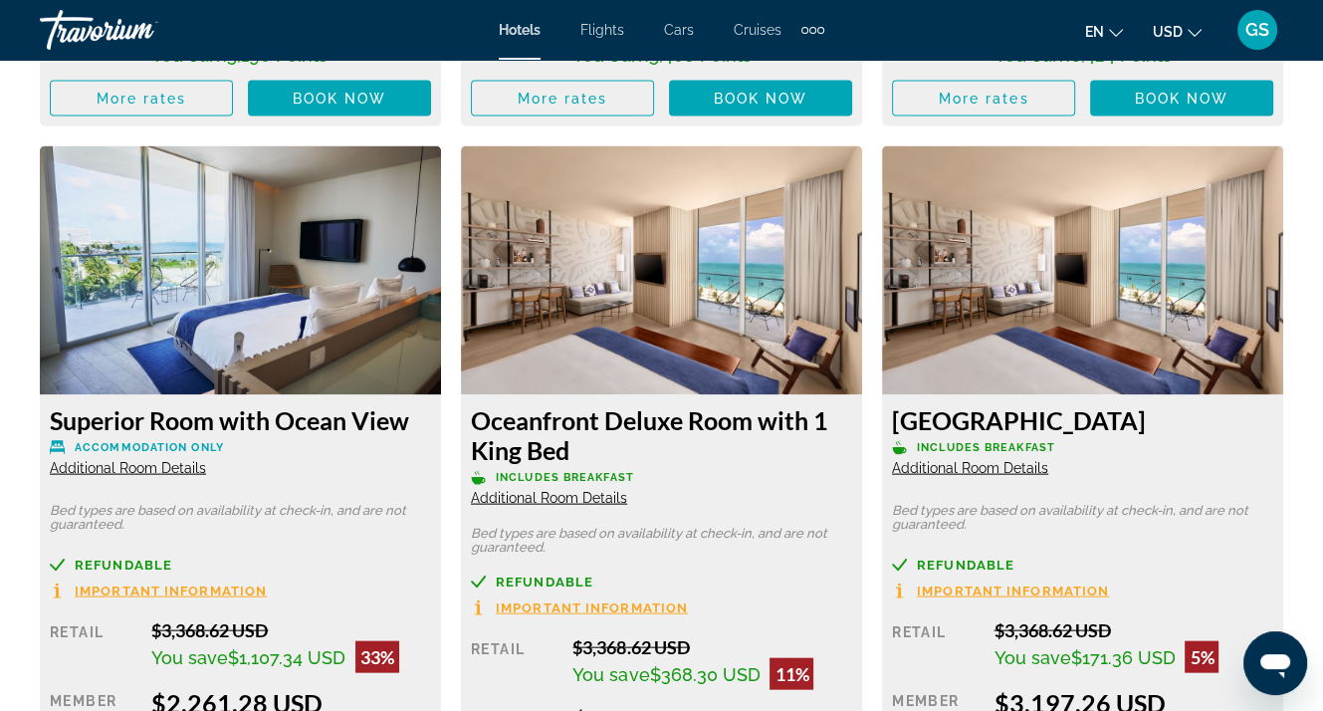
scroll to position [3387, 0]
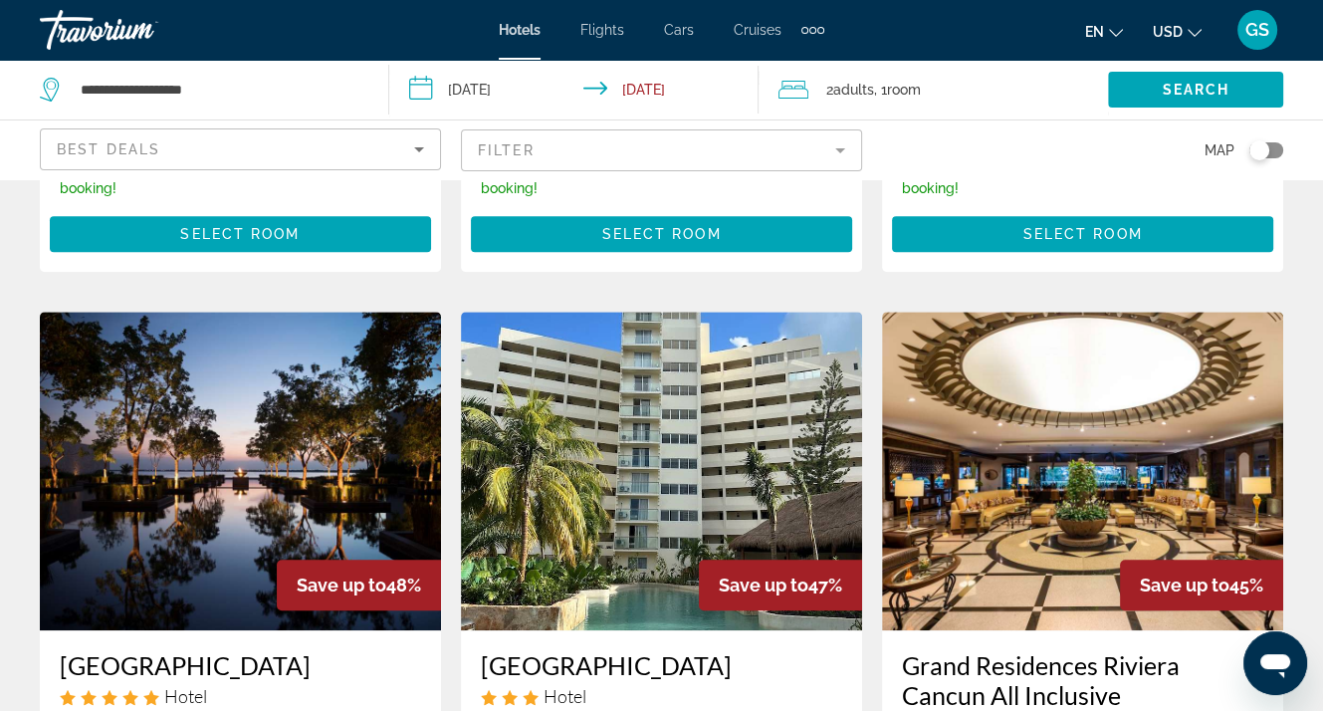
scroll to position [1692, 0]
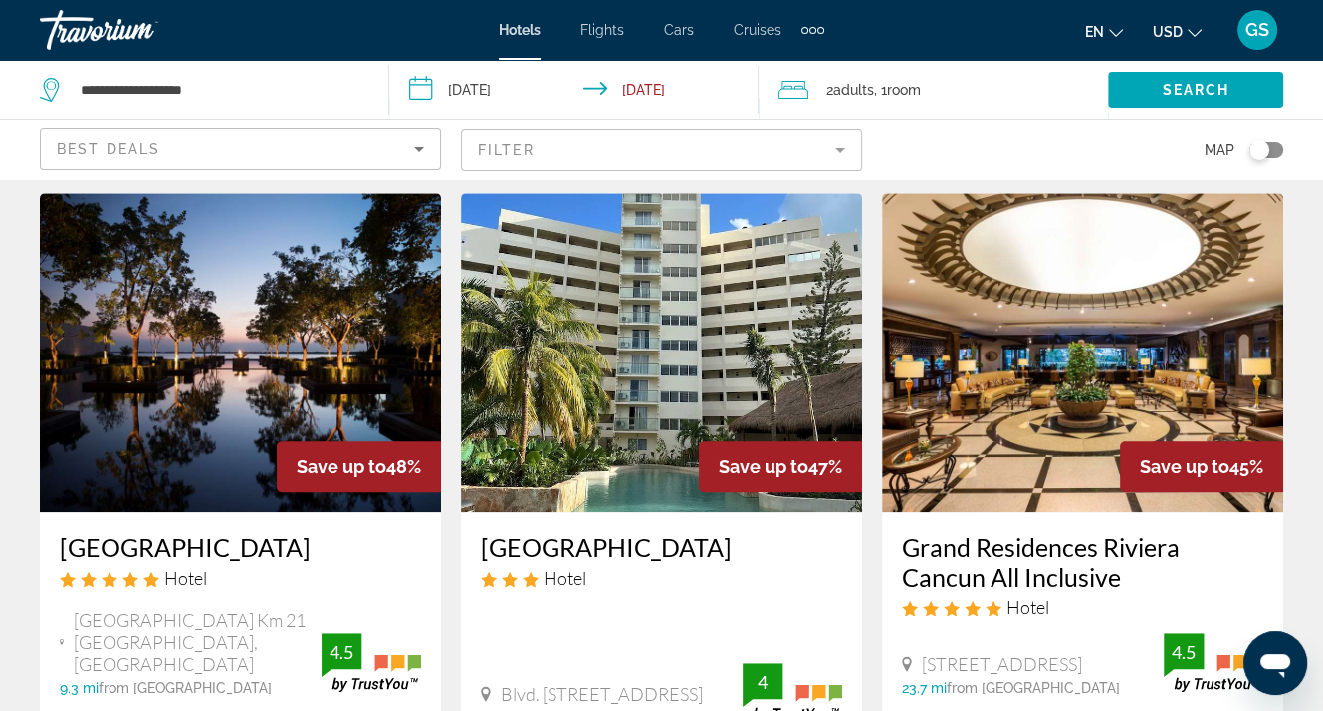
click at [203, 532] on h3 "[GEOGRAPHIC_DATA]" at bounding box center [240, 547] width 361 height 30
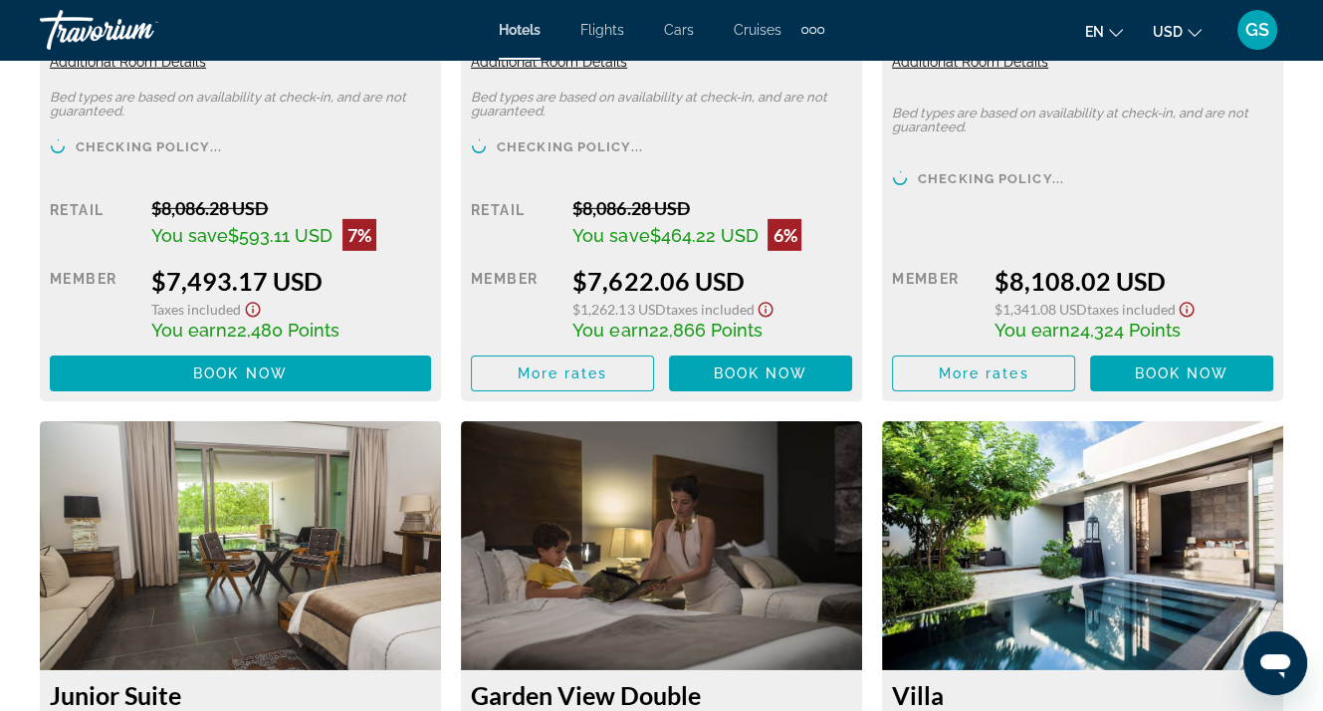
scroll to position [5477, 0]
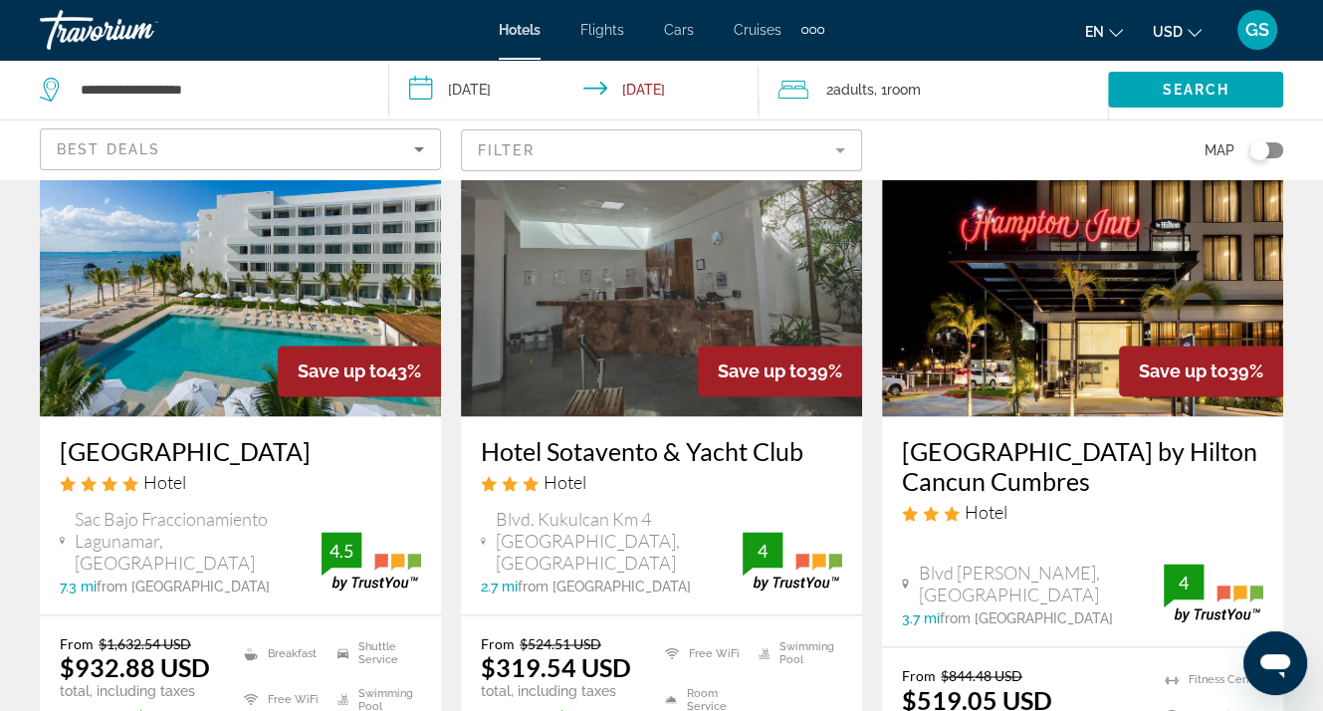
scroll to position [2687, 0]
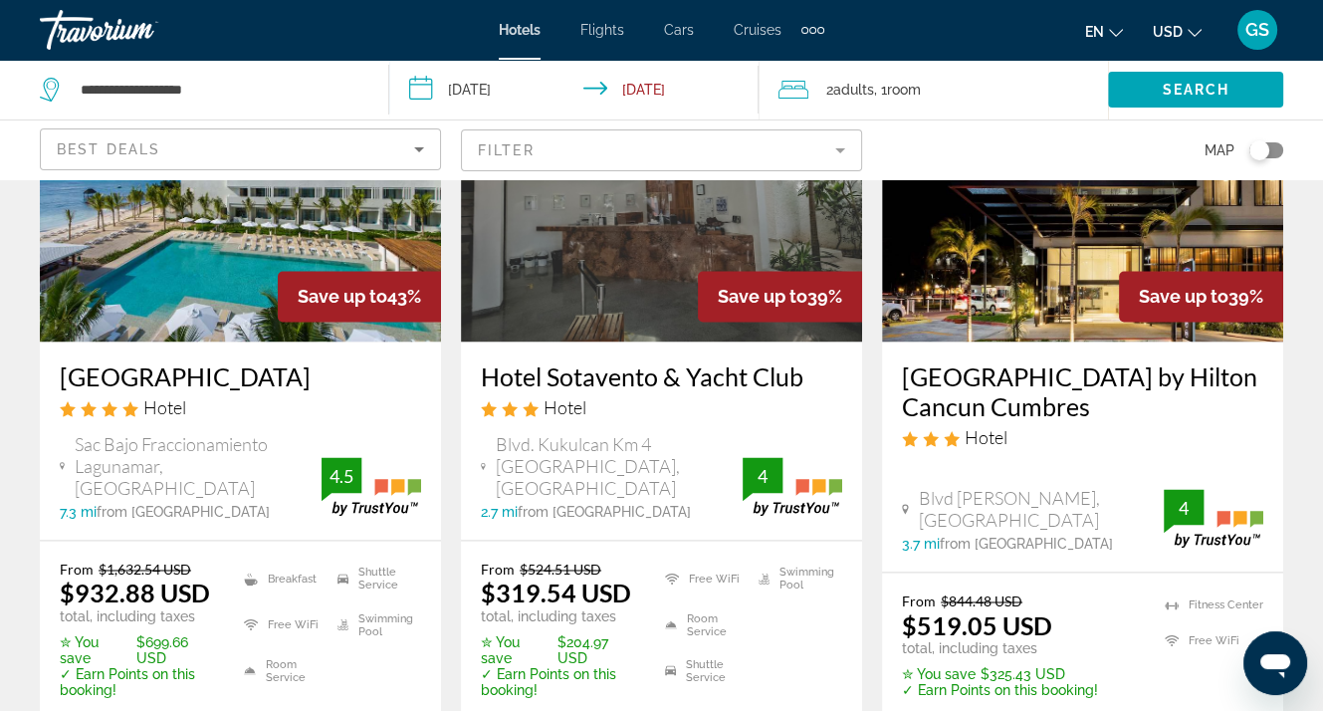
click at [177, 361] on h3 "[GEOGRAPHIC_DATA]" at bounding box center [240, 376] width 361 height 30
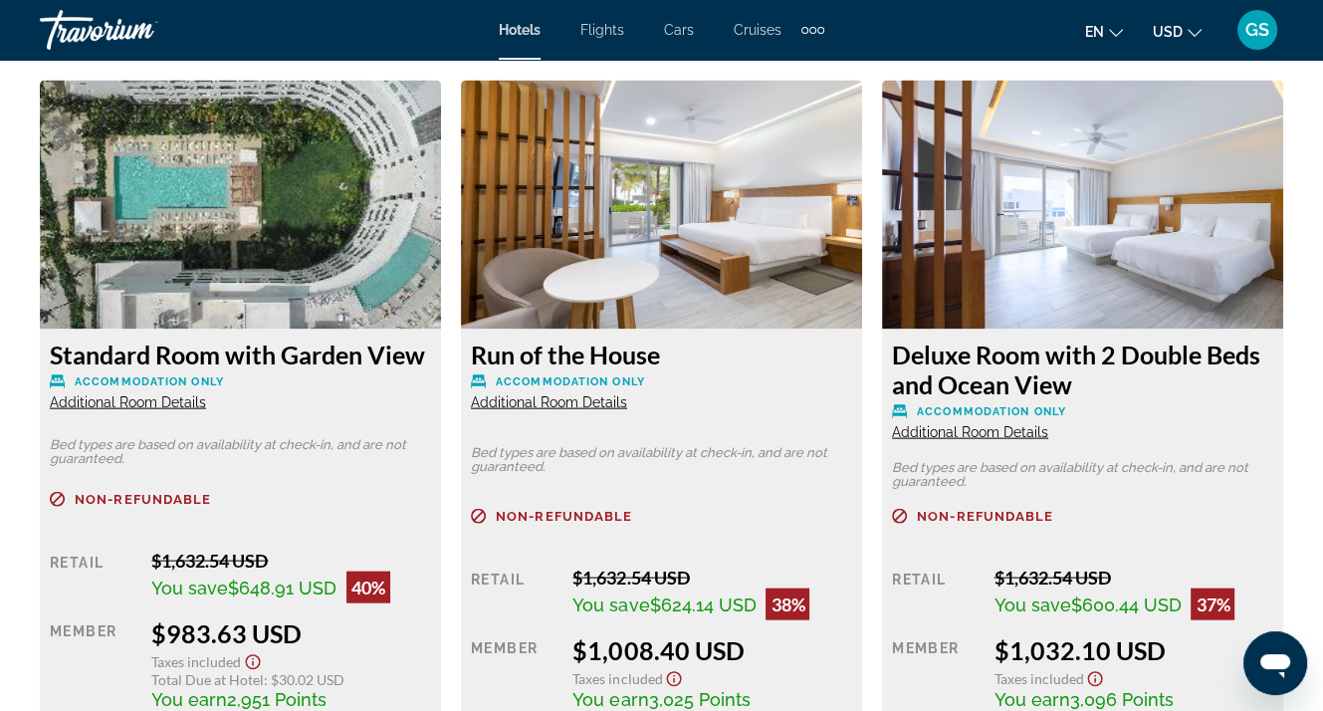
scroll to position [3882, 0]
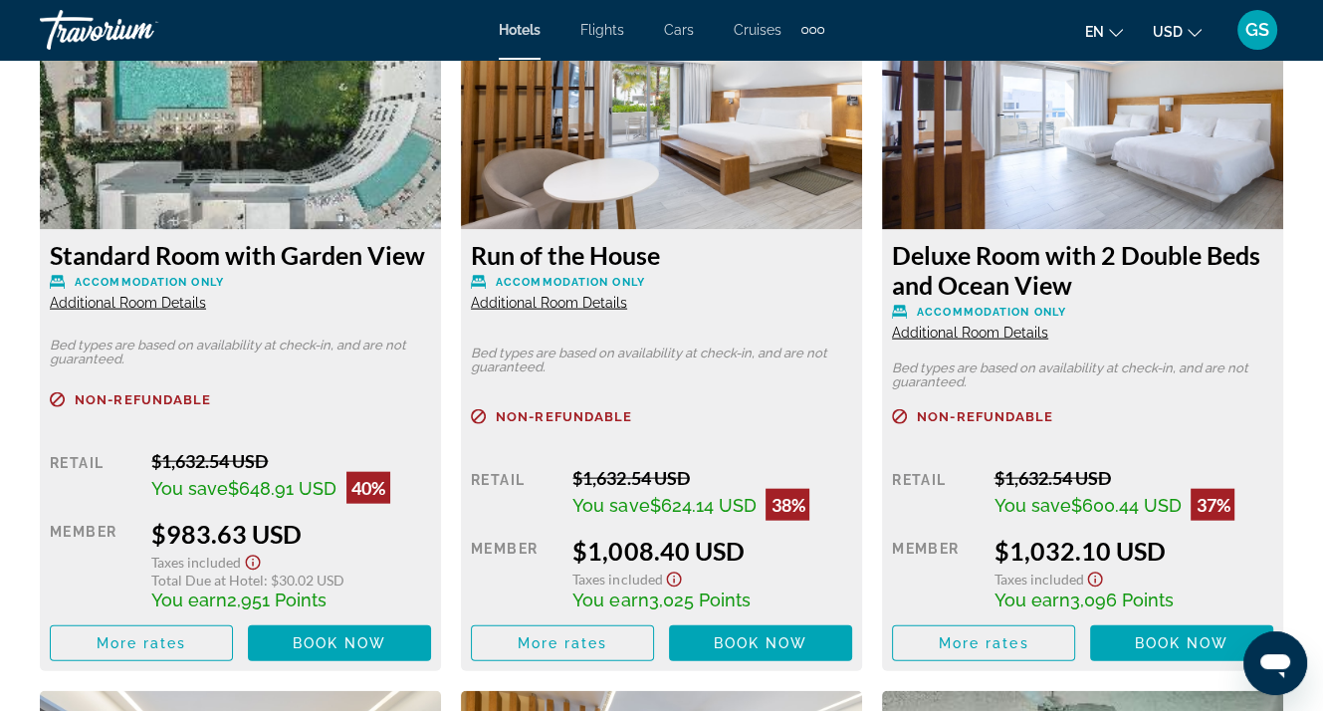
click at [554, 303] on span "Additional Room Details" at bounding box center [549, 303] width 156 height 16
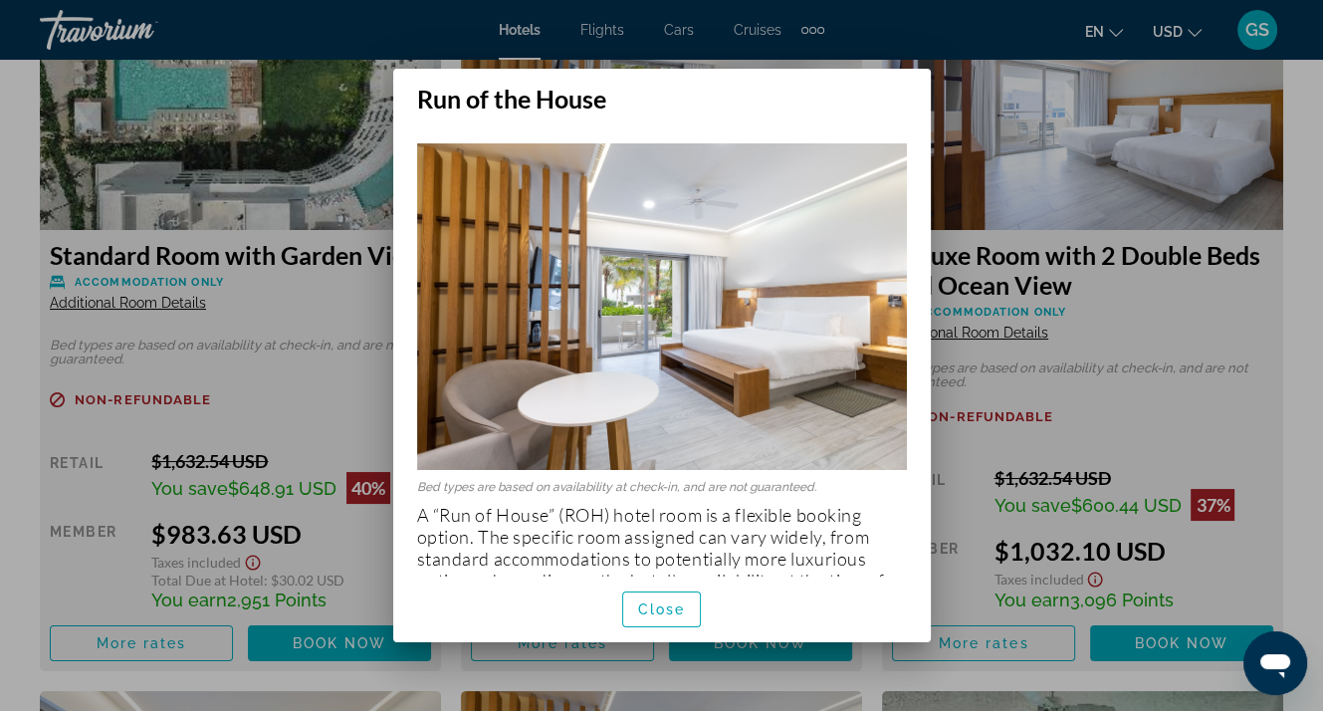
scroll to position [48, 0]
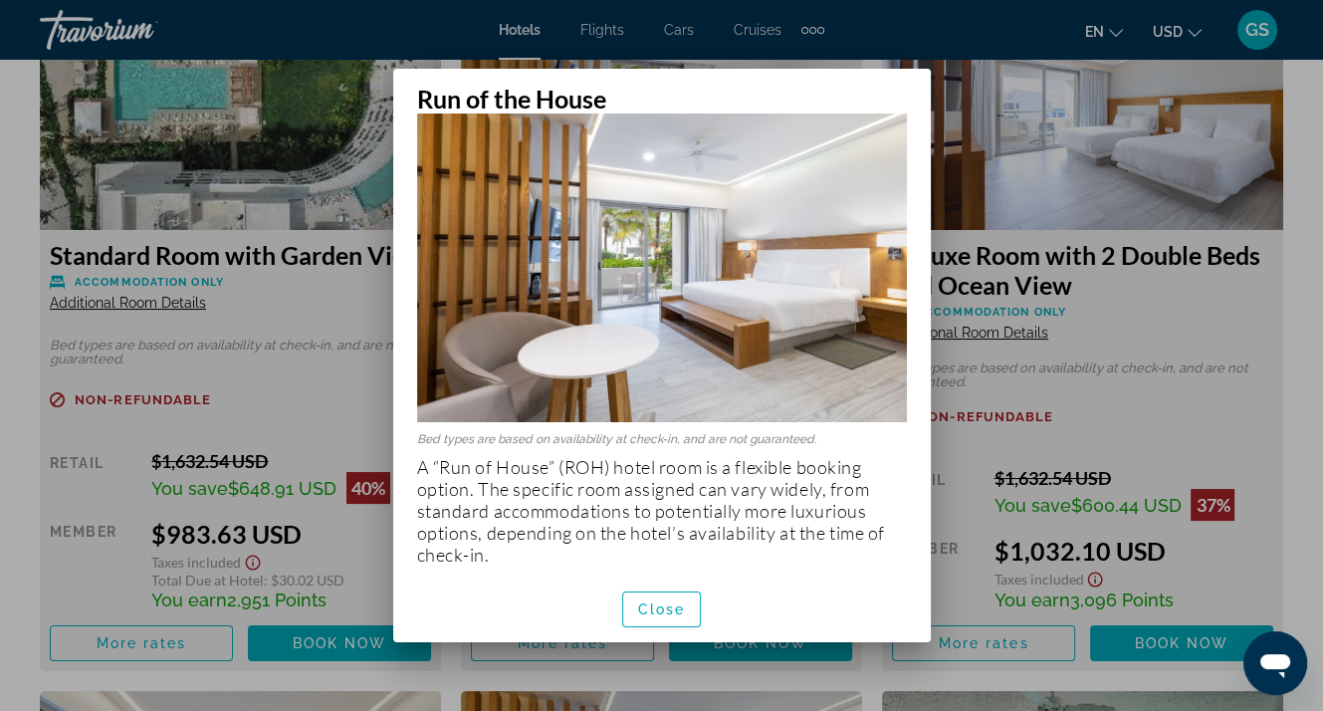
click at [1224, 363] on div at bounding box center [661, 355] width 1323 height 711
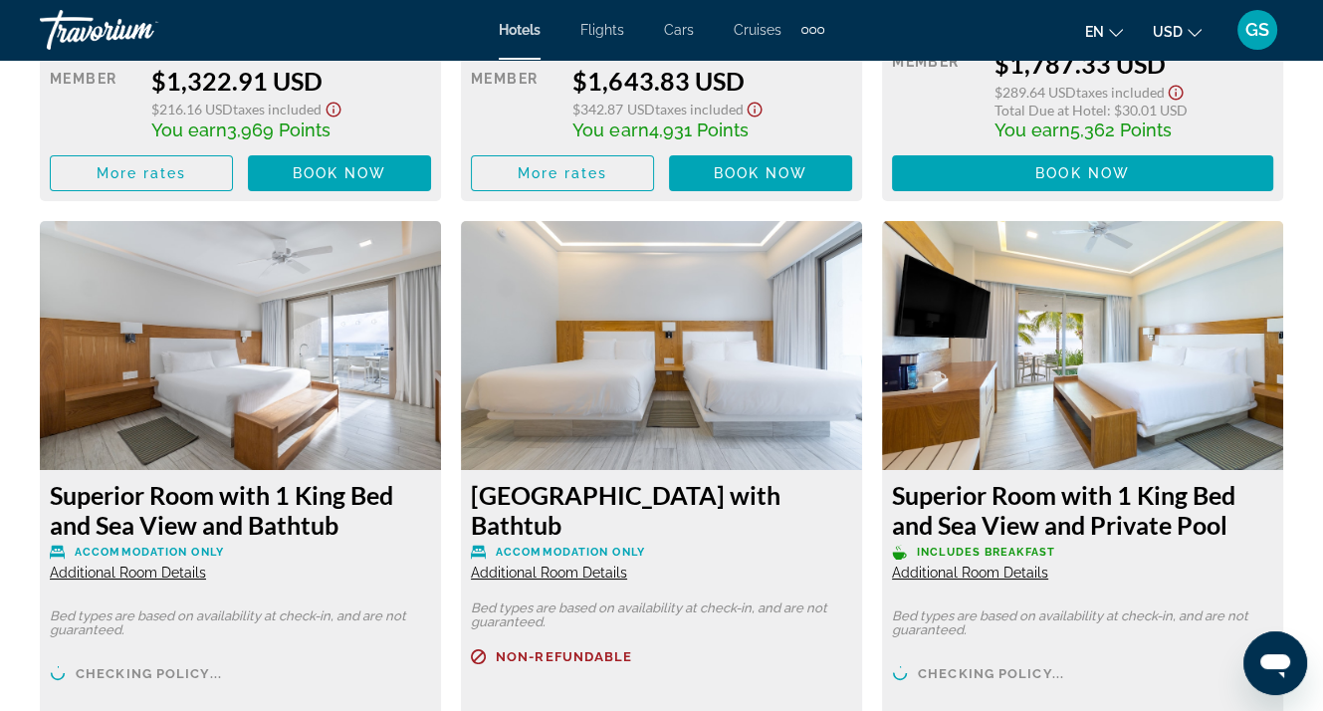
scroll to position [6472, 0]
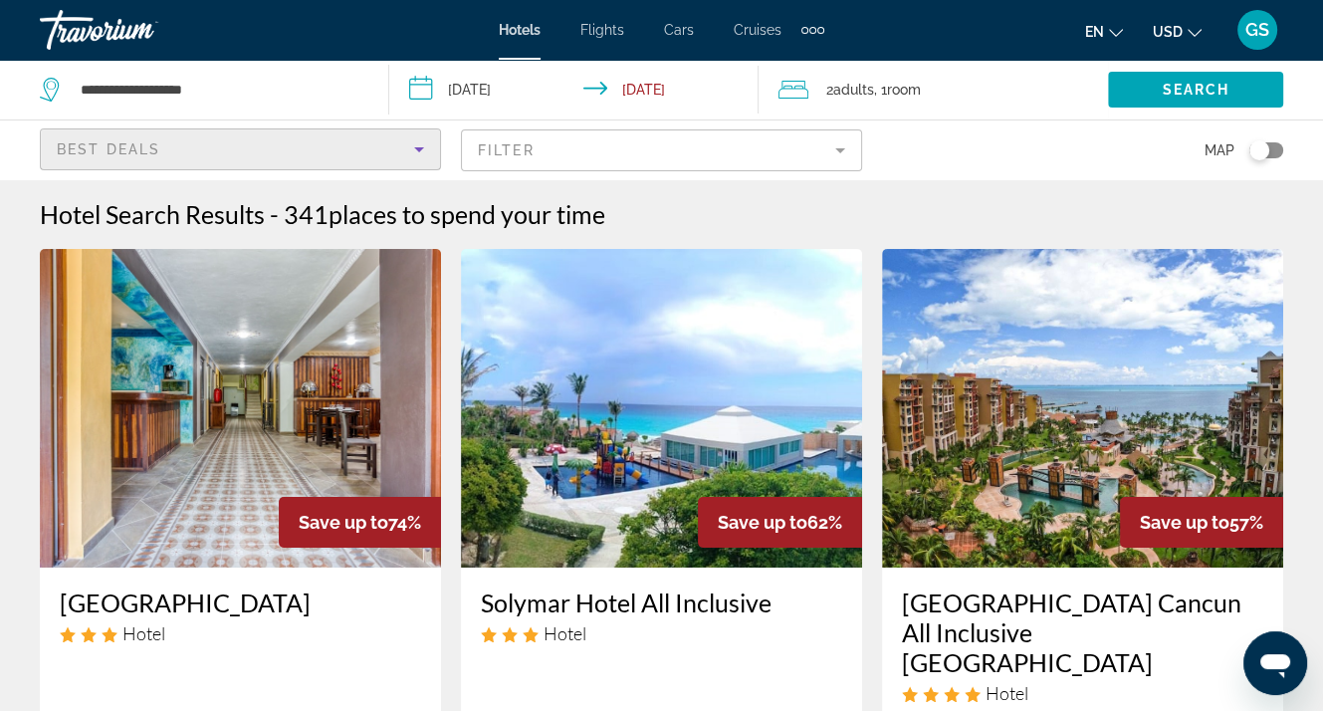
click at [180, 148] on div "Best Deals" at bounding box center [235, 149] width 357 height 24
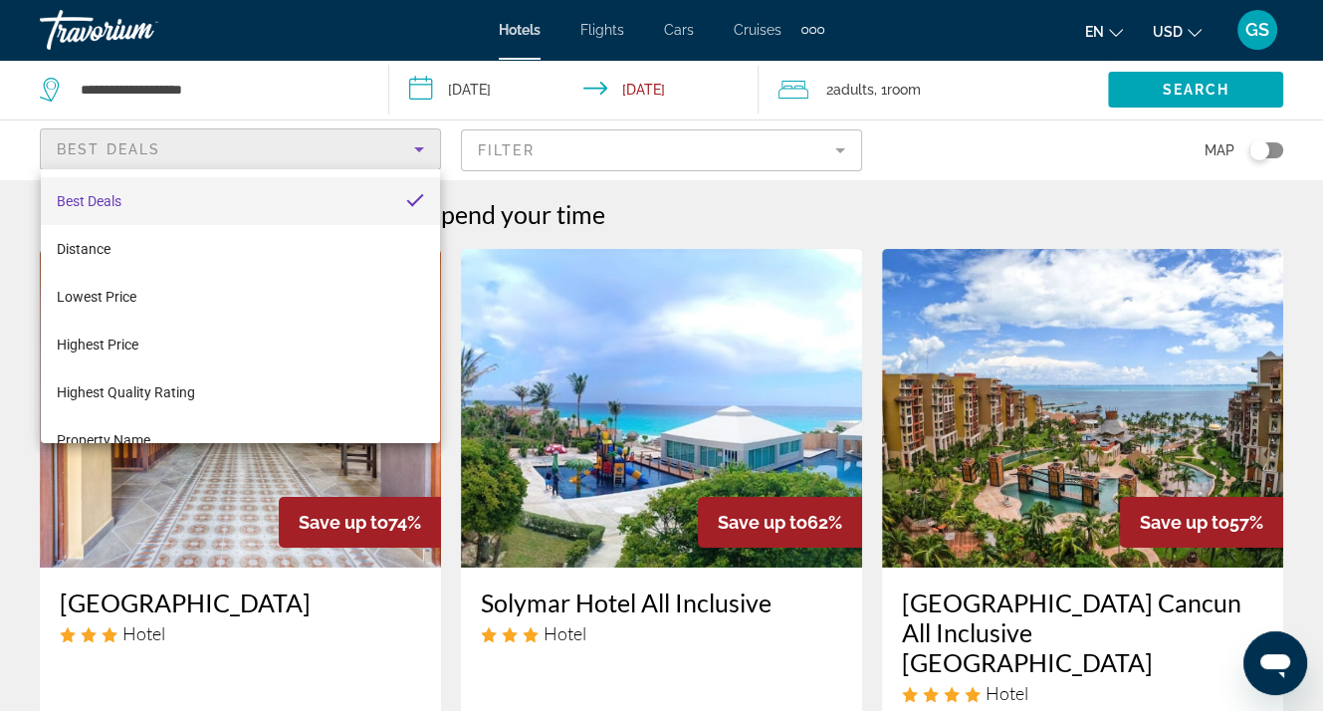
click at [527, 150] on div at bounding box center [661, 355] width 1323 height 711
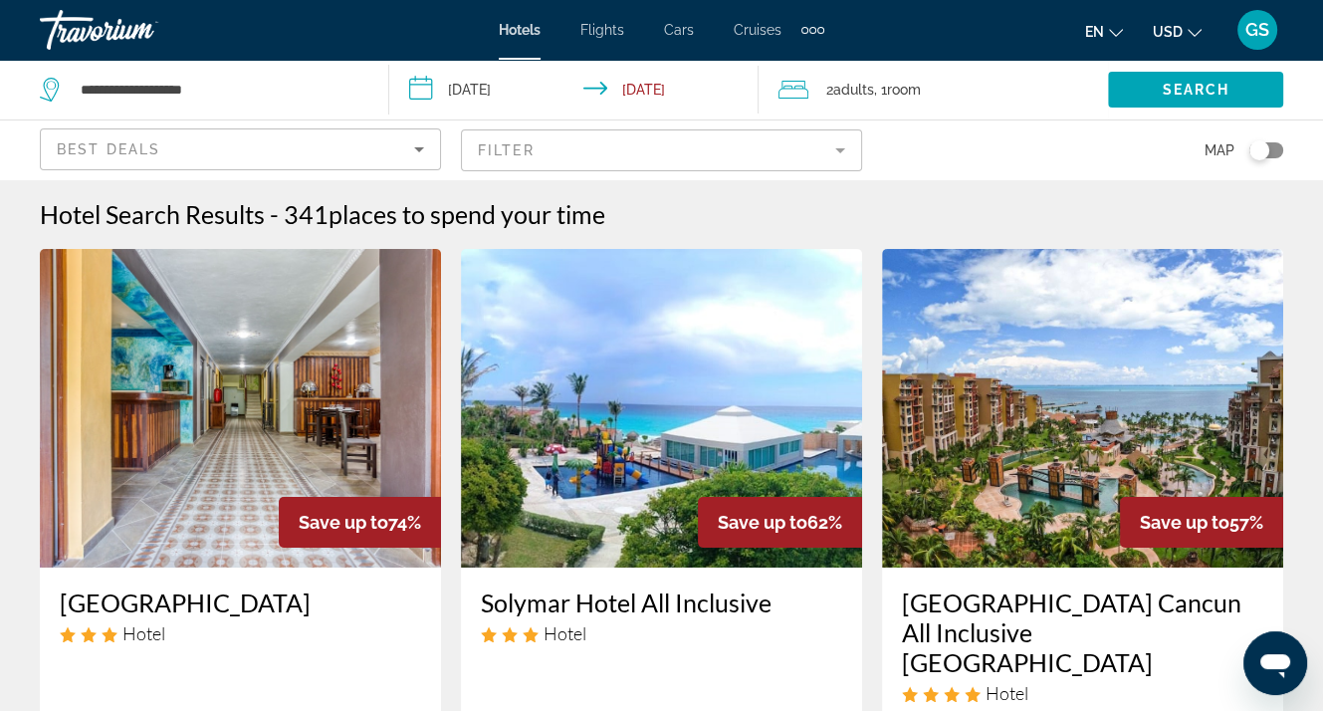
click at [523, 144] on mat-form-field "Filter" at bounding box center [661, 150] width 401 height 42
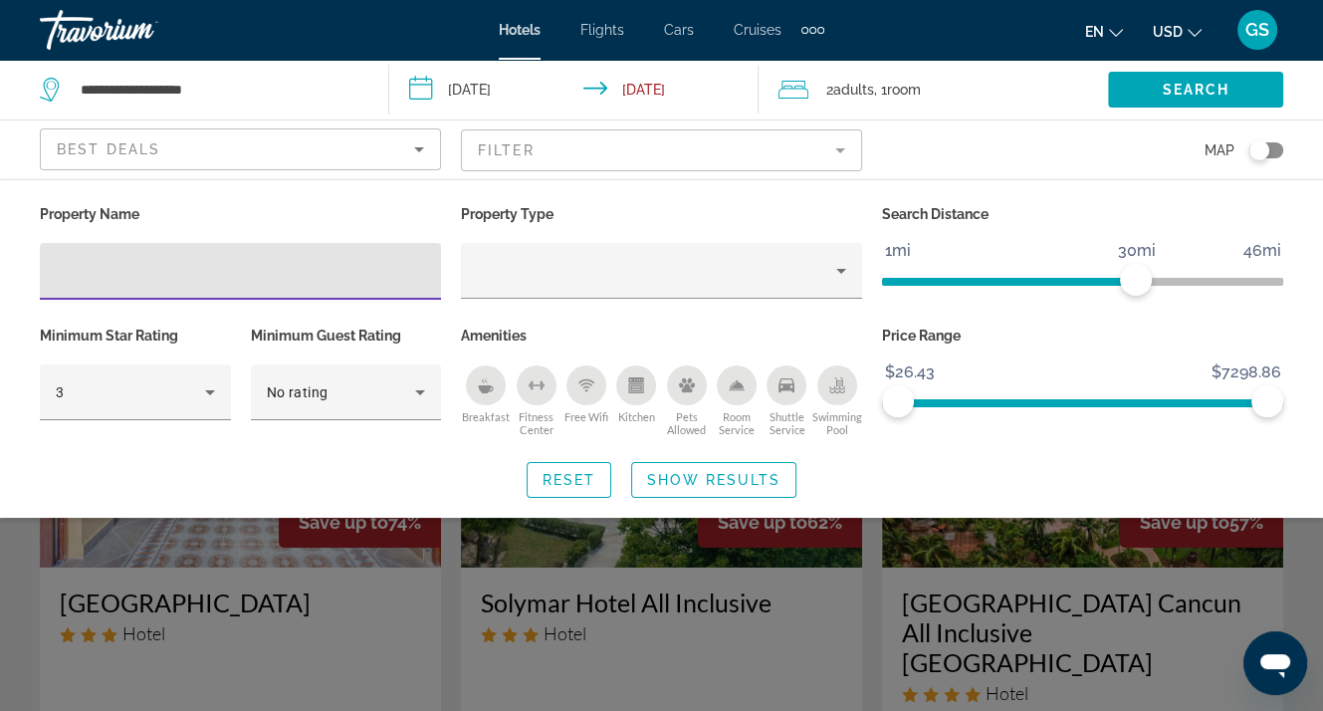
click at [123, 263] on input "Hotel Filters" at bounding box center [240, 272] width 369 height 24
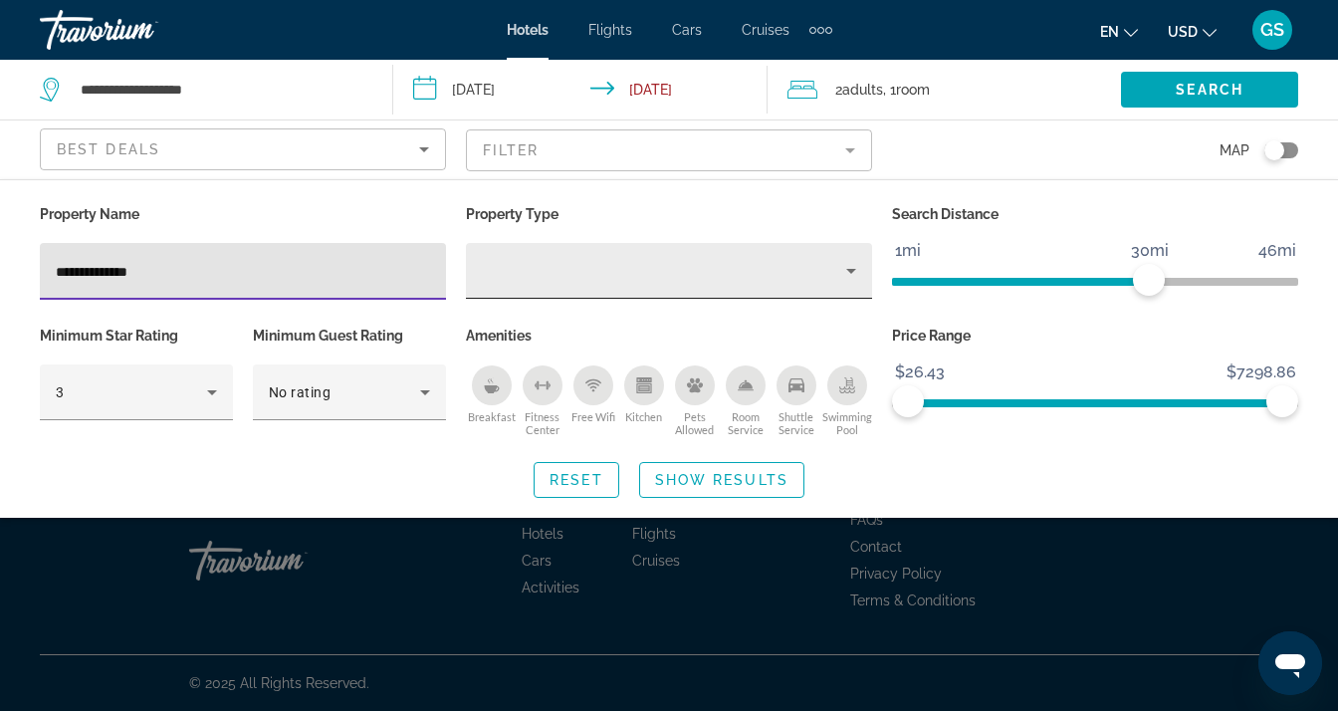
type input "**********"
click at [852, 268] on icon "Property type" at bounding box center [851, 271] width 24 height 24
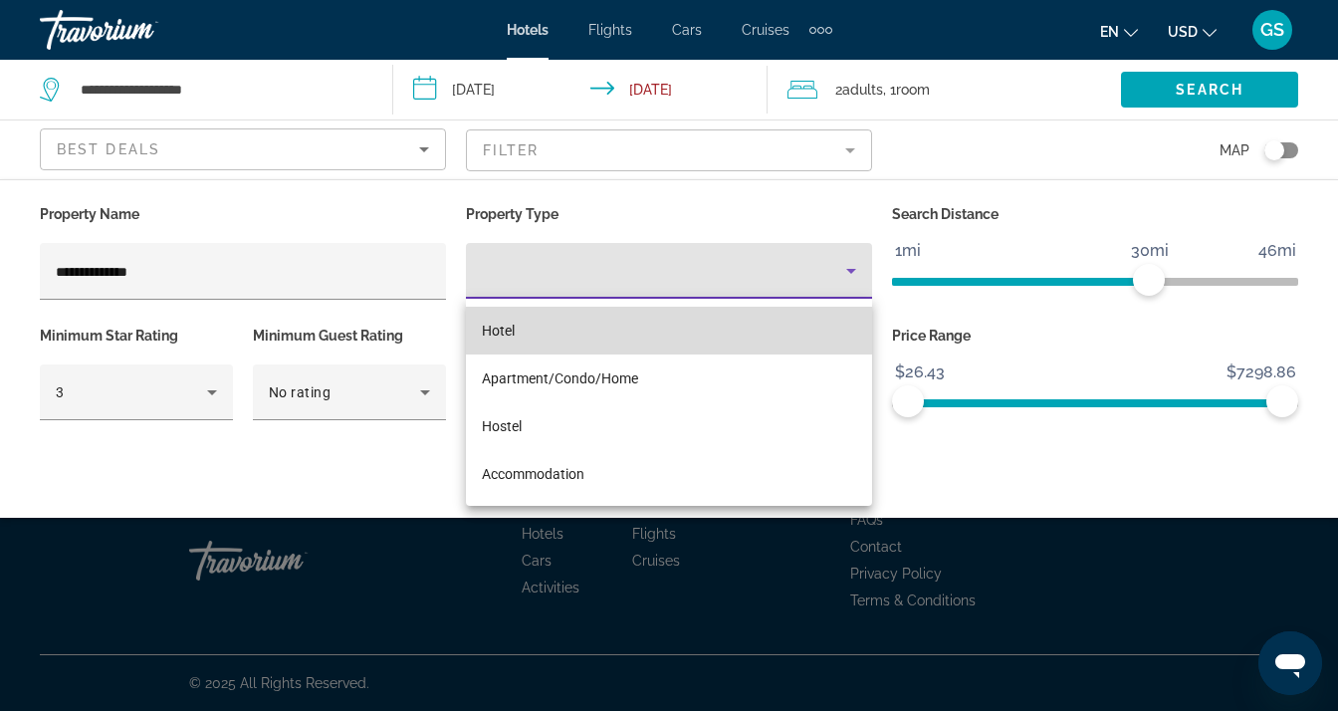
click at [757, 340] on mat-option "Hotel" at bounding box center [669, 331] width 406 height 48
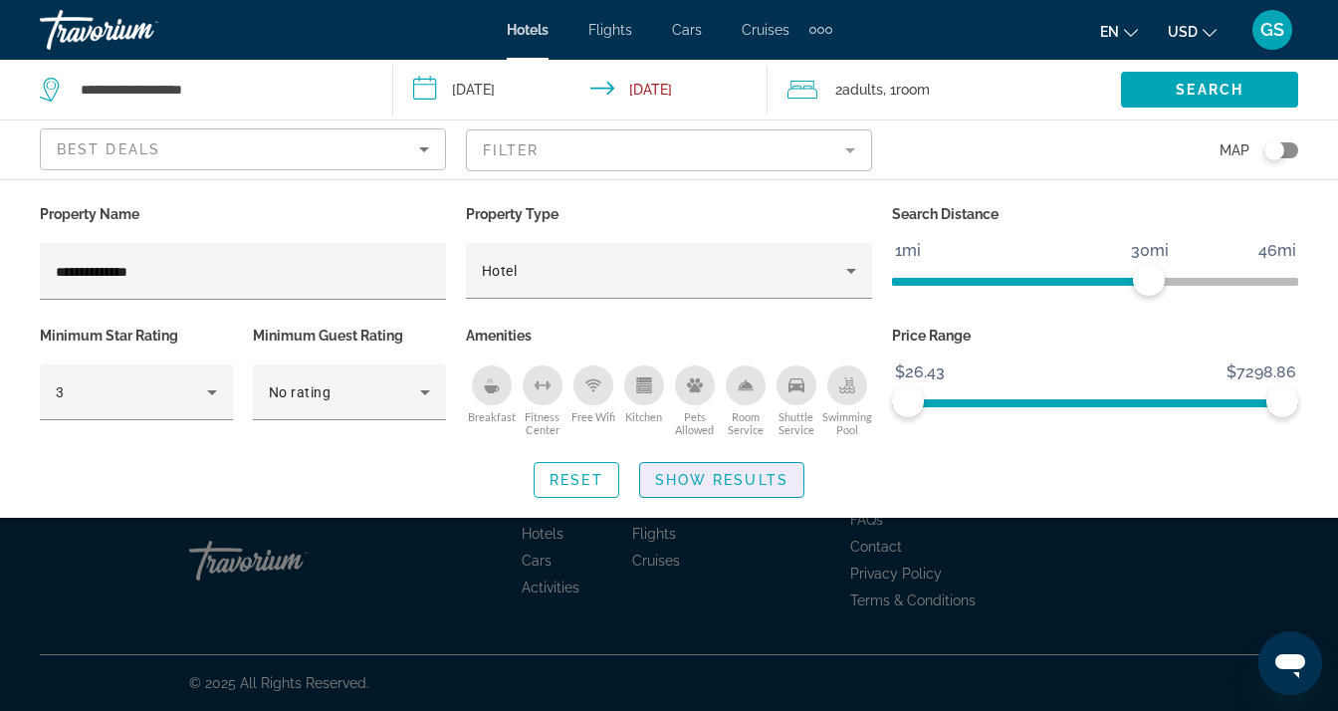
click at [697, 477] on span "Show Results" at bounding box center [721, 480] width 133 height 16
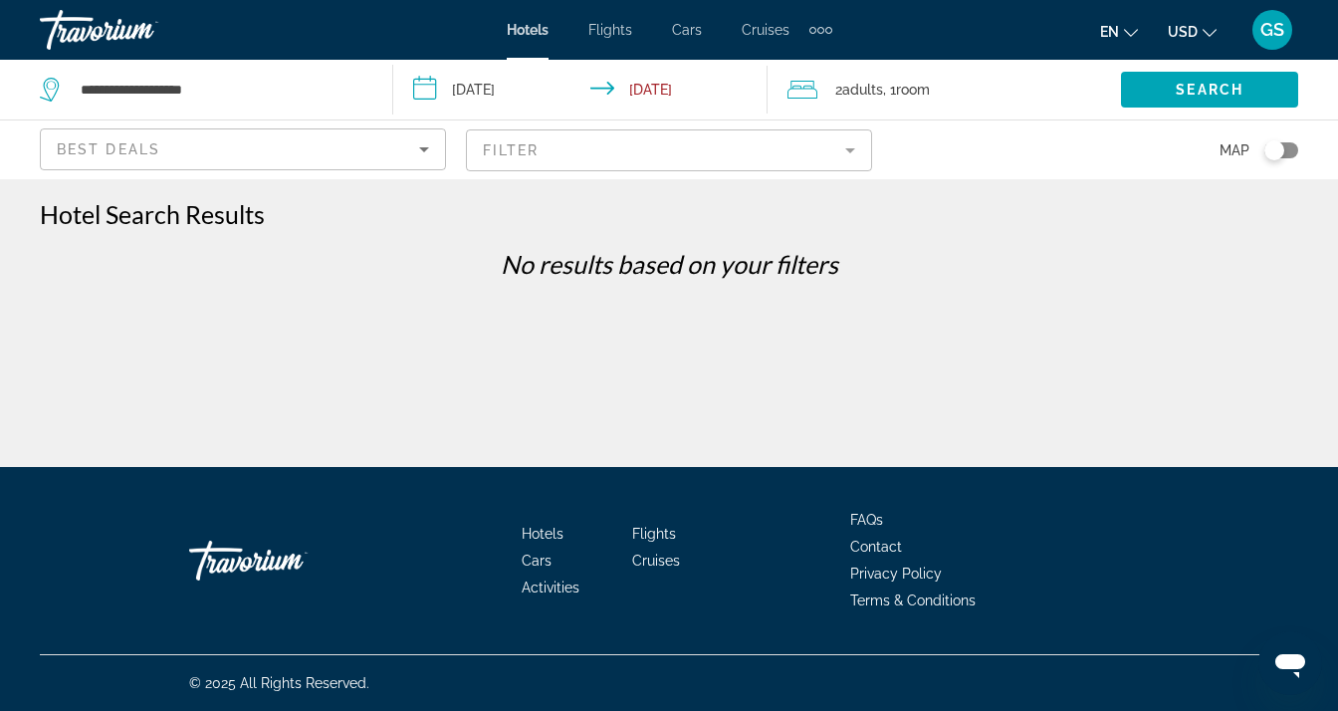
click at [846, 150] on mat-form-field "Filter" at bounding box center [669, 150] width 406 height 42
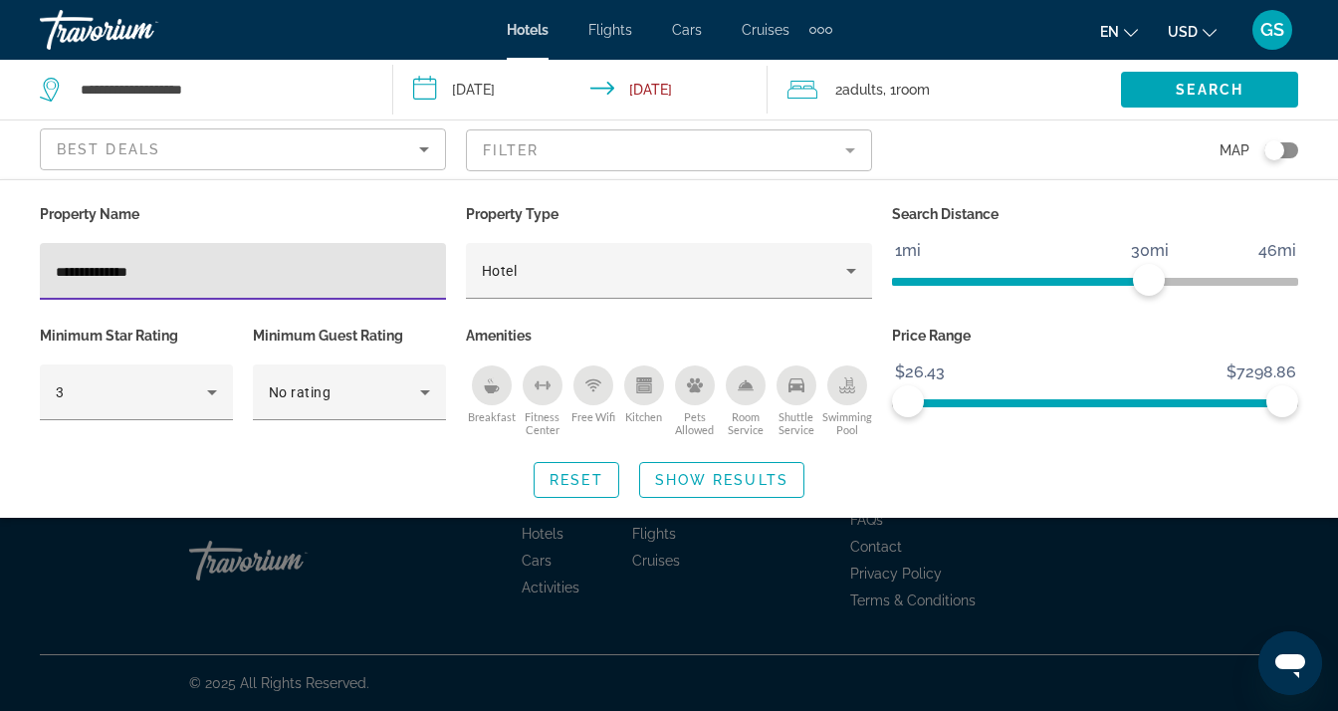
drag, startPoint x: 295, startPoint y: 272, endPoint x: 0, endPoint y: 287, distance: 295.0
click at [0, 287] on div "**********" at bounding box center [669, 349] width 1338 height 298
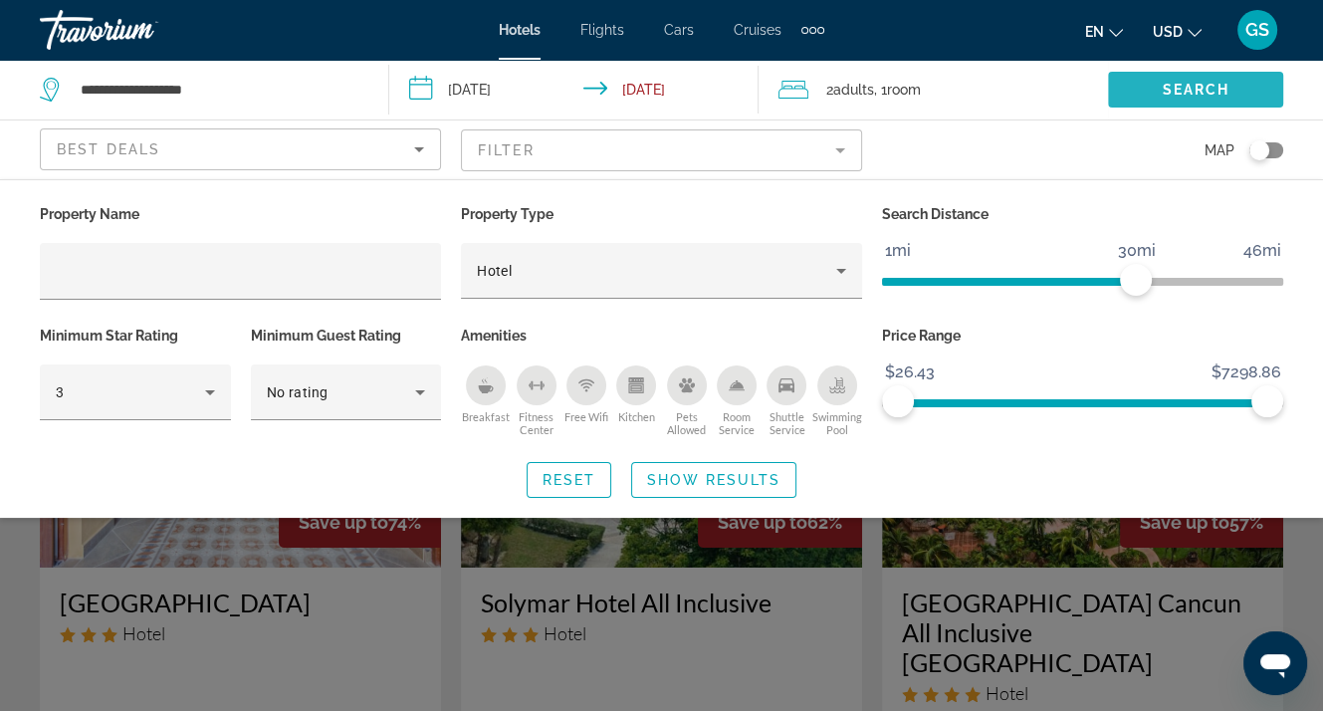
click at [1209, 90] on span "Search" at bounding box center [1196, 90] width 68 height 16
click at [1149, 91] on span "Search widget" at bounding box center [1195, 90] width 175 height 48
click at [782, 388] on icon "Shuttle Service" at bounding box center [786, 385] width 16 height 14
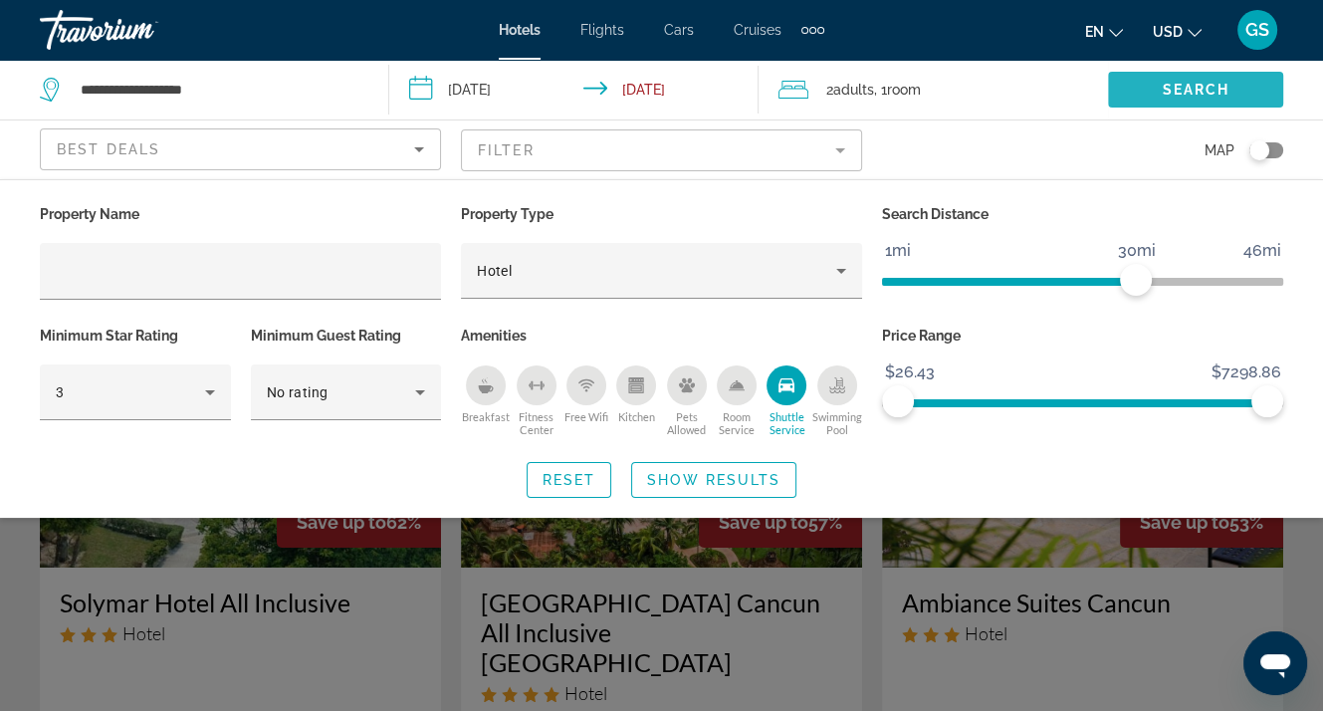
click at [1190, 90] on span "Search" at bounding box center [1196, 90] width 68 height 16
click at [1195, 89] on span "Search" at bounding box center [1196, 90] width 68 height 16
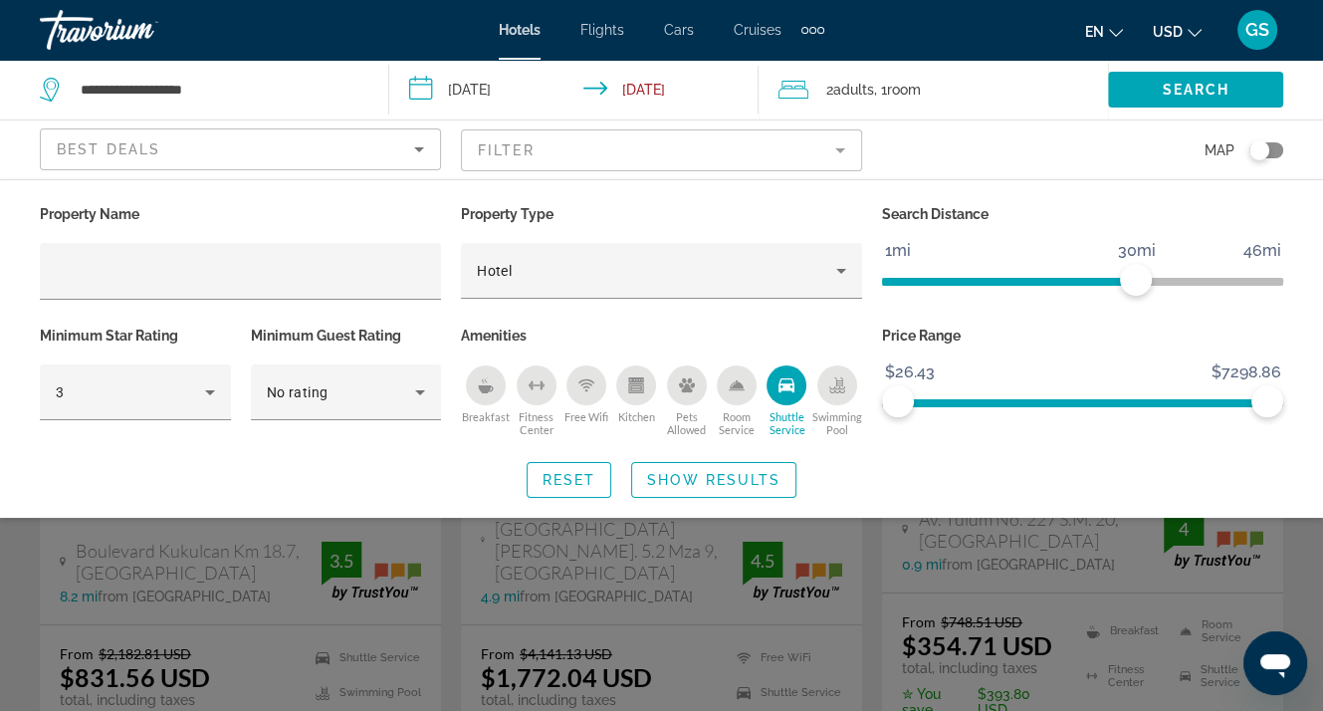
scroll to position [299, 0]
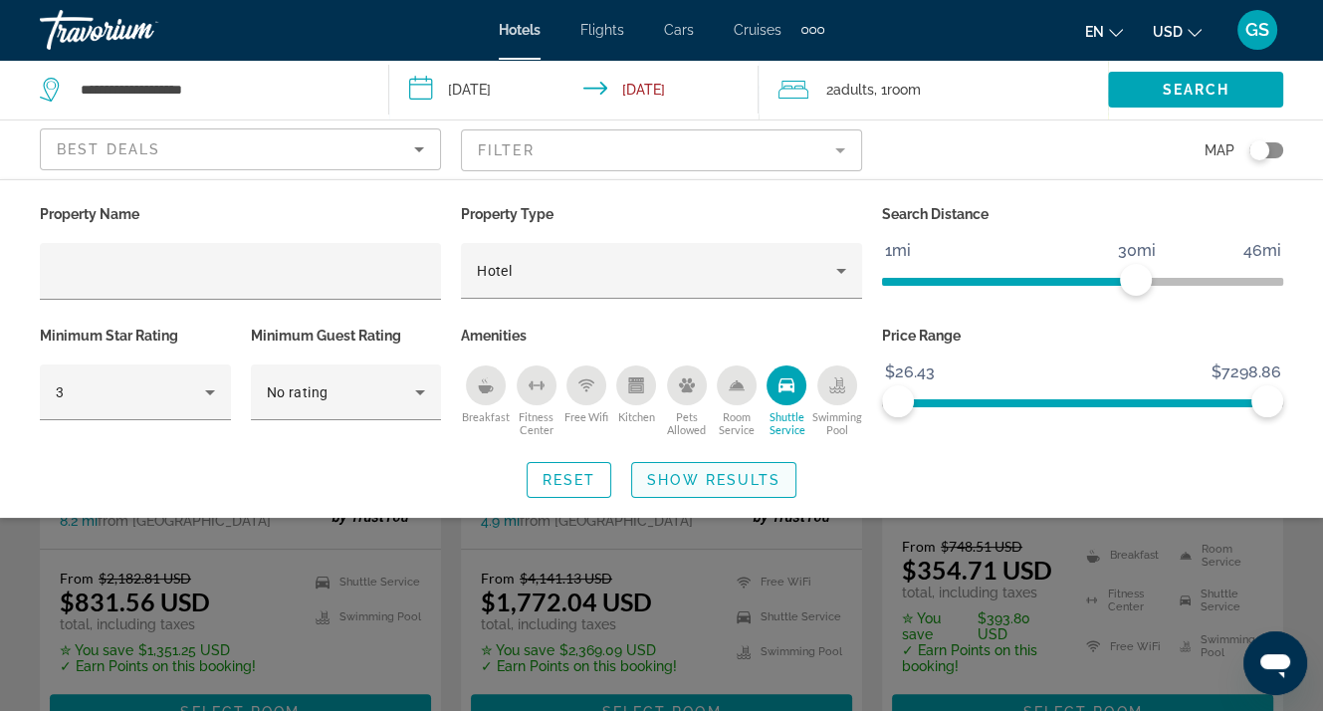
click at [675, 491] on span "Search widget" at bounding box center [713, 480] width 163 height 48
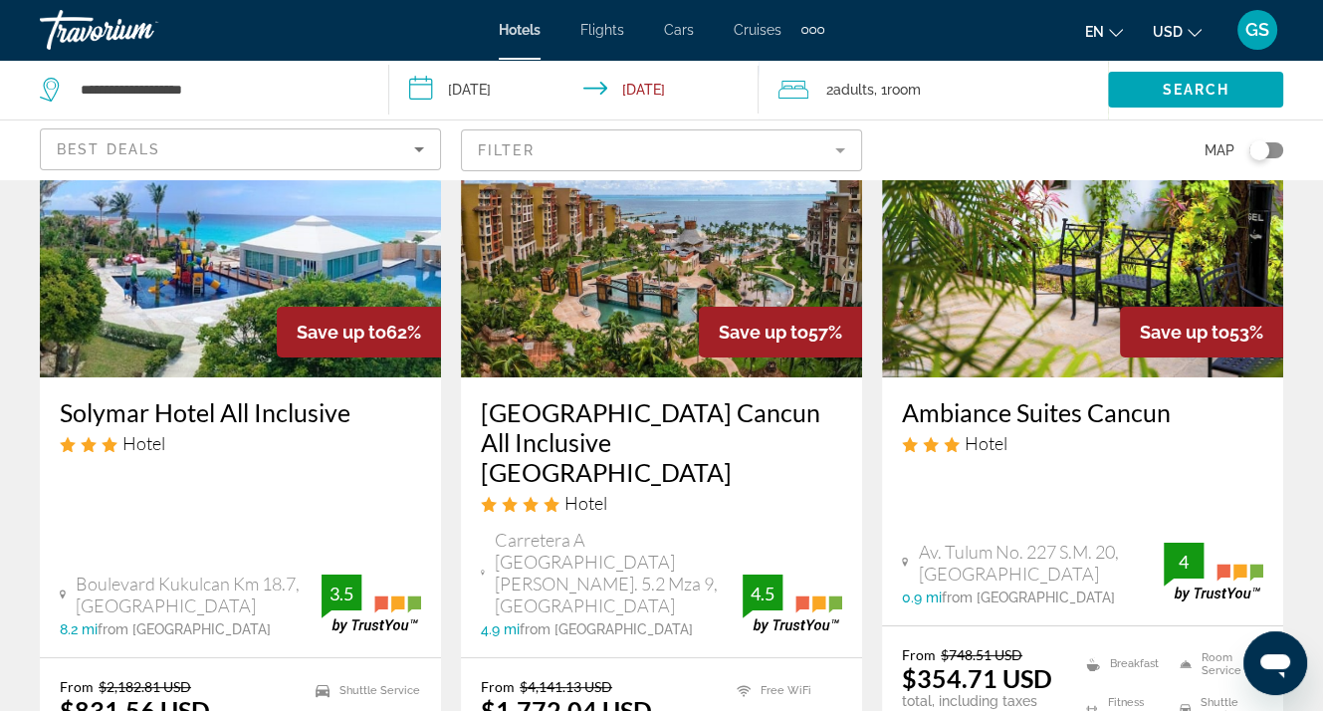
scroll to position [199, 0]
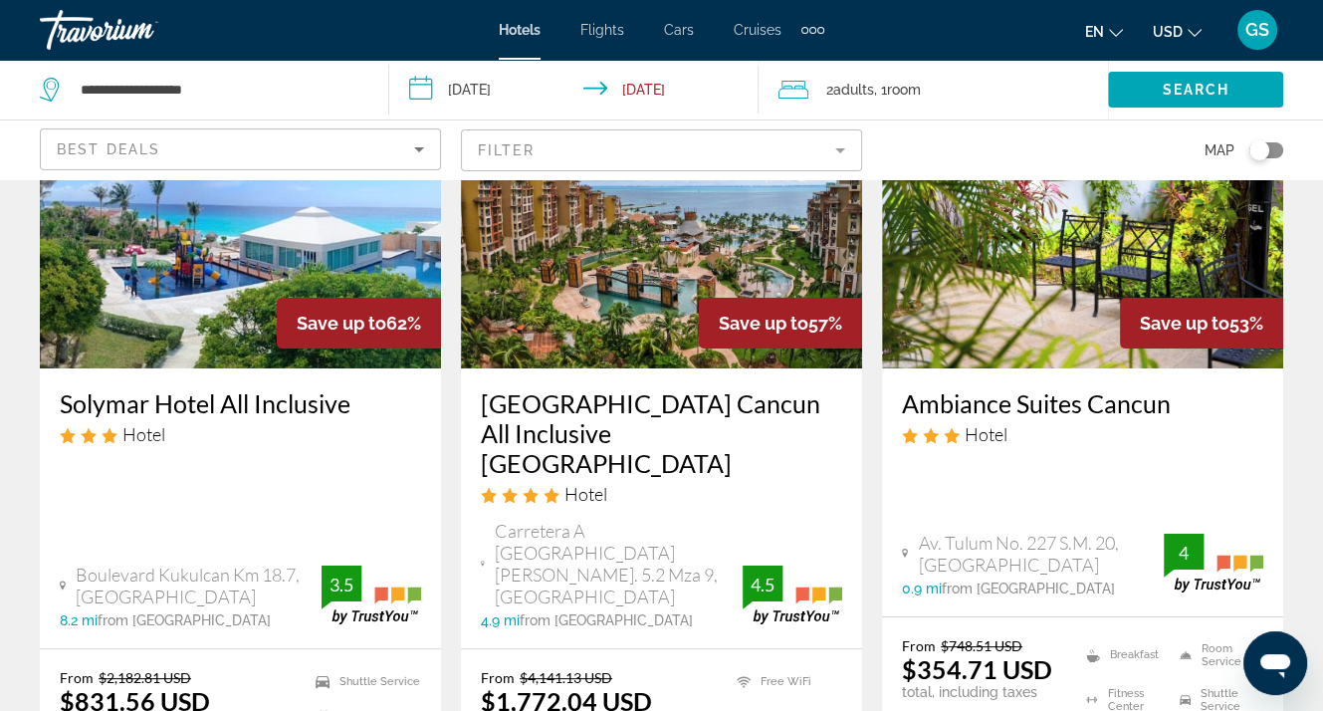
click at [662, 403] on h3 "Villa del Palmar Cancun All Inclusive Beach Resort & Spa" at bounding box center [661, 433] width 361 height 90
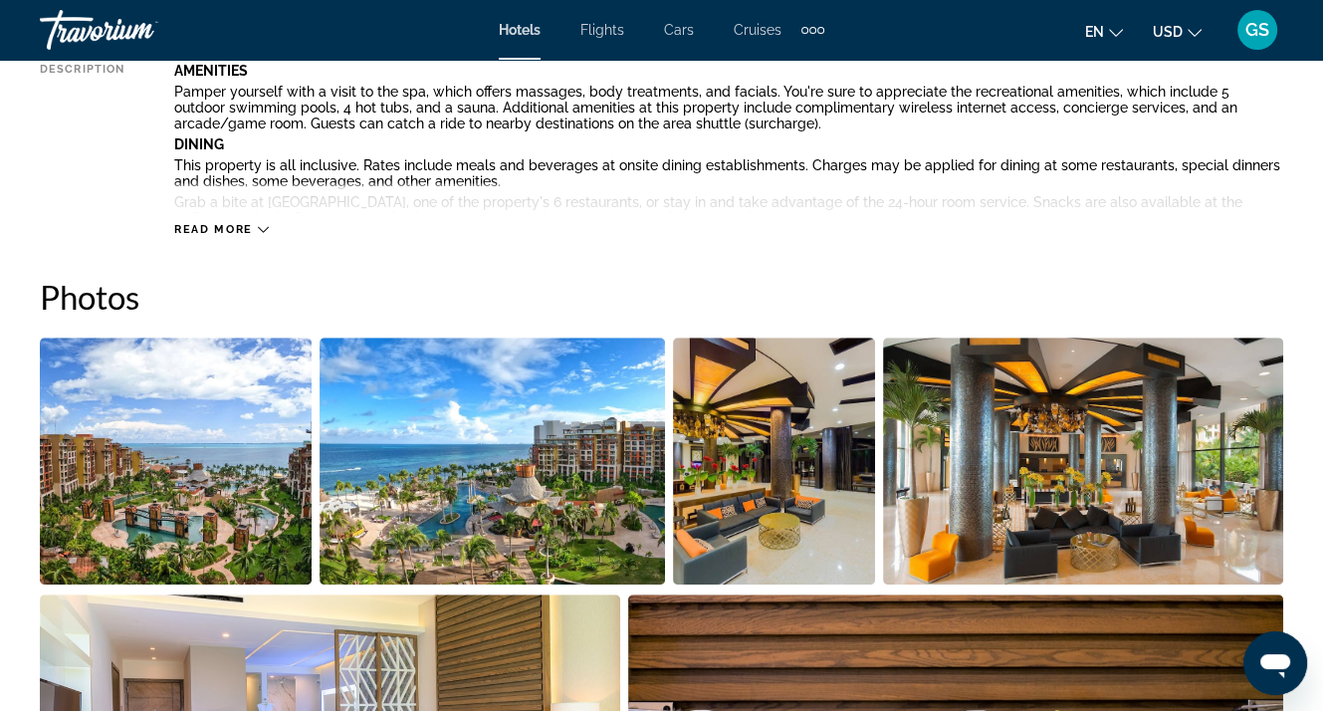
scroll to position [896, 0]
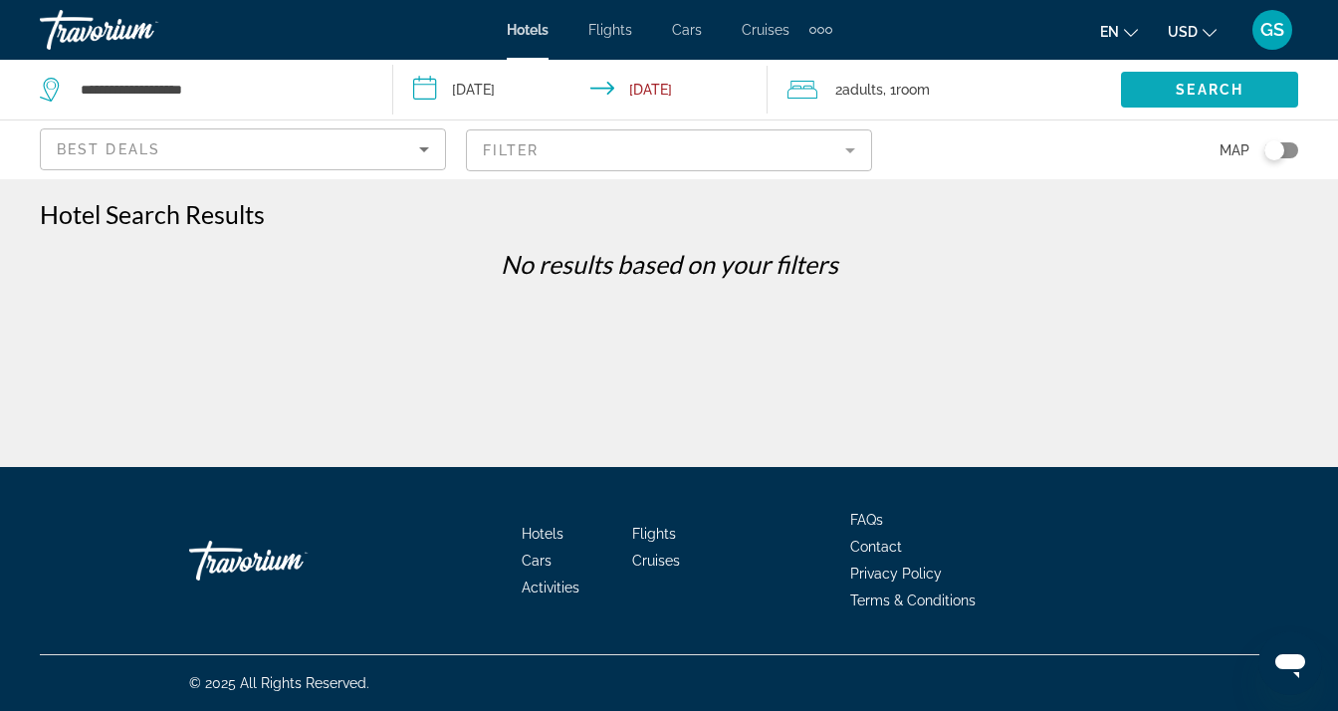
click at [1150, 87] on span "Search widget" at bounding box center [1209, 90] width 177 height 48
click at [1195, 85] on span "Search" at bounding box center [1209, 90] width 68 height 16
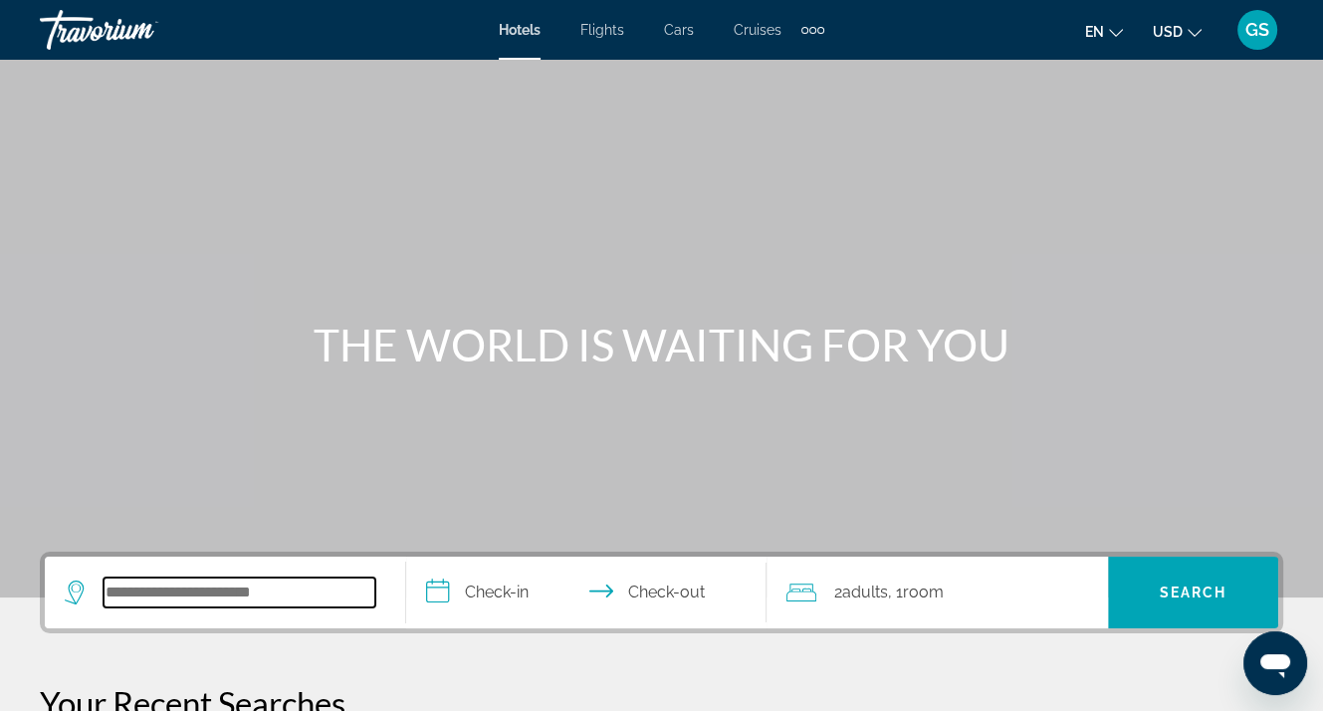
click at [218, 596] on input "Search widget" at bounding box center [240, 592] width 272 height 30
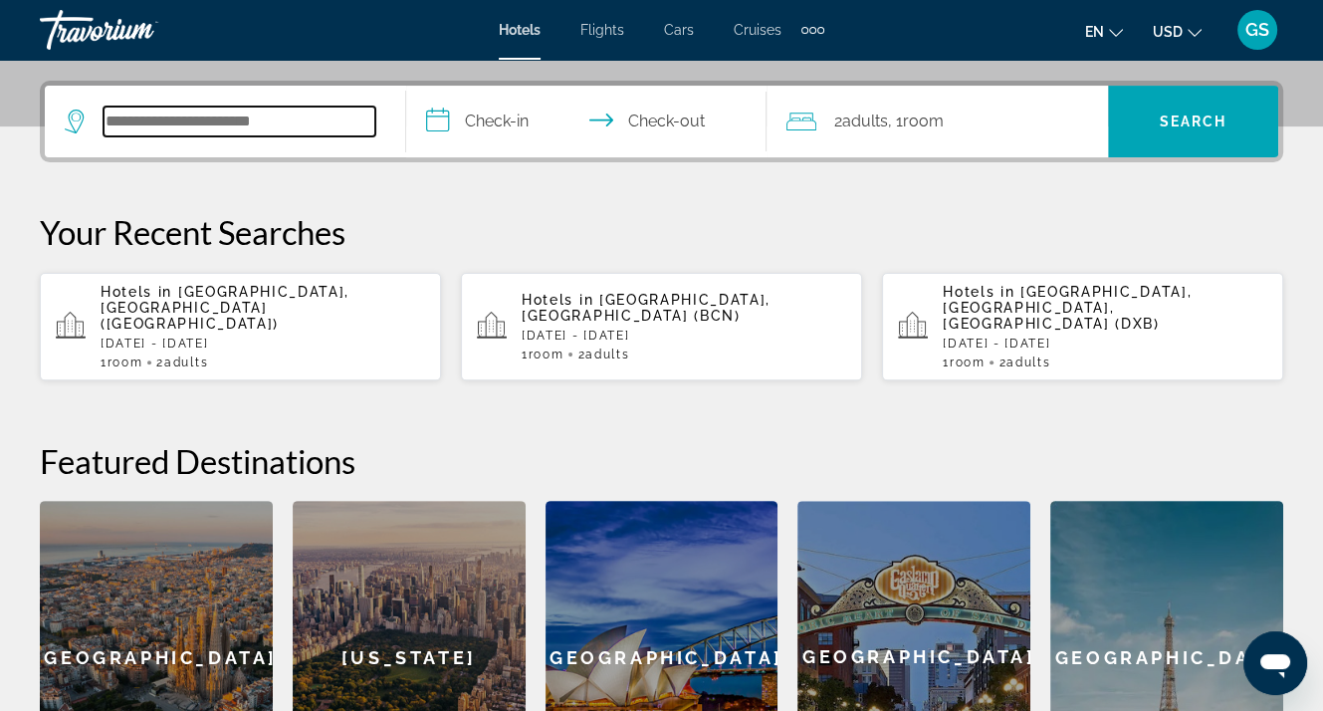
scroll to position [486, 0]
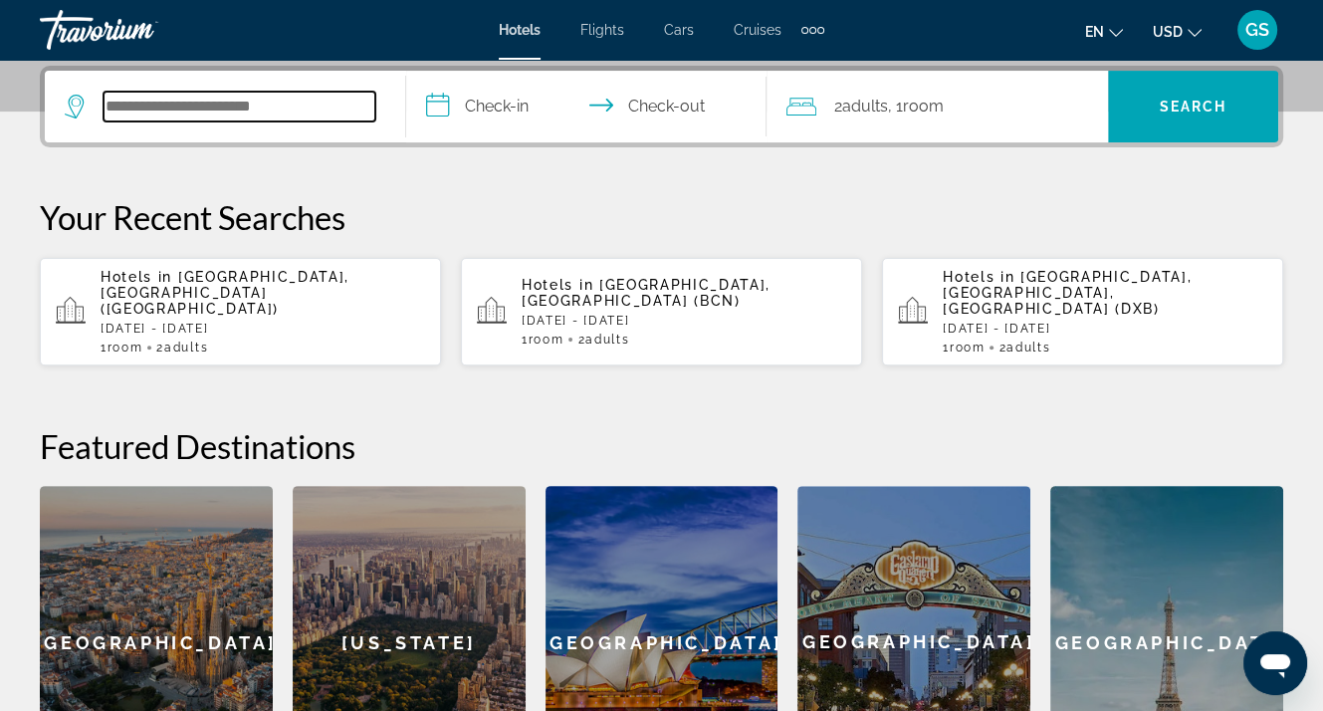
click at [172, 110] on input "Search widget" at bounding box center [240, 107] width 272 height 30
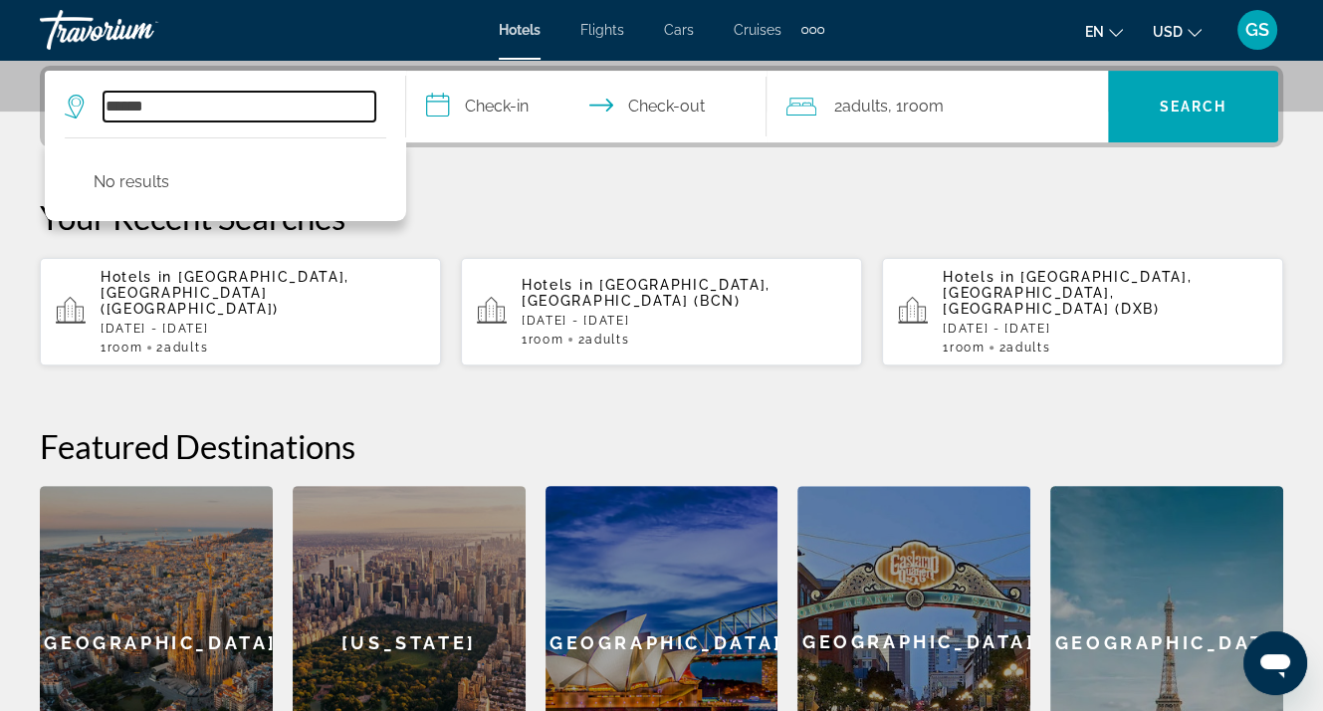
click at [113, 101] on input "******" at bounding box center [240, 107] width 272 height 30
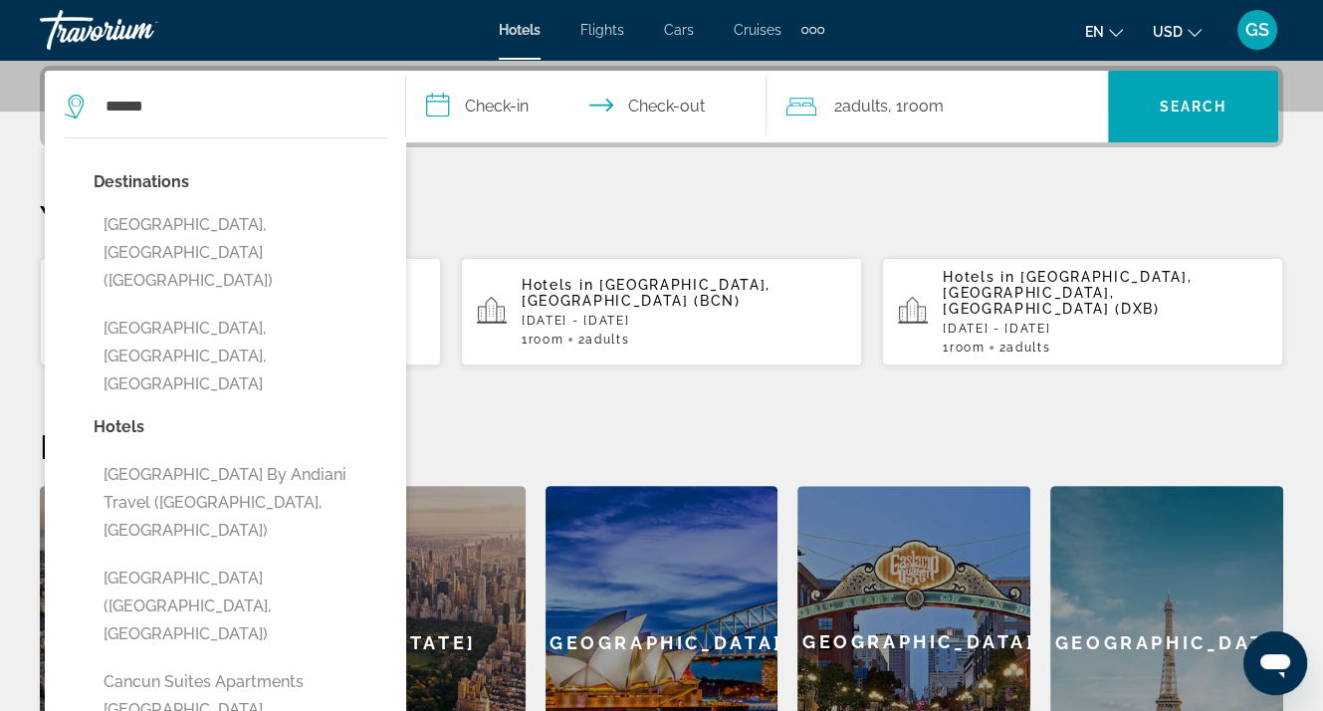
click at [143, 228] on button "[GEOGRAPHIC_DATA], [GEOGRAPHIC_DATA] ([GEOGRAPHIC_DATA])" at bounding box center [240, 253] width 293 height 94
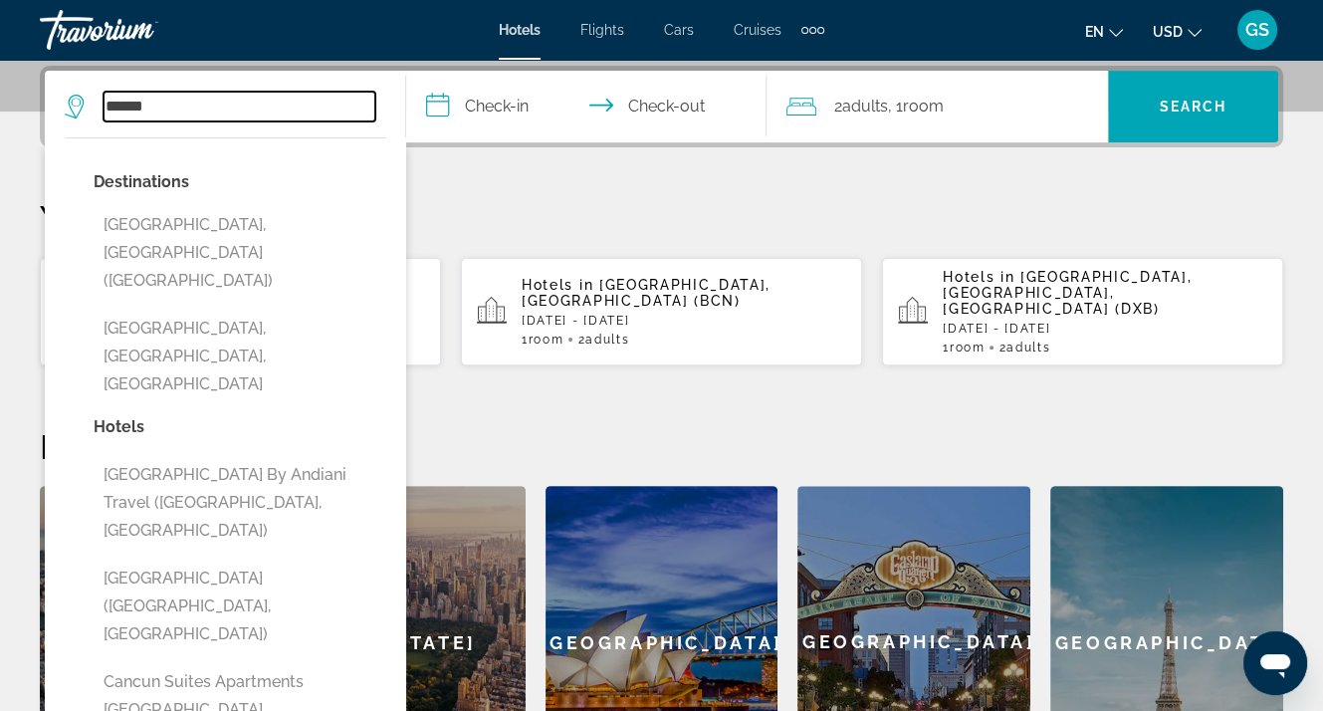
type input "**********"
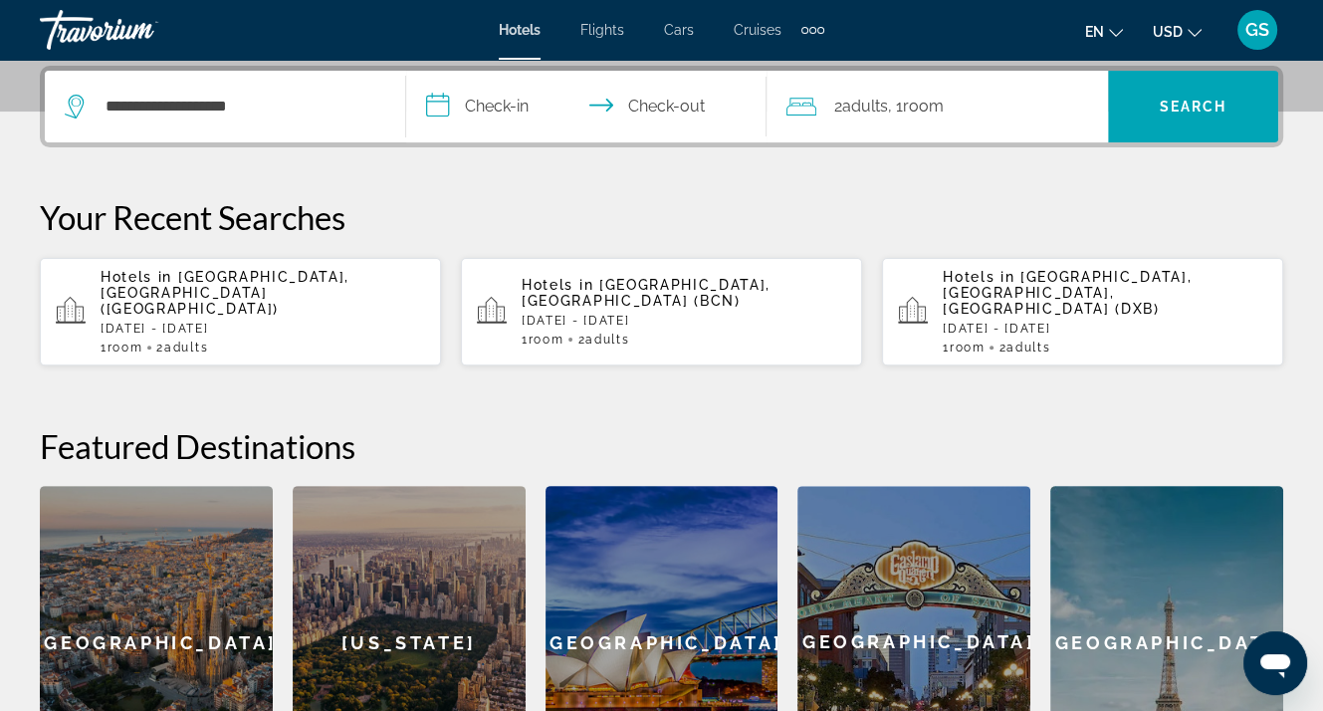
click at [500, 105] on input "**********" at bounding box center [590, 110] width 369 height 78
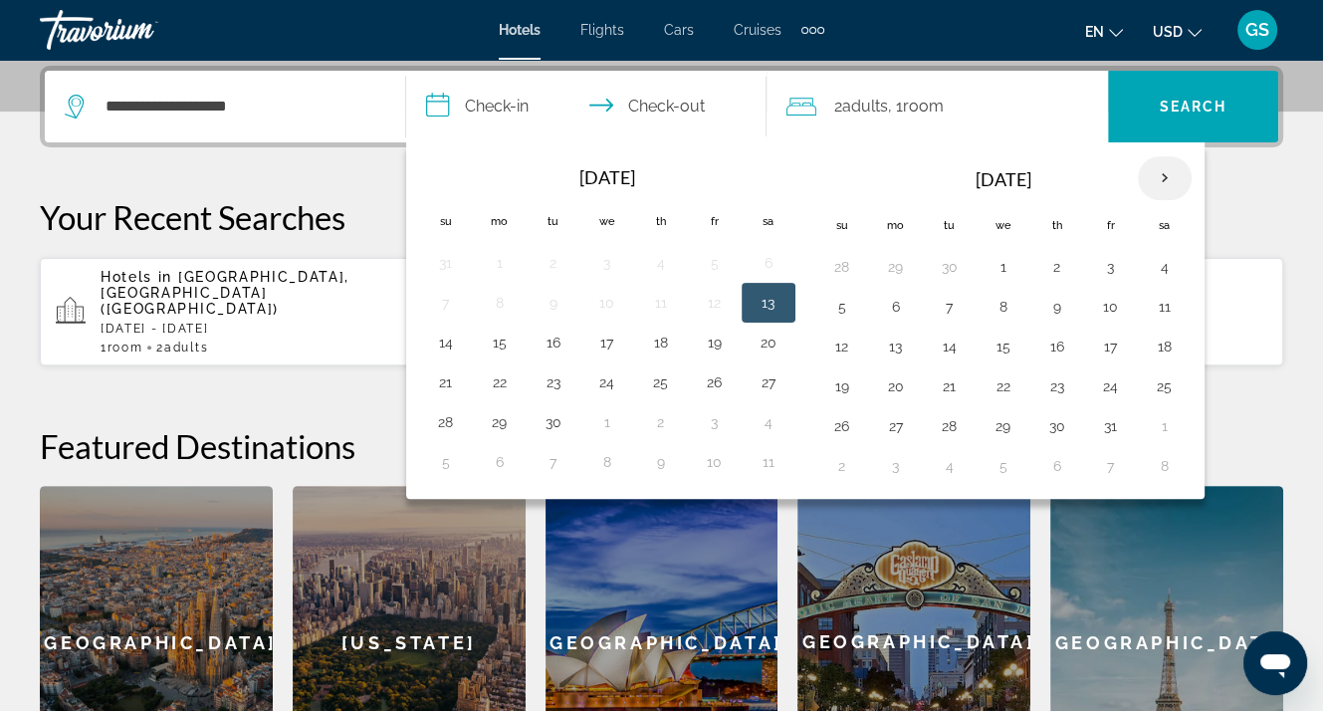
click at [1161, 176] on th "Next month" at bounding box center [1165, 178] width 54 height 44
click at [1159, 175] on th "Next month" at bounding box center [1165, 178] width 54 height 44
click at [884, 385] on button "19" at bounding box center [896, 386] width 32 height 28
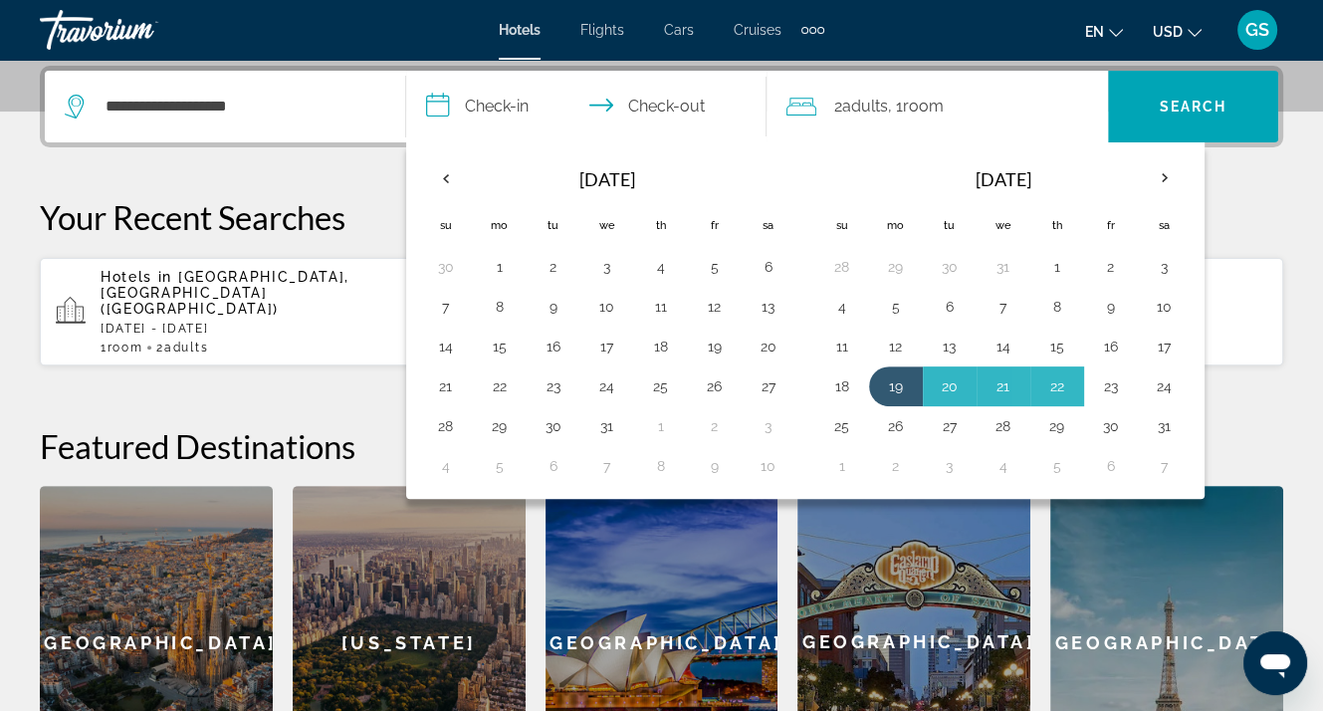
click at [1111, 383] on button "23" at bounding box center [1111, 386] width 32 height 28
type input "**********"
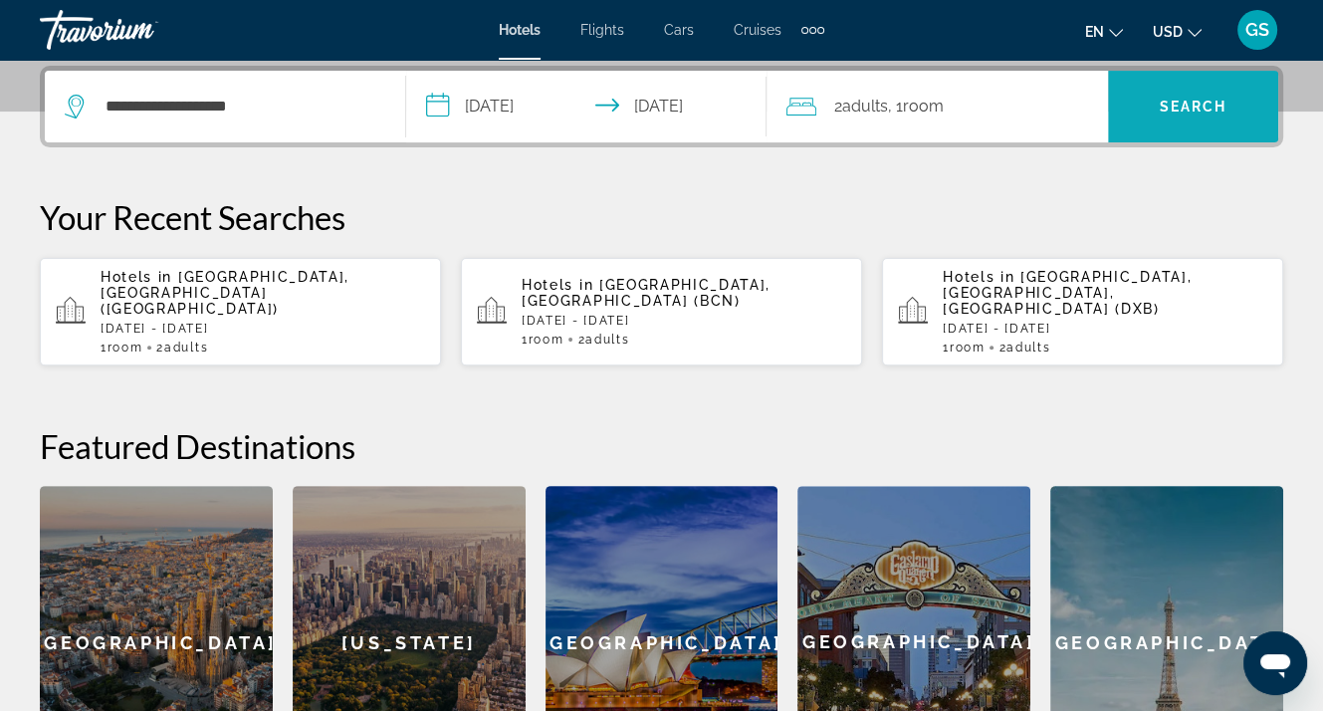
click at [1188, 105] on span "Search" at bounding box center [1194, 107] width 68 height 16
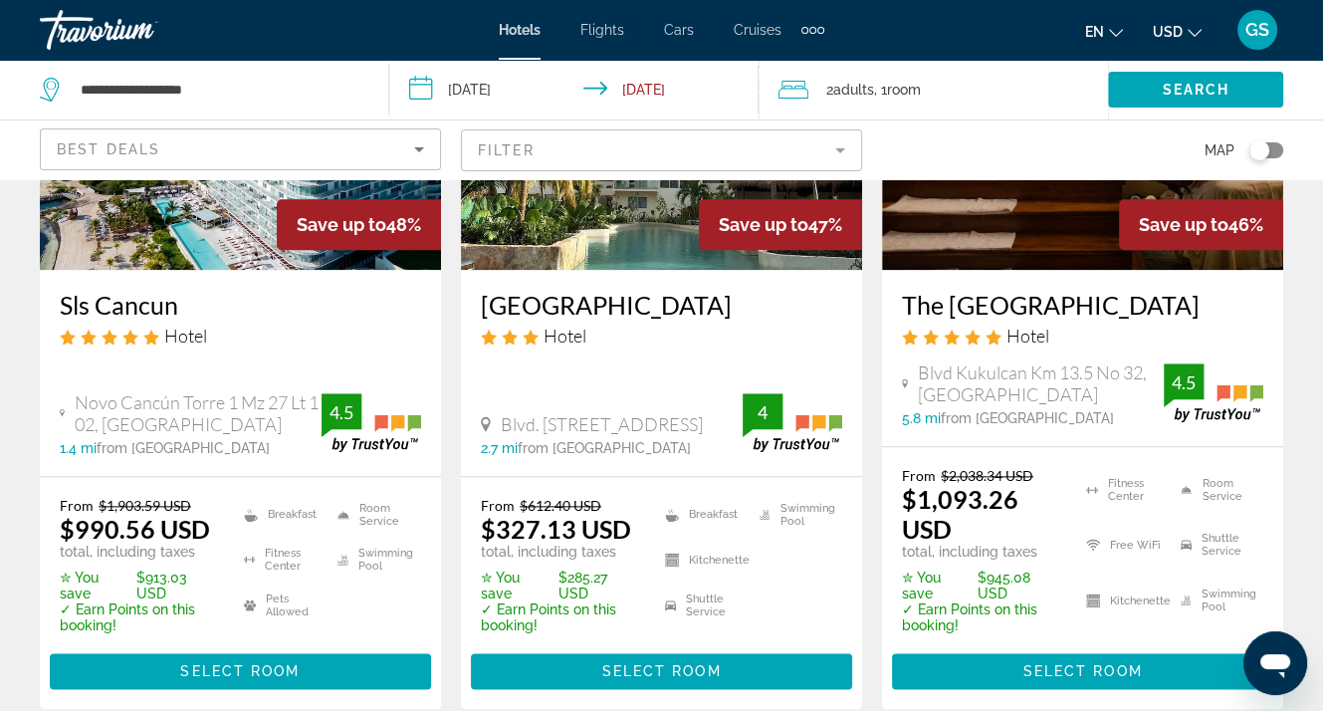
scroll to position [1991, 0]
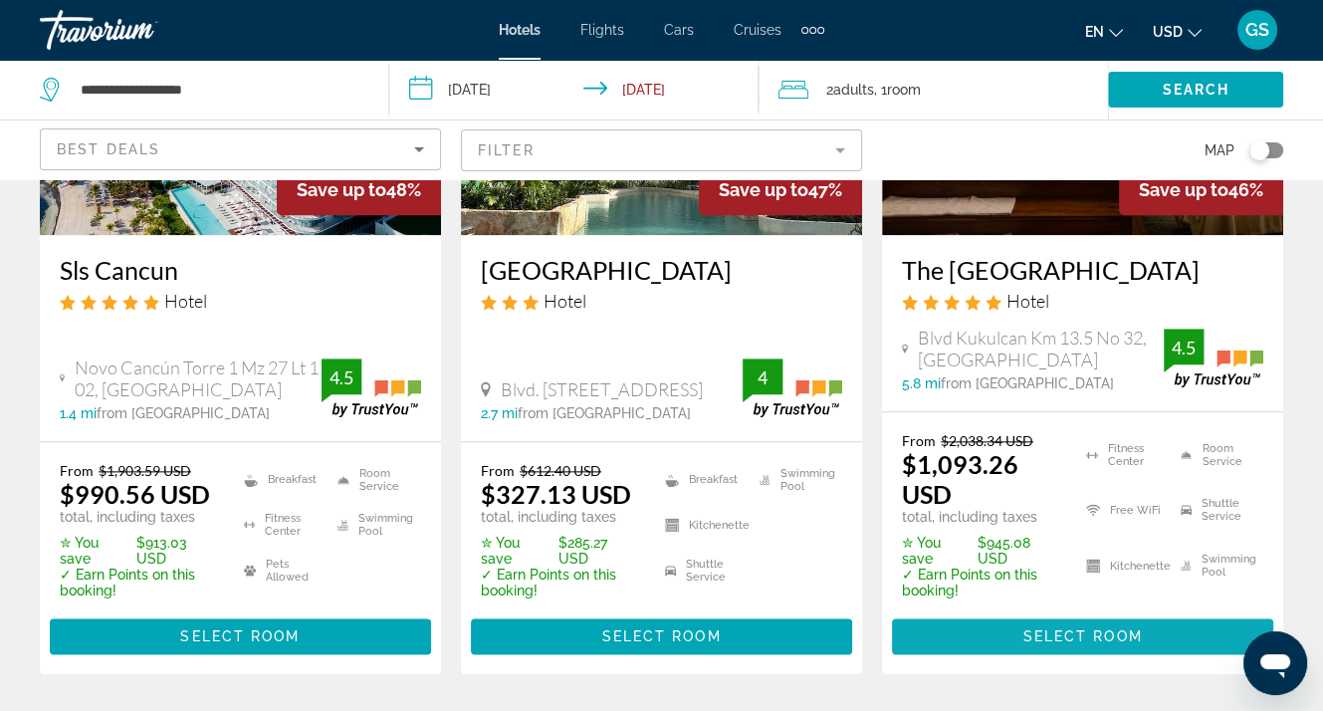
click at [1069, 628] on span "Select Room" at bounding box center [1081, 636] width 119 height 16
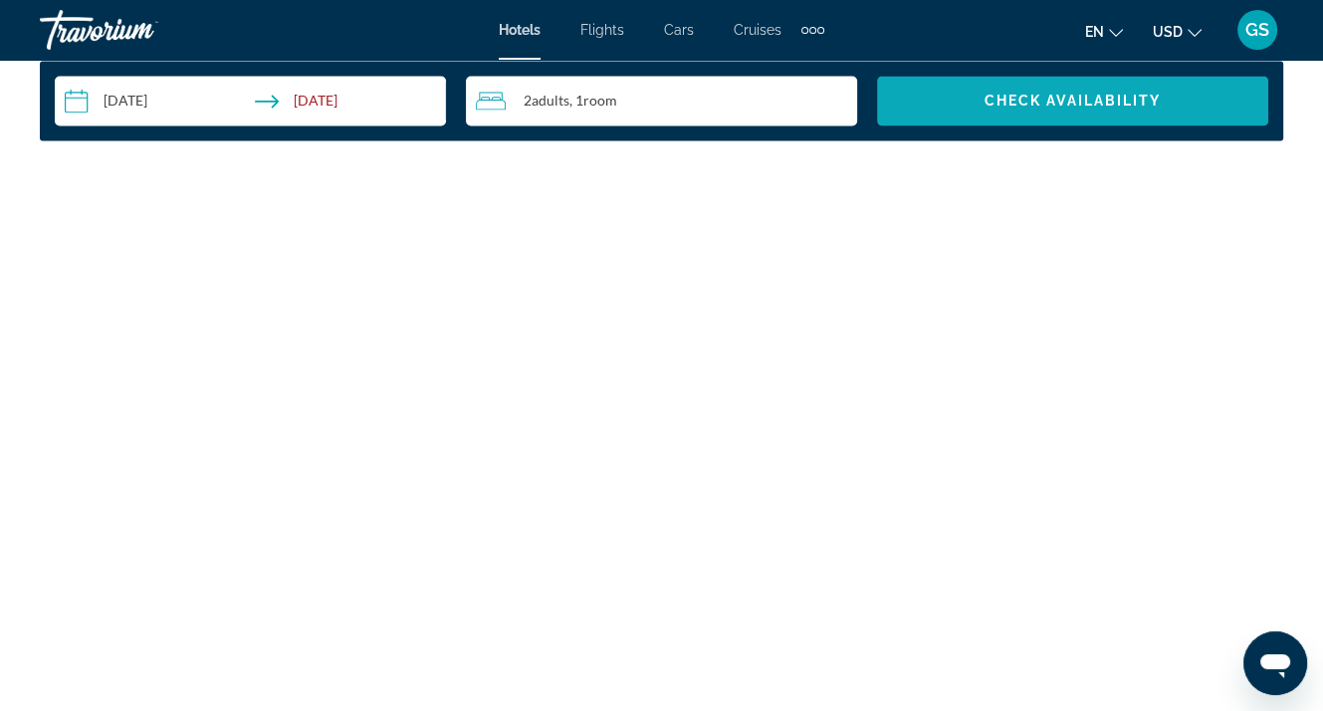
scroll to position [2687, 0]
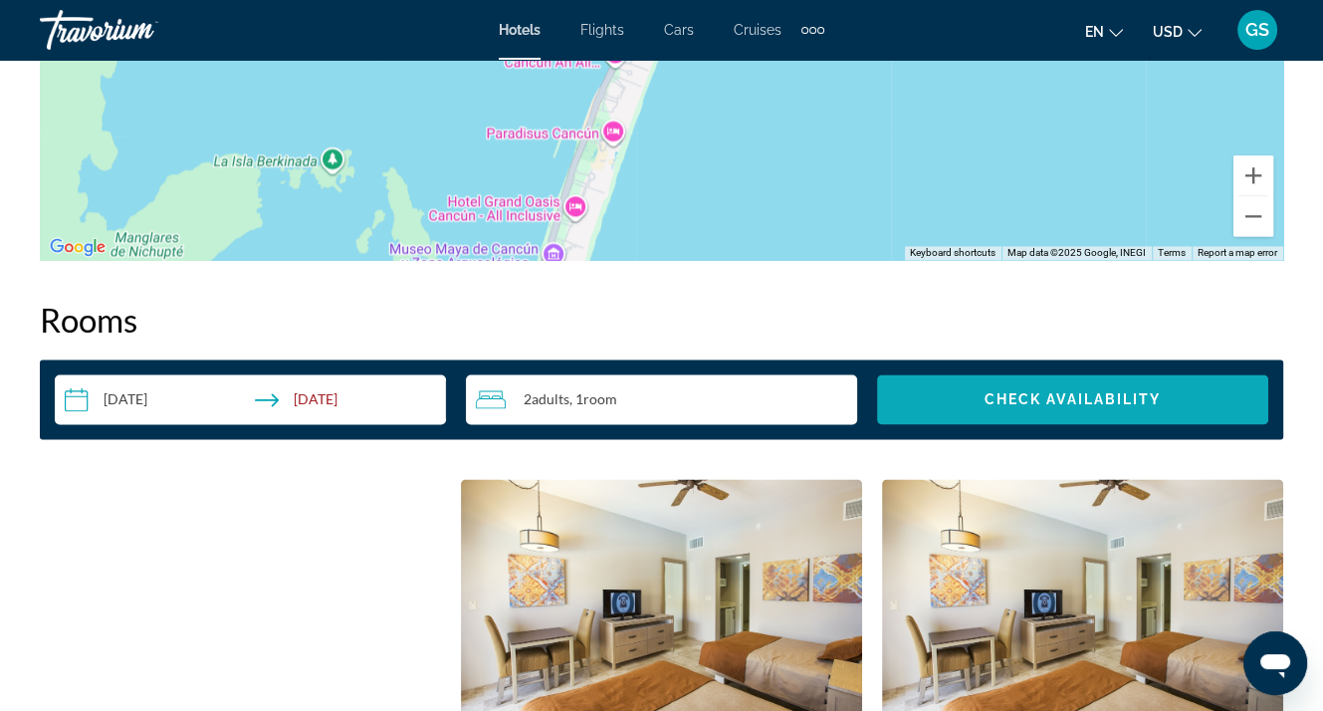
click at [1016, 398] on span "Check Availability" at bounding box center [1072, 399] width 177 height 16
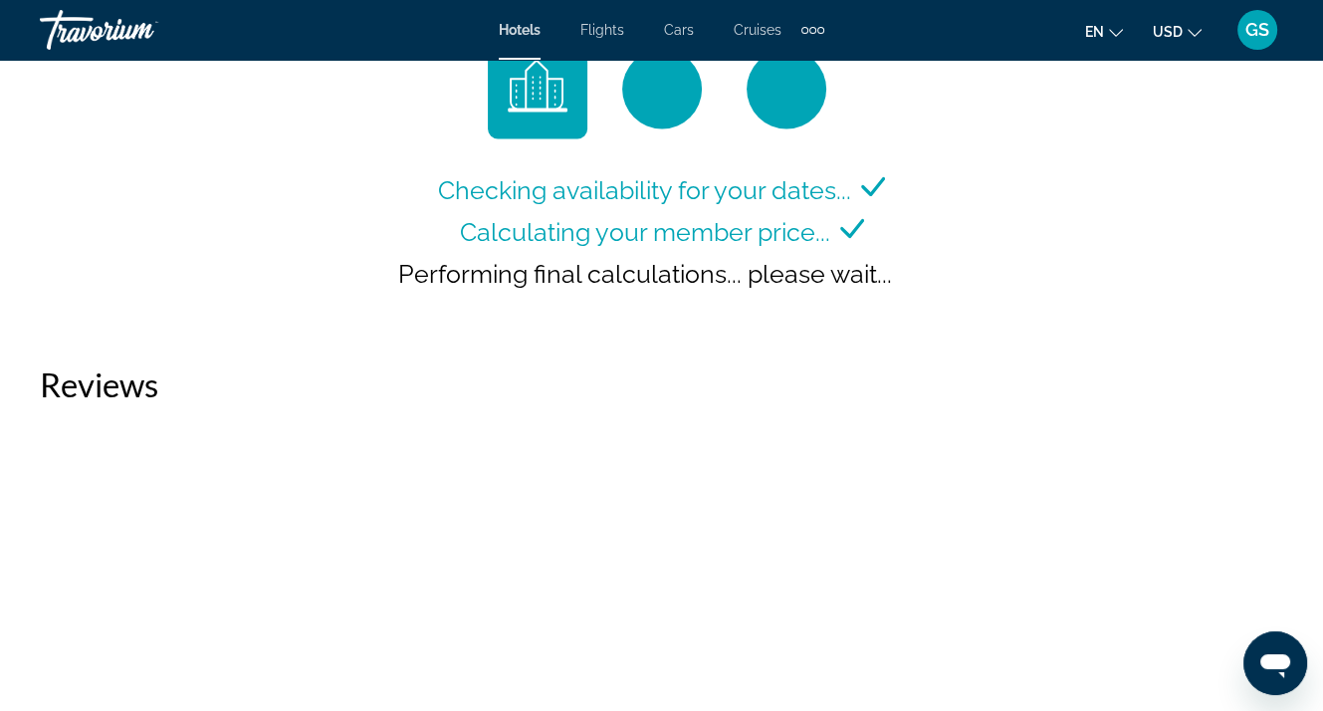
scroll to position [2928, 0]
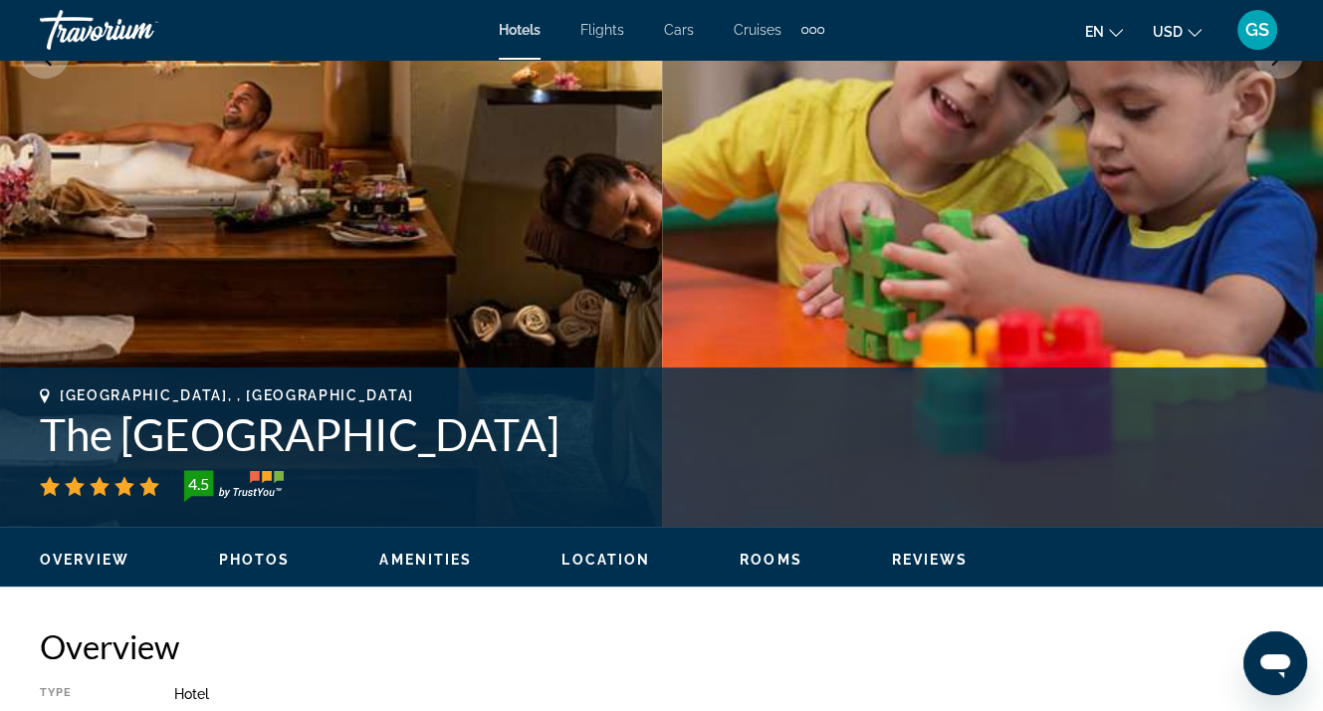
scroll to position [597, 0]
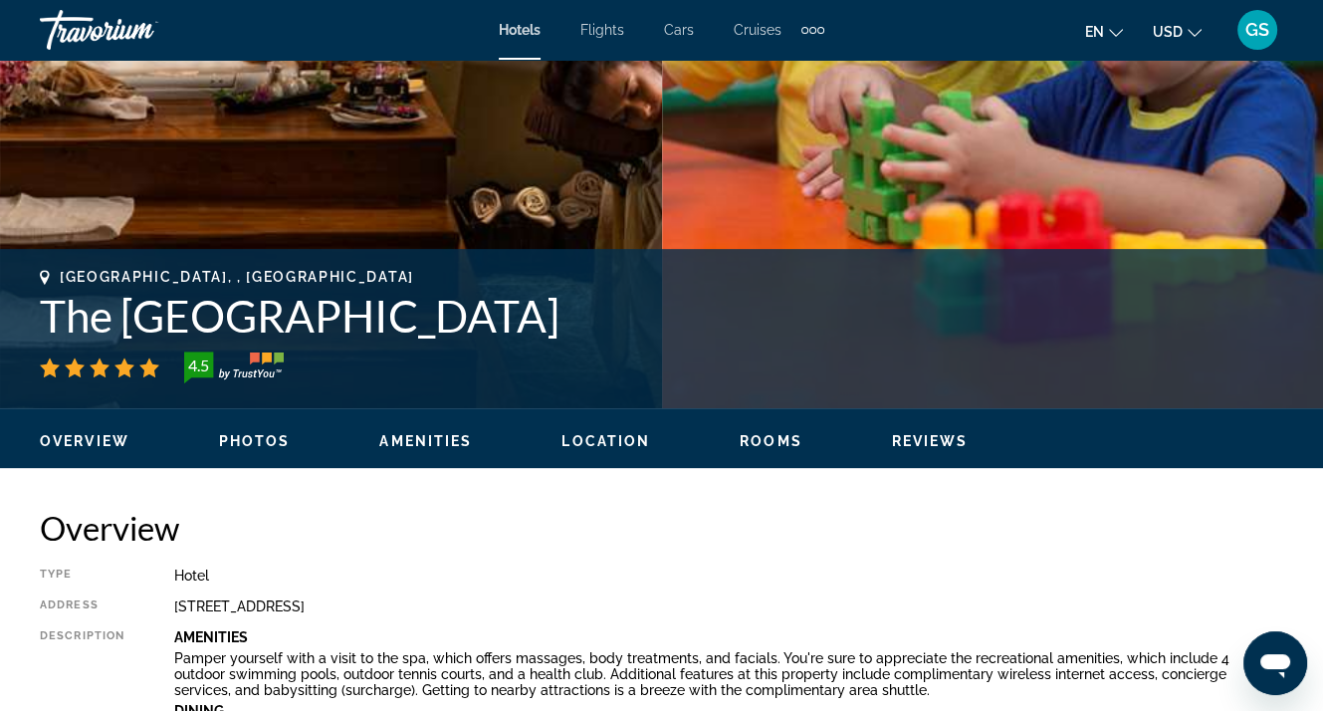
drag, startPoint x: 617, startPoint y: 320, endPoint x: 13, endPoint y: 317, distance: 604.2
click at [13, 317] on div "Cancun, , Mexico The Royal Sands Resort & Spa 4.5 Address Blvd Kukulcan Km 13.5…" at bounding box center [661, 328] width 1323 height 119
copy h1 "The Royal Sands Resort & Spa"
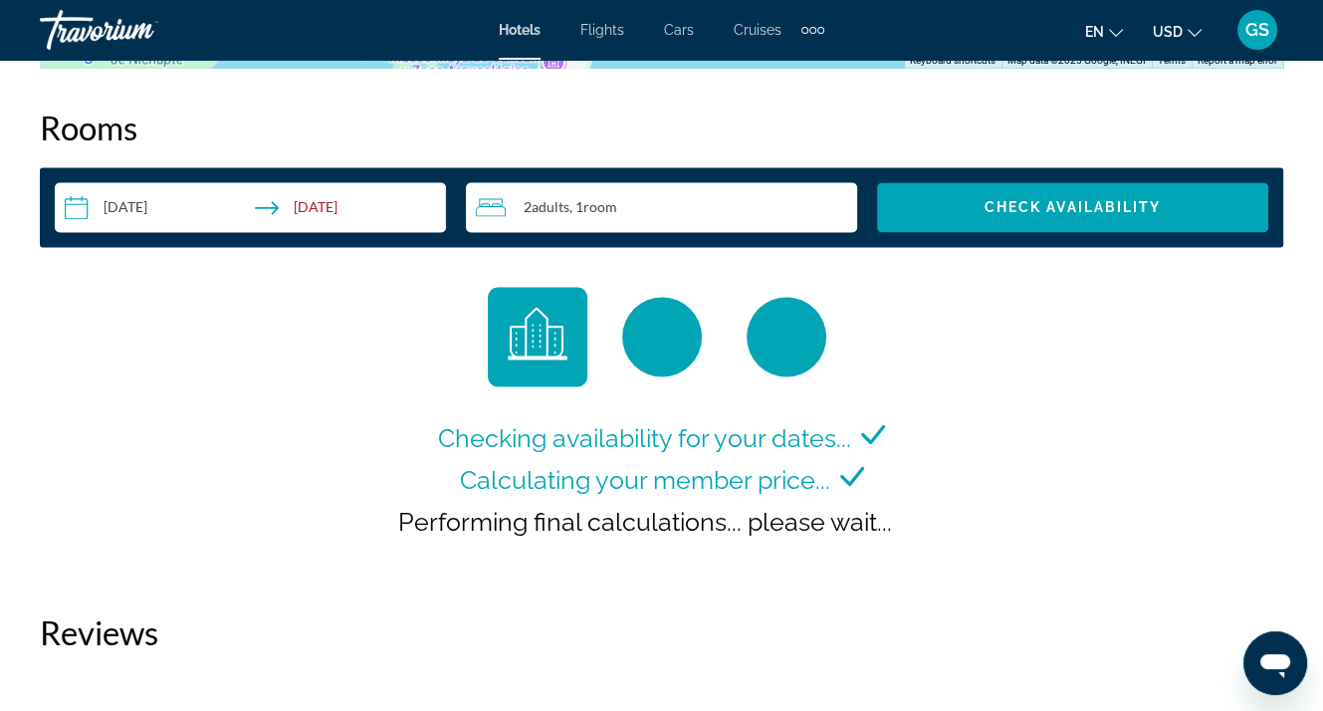
scroll to position [2986, 0]
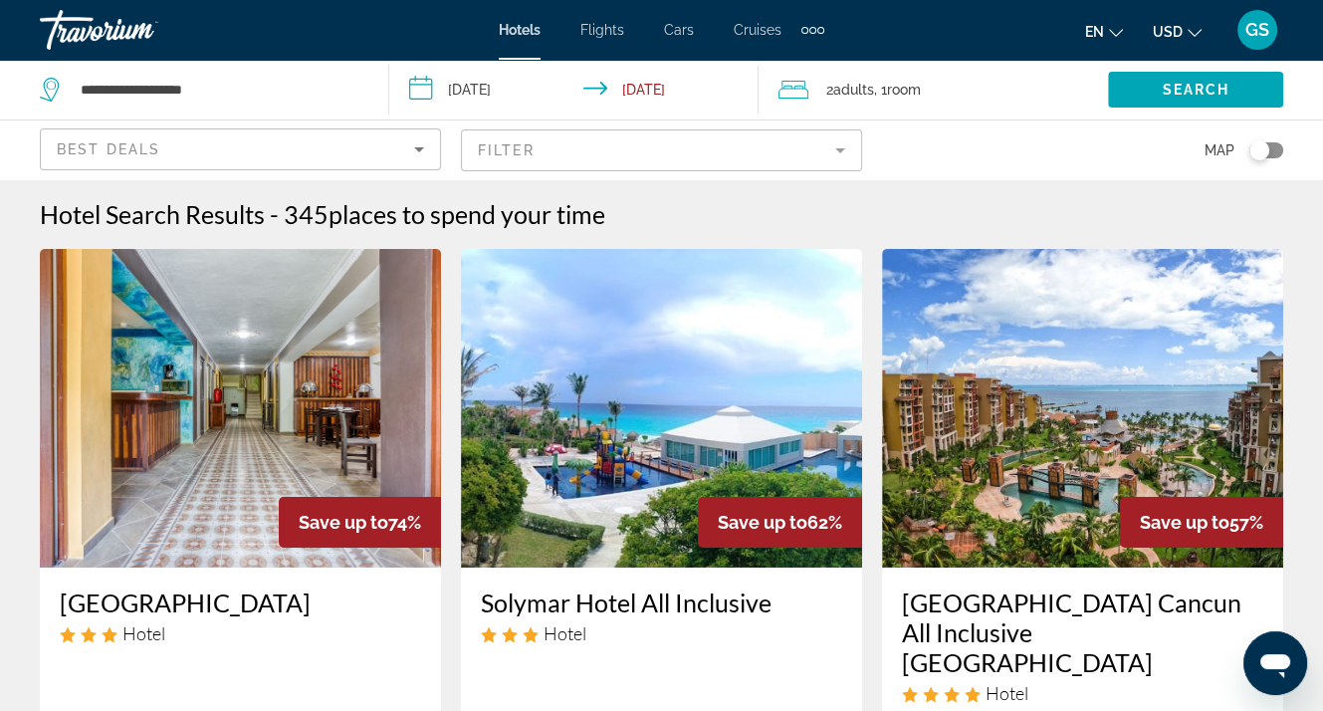
click at [593, 34] on span "Flights" at bounding box center [602, 30] width 44 height 16
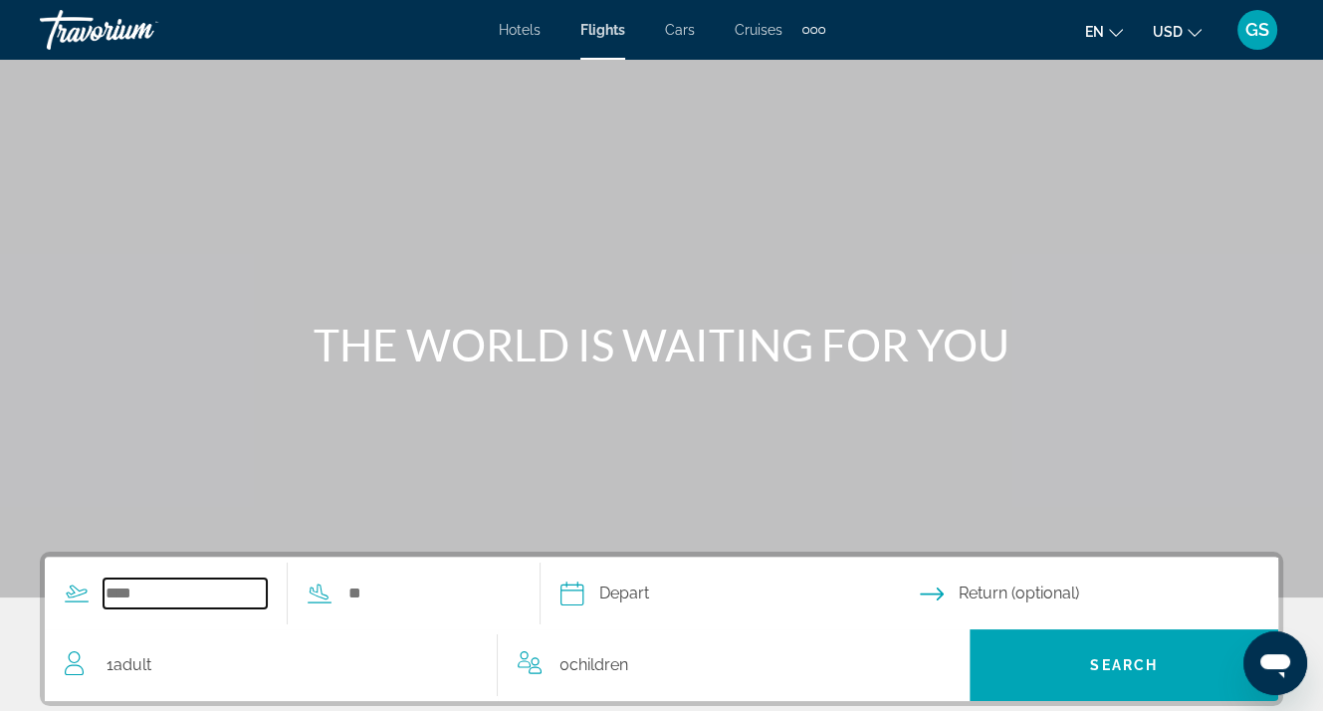
click at [123, 588] on input "Search widget" at bounding box center [185, 593] width 163 height 30
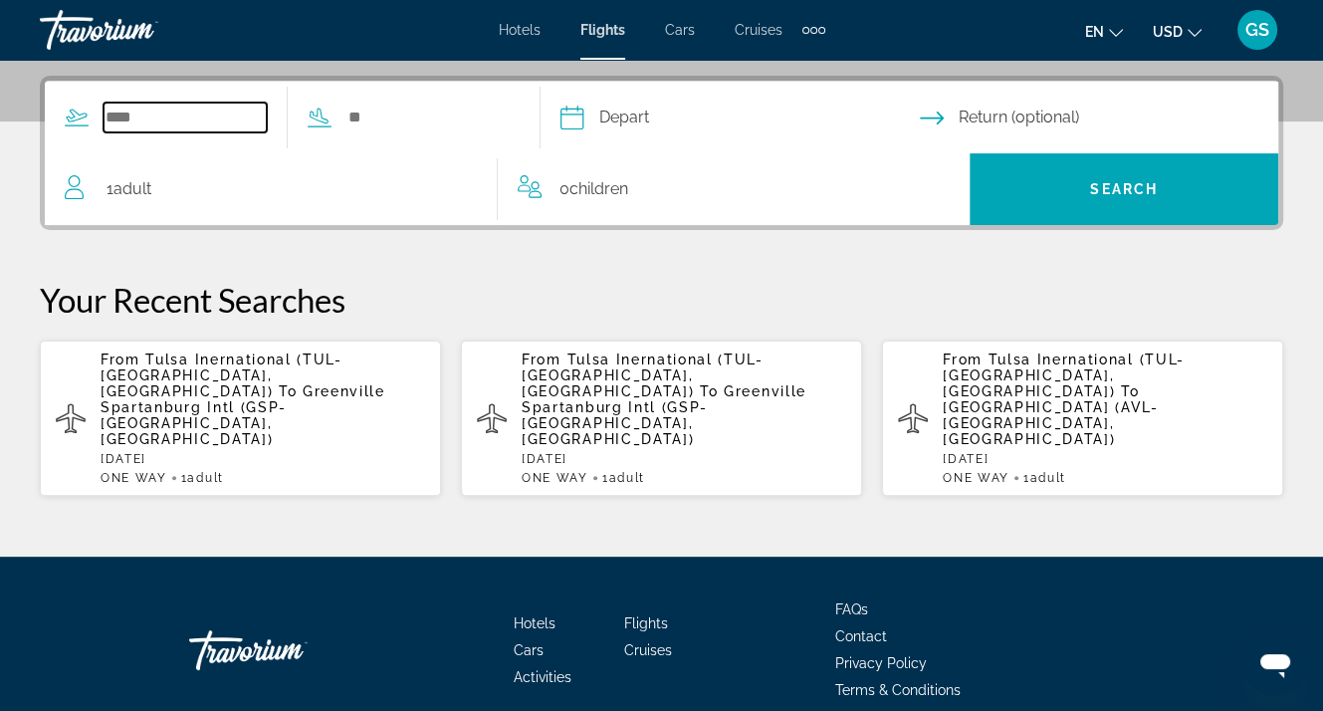
scroll to position [486, 0]
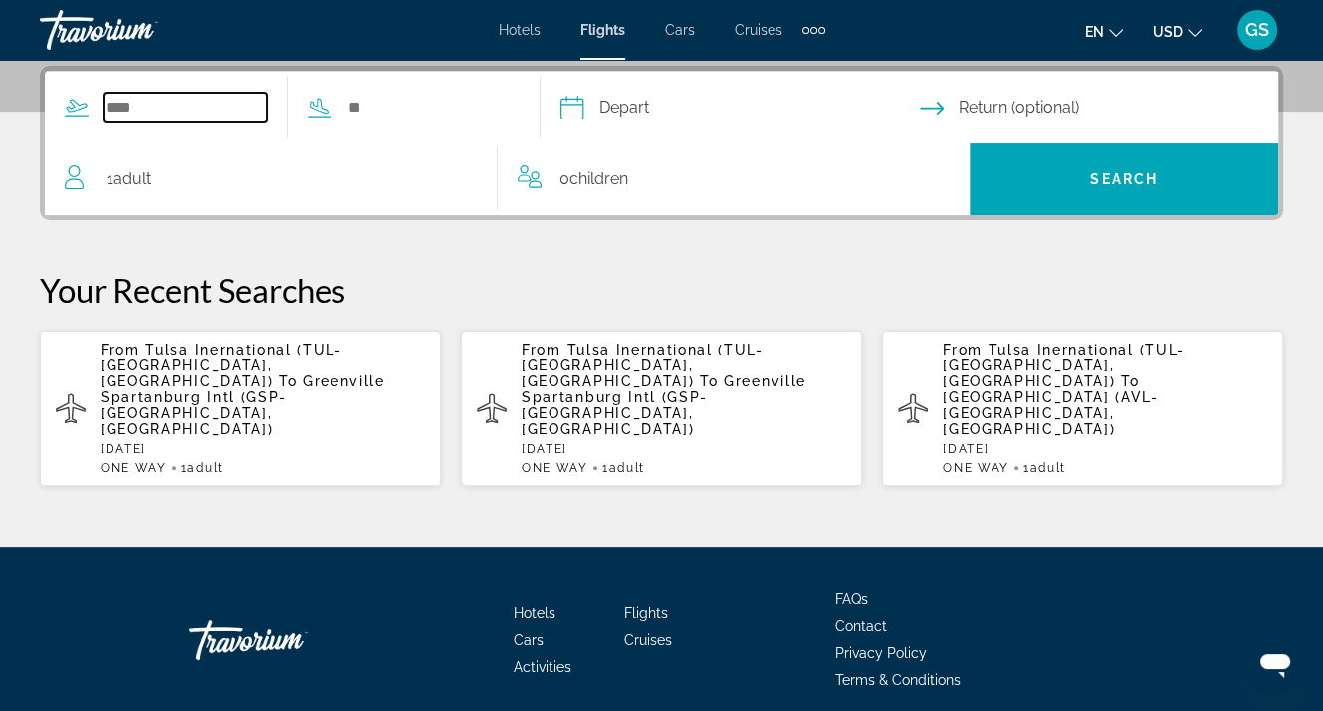
click at [149, 102] on input "Search widget" at bounding box center [185, 108] width 163 height 30
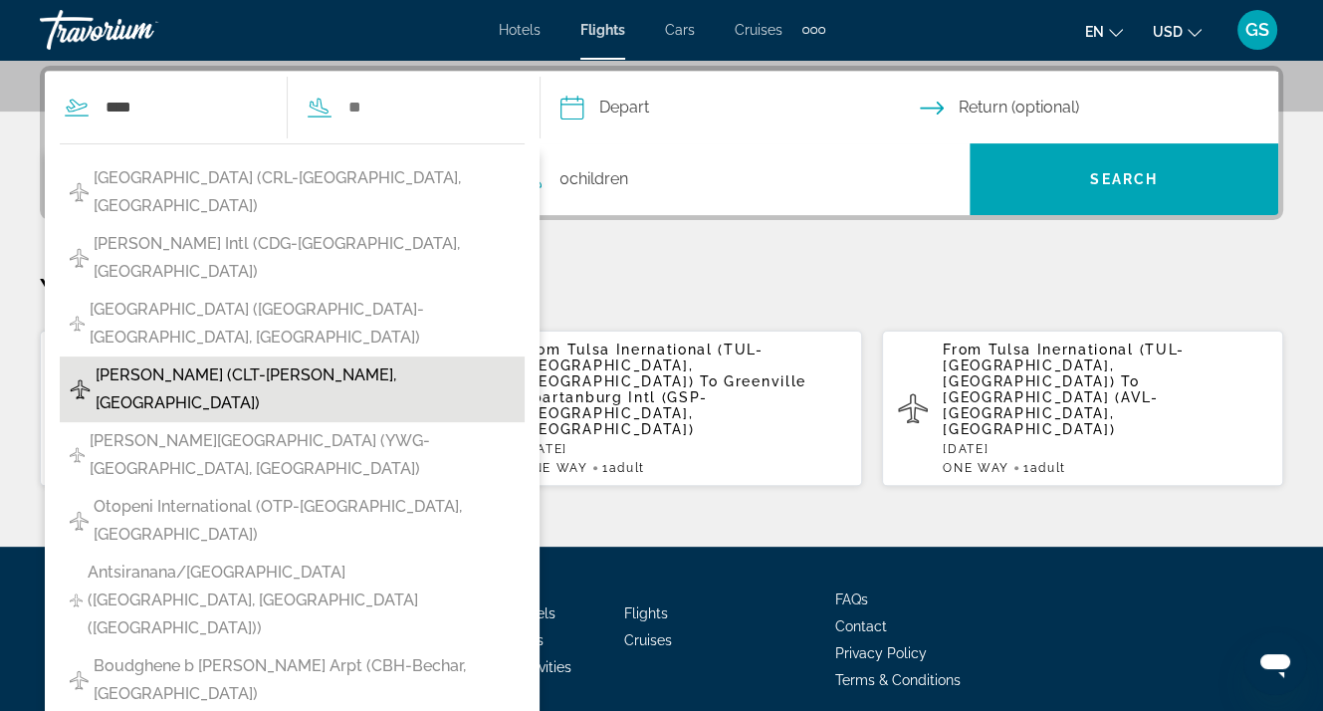
click at [251, 361] on span "Charlotte-Douglas Intl (CLT-Charlotte, United States of America)" at bounding box center [305, 389] width 419 height 56
type input "**********"
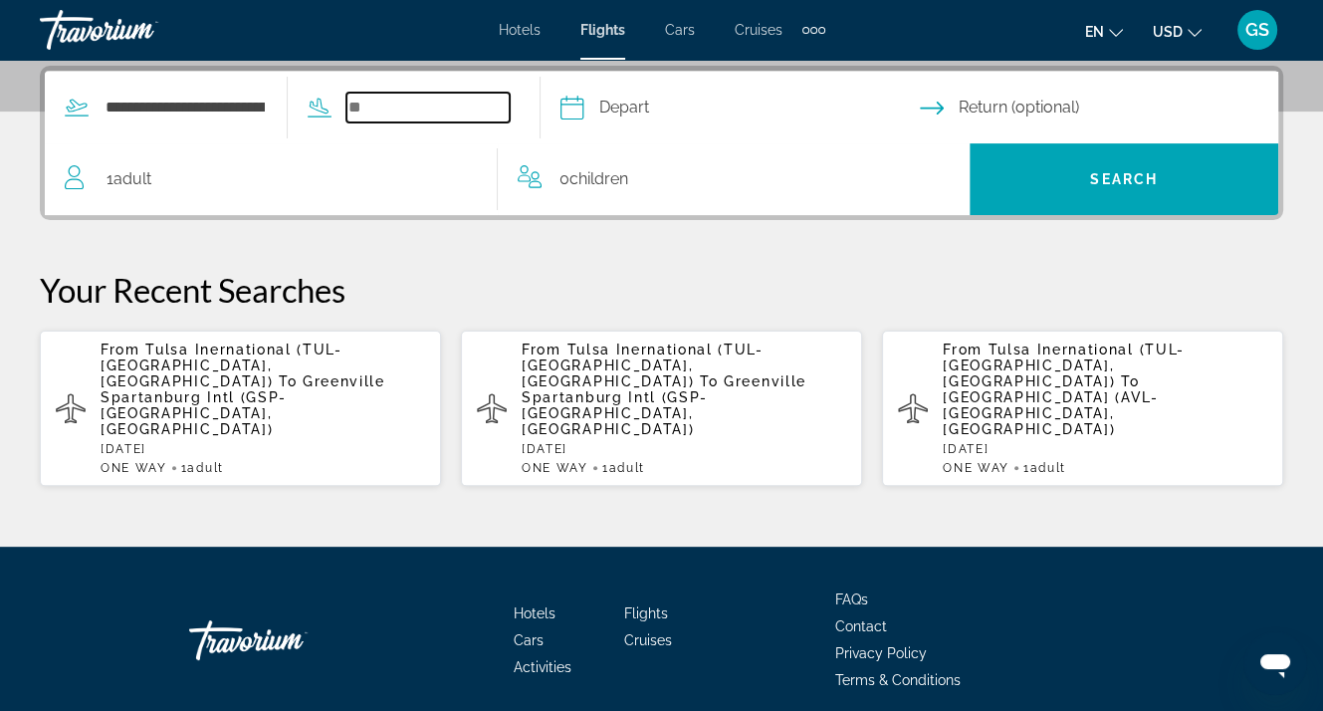
click at [368, 108] on input "Search widget" at bounding box center [427, 108] width 163 height 30
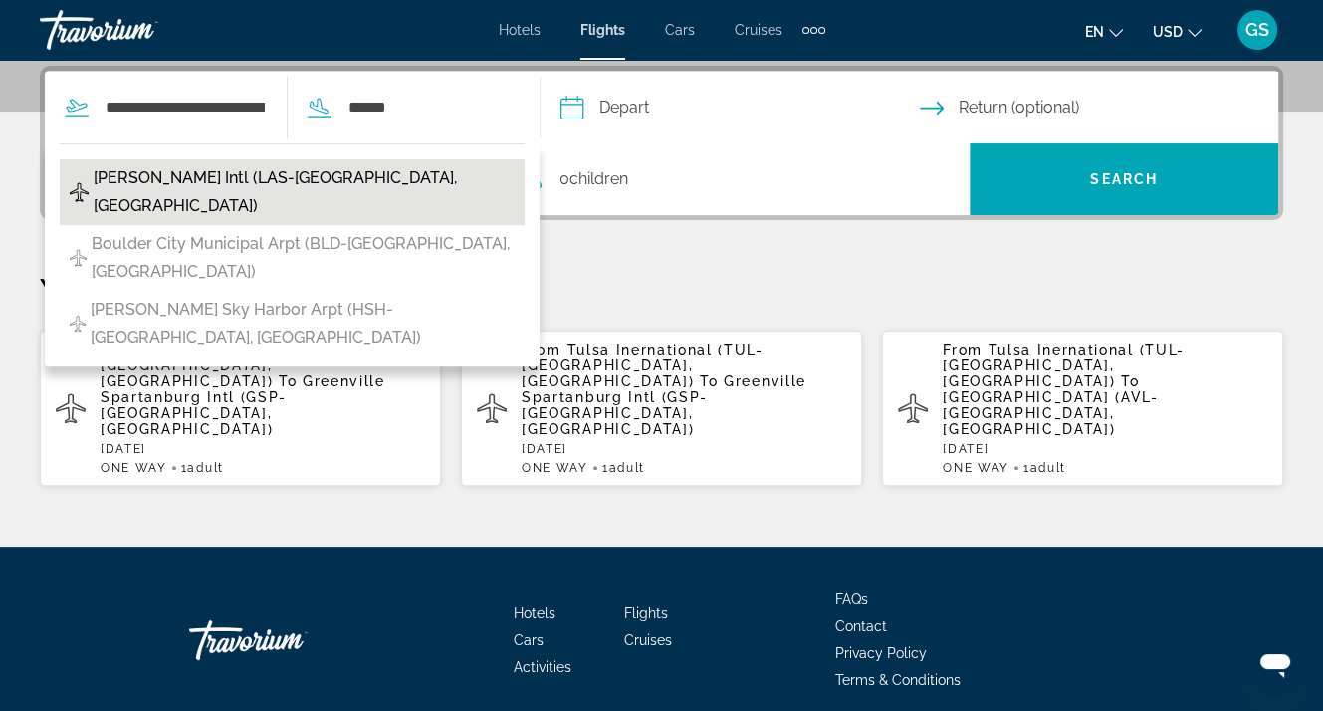
click at [269, 175] on span "Harry Reid Intl (LAS-Las Vegas, United States of America)" at bounding box center [304, 192] width 421 height 56
type input "**********"
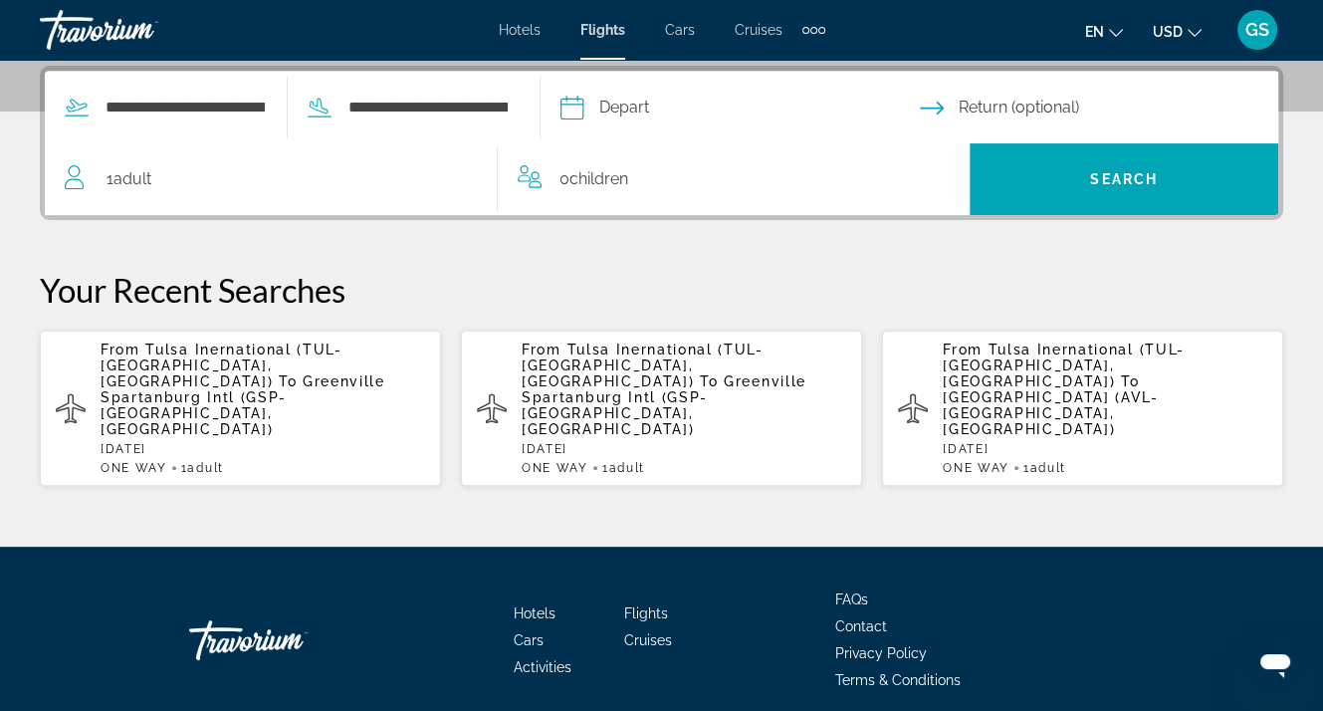
click at [647, 105] on input "Depart date" at bounding box center [738, 111] width 367 height 78
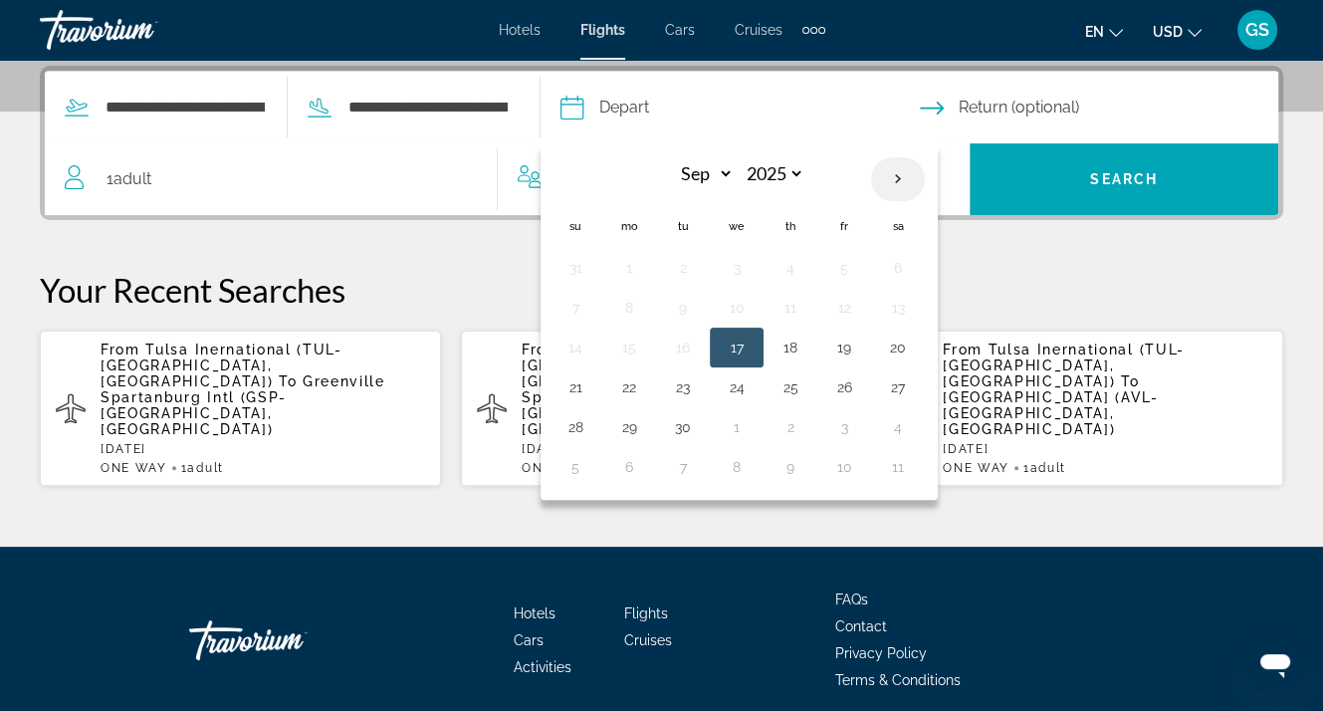
click at [925, 173] on th "Next month" at bounding box center [898, 179] width 54 height 44
select select "**"
click at [860, 297] on button "12" at bounding box center [844, 308] width 32 height 28
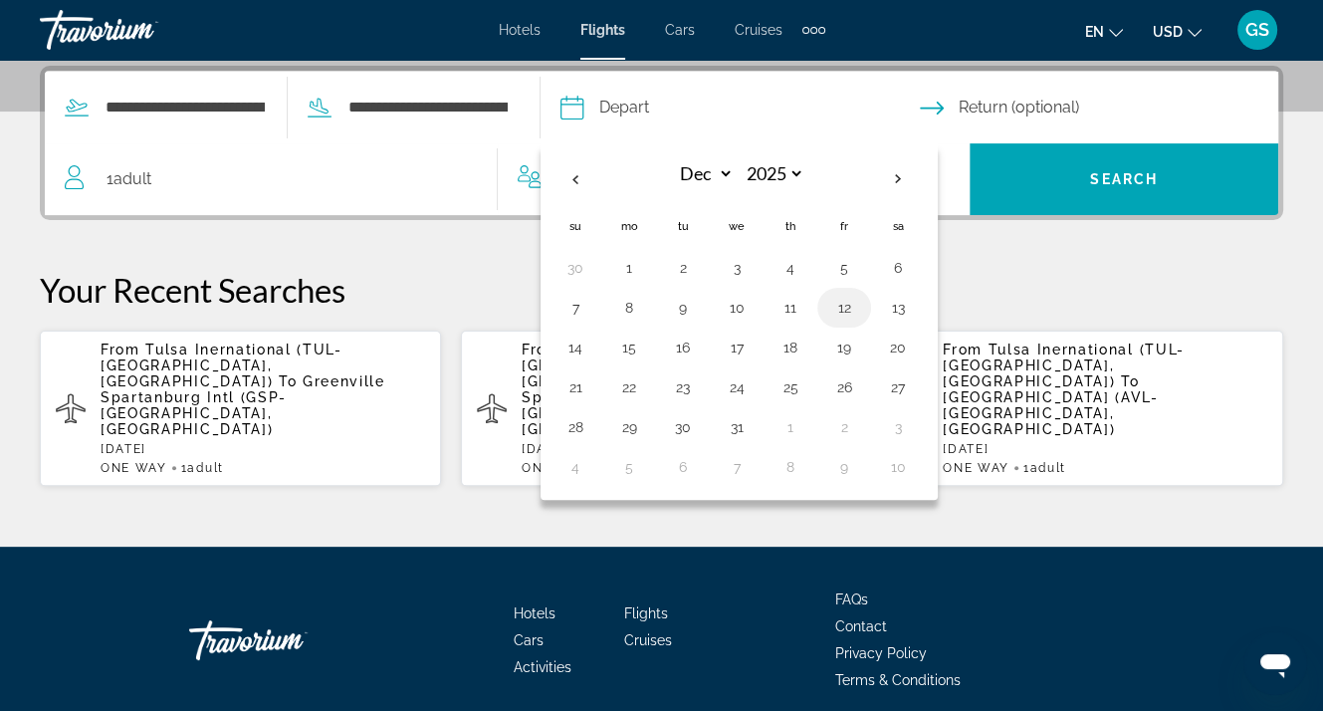
type input "**********"
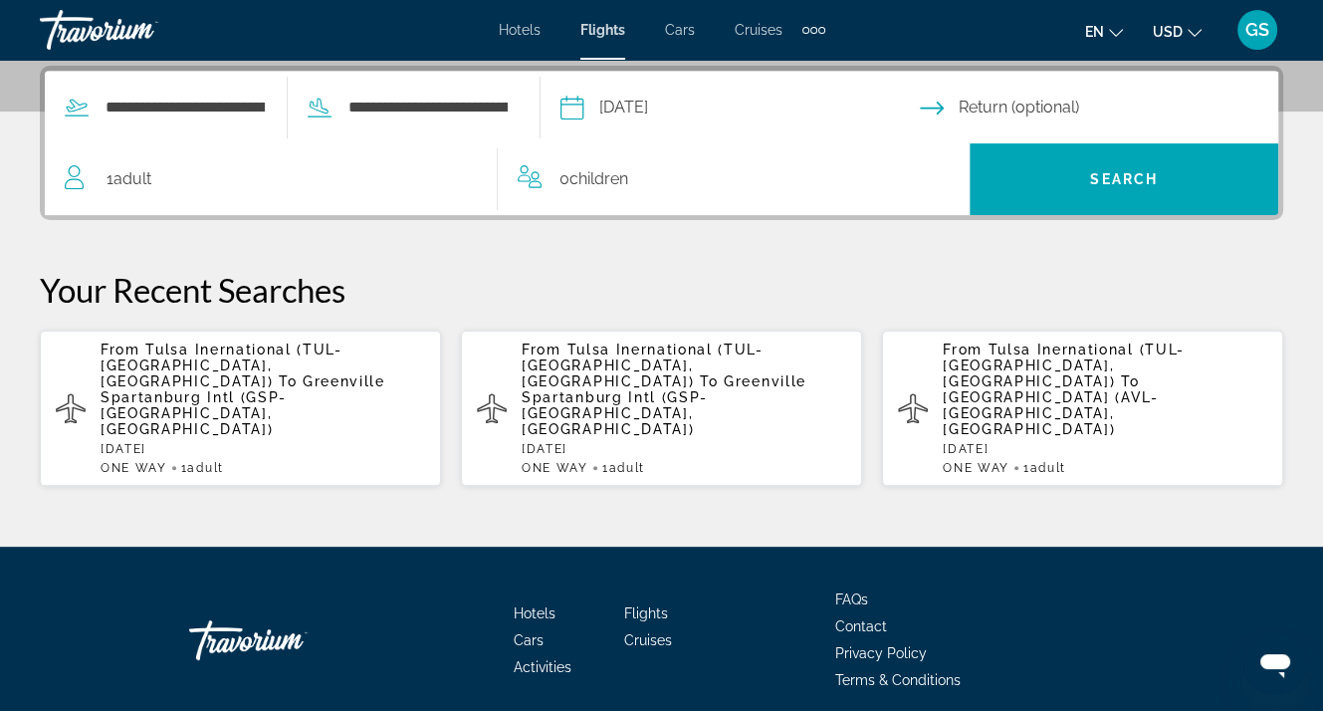
click at [1038, 103] on input "Return date" at bounding box center [1103, 111] width 367 height 78
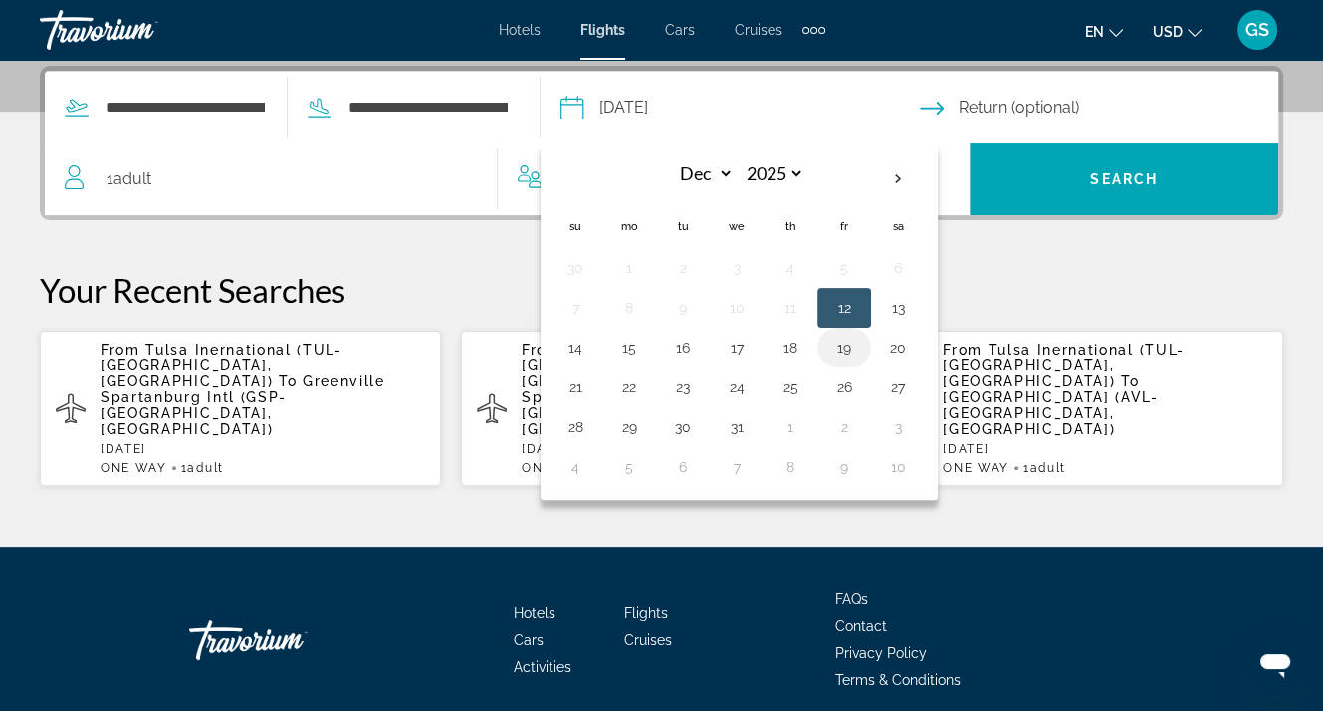
click at [860, 344] on button "19" at bounding box center [844, 347] width 32 height 28
type input "**********"
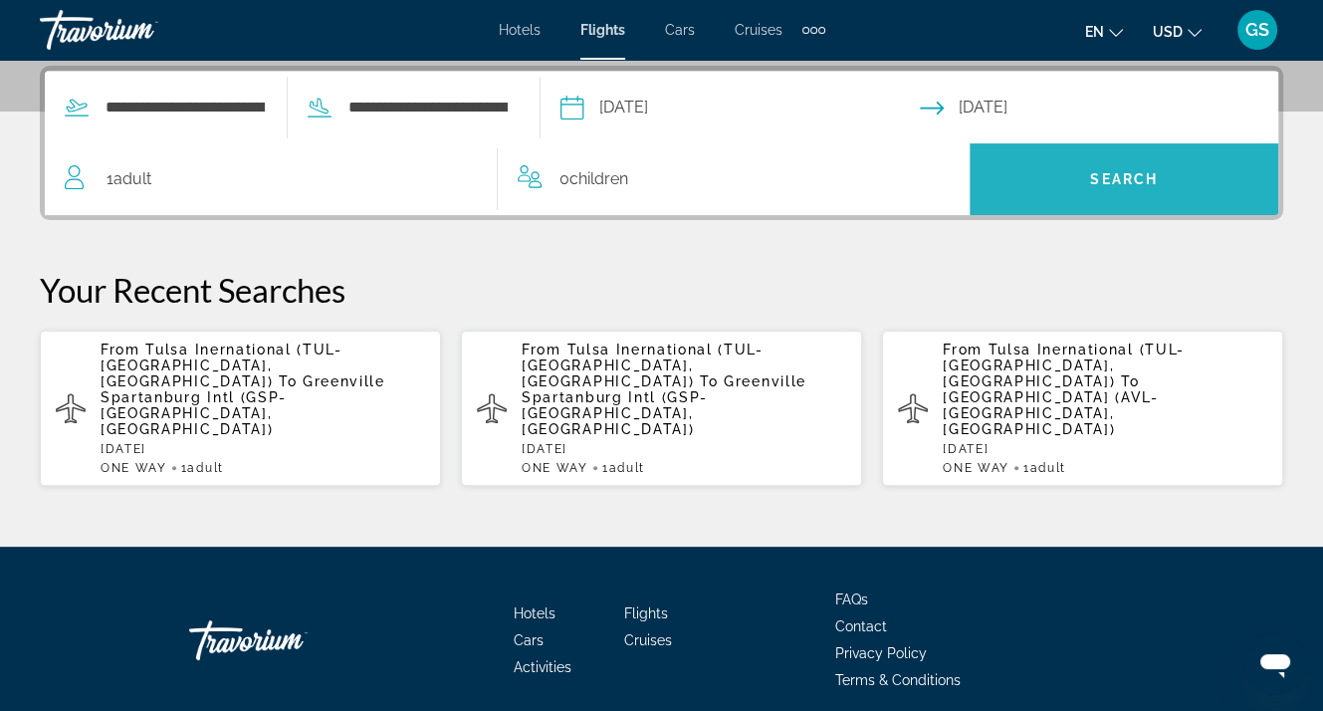
click at [1114, 174] on span "Search" at bounding box center [1124, 179] width 68 height 16
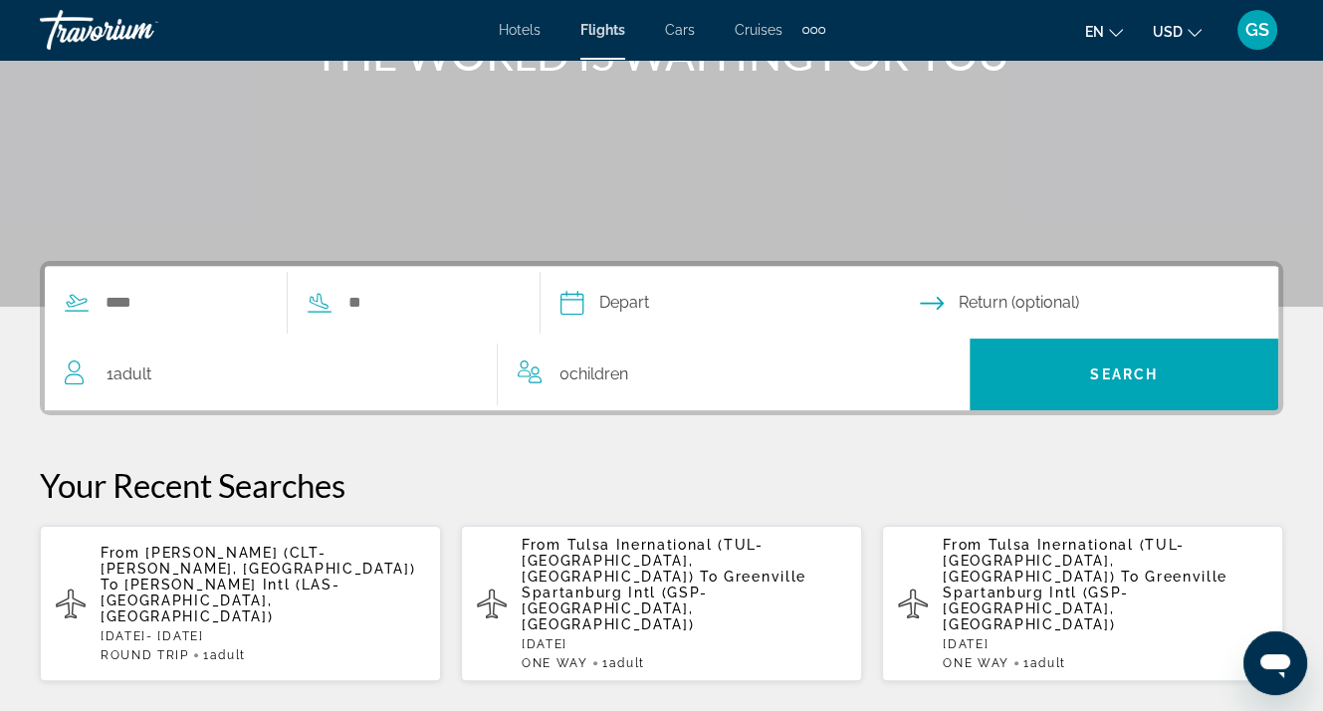
scroll to position [299, 0]
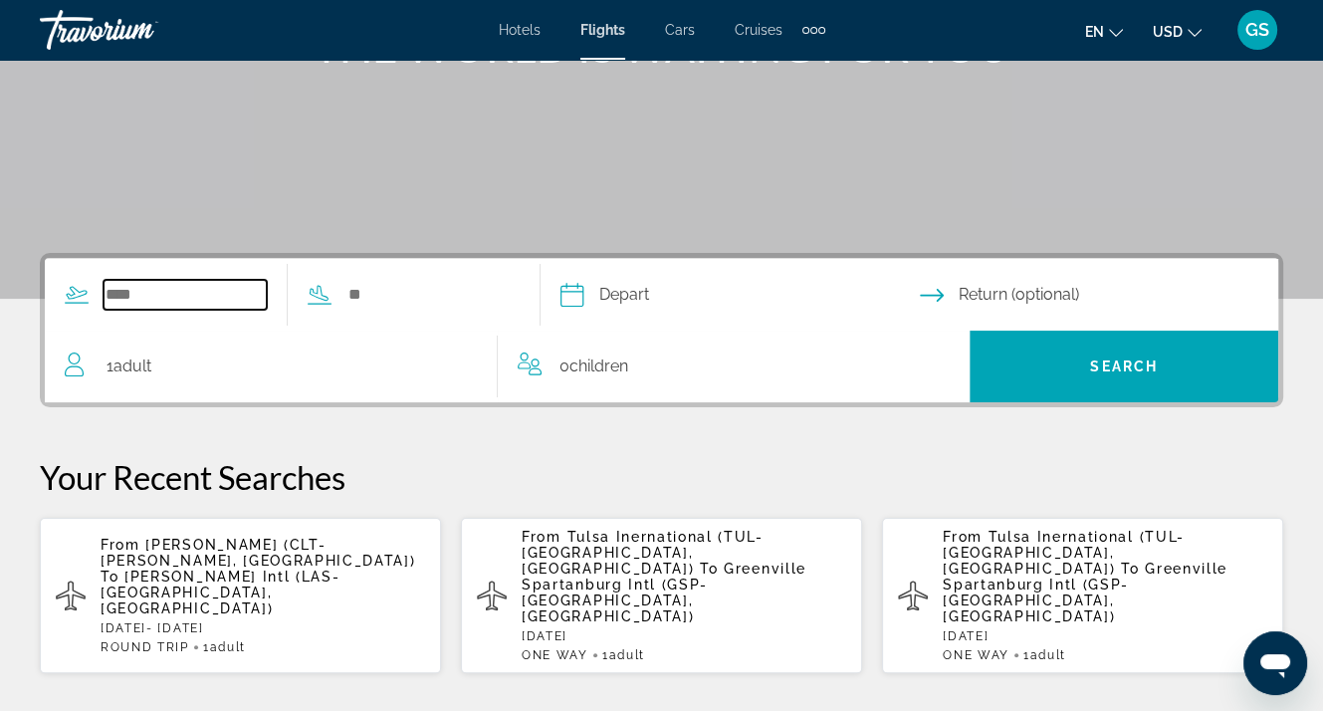
click at [141, 290] on input "Search widget" at bounding box center [185, 295] width 163 height 30
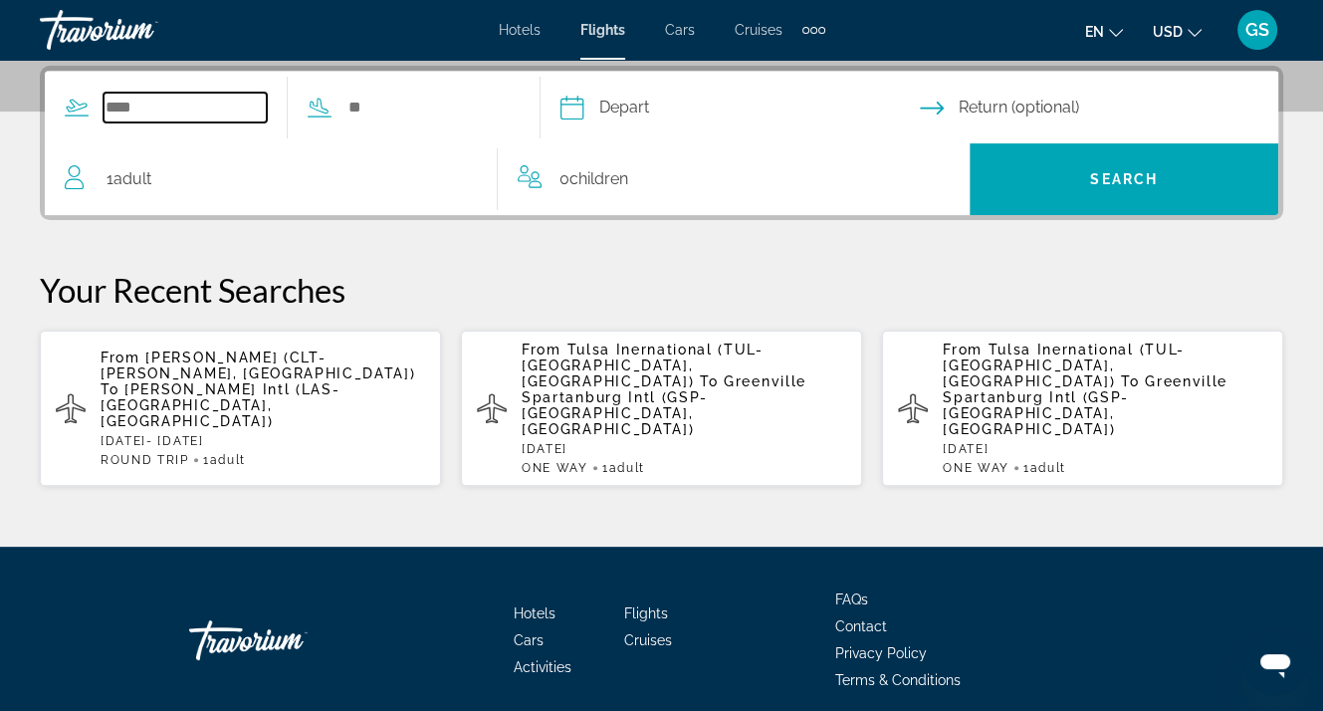
scroll to position [486, 0]
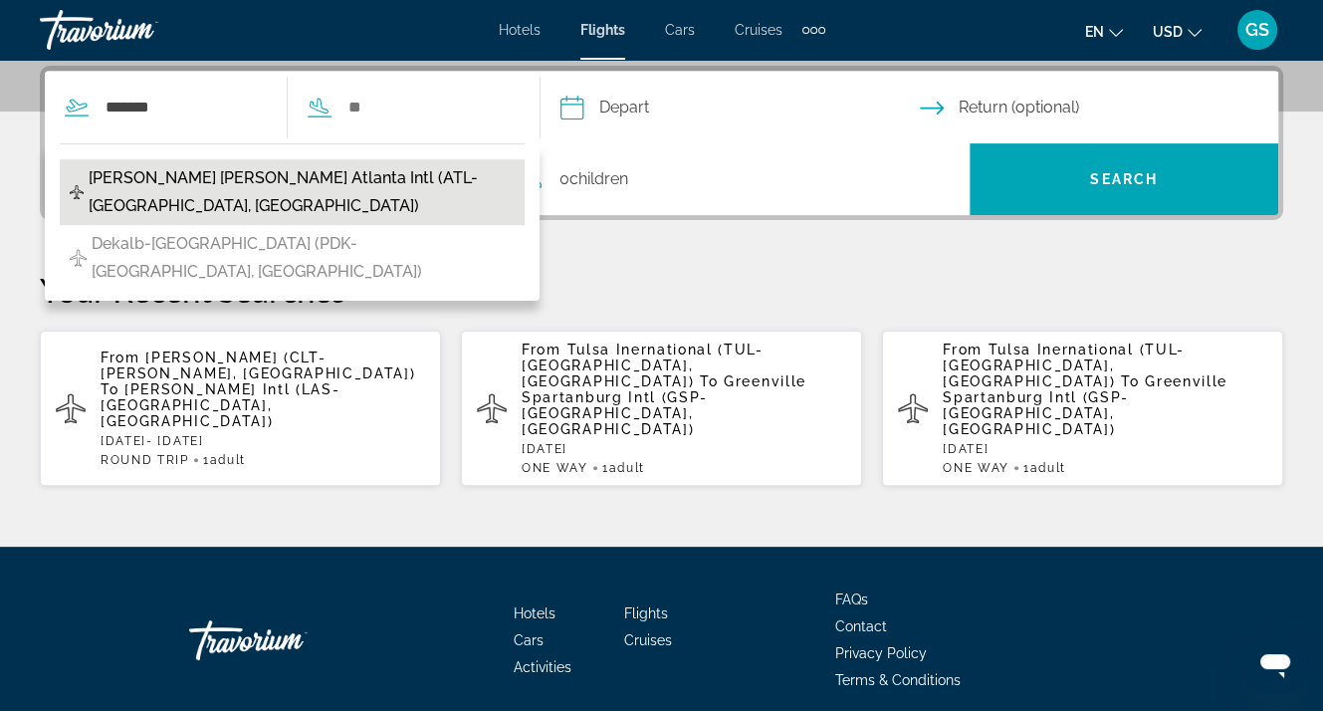
click at [237, 187] on span "Hartsfield Jackson Atlanta Intl (ATL-Atlanta, United States of America)" at bounding box center [302, 192] width 426 height 56
type input "**********"
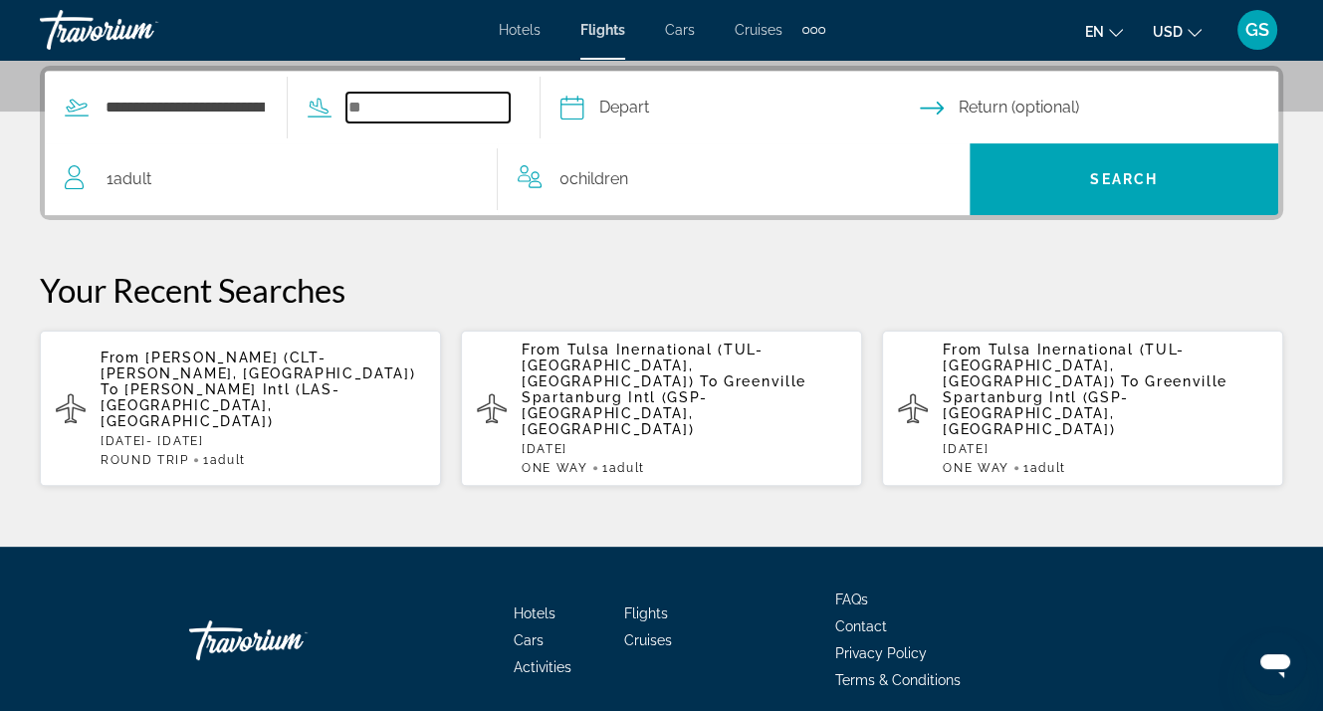
click at [386, 102] on input "Search widget" at bounding box center [427, 108] width 163 height 30
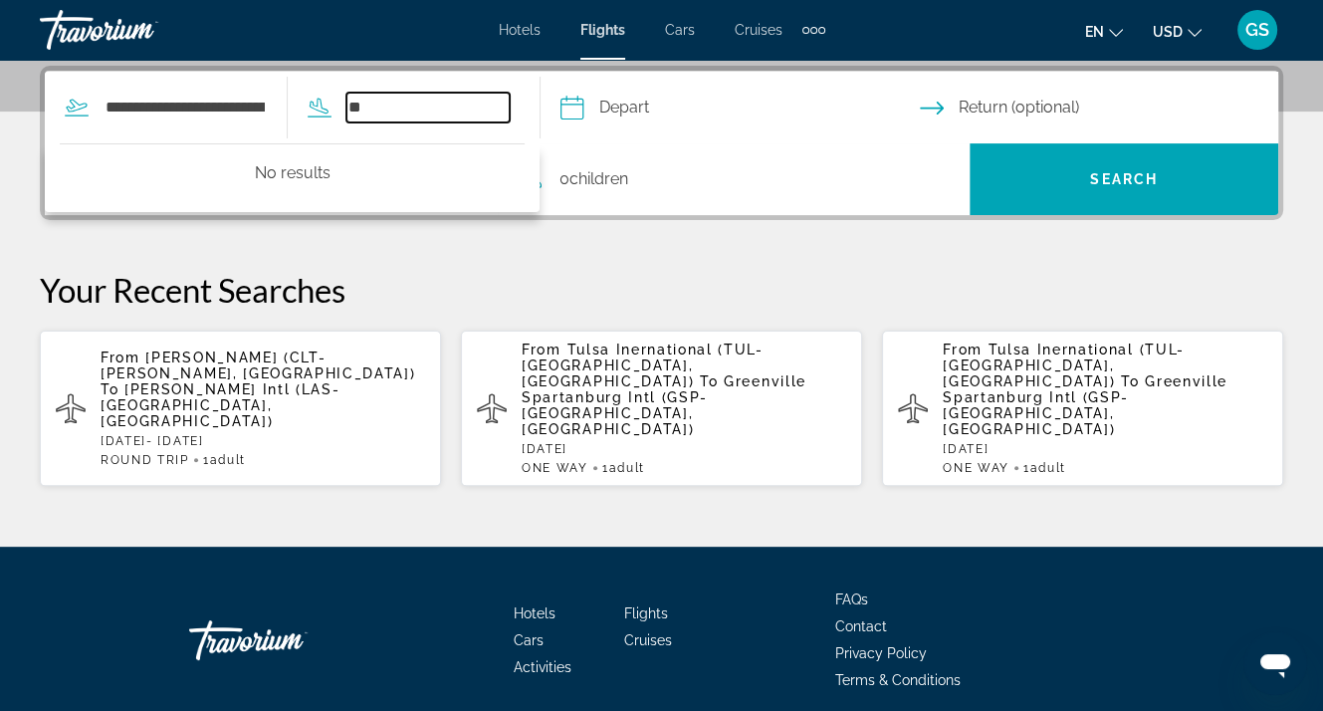
type input "*"
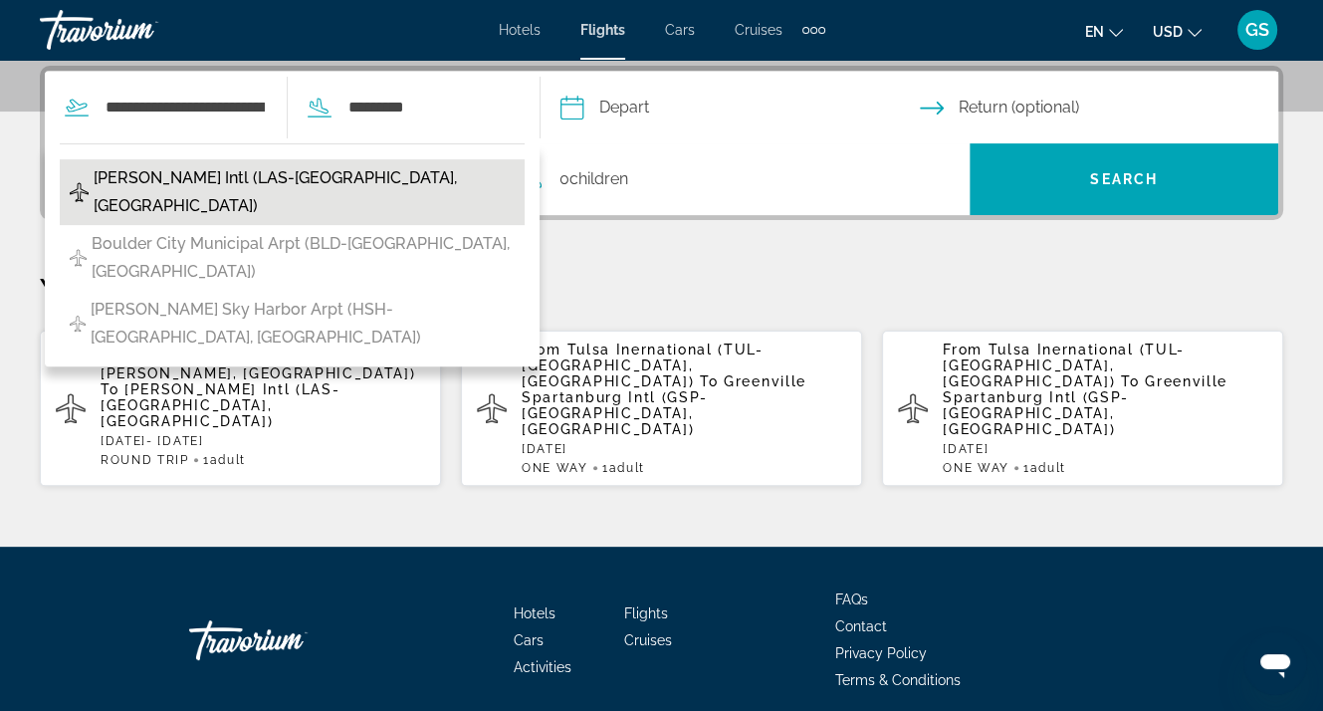
click at [300, 184] on span "Harry Reid Intl (LAS-Las Vegas, United States of America)" at bounding box center [304, 192] width 421 height 56
type input "**********"
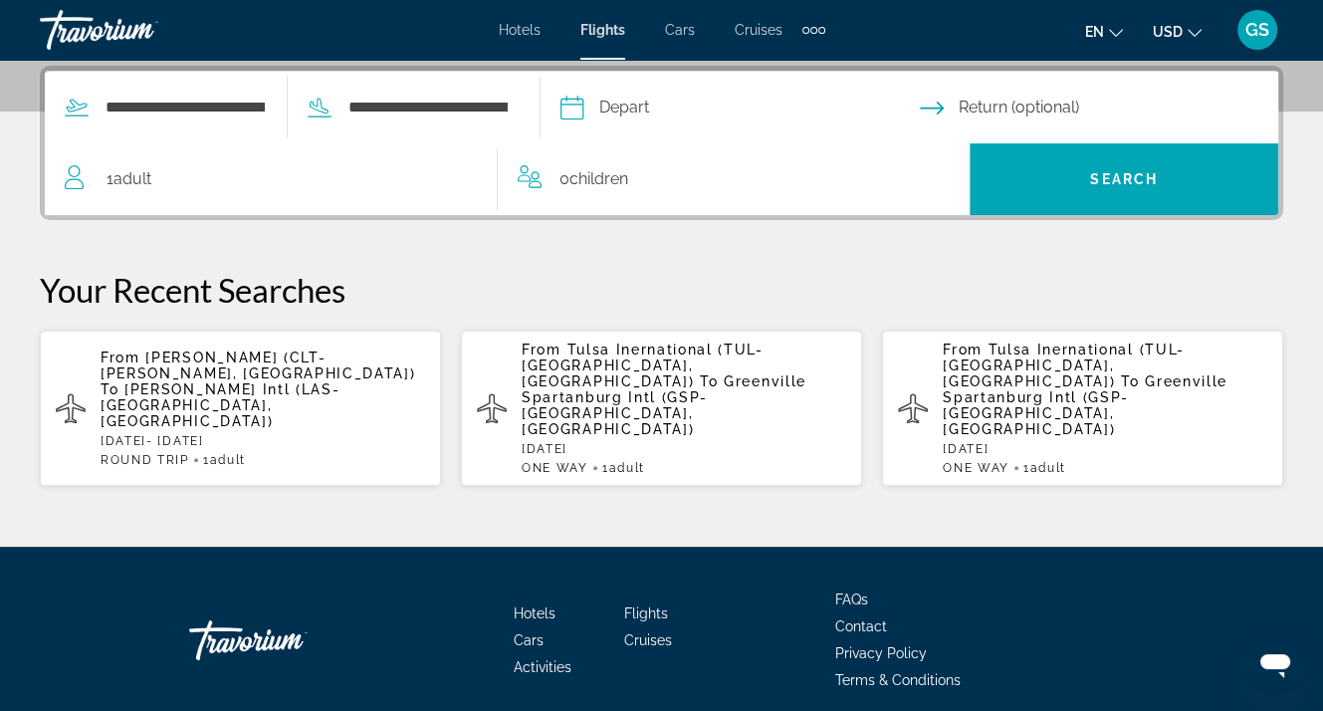
click at [657, 105] on input "Depart date" at bounding box center [738, 111] width 367 height 78
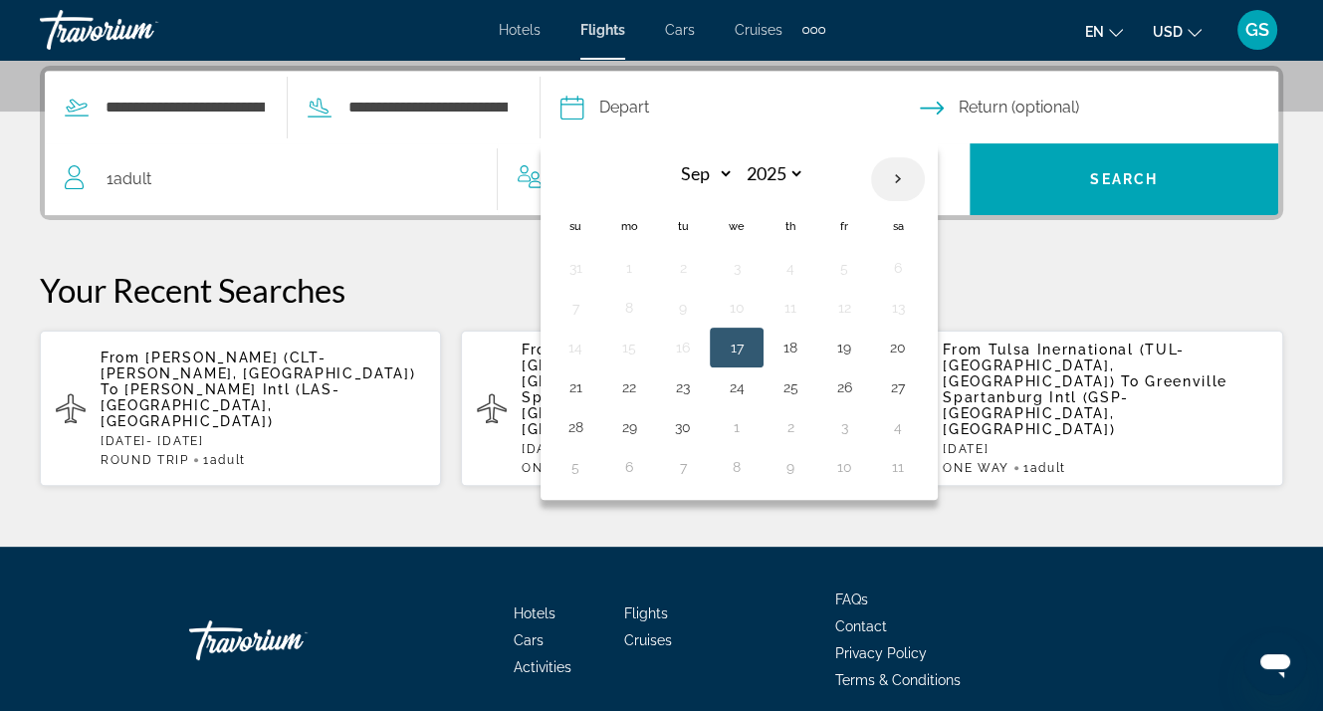
click at [925, 168] on th "Next month" at bounding box center [898, 179] width 54 height 44
select select "**"
click at [860, 305] on button "12" at bounding box center [844, 308] width 32 height 28
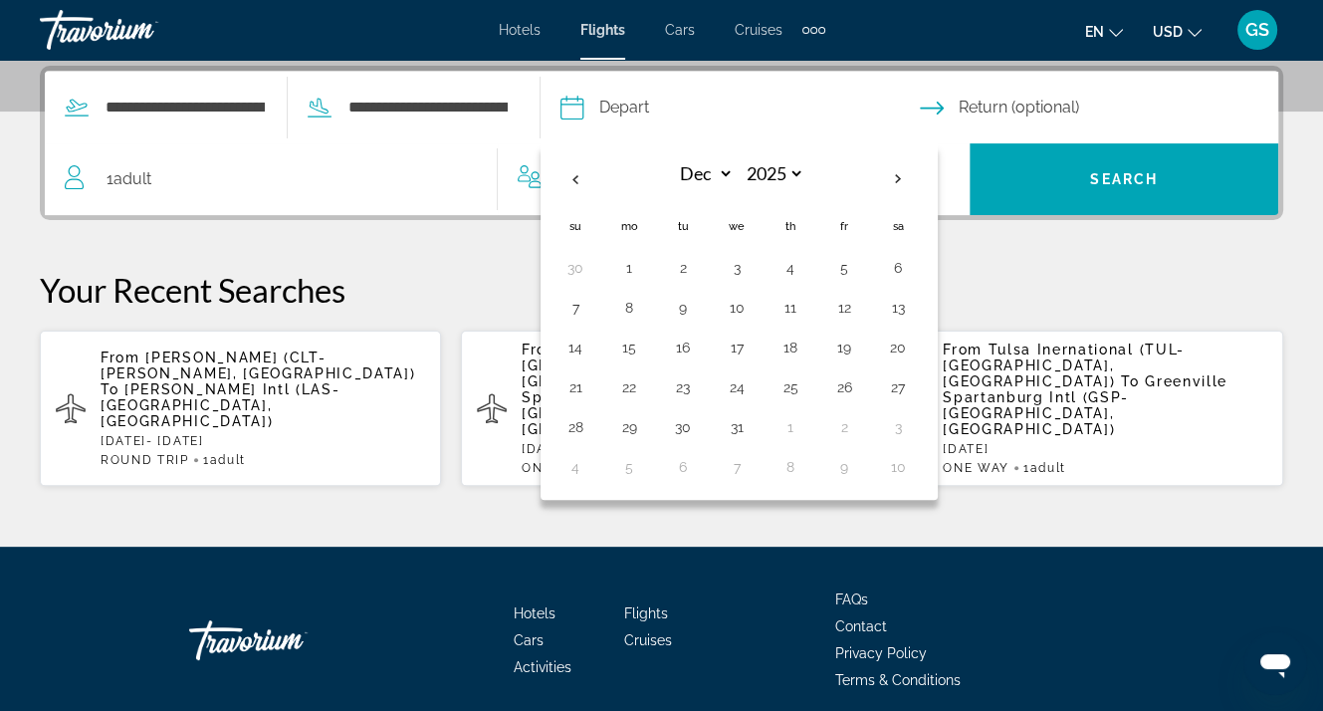
type input "**********"
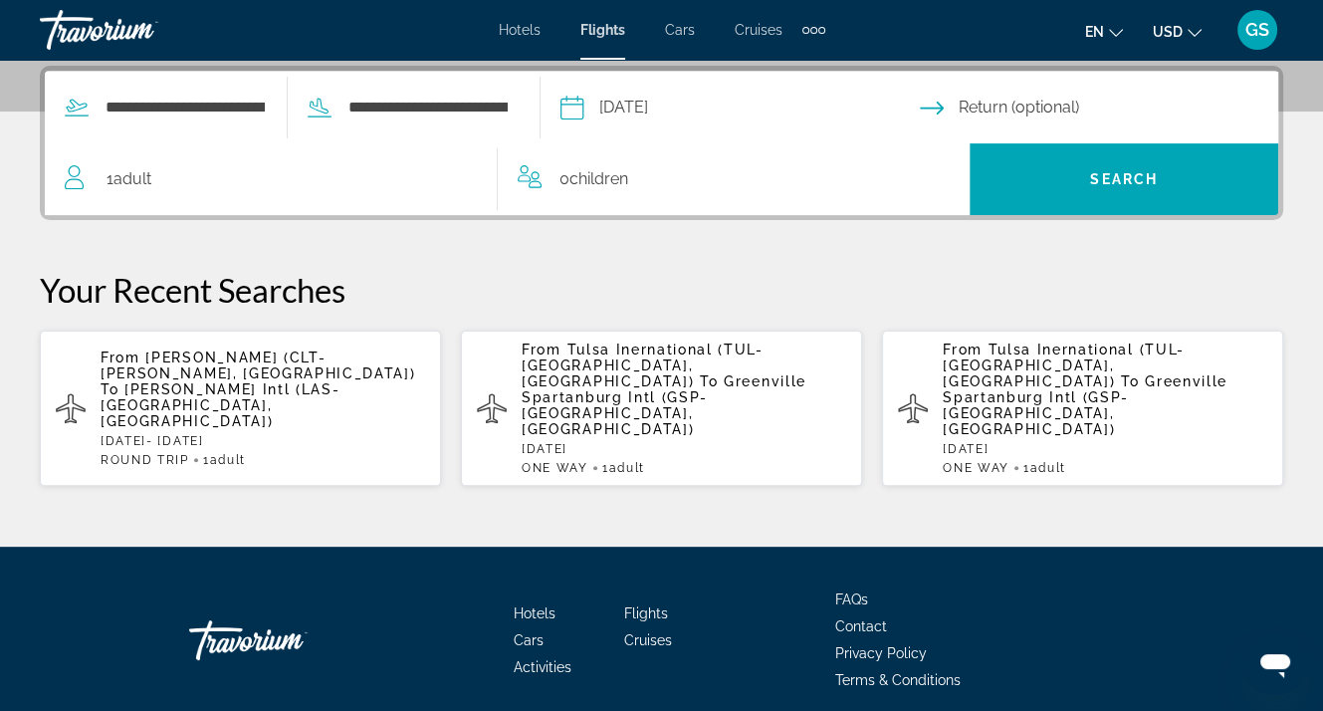
click at [960, 108] on input "Return date" at bounding box center [1103, 111] width 367 height 78
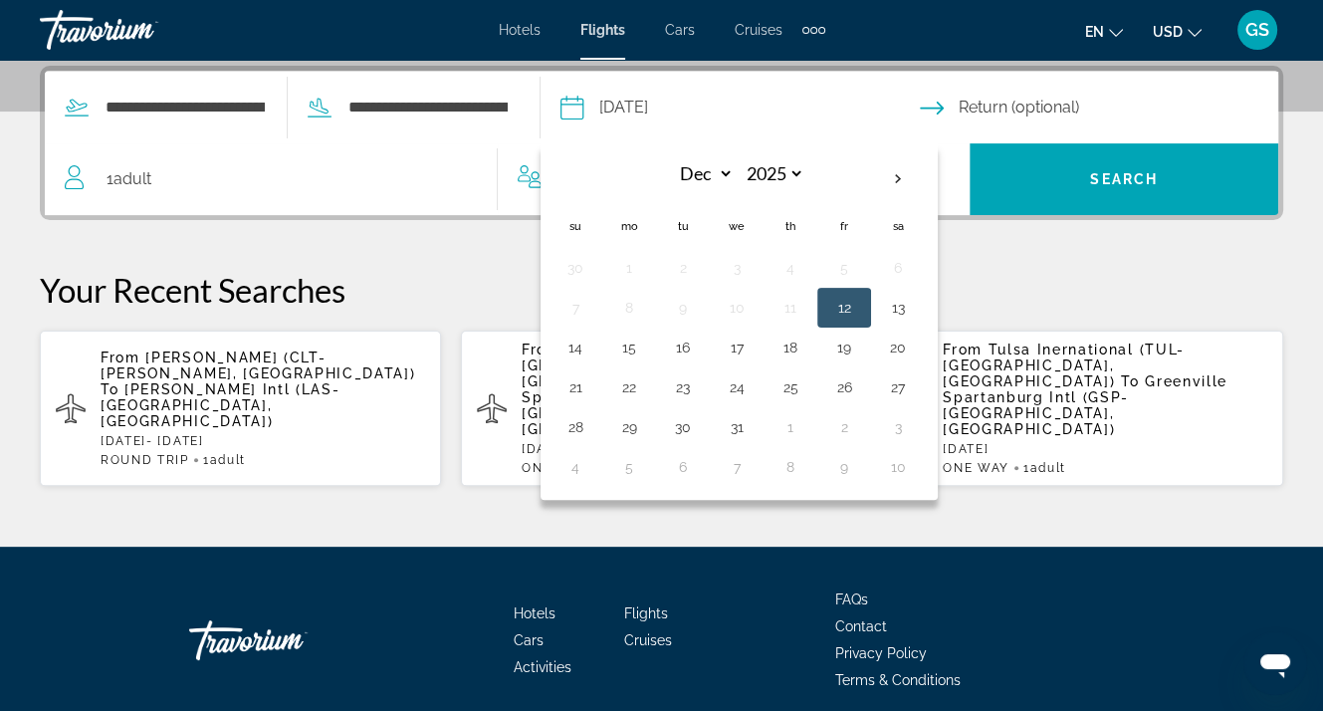
click at [860, 347] on button "19" at bounding box center [844, 347] width 32 height 28
type input "**********"
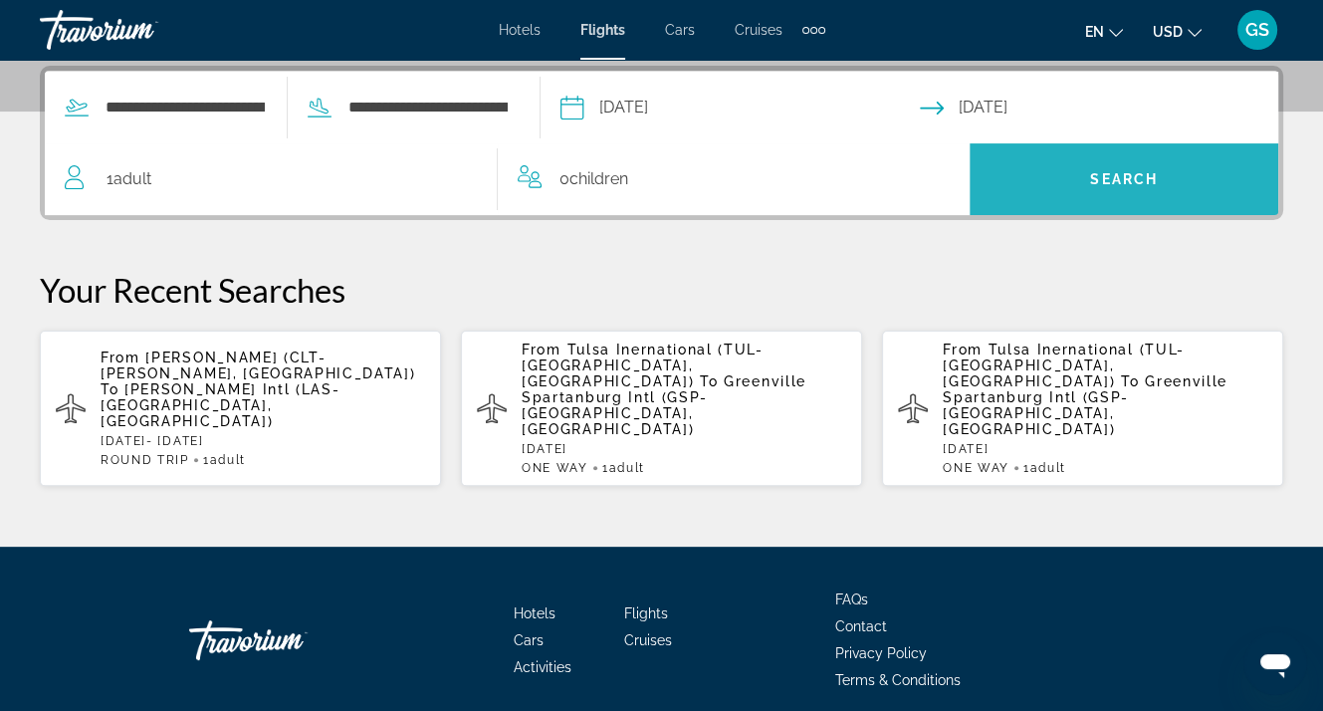
click at [1084, 183] on span "Search widget" at bounding box center [1123, 179] width 309 height 48
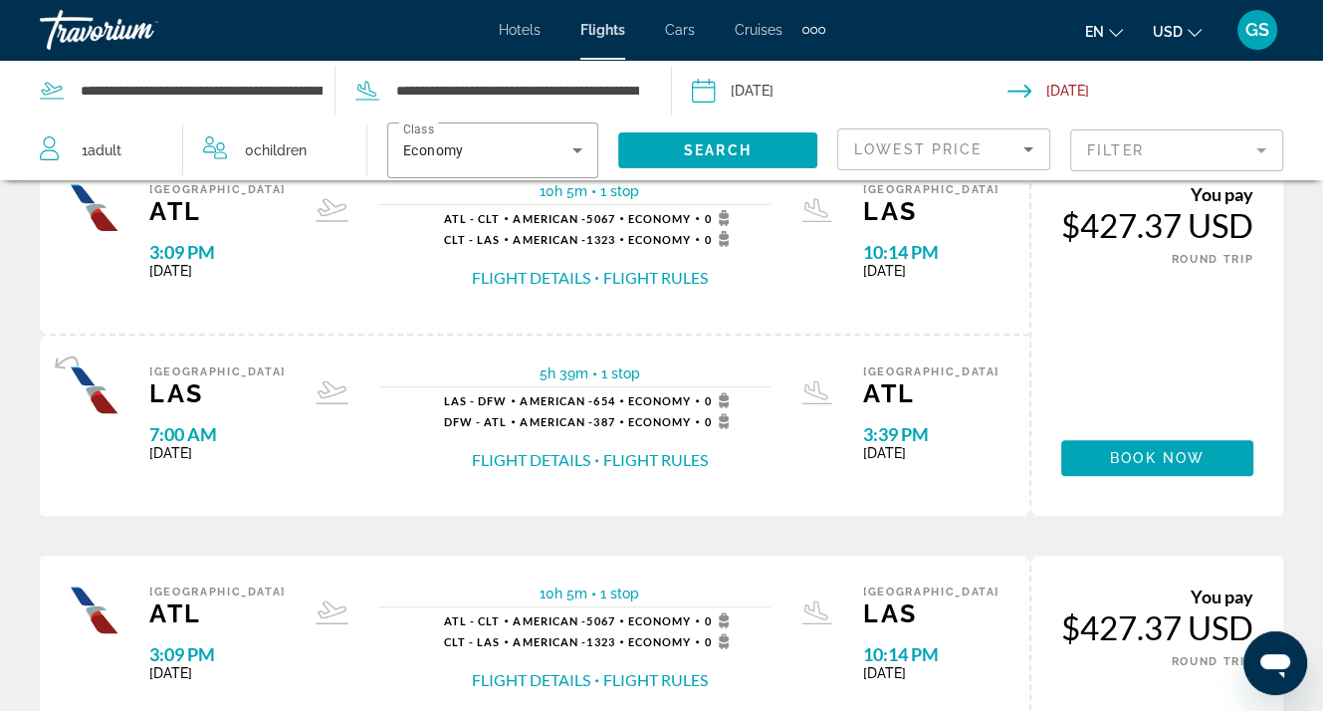
scroll to position [796, 0]
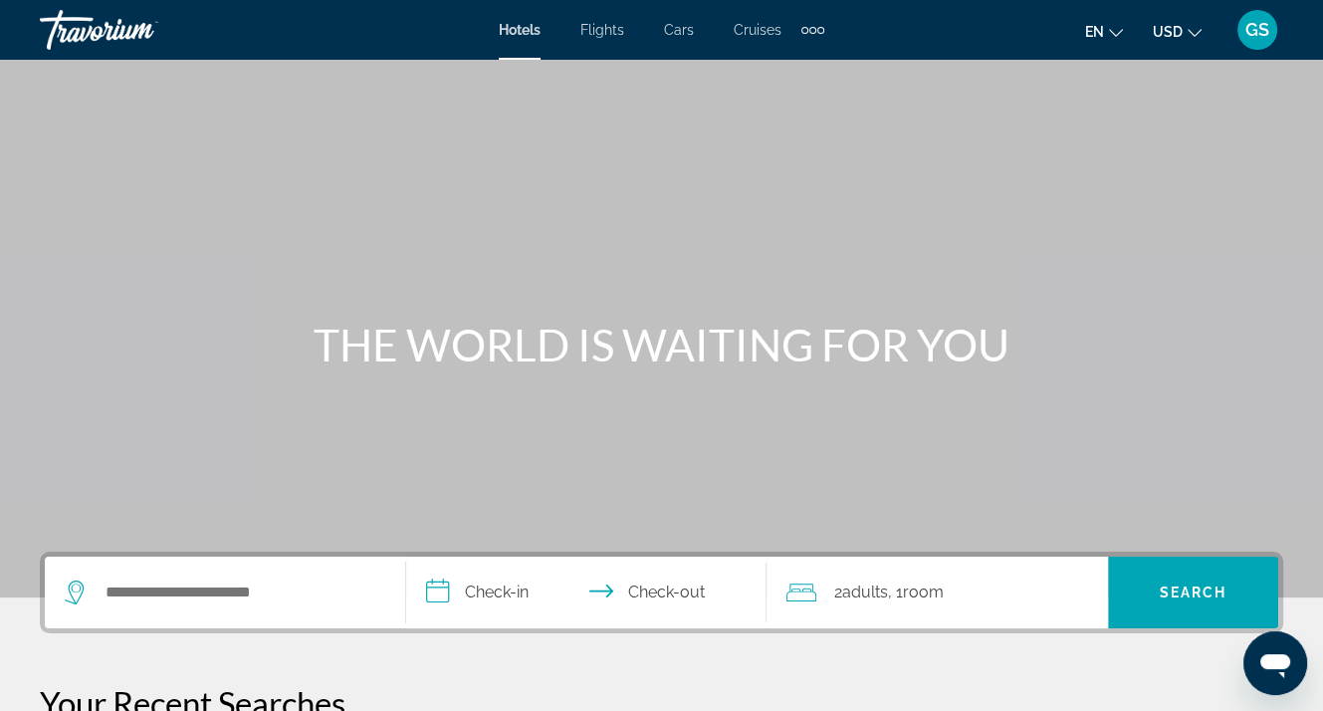
click at [613, 32] on span "Flights" at bounding box center [602, 30] width 44 height 16
